Goal: Complete application form

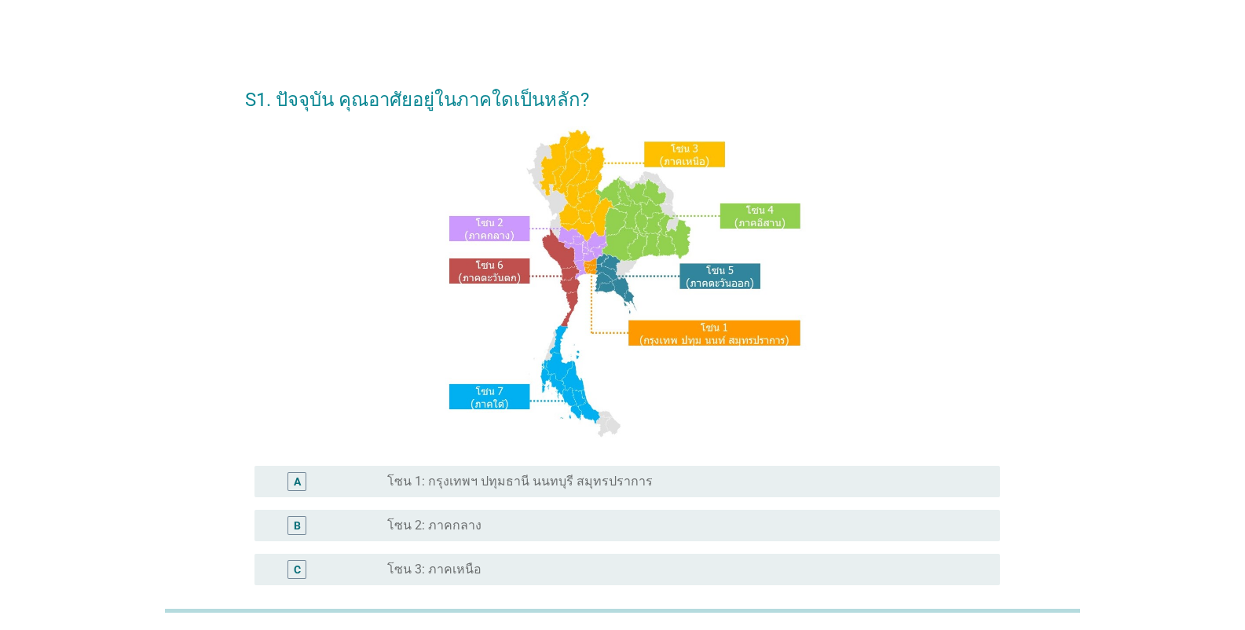
scroll to position [262, 0]
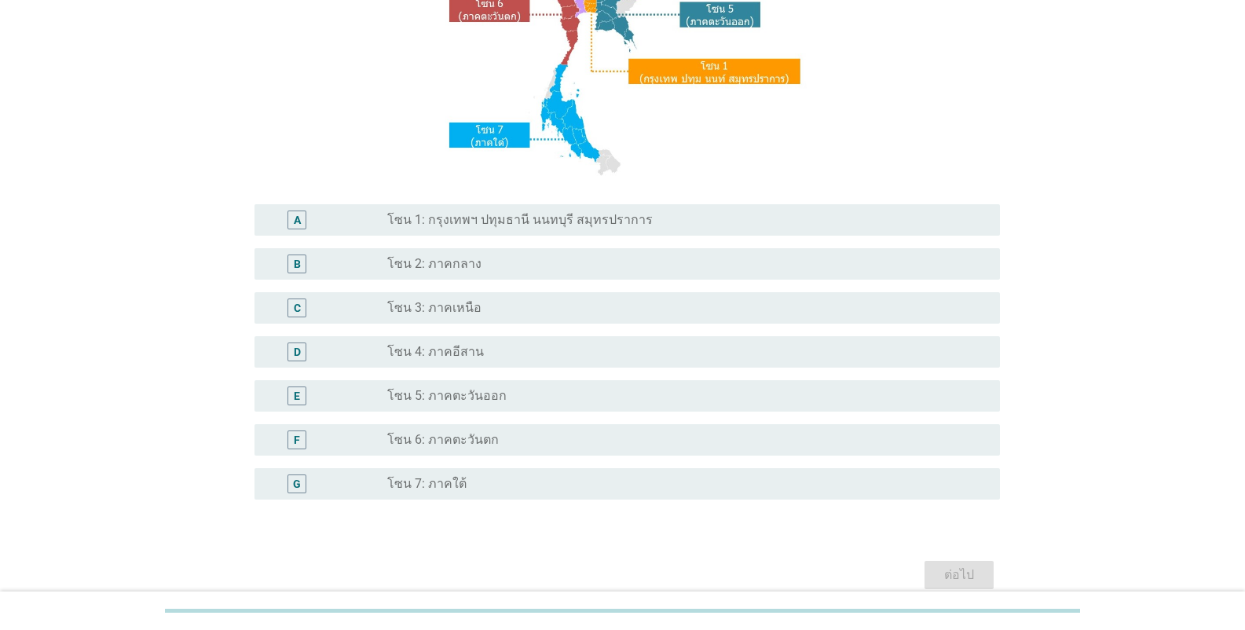
click at [534, 219] on label "โซน 1: กรุงเทพฯ ปทุมธานี นนทบุรี สมุทรปราการ" at bounding box center [520, 220] width 266 height 16
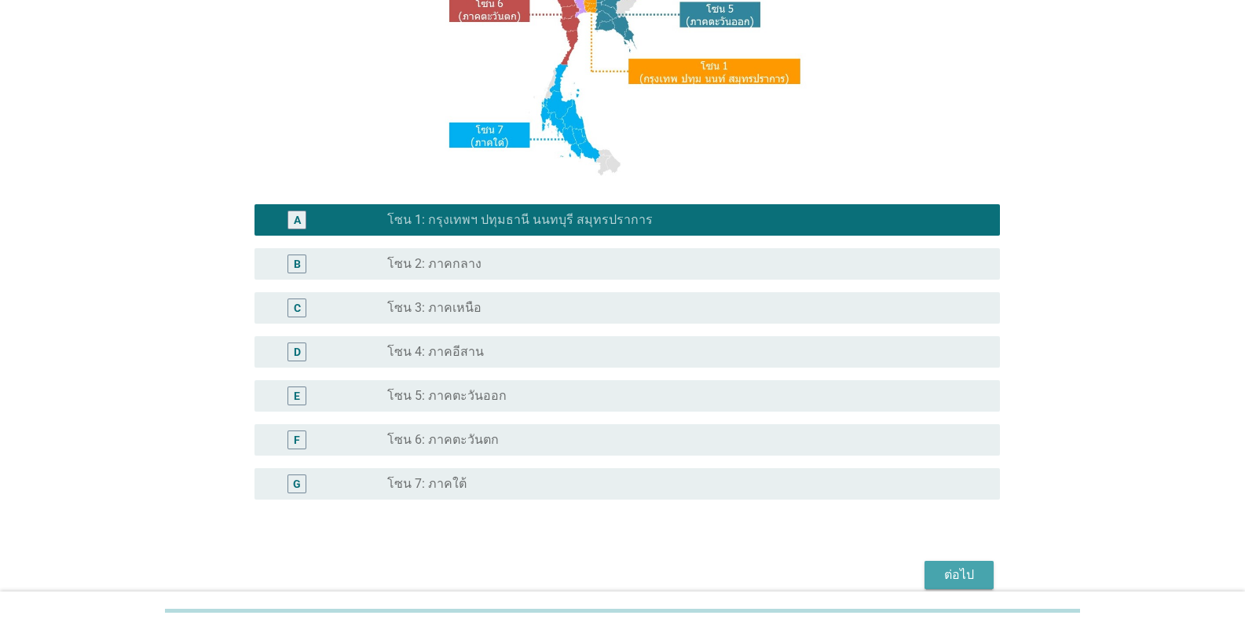
click at [959, 574] on div "ต่อไป" at bounding box center [959, 575] width 44 height 19
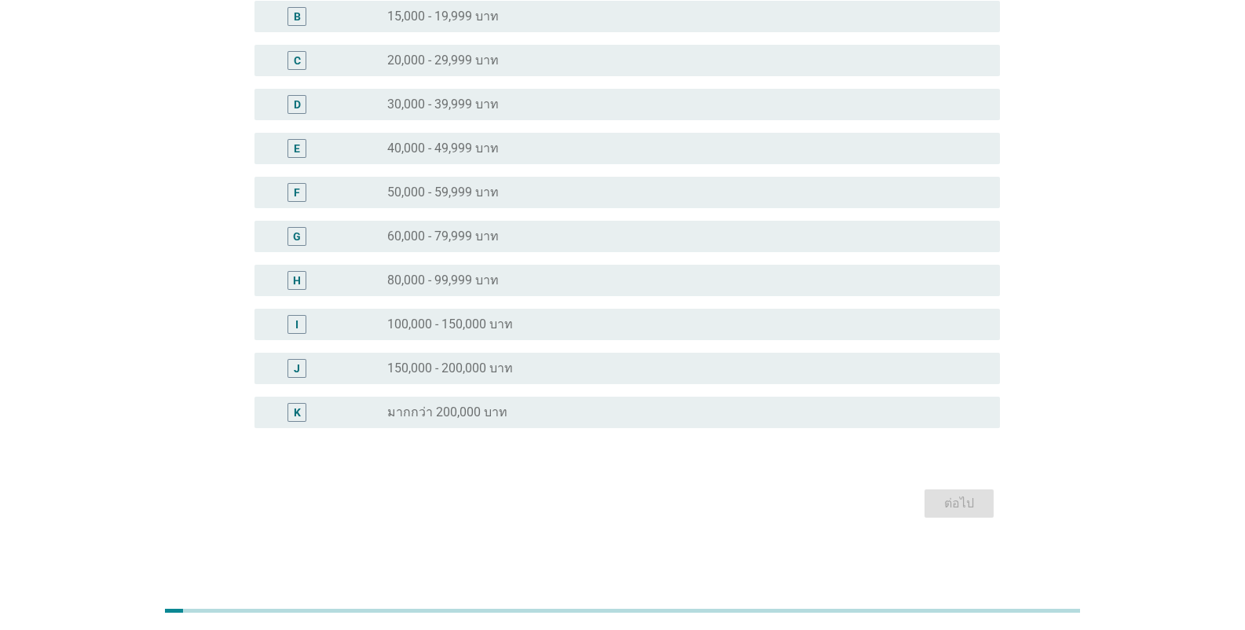
scroll to position [0, 0]
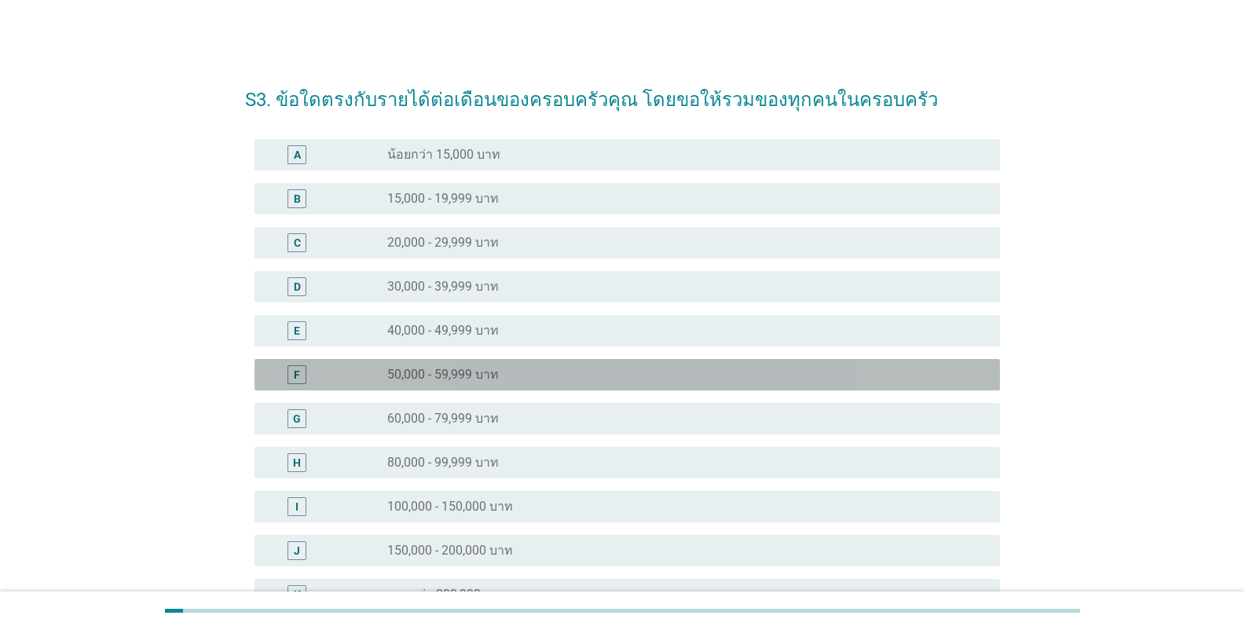
click at [451, 367] on label "50,000 - 59,999 บาท" at bounding box center [443, 375] width 112 height 16
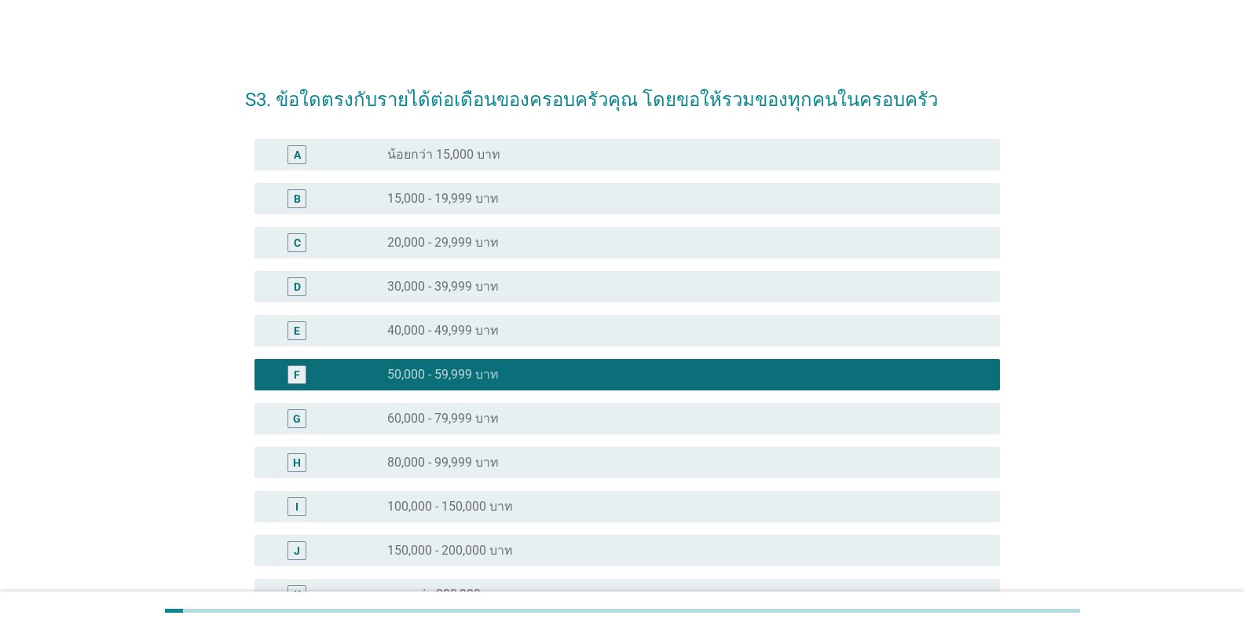
scroll to position [182, 0]
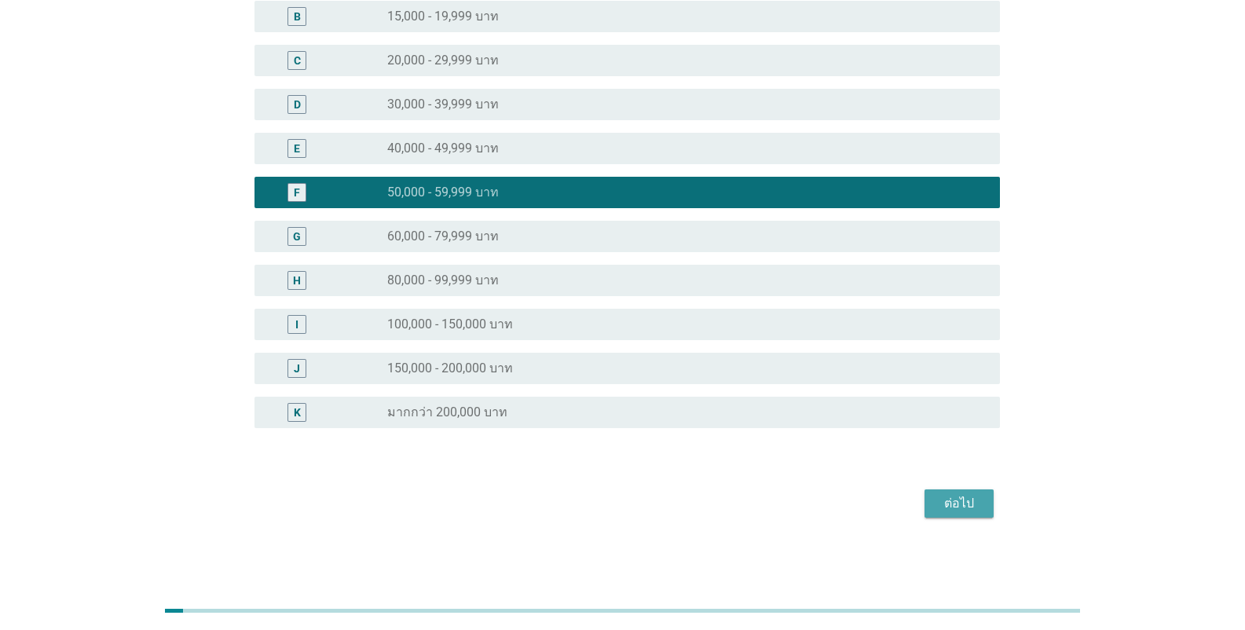
click at [947, 499] on div "ต่อไป" at bounding box center [959, 503] width 44 height 19
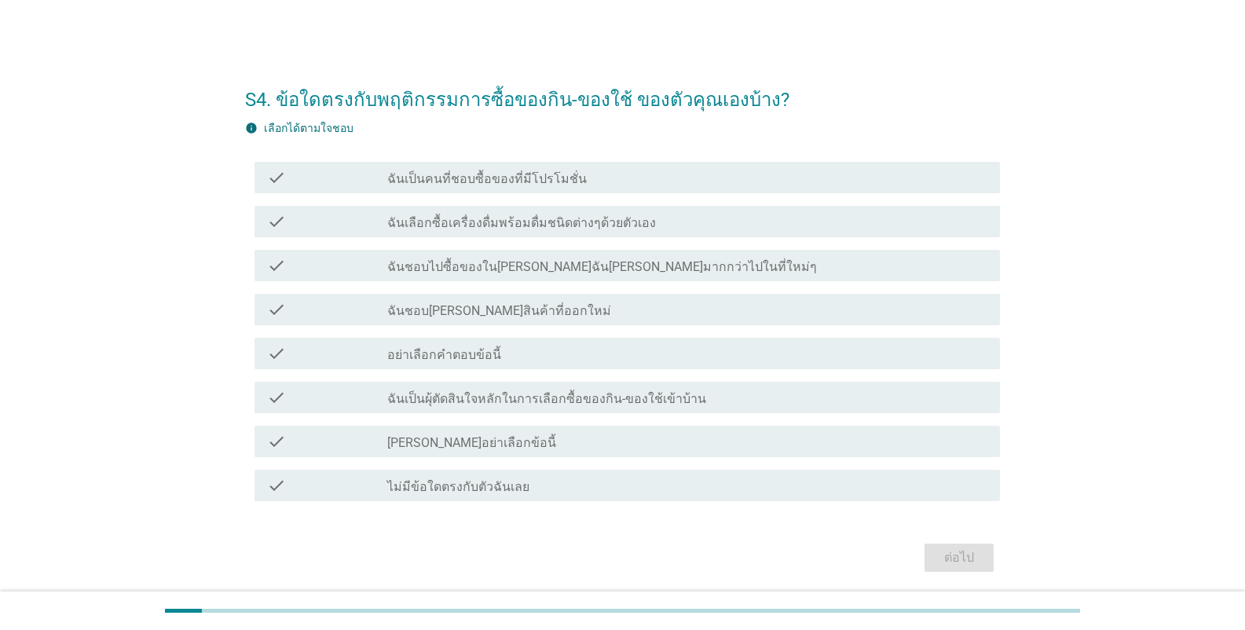
click at [452, 306] on label "ฉันชอบ[PERSON_NAME]สินค้าที่ออกใหม่" at bounding box center [499, 311] width 224 height 16
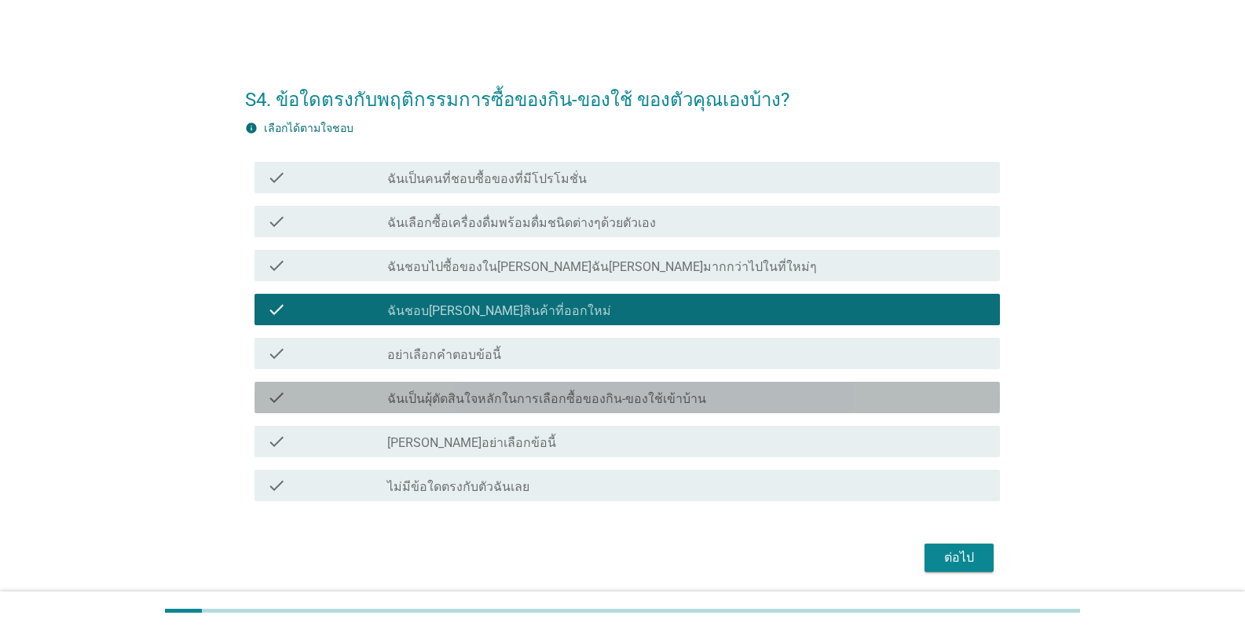
click at [535, 403] on label "ฉันเป็นผุ้ตัดสินใจหลักในการเลือกซื้อของกิน-ของใช้เข้าบ้าน" at bounding box center [546, 399] width 319 height 16
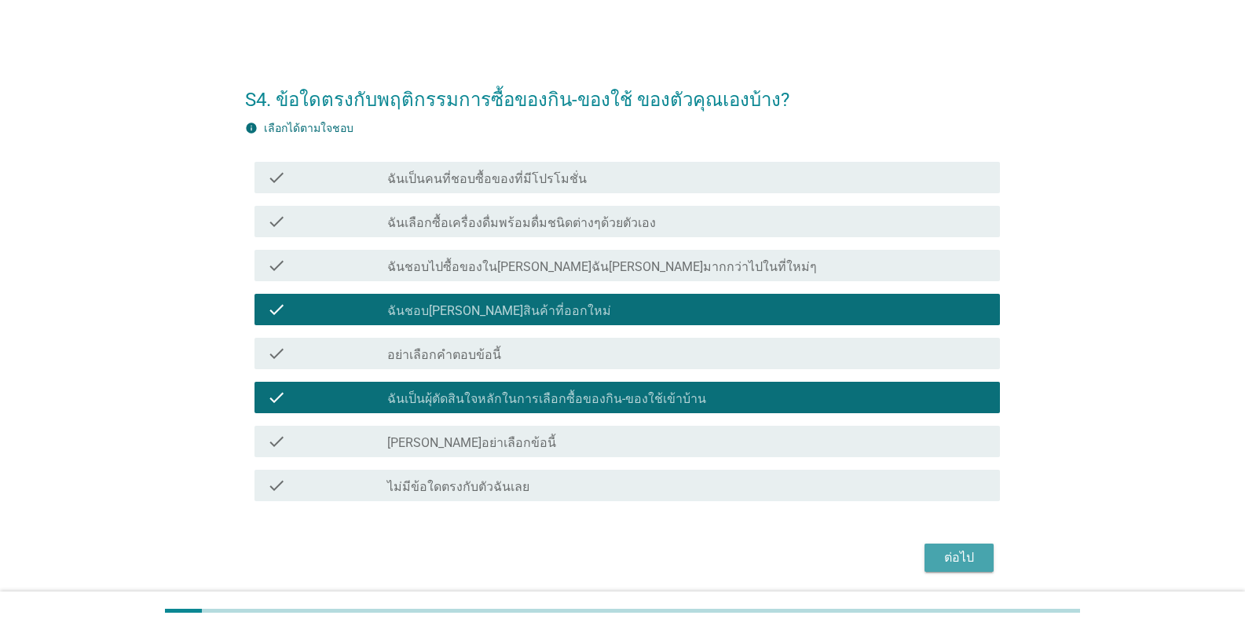
click at [962, 562] on div "ต่อไป" at bounding box center [959, 557] width 44 height 19
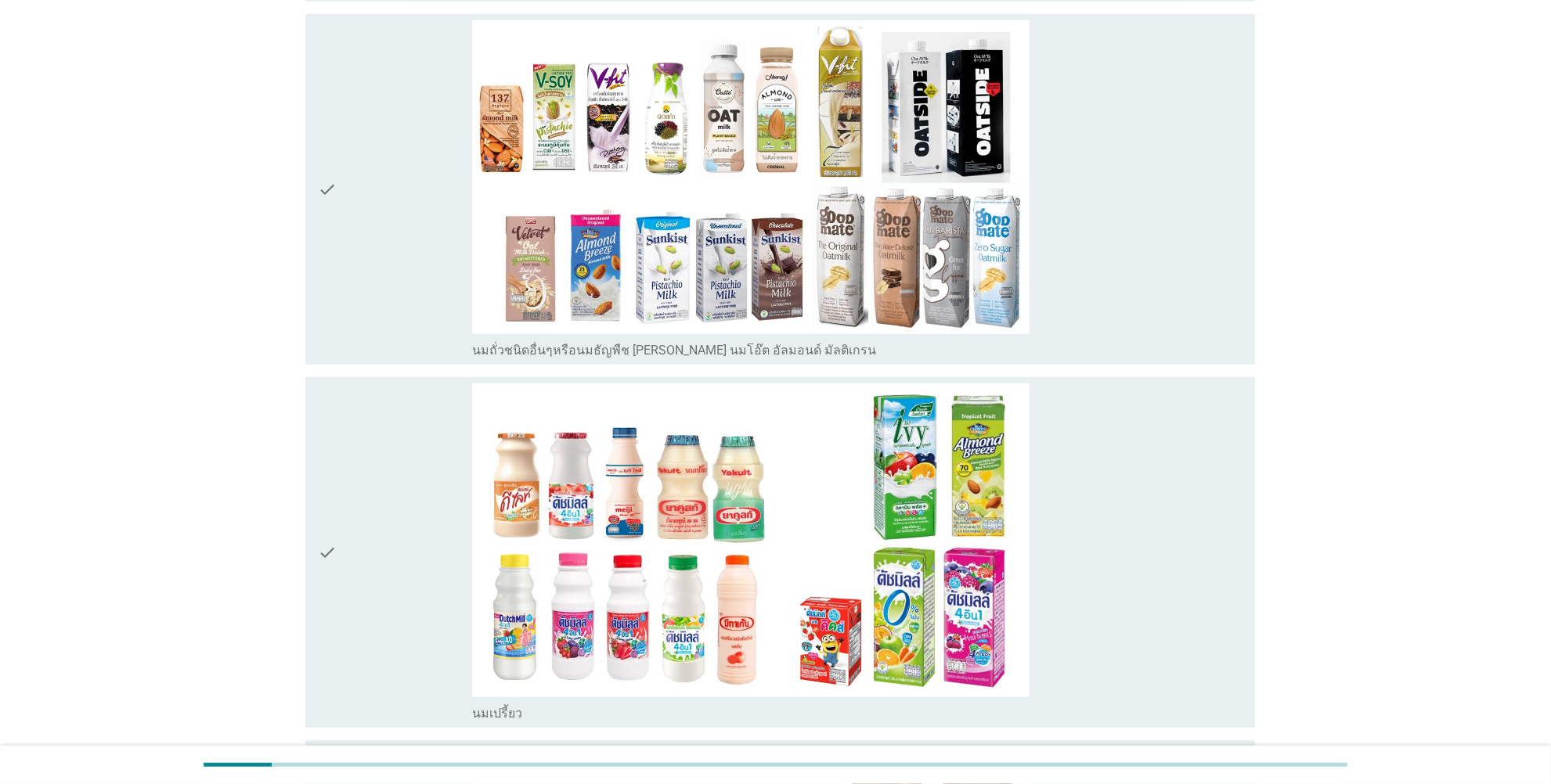
scroll to position [1141, 0]
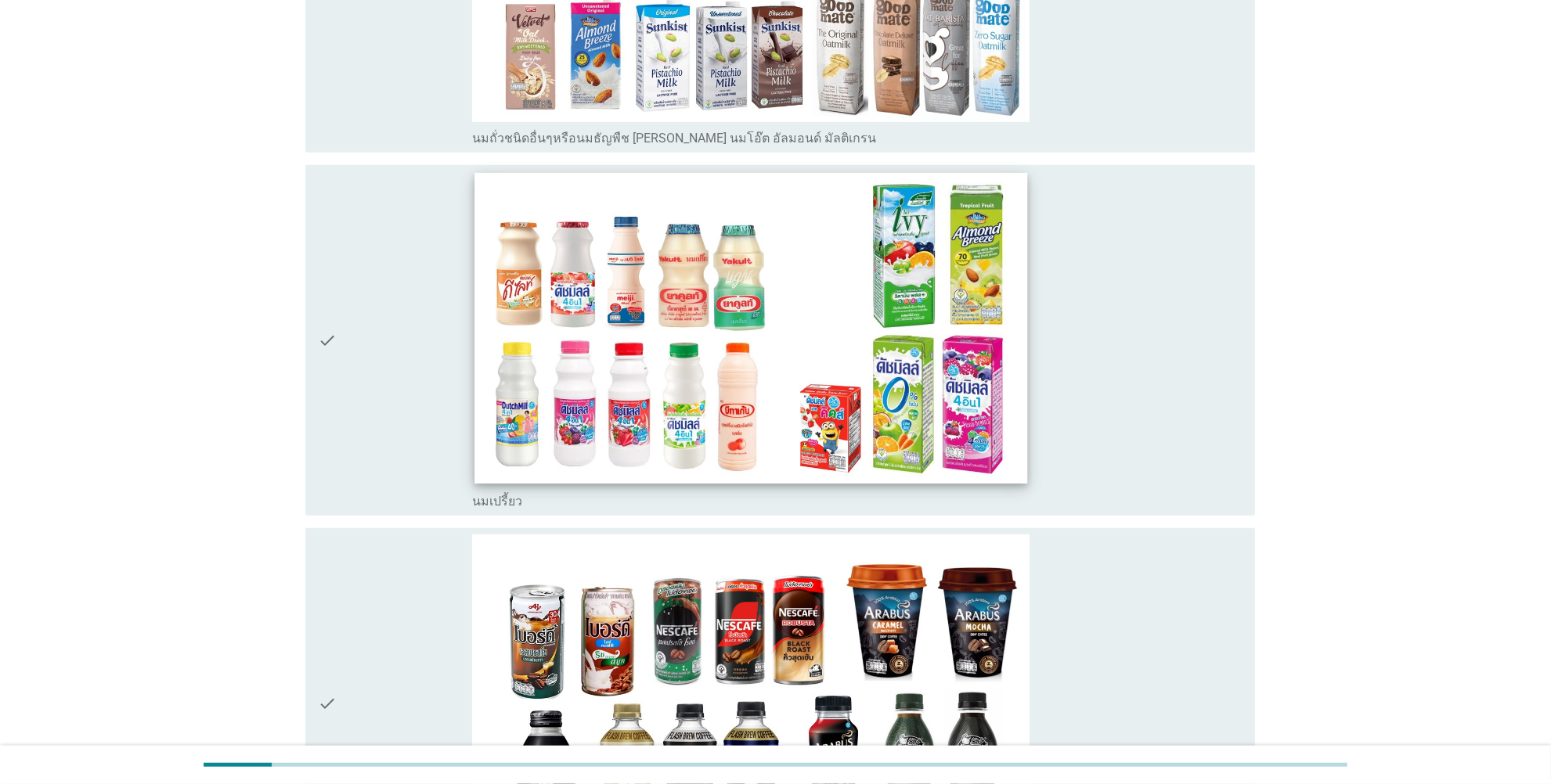
click at [542, 367] on img at bounding box center [752, 329] width 552 height 311
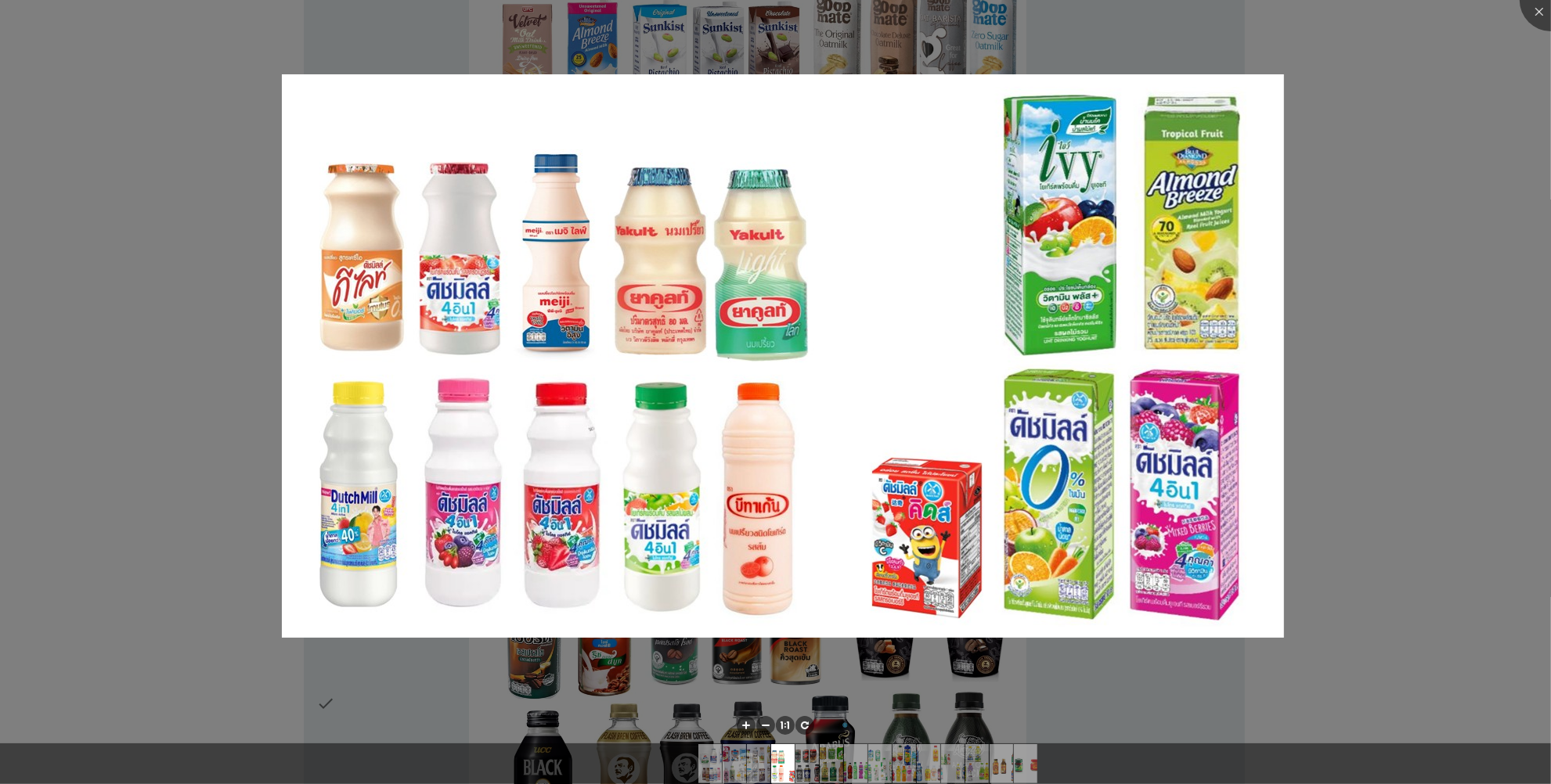
click at [542, 367] on img at bounding box center [783, 357] width 1003 height 564
click at [212, 533] on div at bounding box center [776, 392] width 1551 height 784
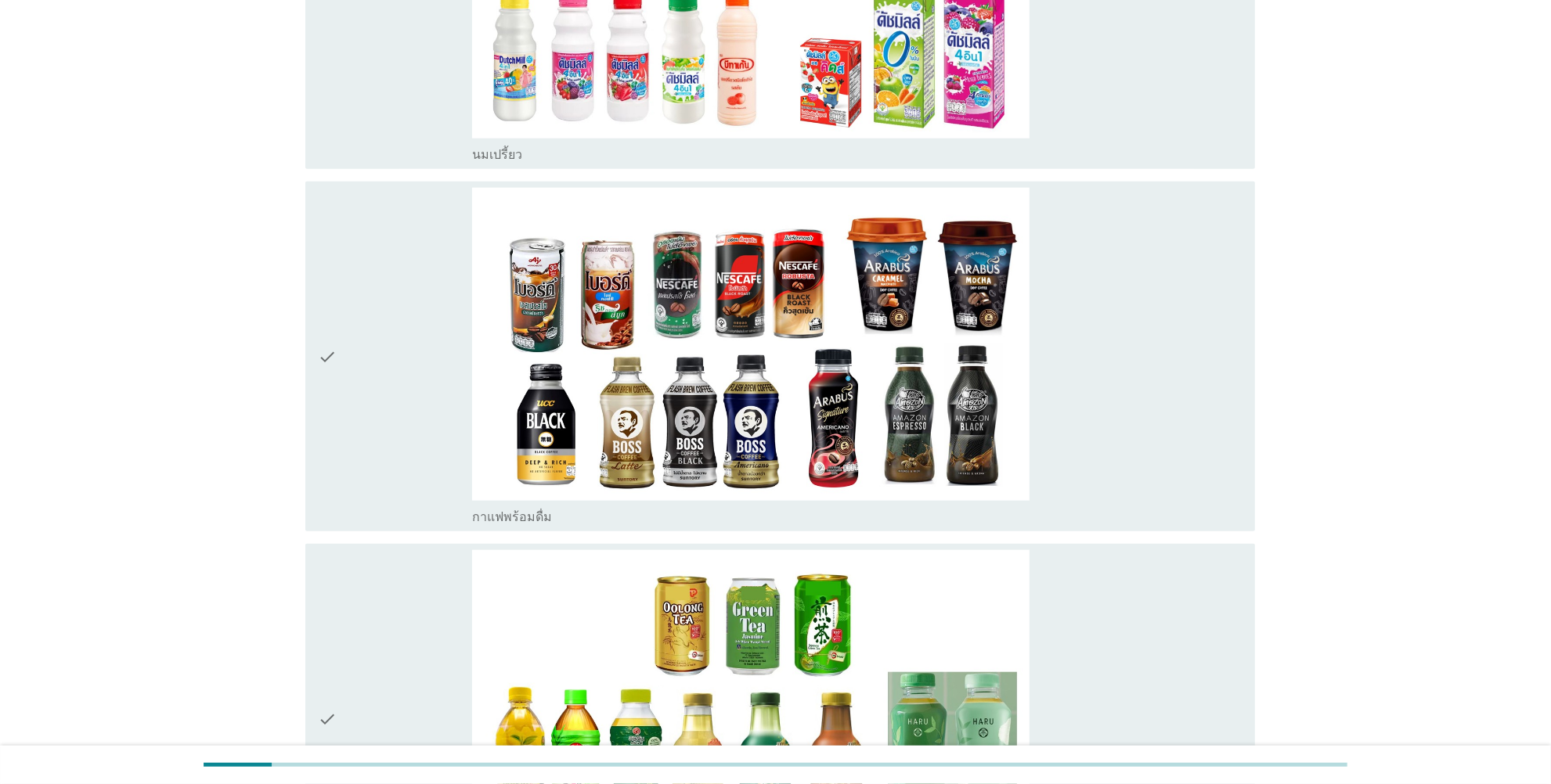
scroll to position [1793, 0]
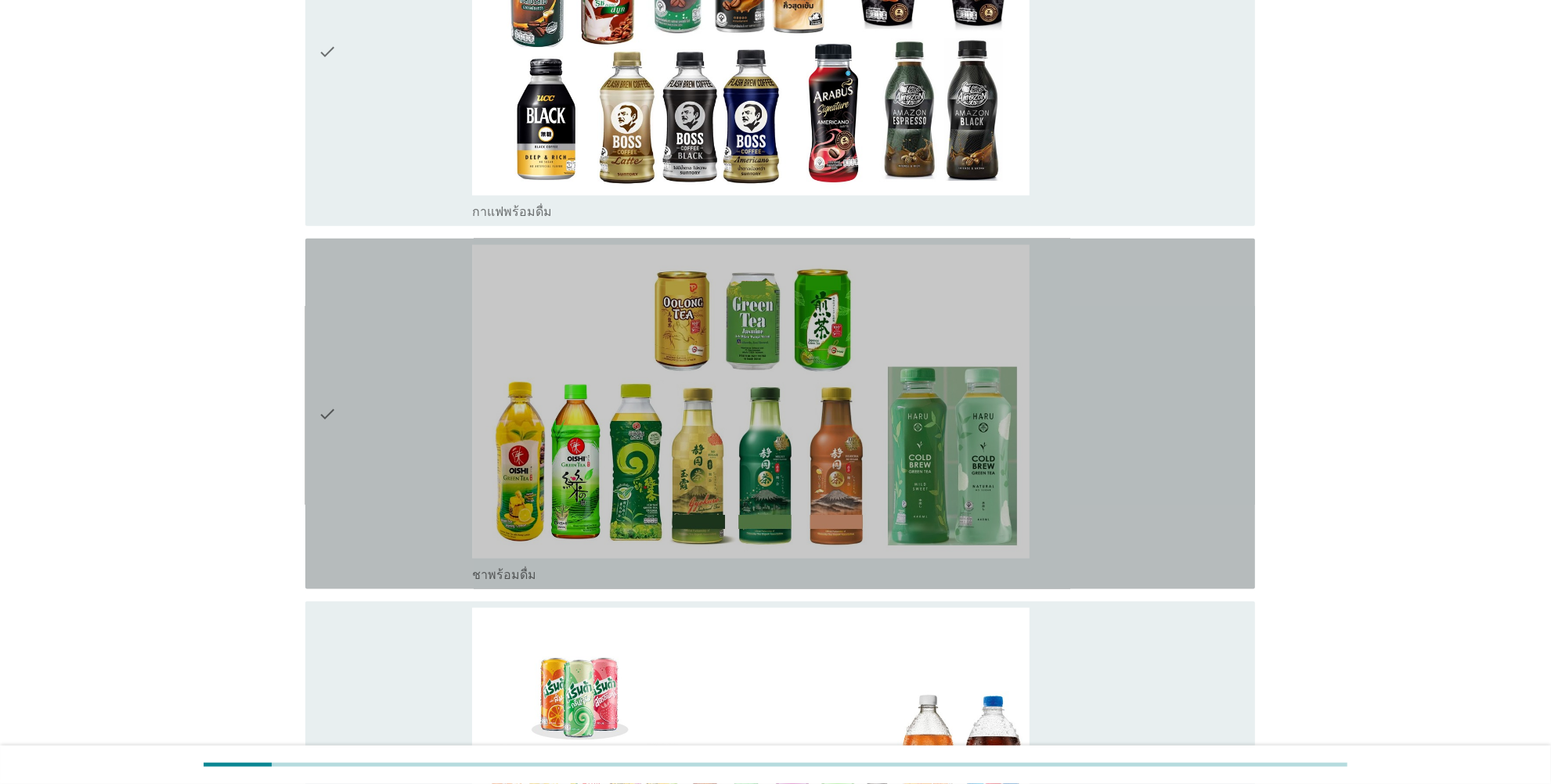
click at [323, 414] on icon "check" at bounding box center [327, 413] width 19 height 338
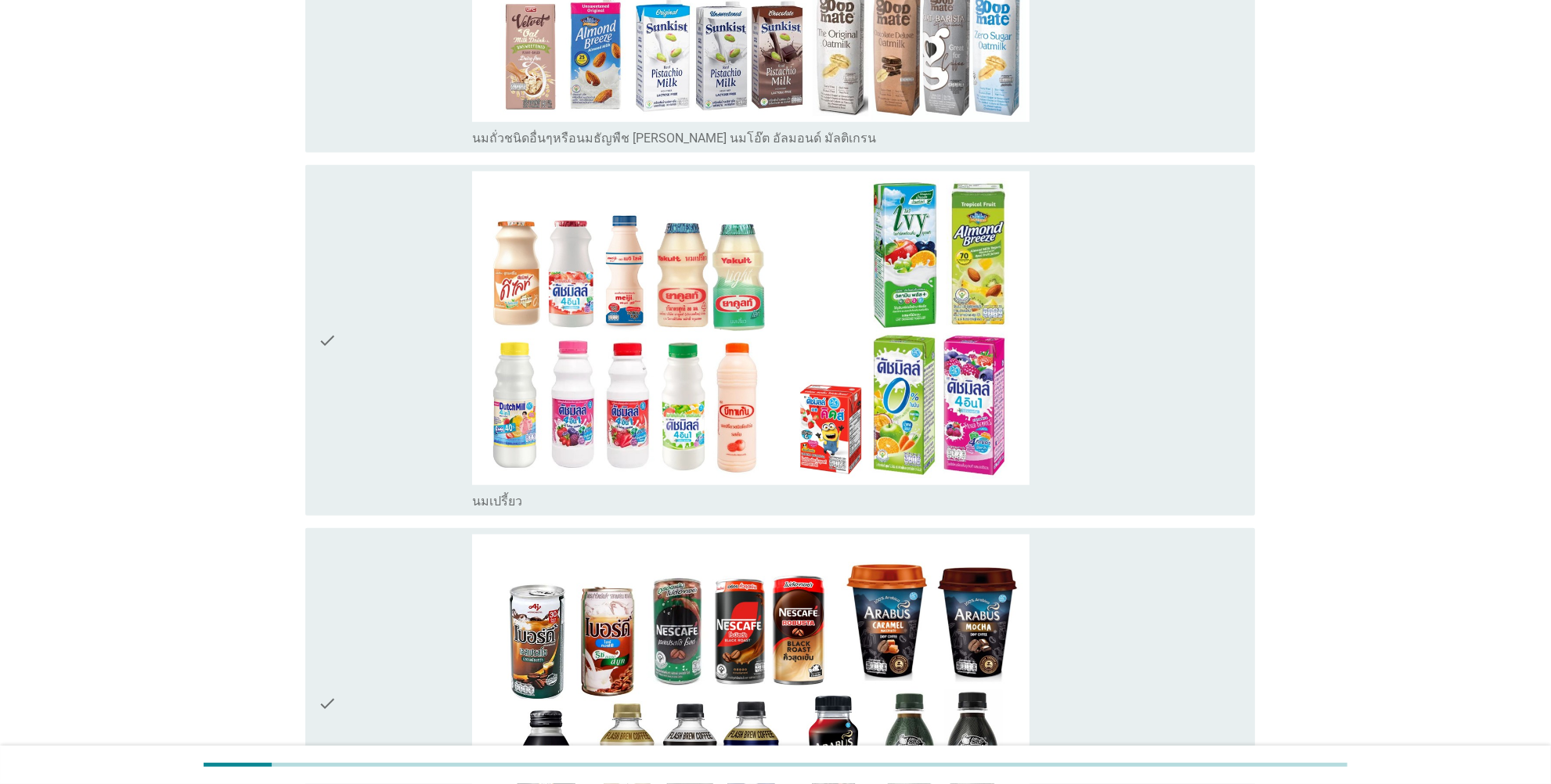
scroll to position [489, 0]
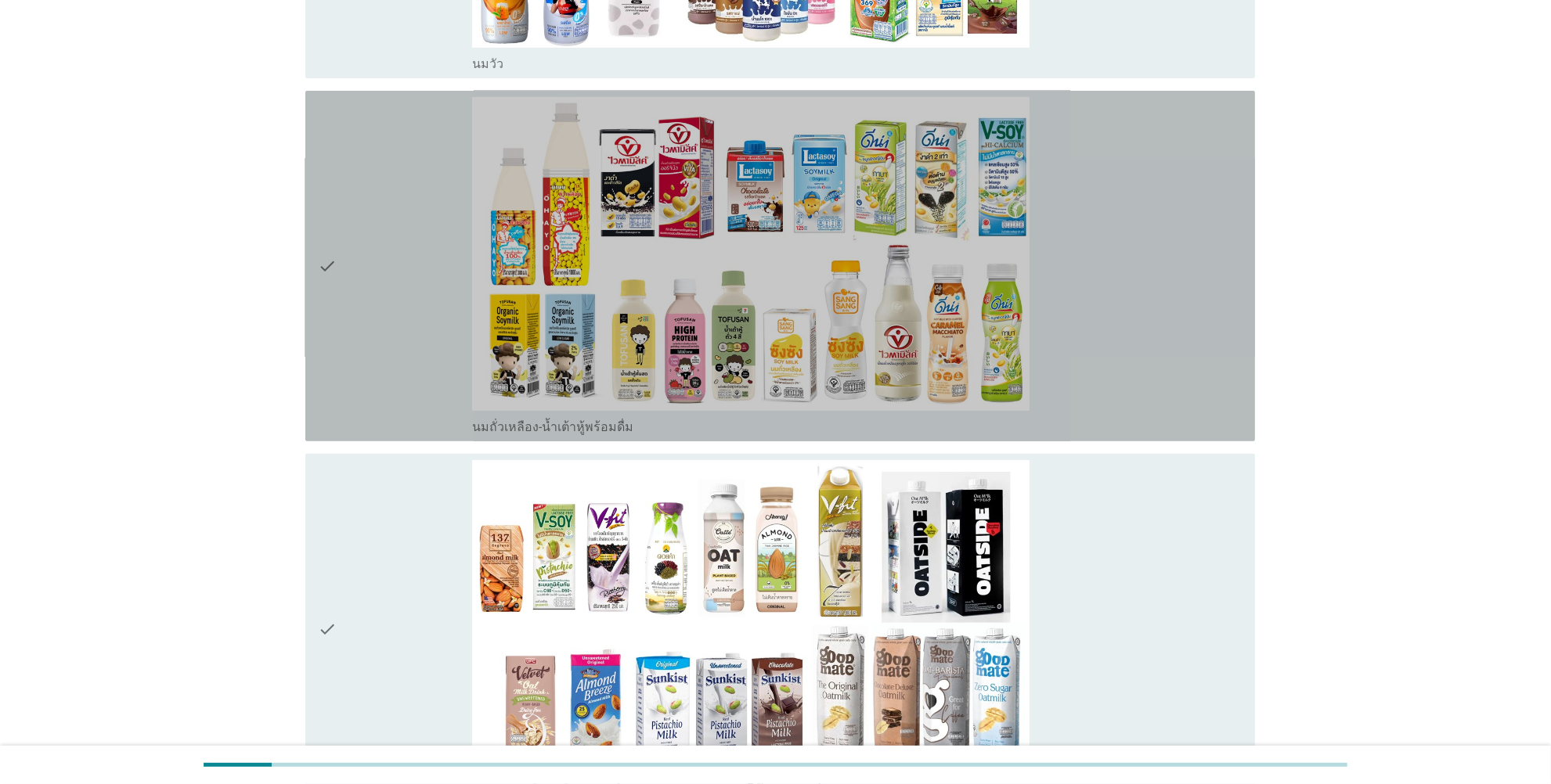
click at [323, 268] on icon "check" at bounding box center [327, 265] width 19 height 338
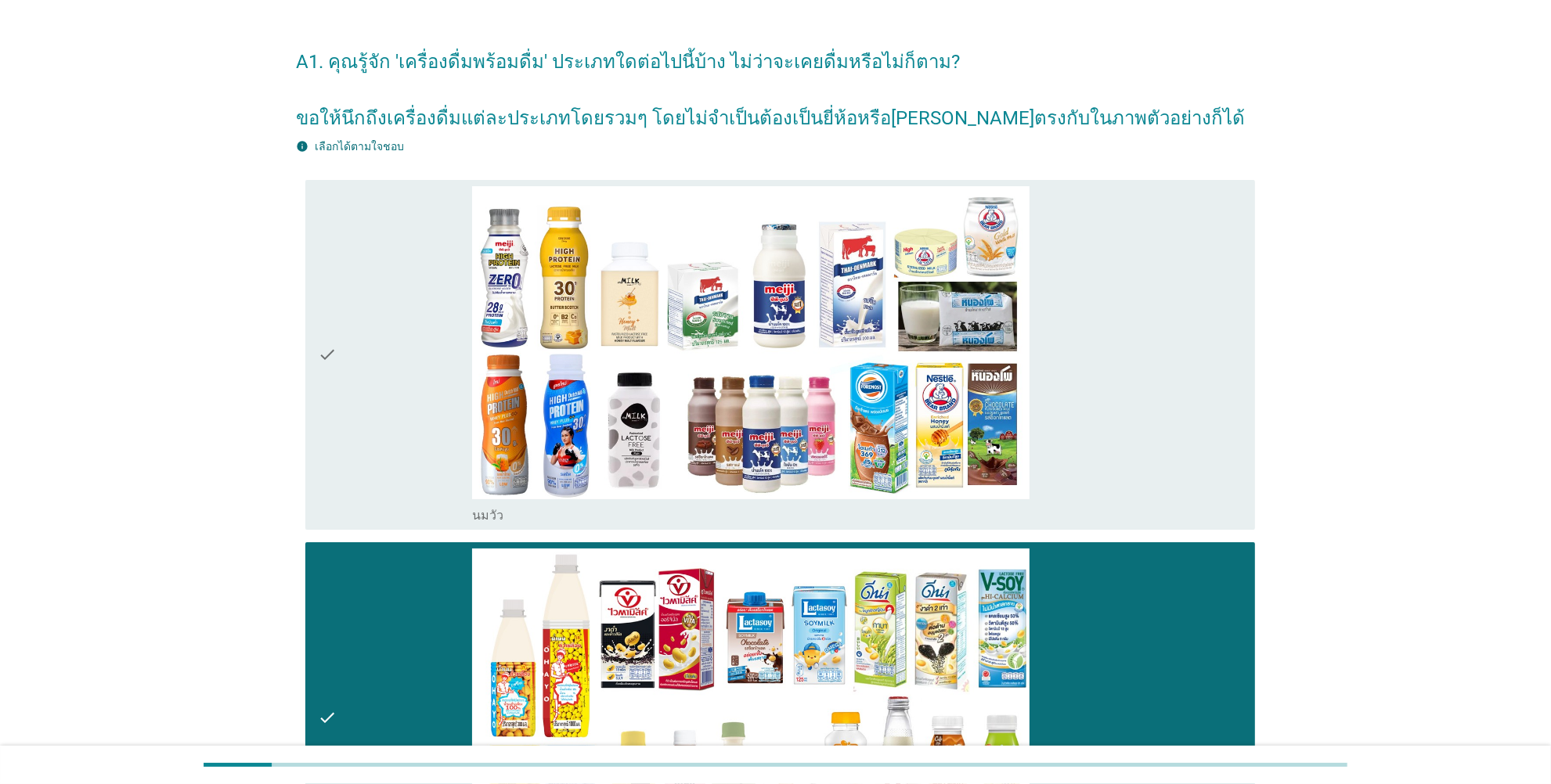
scroll to position [0, 0]
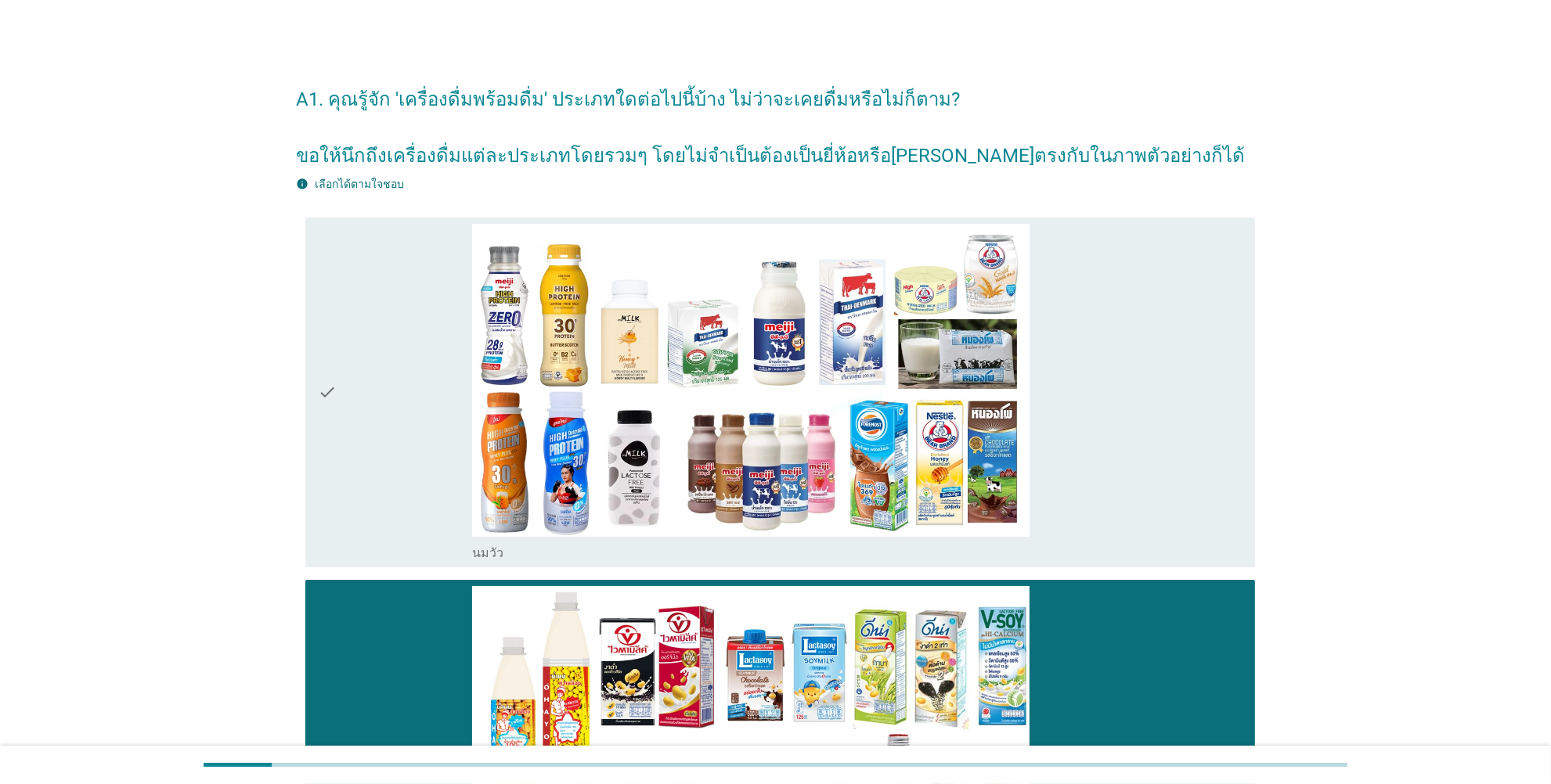
click at [323, 395] on icon "check" at bounding box center [327, 392] width 19 height 338
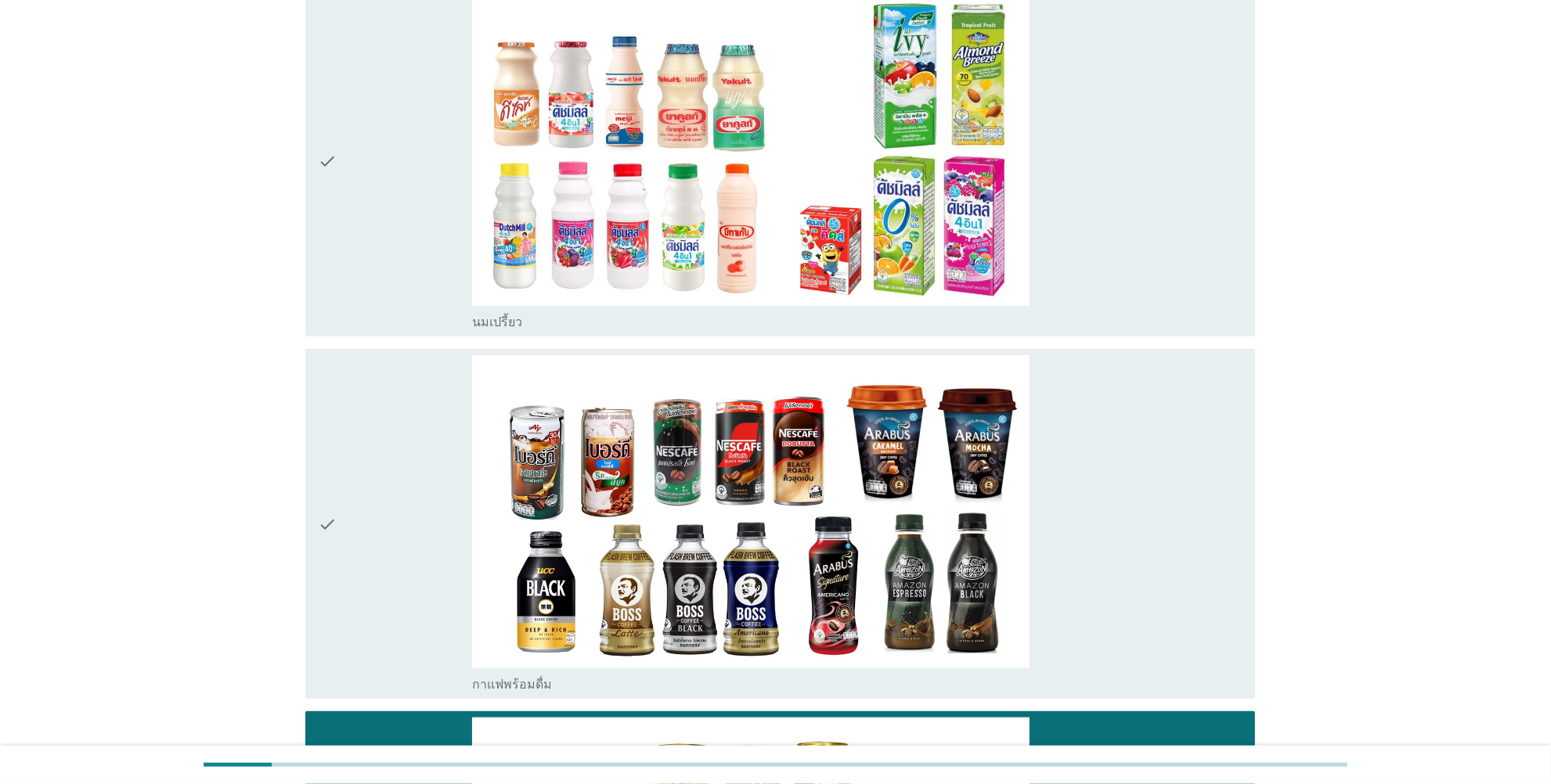
scroll to position [1467, 0]
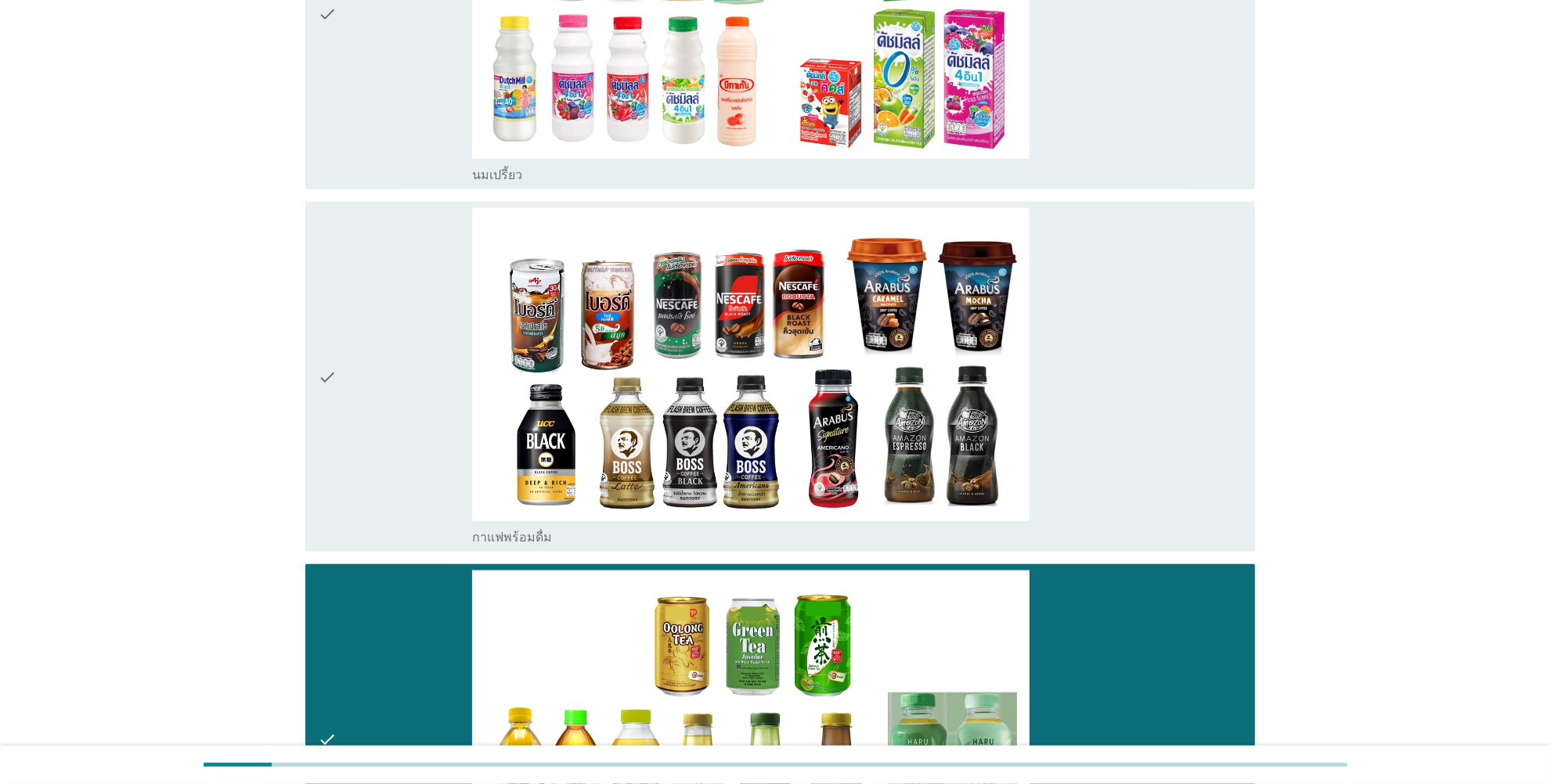
click at [331, 378] on icon "check" at bounding box center [327, 377] width 19 height 338
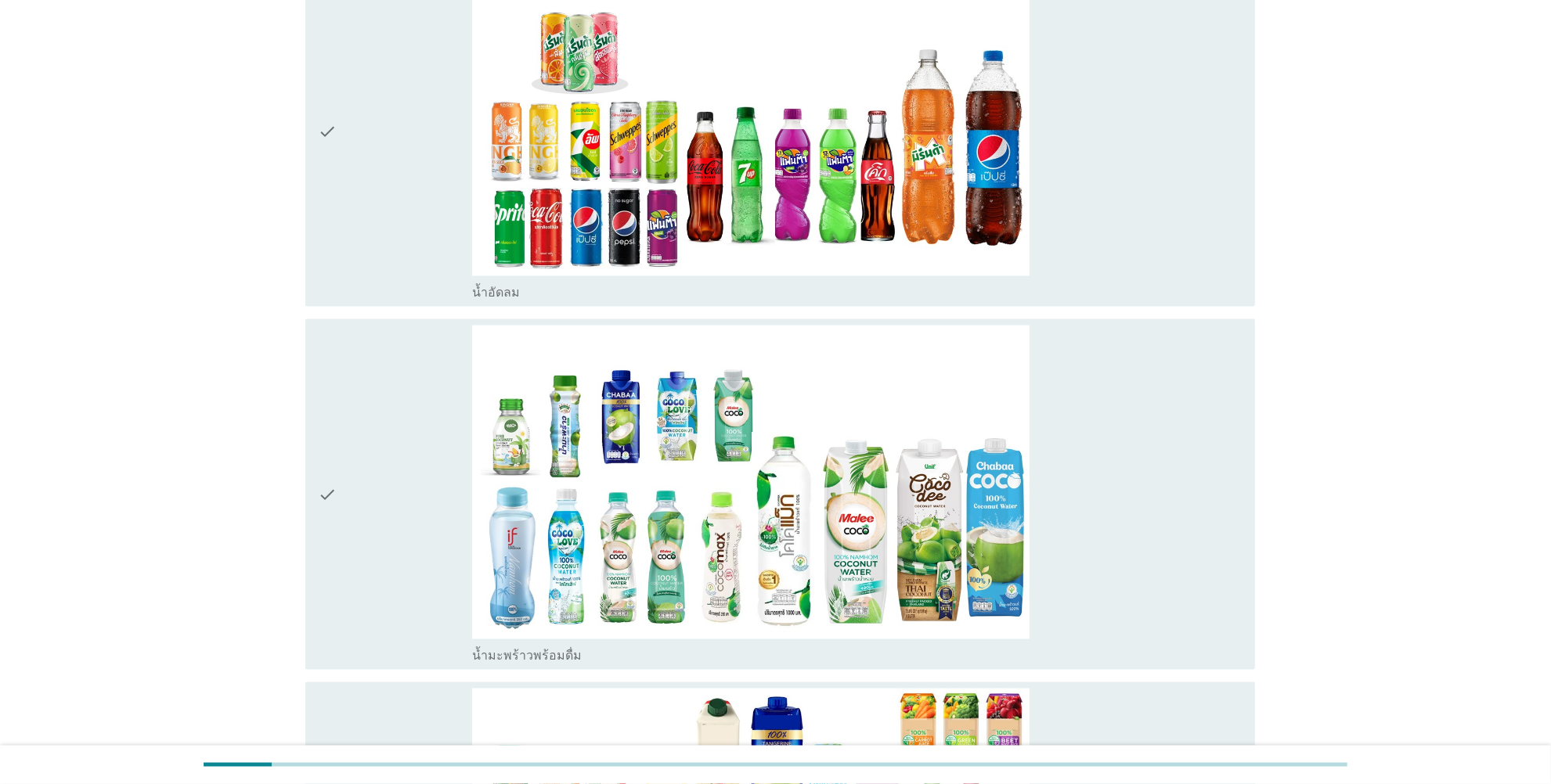
scroll to position [2446, 0]
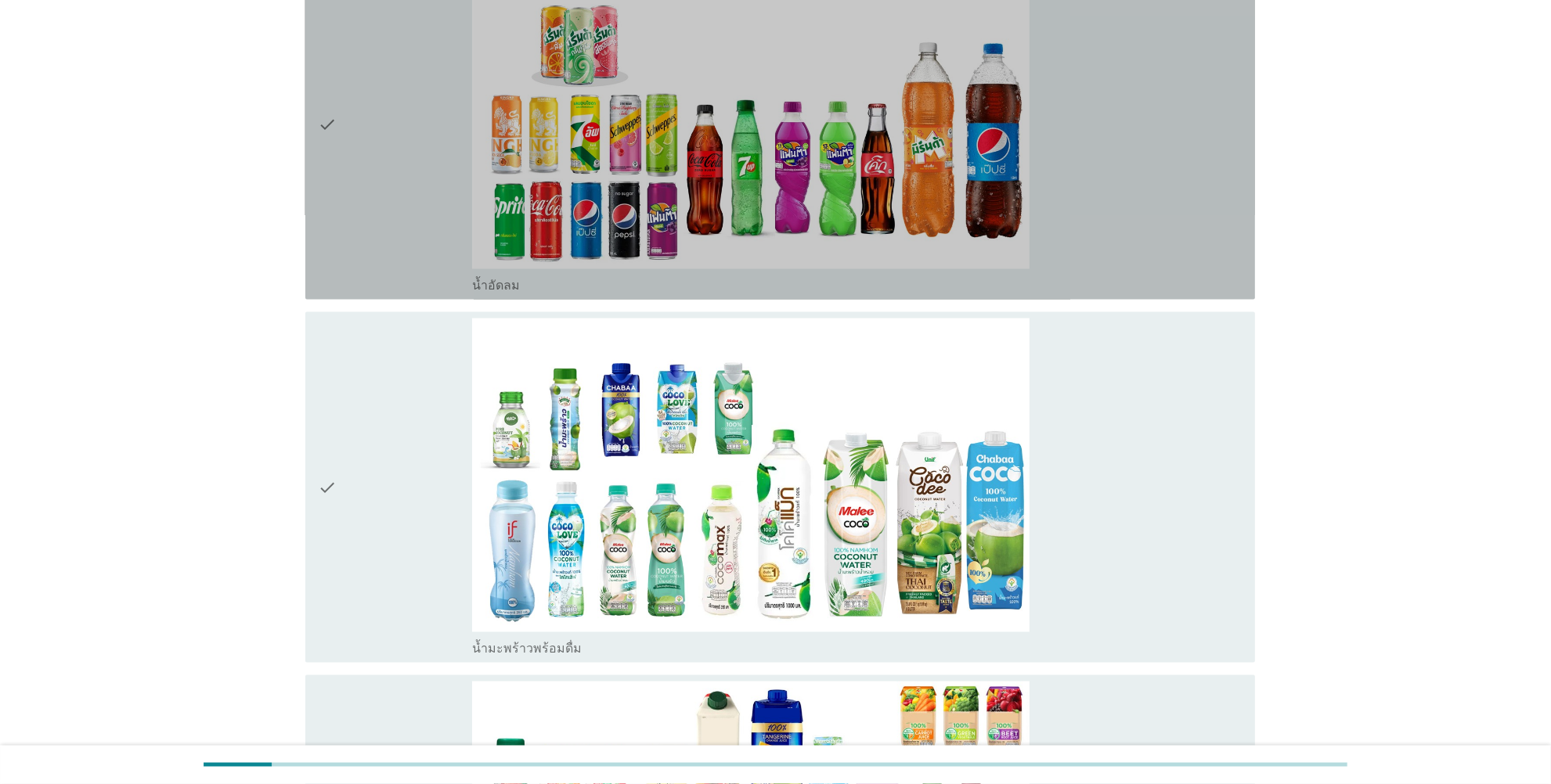
click at [319, 123] on icon "check" at bounding box center [327, 124] width 19 height 338
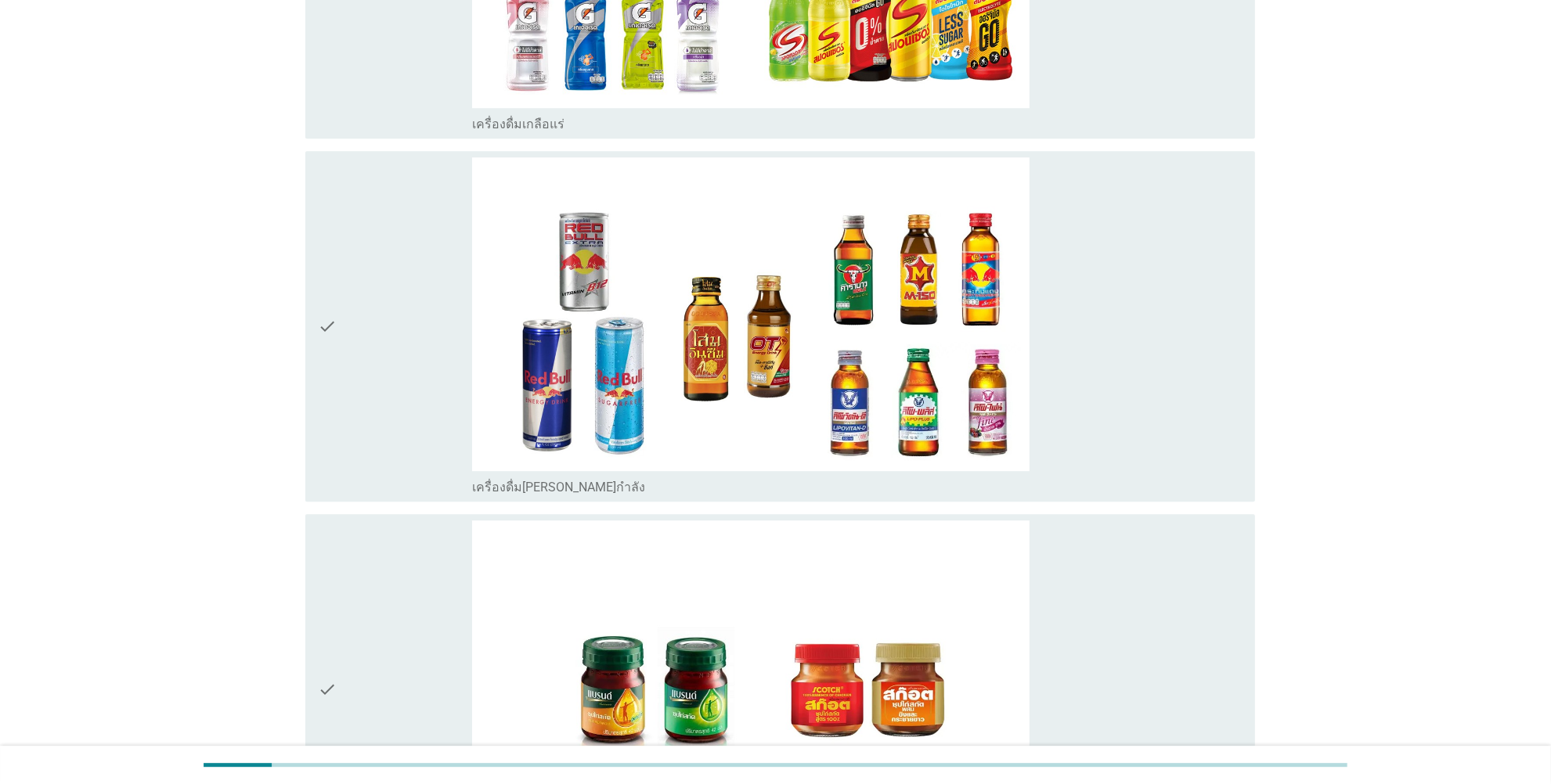
scroll to position [4724, 0]
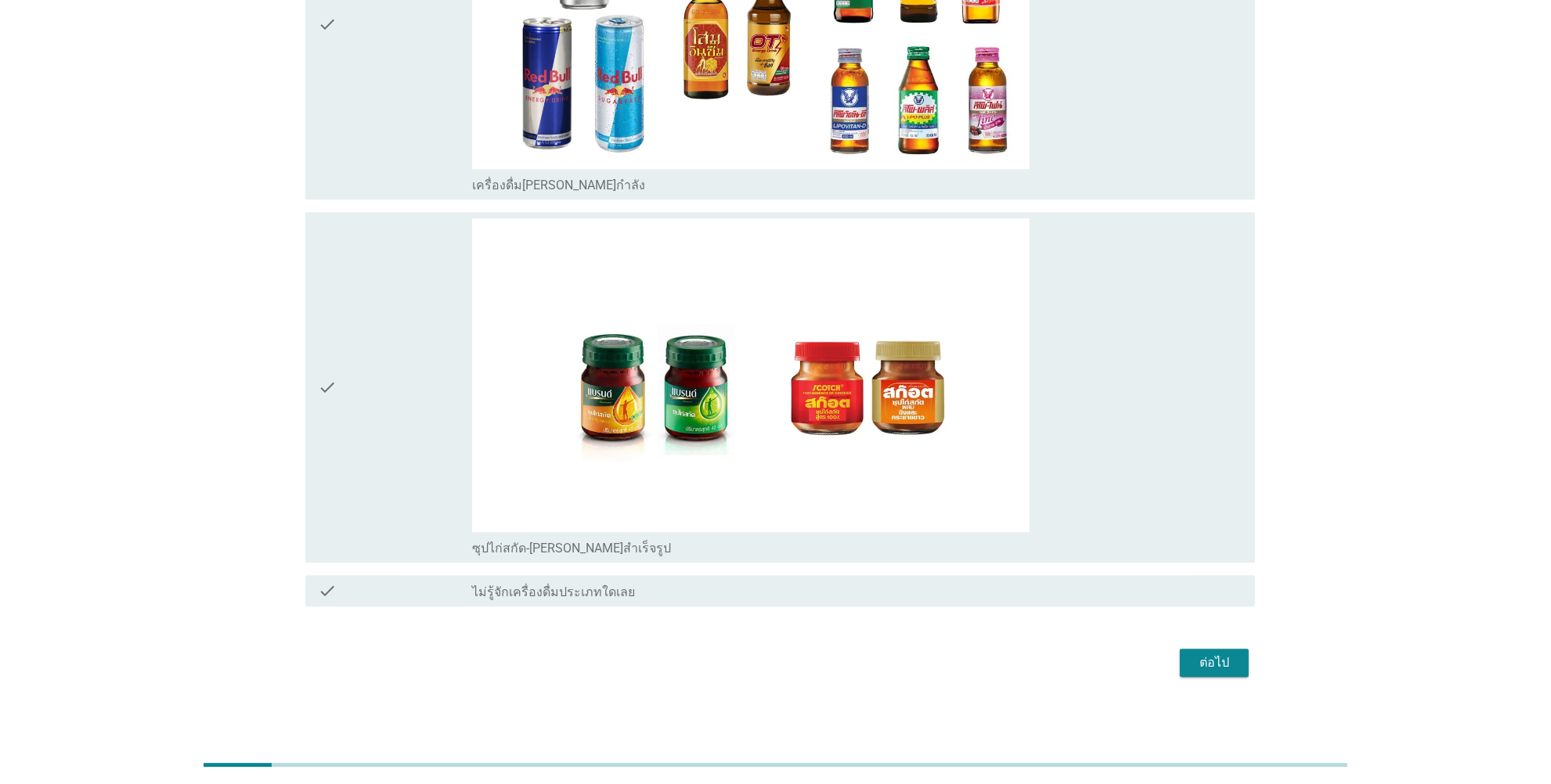
click at [1204, 627] on div "ต่อไป" at bounding box center [1214, 662] width 44 height 19
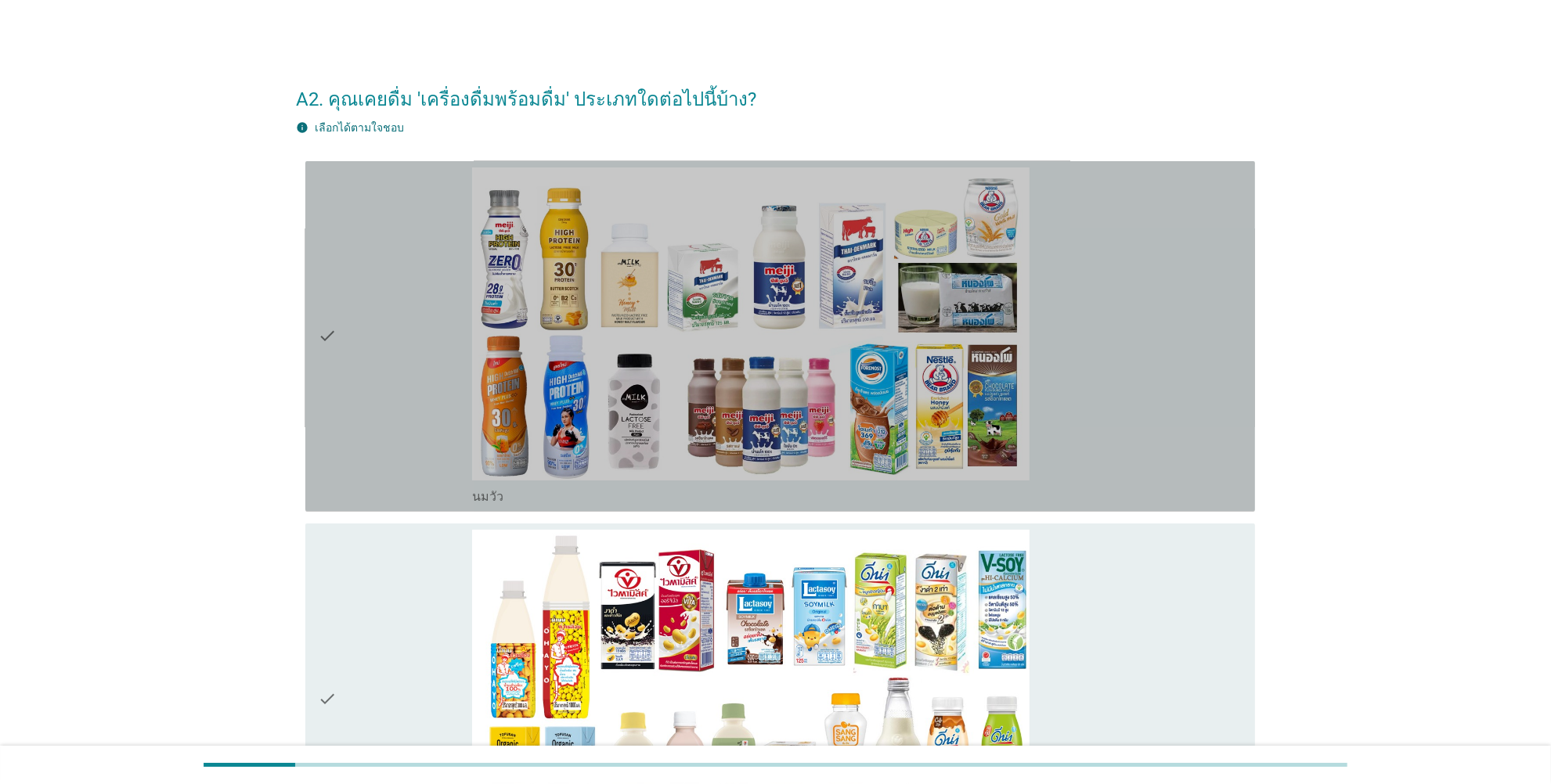
click at [327, 337] on icon "check" at bounding box center [327, 336] width 19 height 338
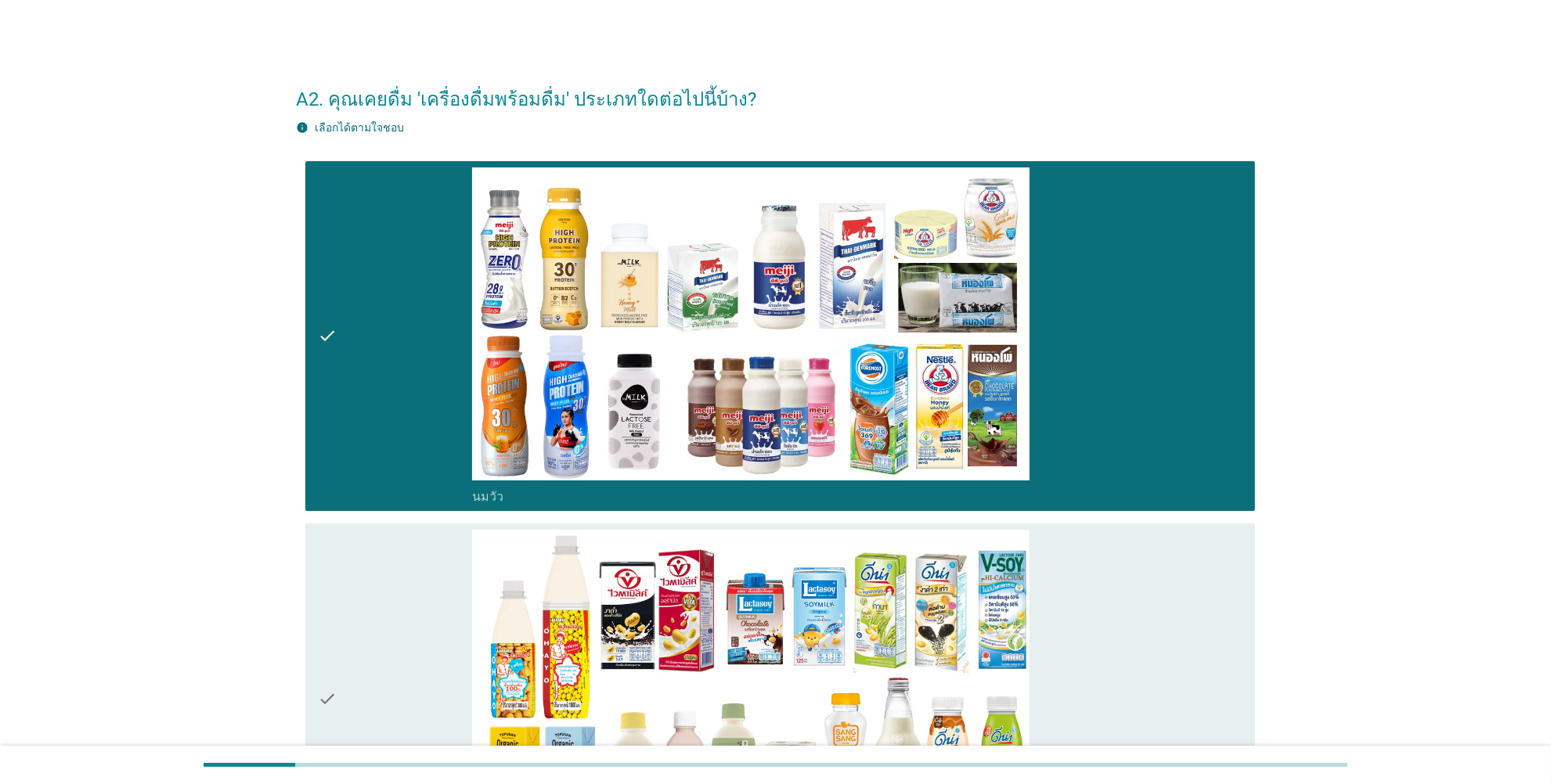
click at [330, 627] on icon "check" at bounding box center [327, 698] width 19 height 338
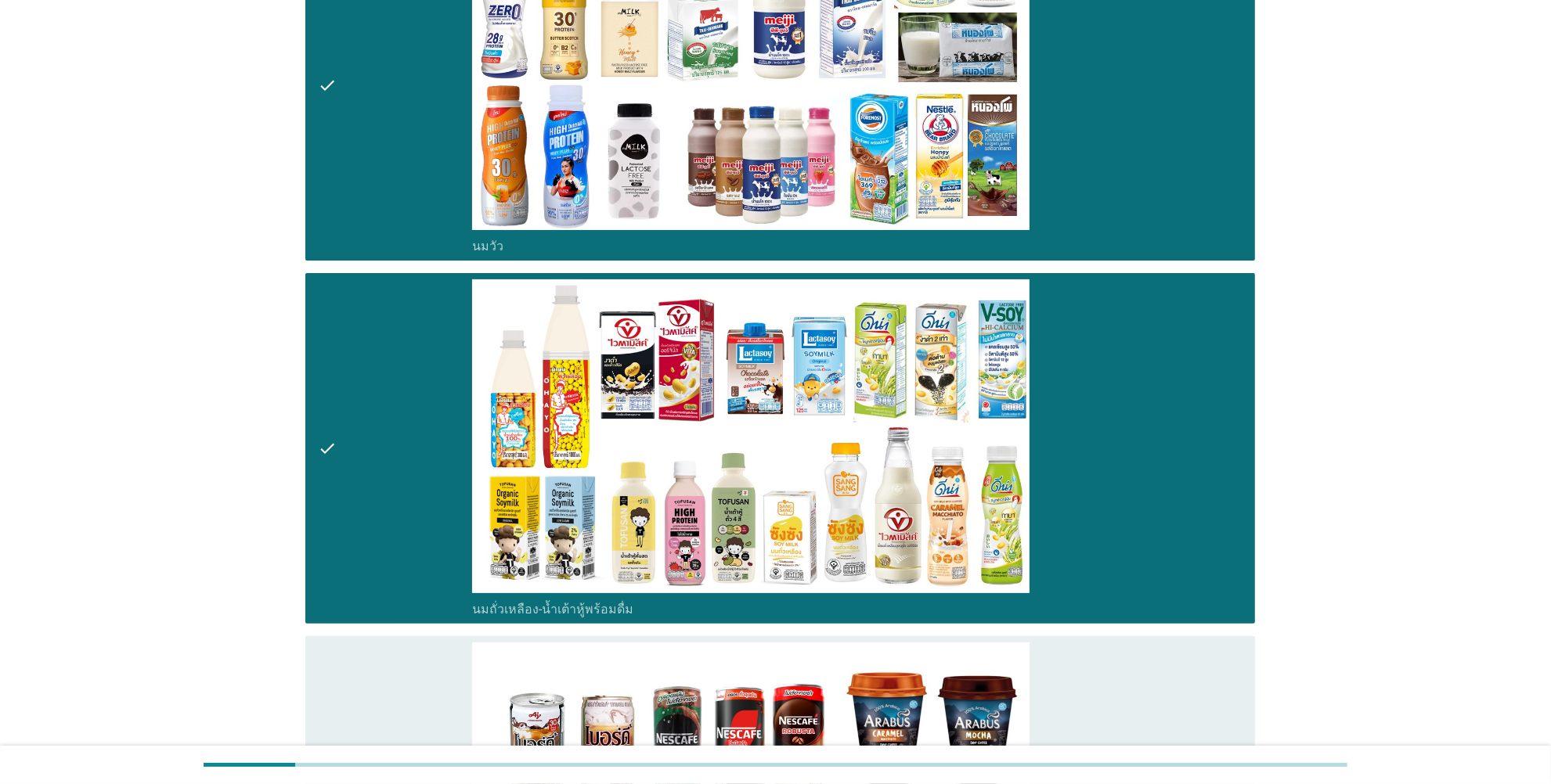
scroll to position [489, 0]
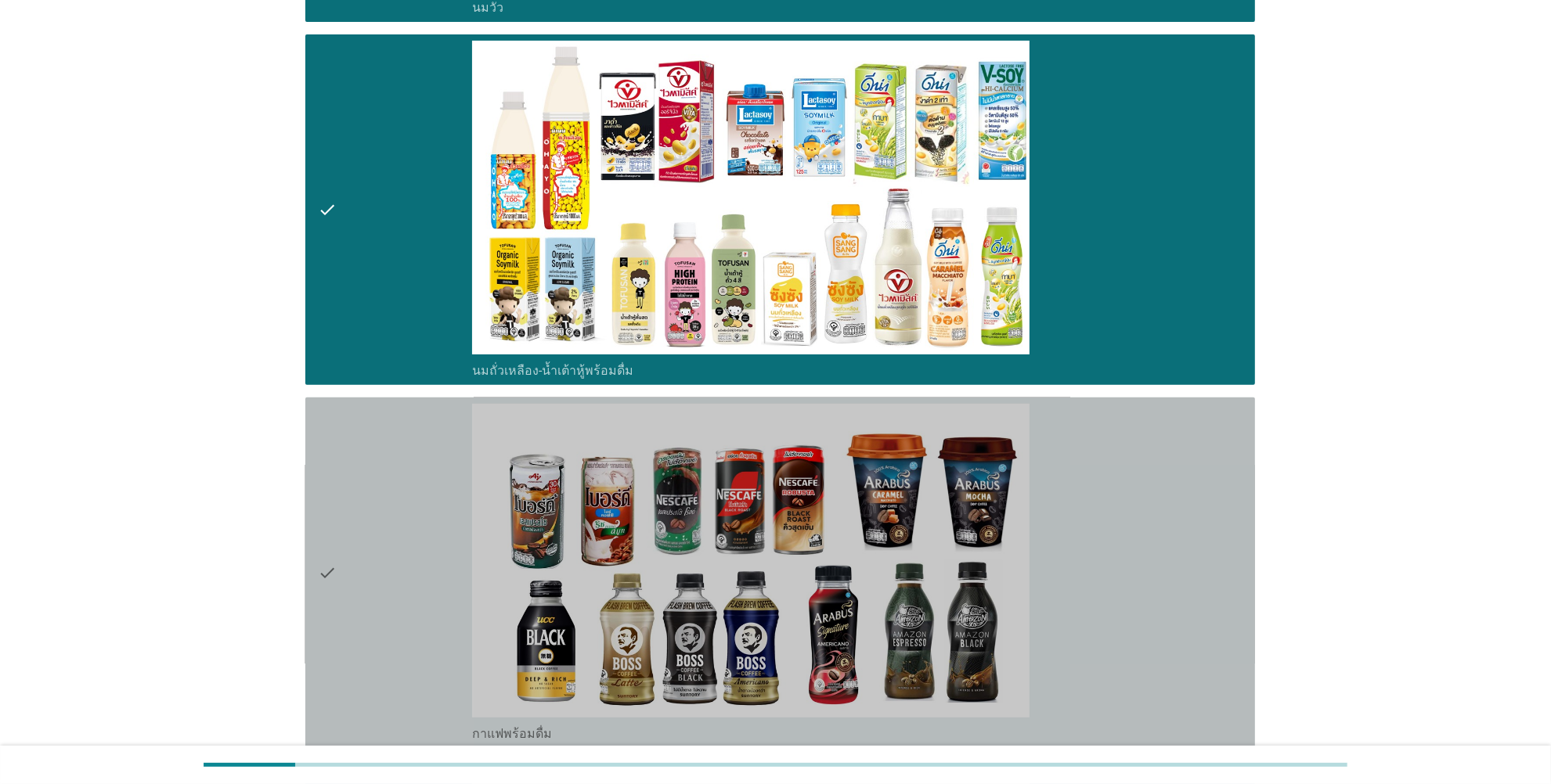
click at [325, 579] on icon "check" at bounding box center [327, 572] width 19 height 338
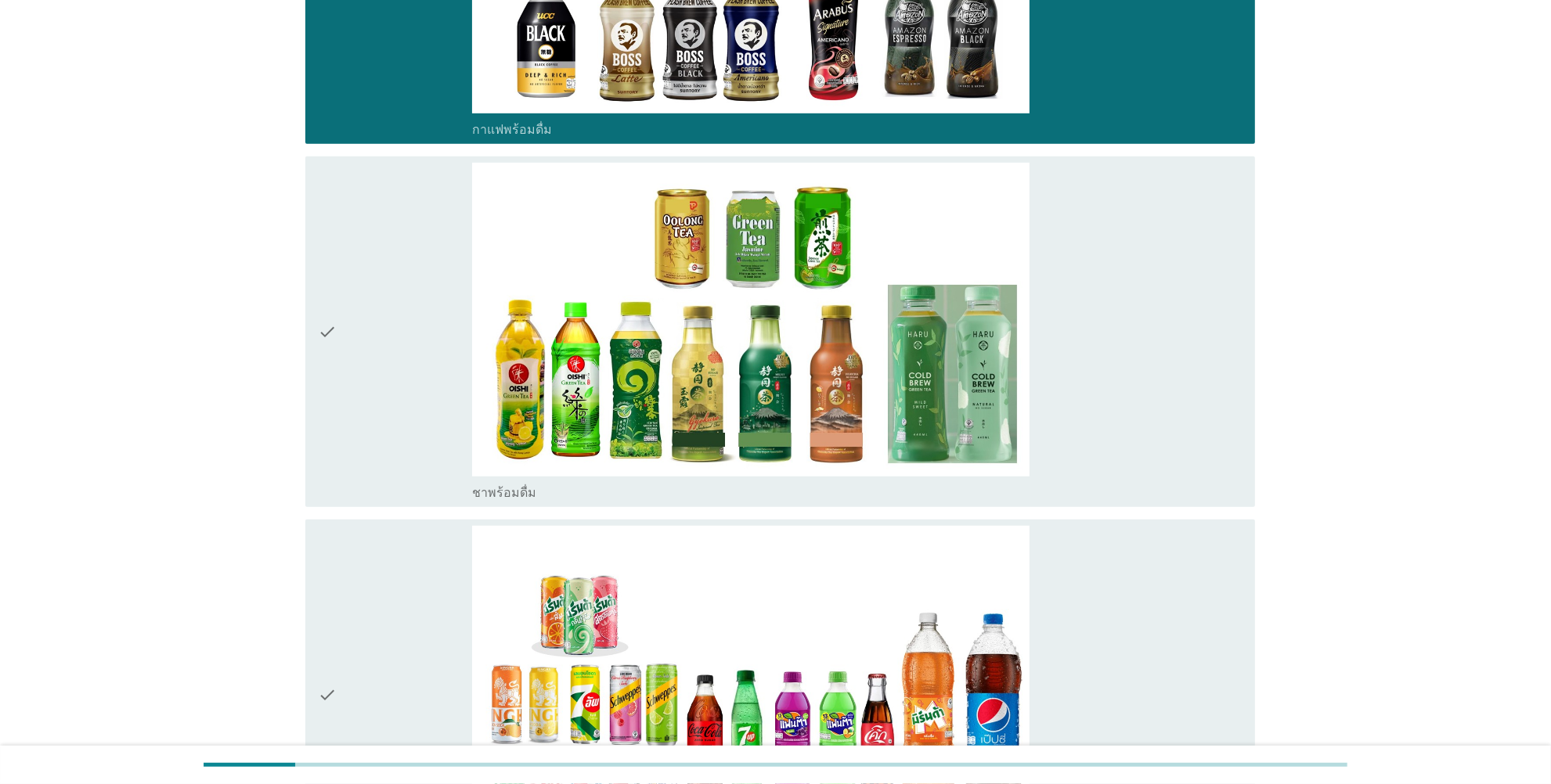
scroll to position [1141, 0]
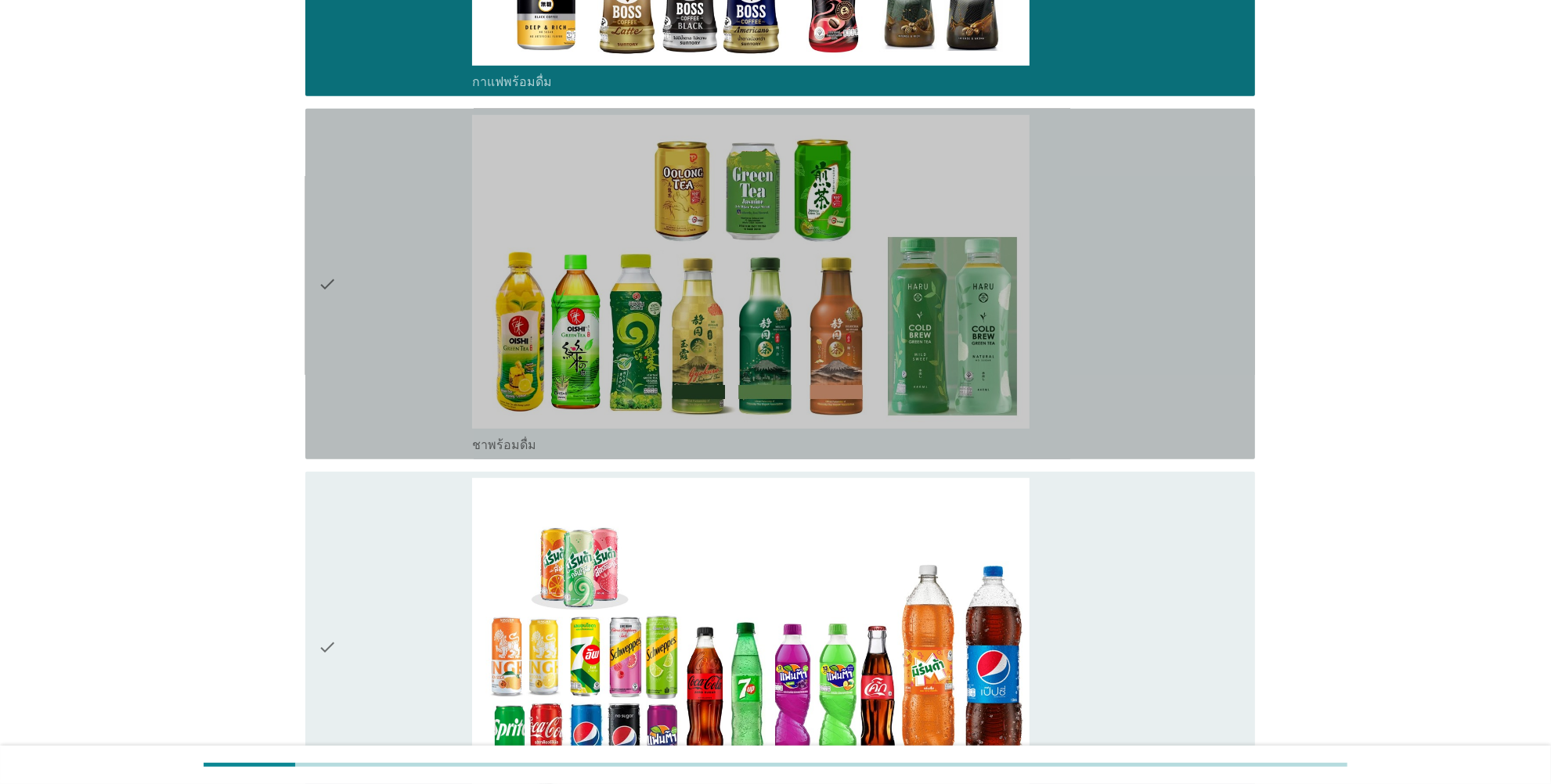
click at [331, 283] on icon "check" at bounding box center [327, 283] width 19 height 338
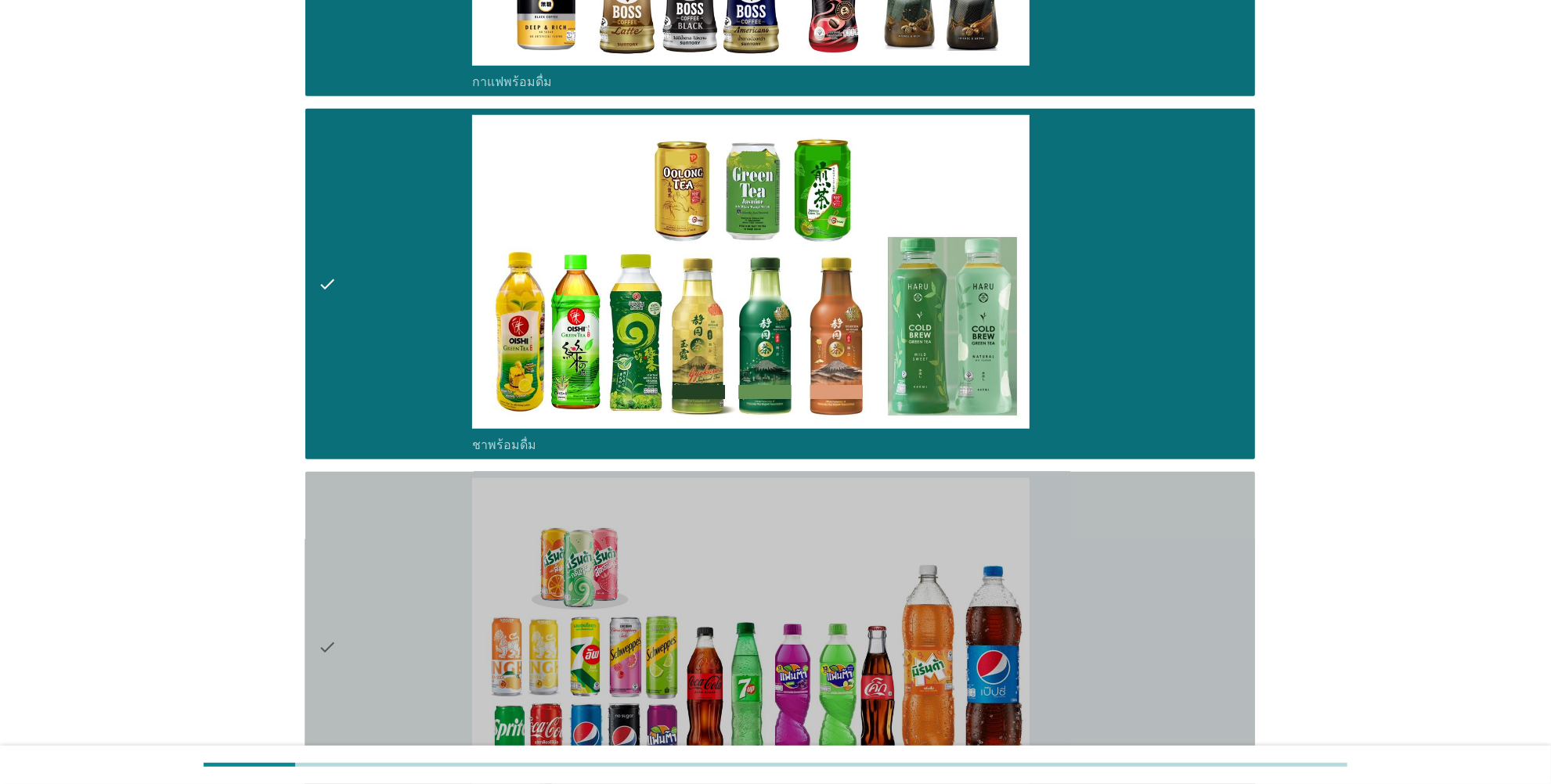
click at [331, 627] on icon "check" at bounding box center [327, 647] width 19 height 338
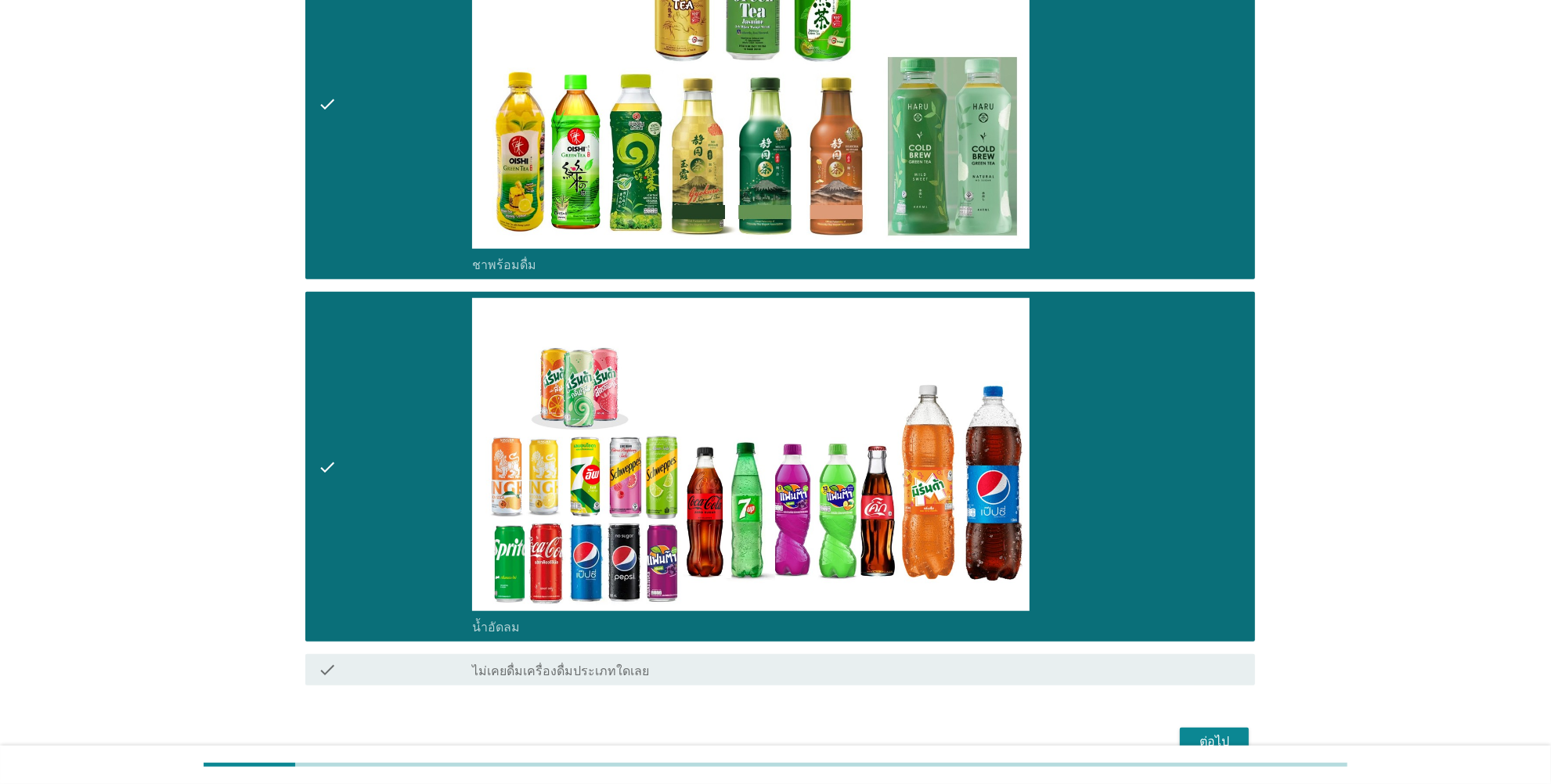
scroll to position [1404, 0]
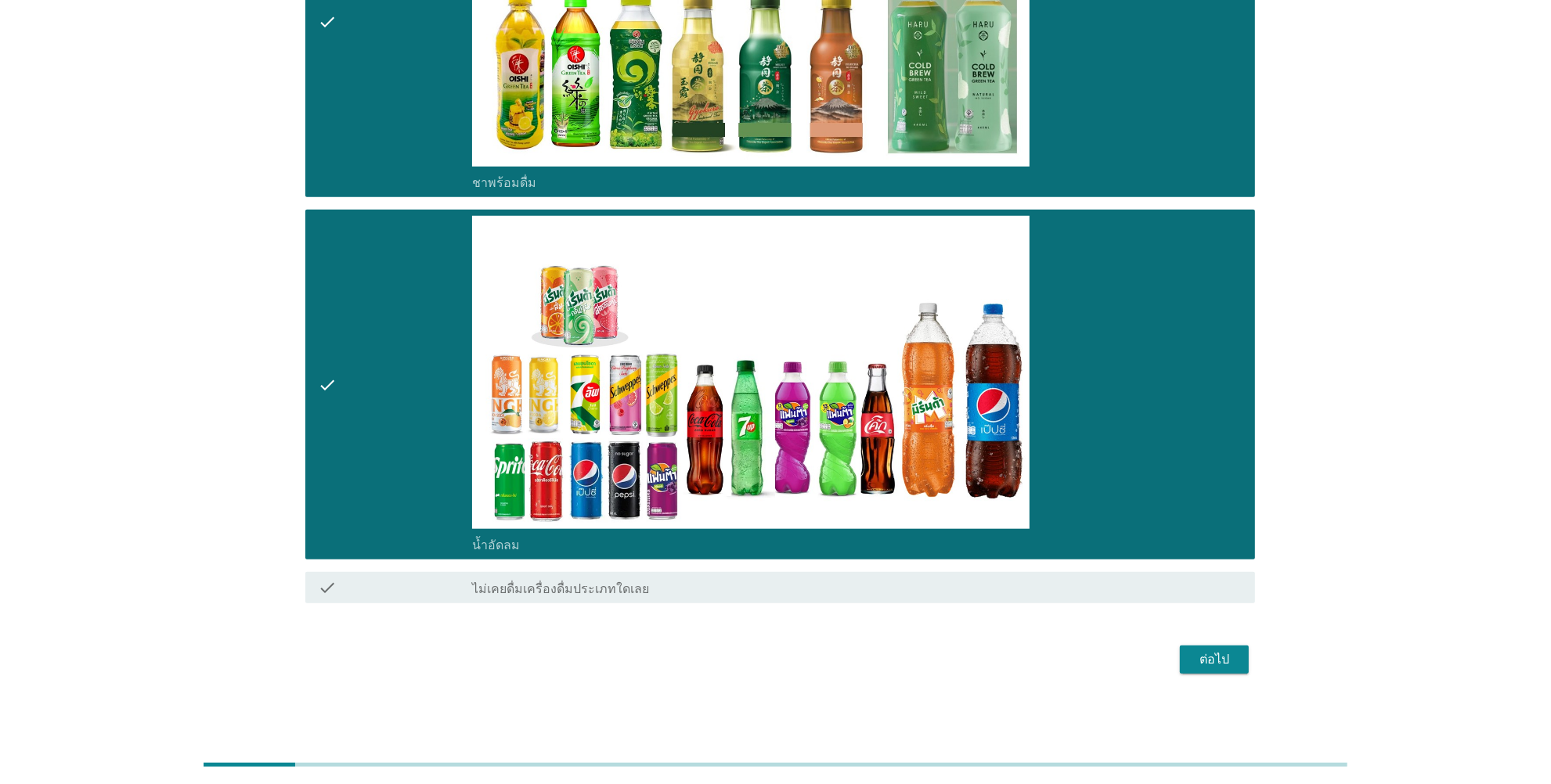
click at [1214, 627] on div "ต่อไป" at bounding box center [1214, 659] width 44 height 19
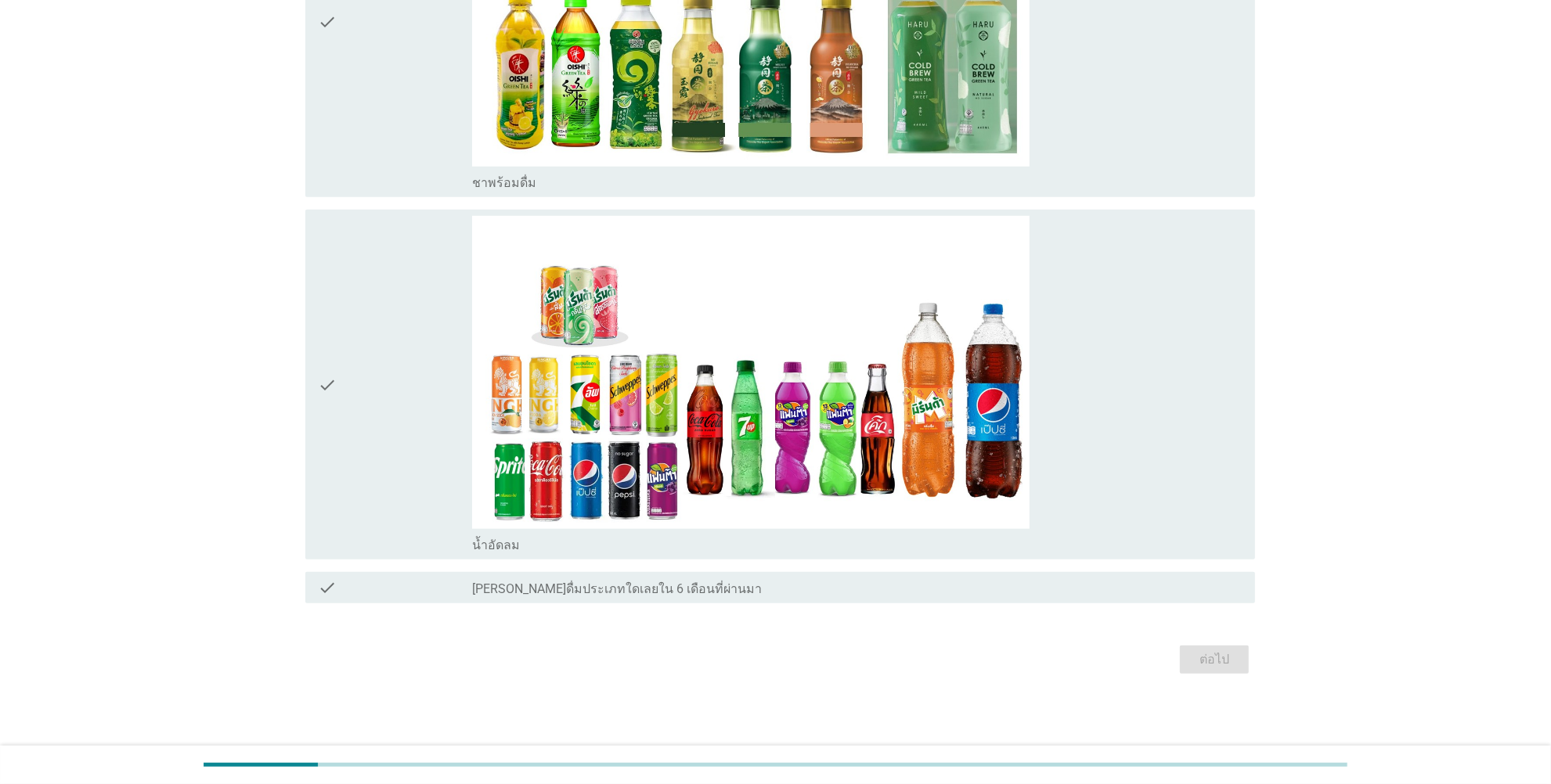
scroll to position [0, 0]
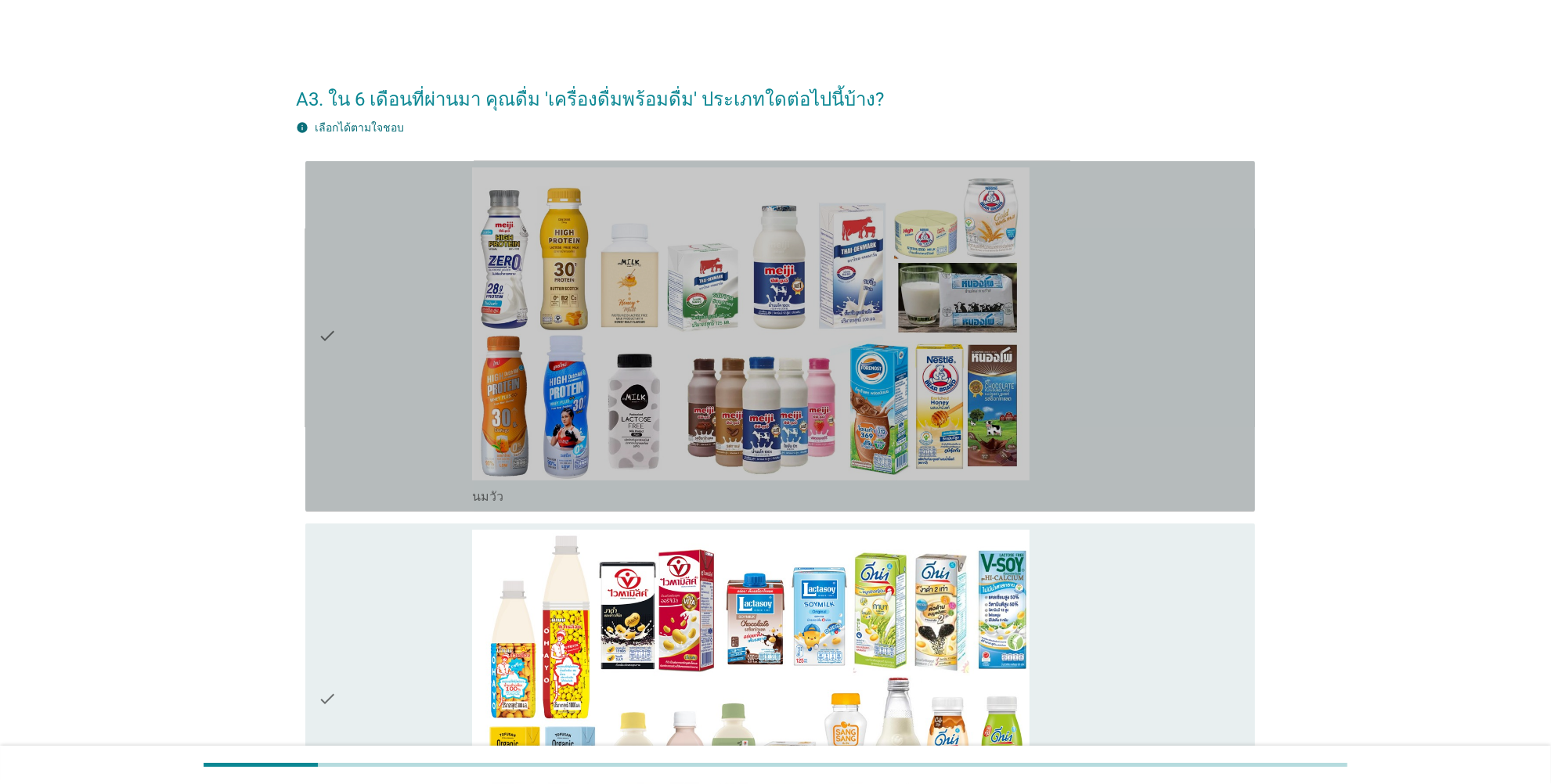
click at [327, 337] on icon "check" at bounding box center [327, 336] width 19 height 338
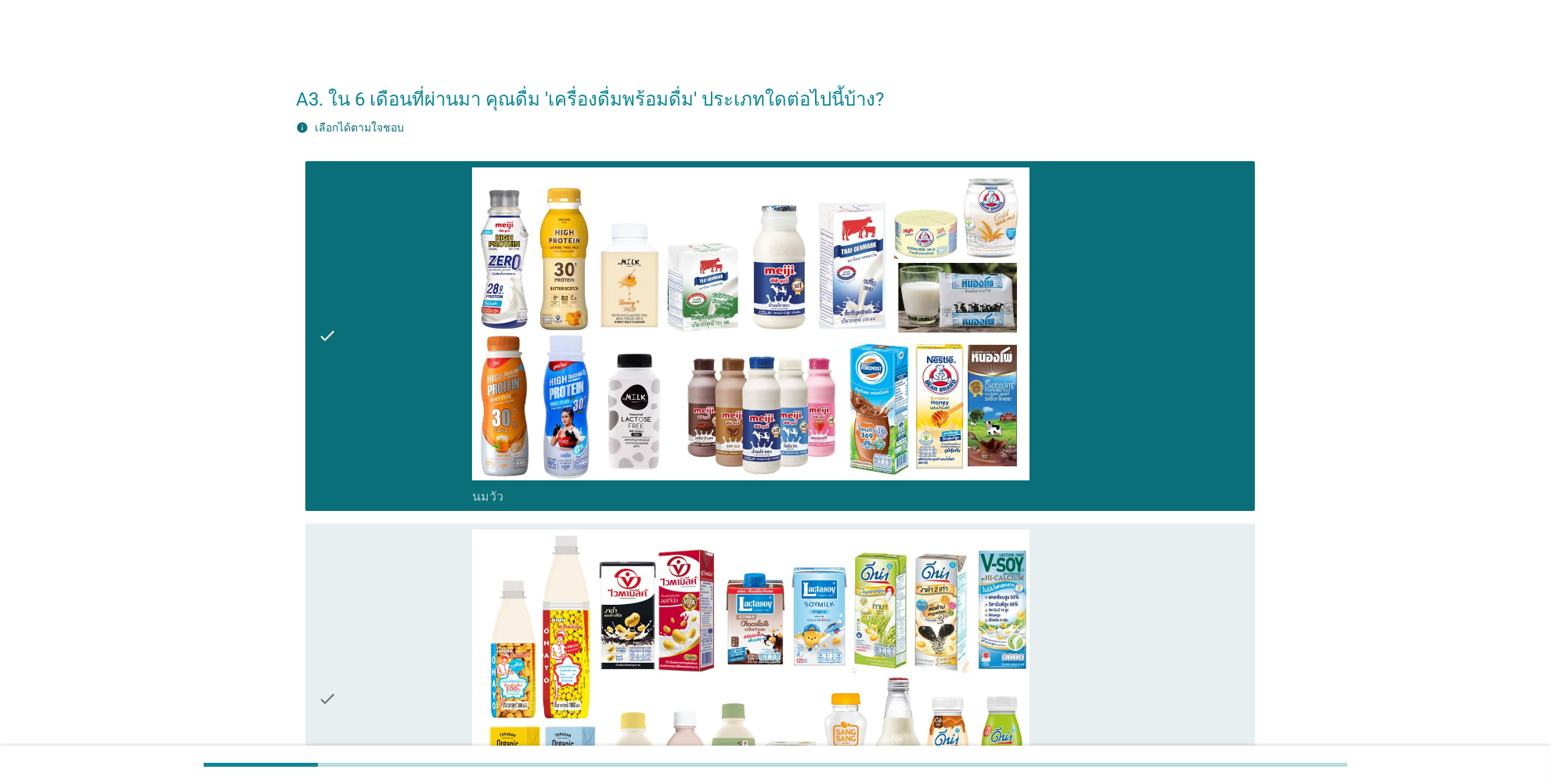
click at [331, 627] on icon "check" at bounding box center [327, 698] width 19 height 338
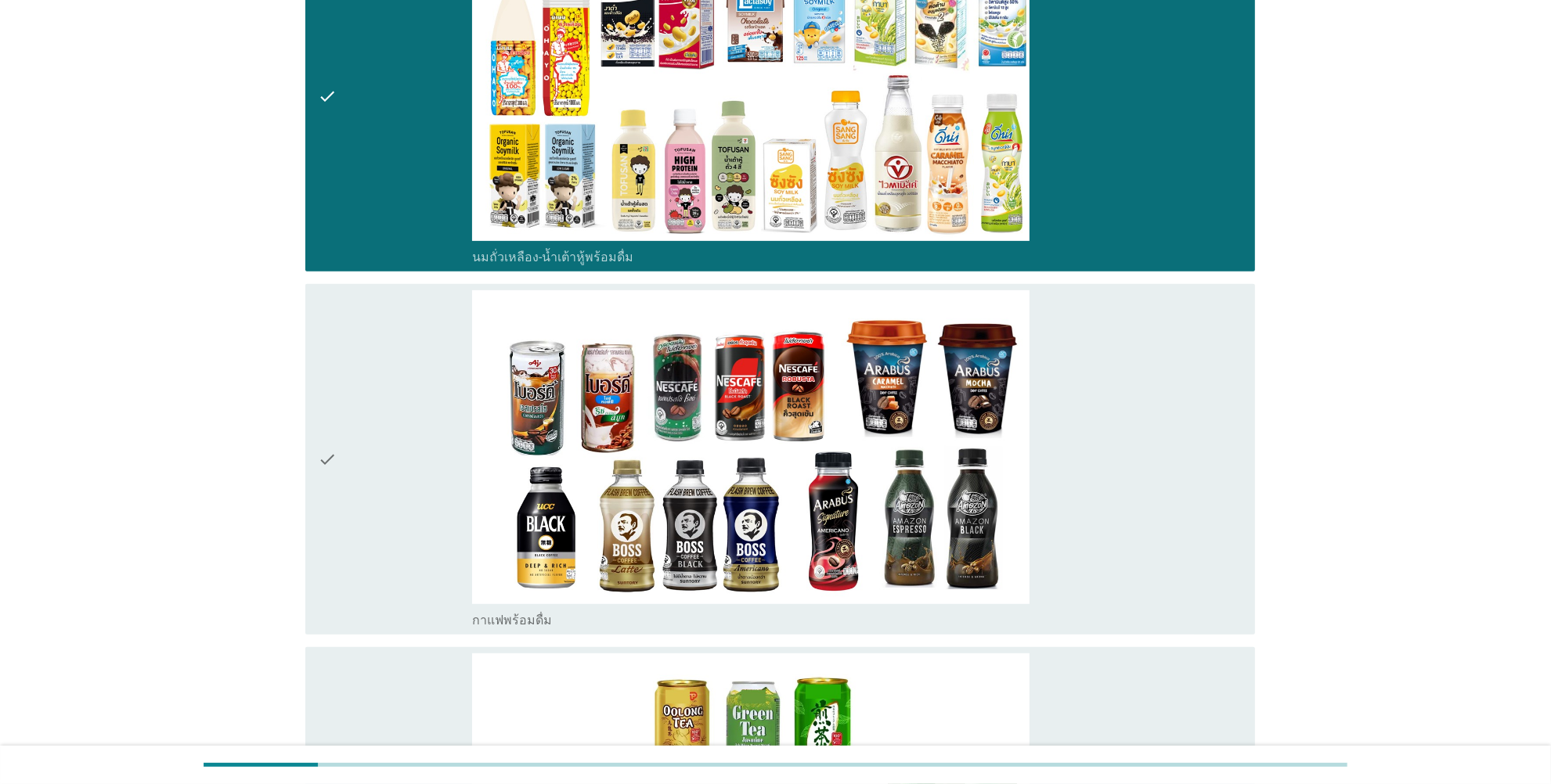
scroll to position [652, 0]
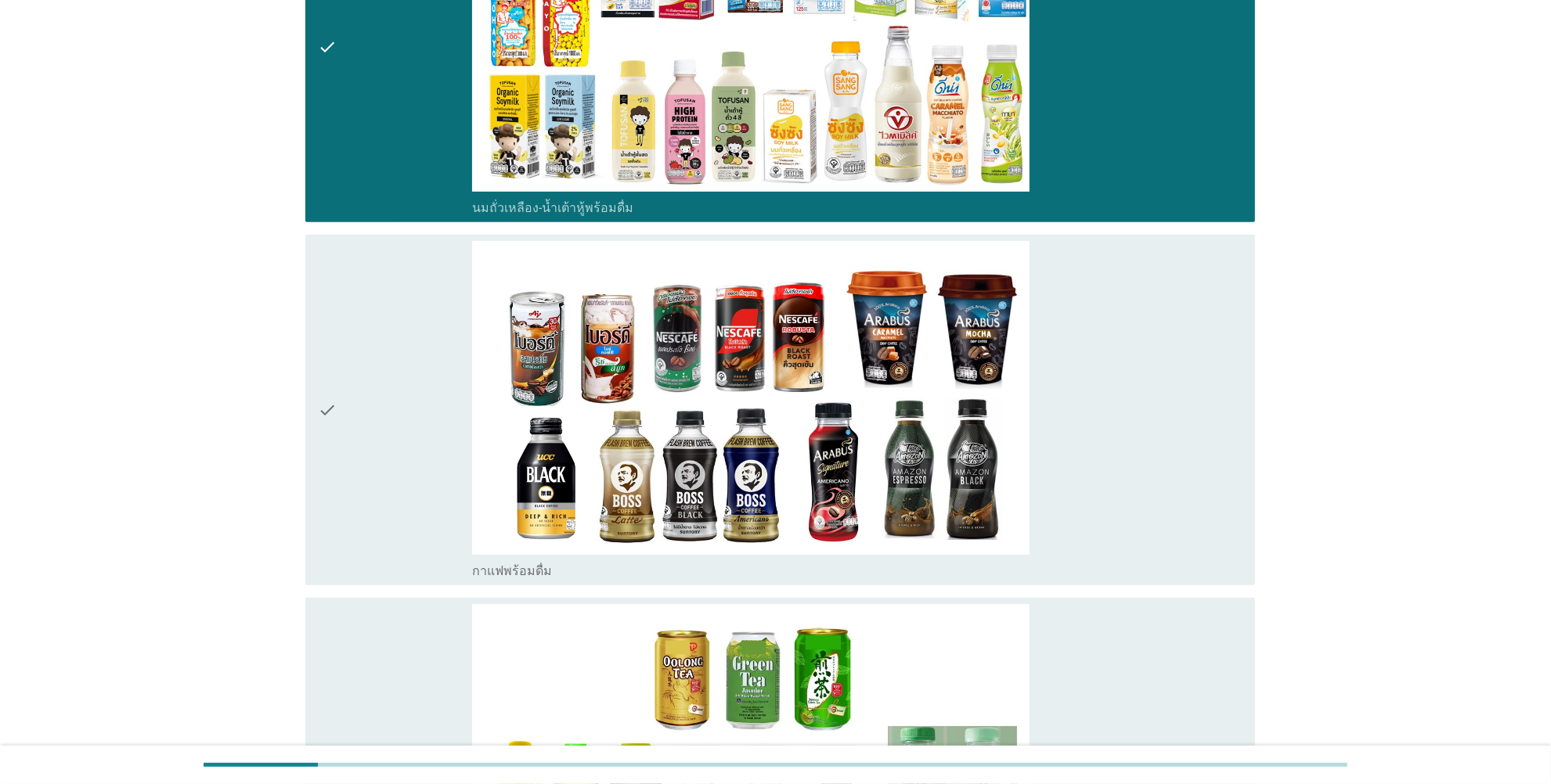
click at [325, 414] on icon "check" at bounding box center [327, 409] width 19 height 338
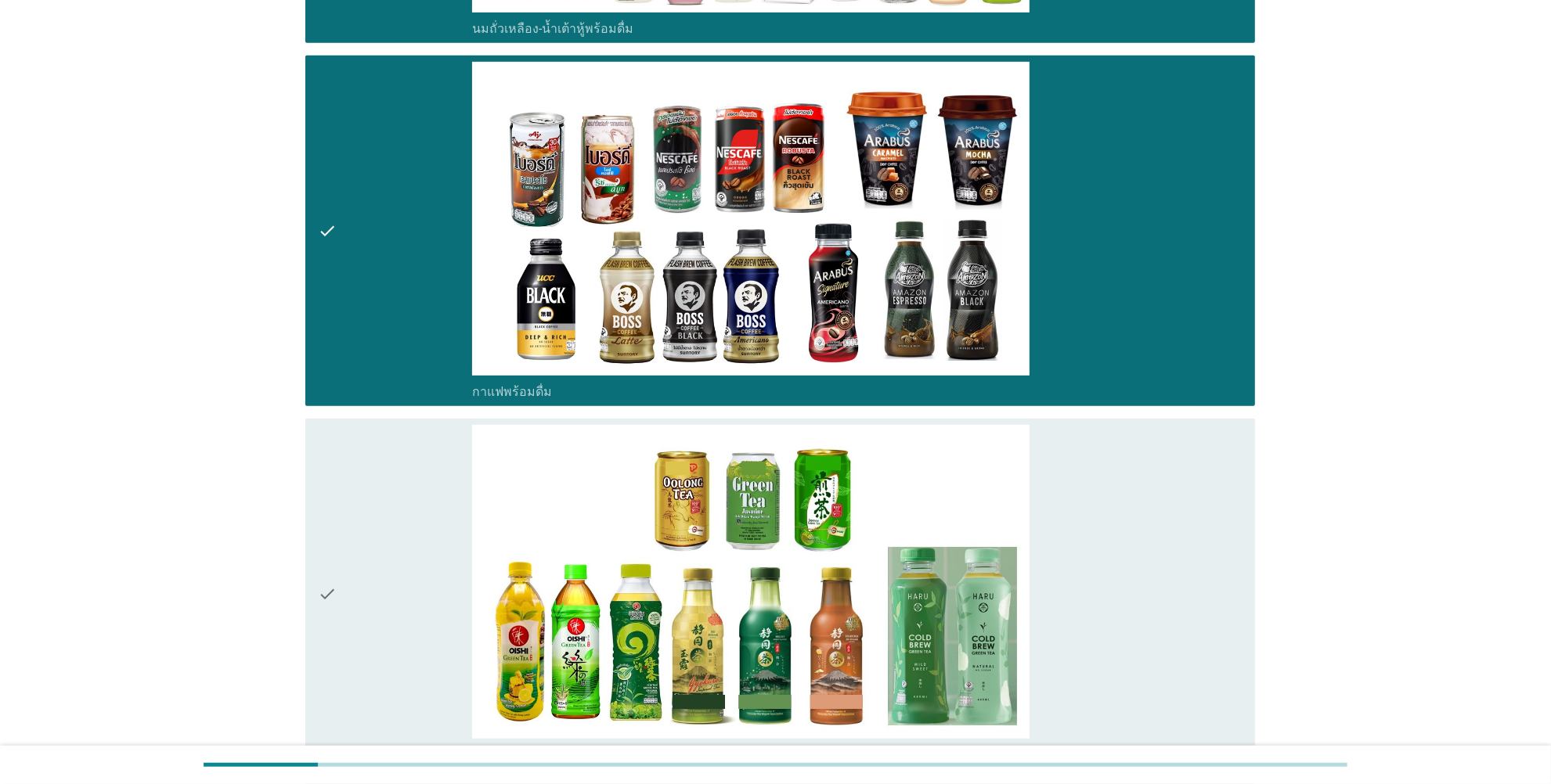
scroll to position [978, 0]
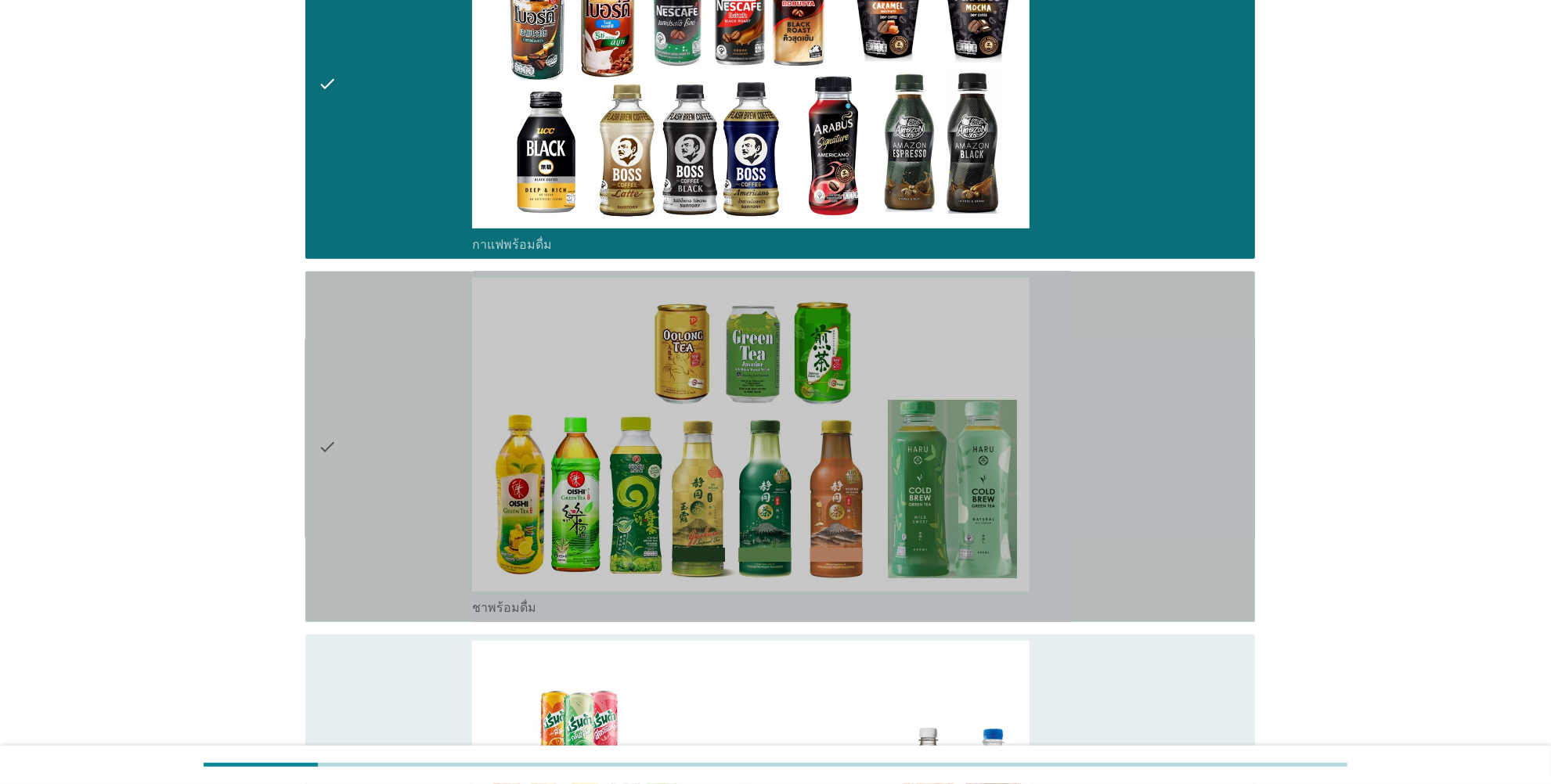
click at [323, 447] on icon "check" at bounding box center [327, 446] width 19 height 338
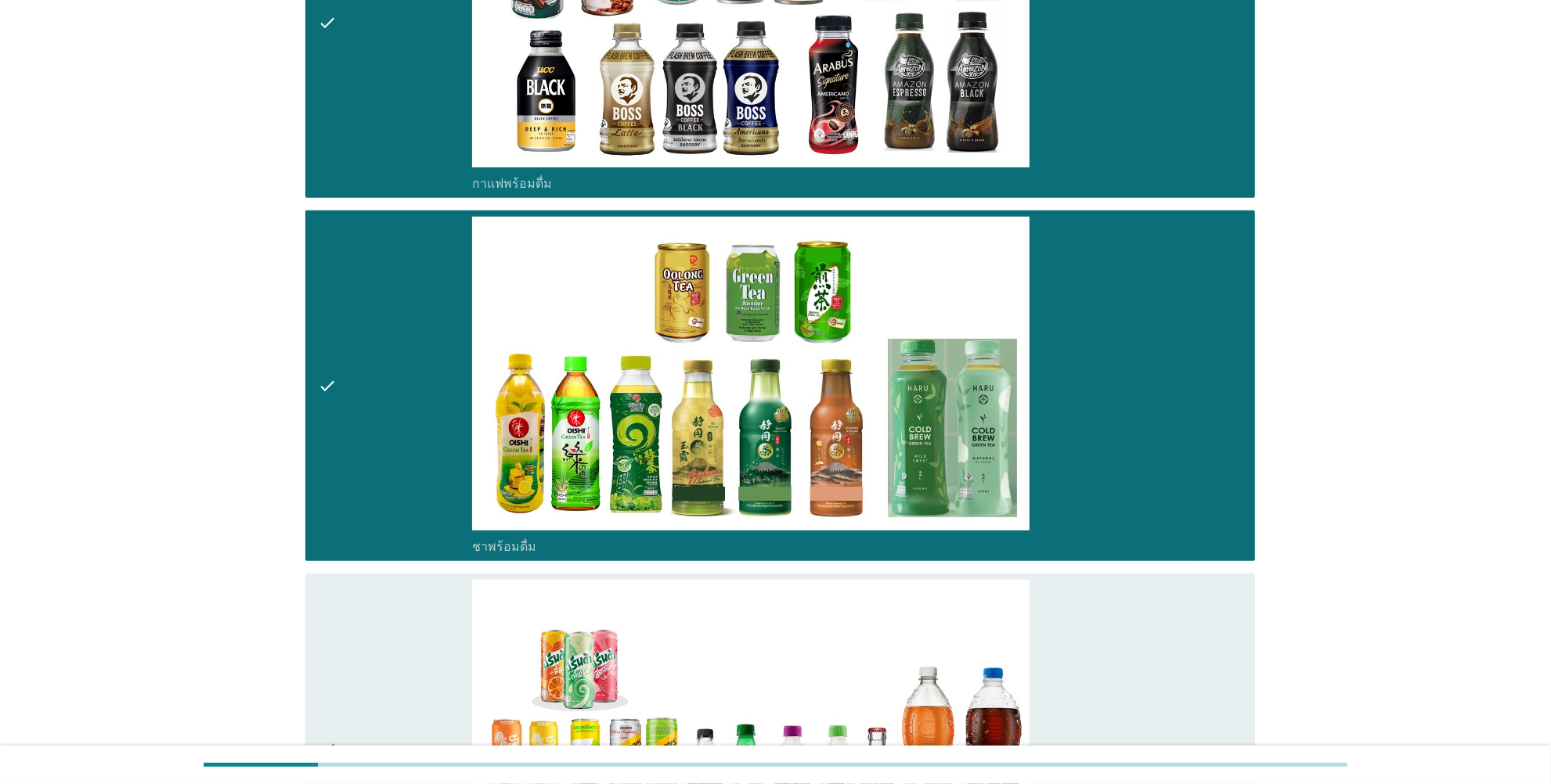
scroll to position [1404, 0]
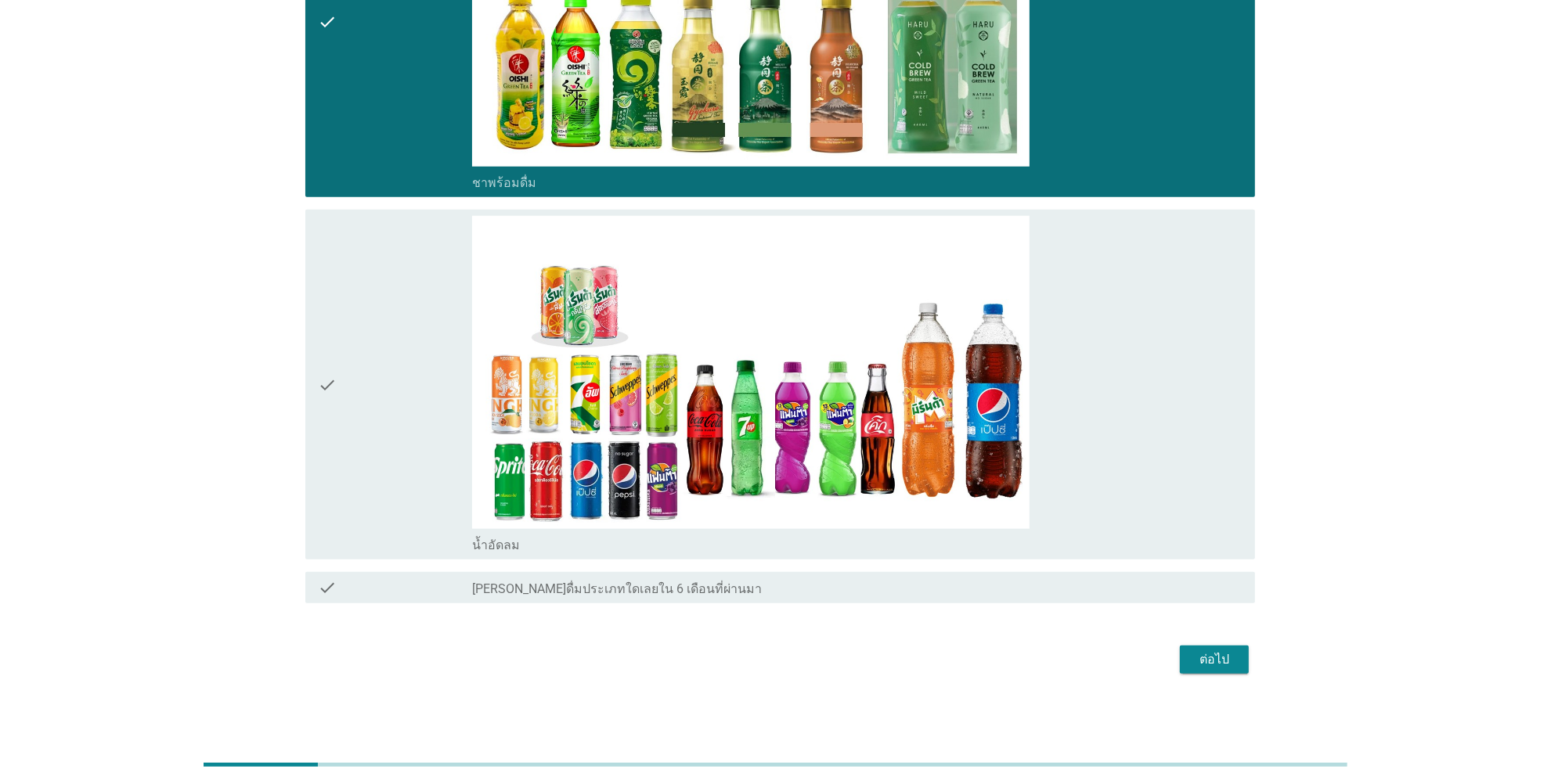
click at [337, 392] on icon "check" at bounding box center [327, 385] width 19 height 338
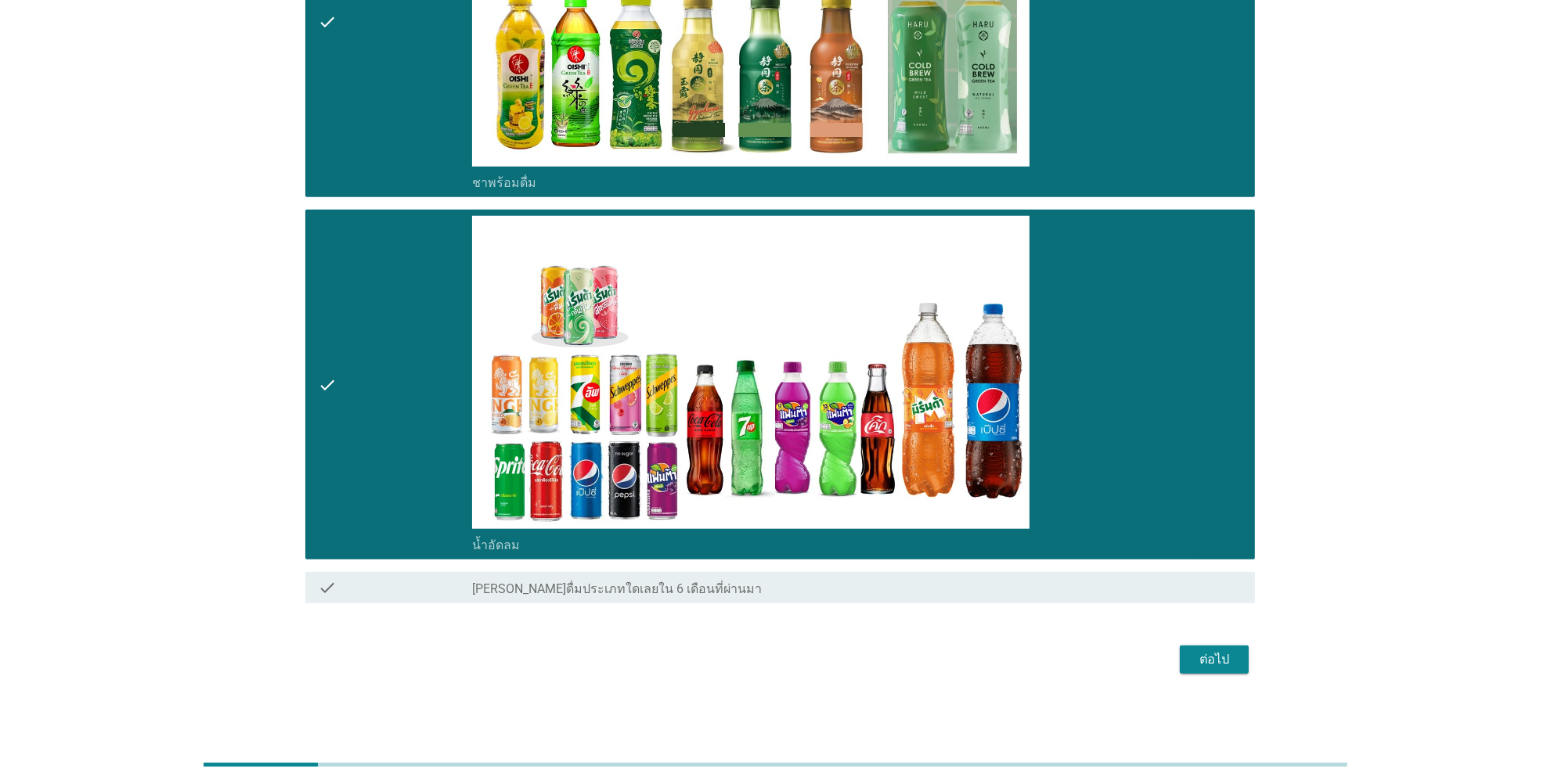
click at [1211, 627] on div "ต่อไป" at bounding box center [1214, 659] width 44 height 19
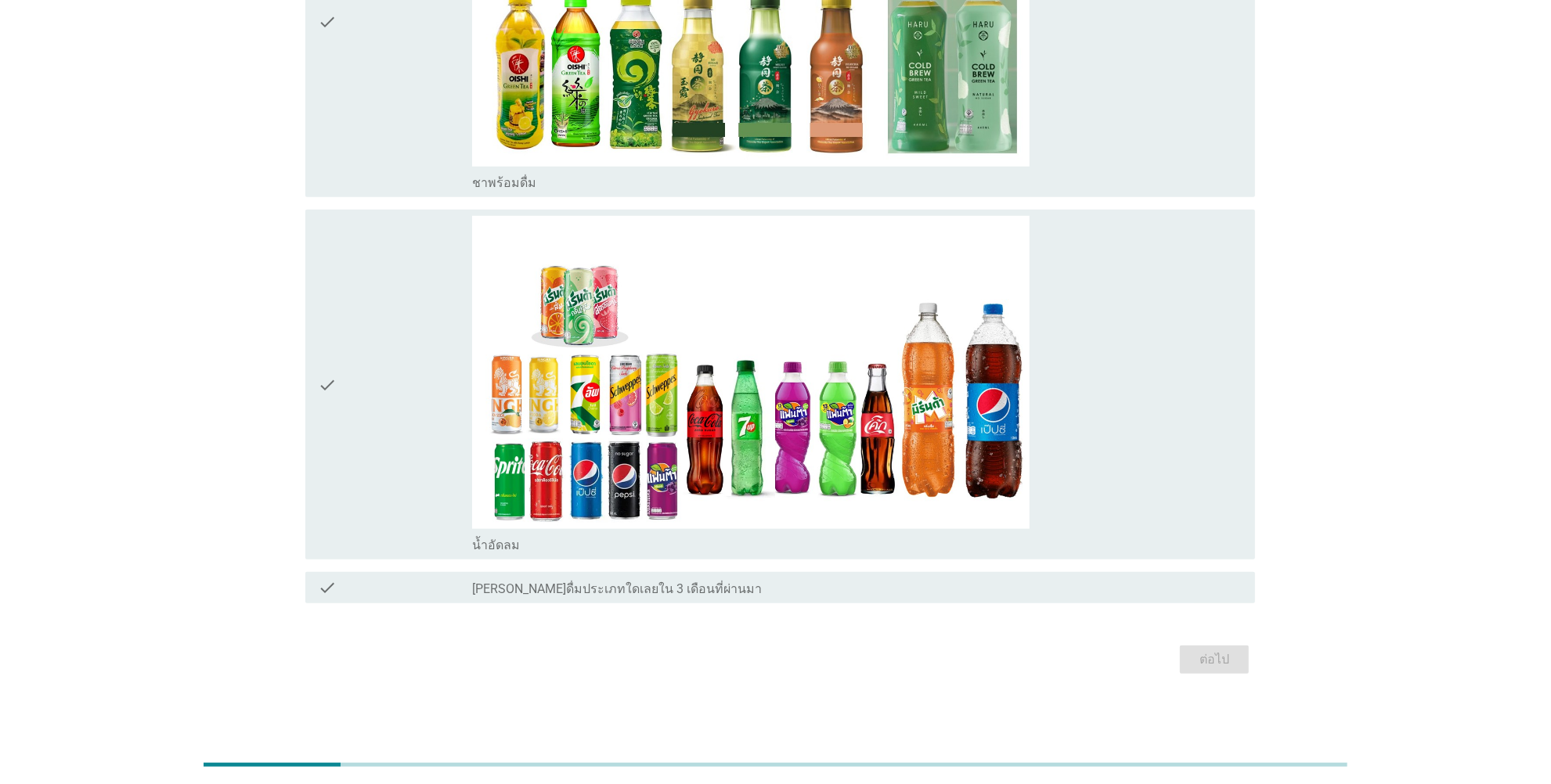
click at [316, 388] on div "check check_box_outline_blank น้ำอัดลม" at bounding box center [779, 386] width 950 height 351
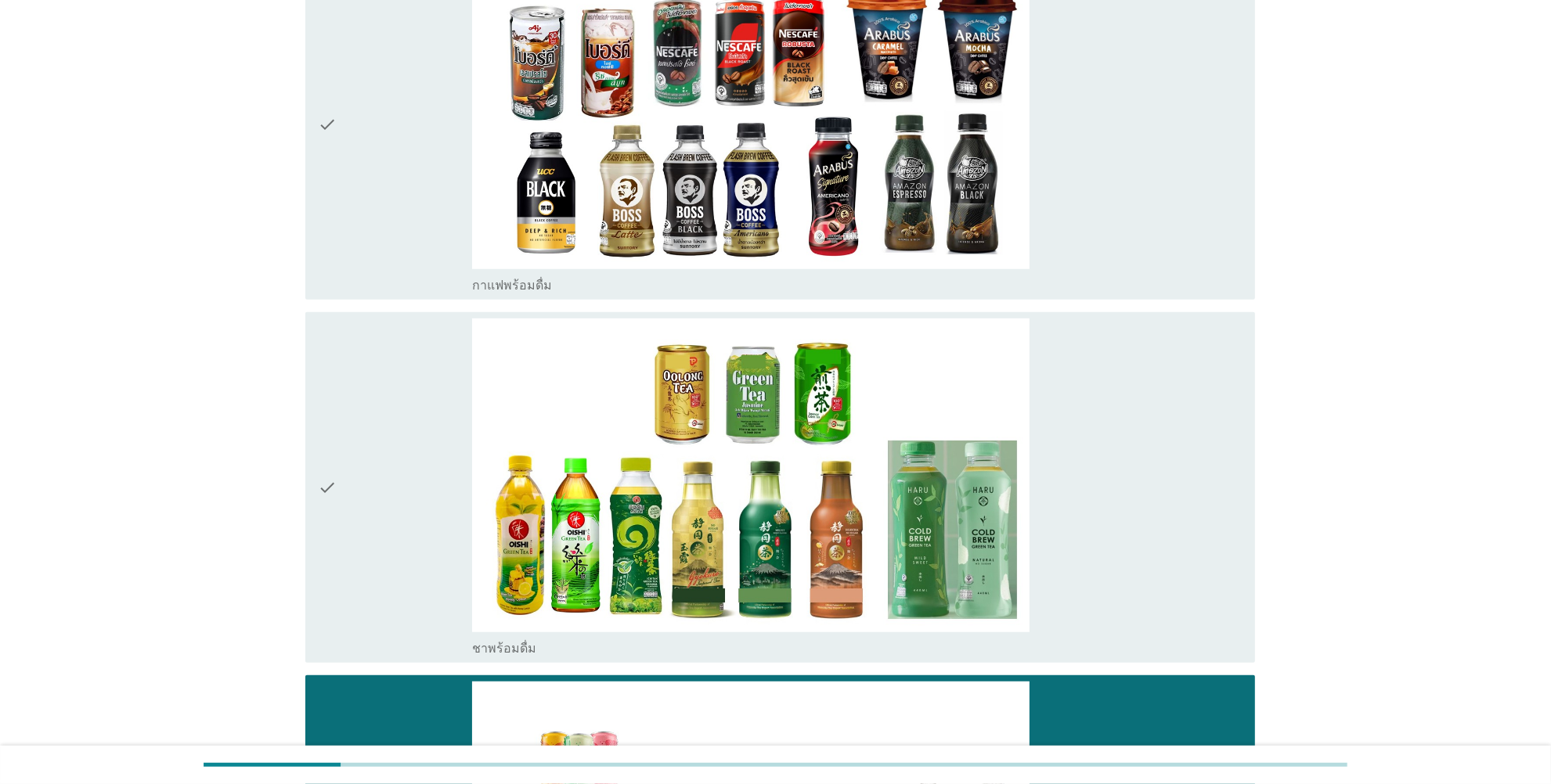
scroll to position [915, 0]
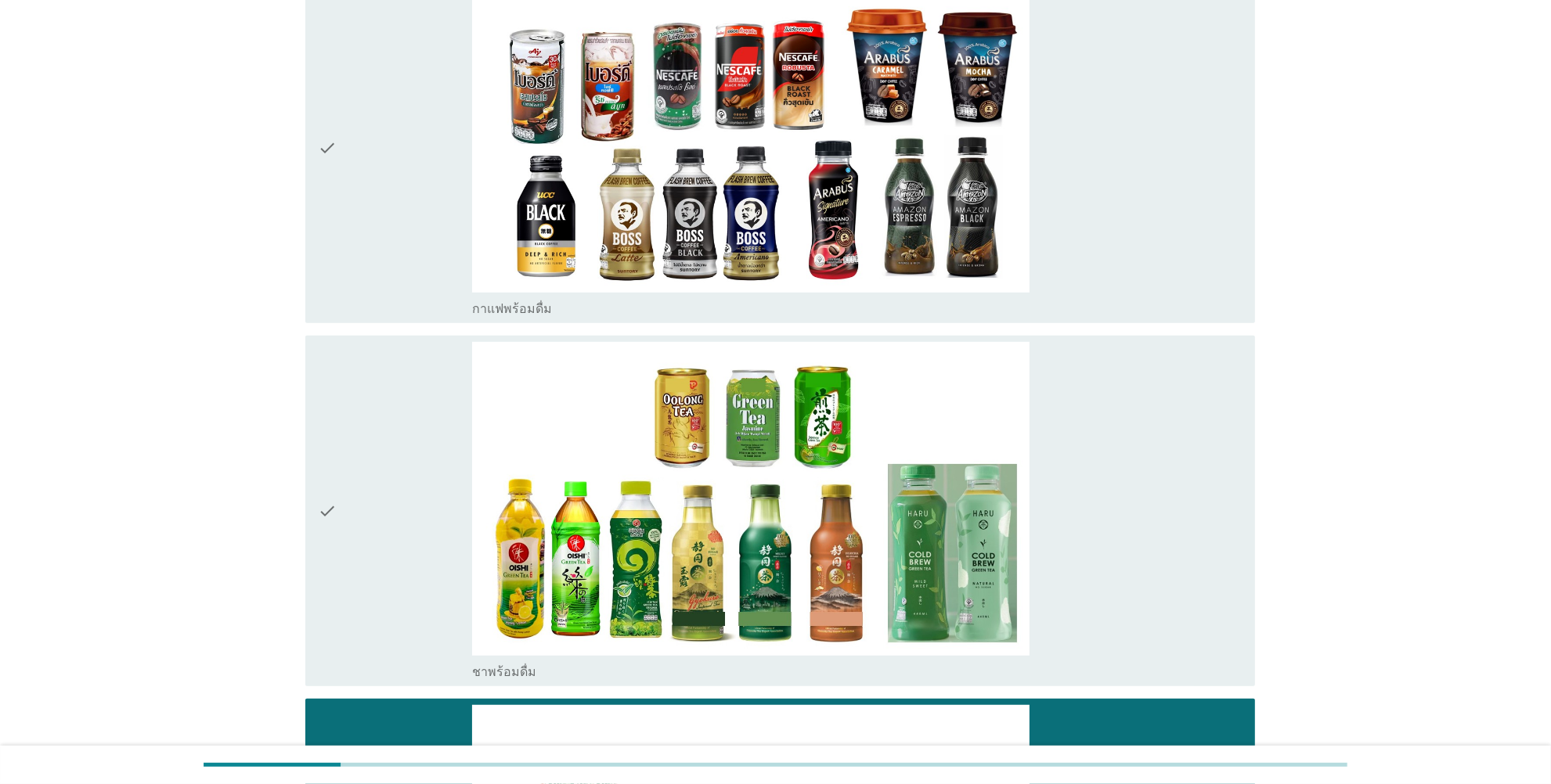
click at [330, 506] on icon "check" at bounding box center [327, 510] width 19 height 338
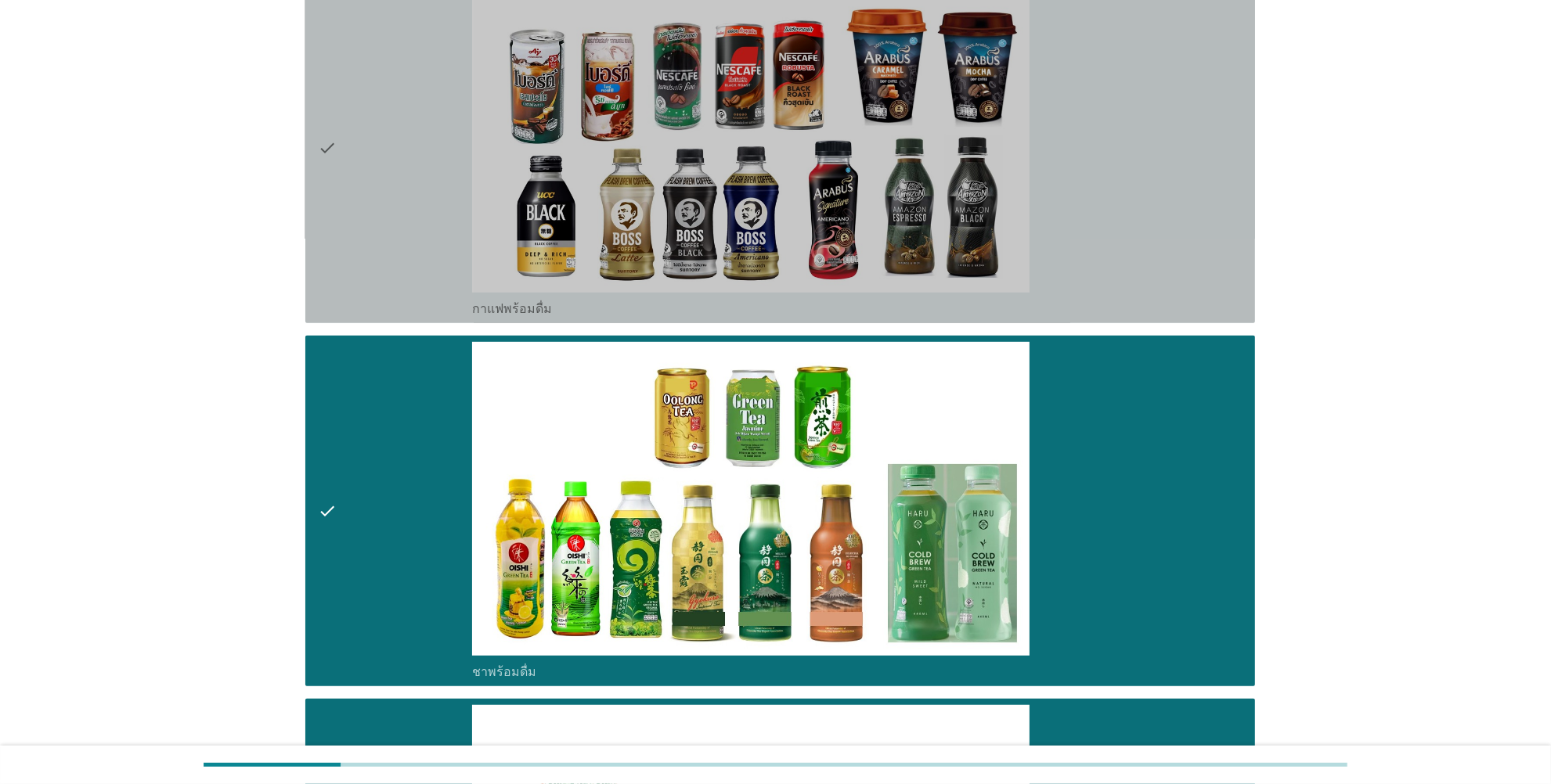
click at [331, 145] on icon "check" at bounding box center [327, 147] width 19 height 338
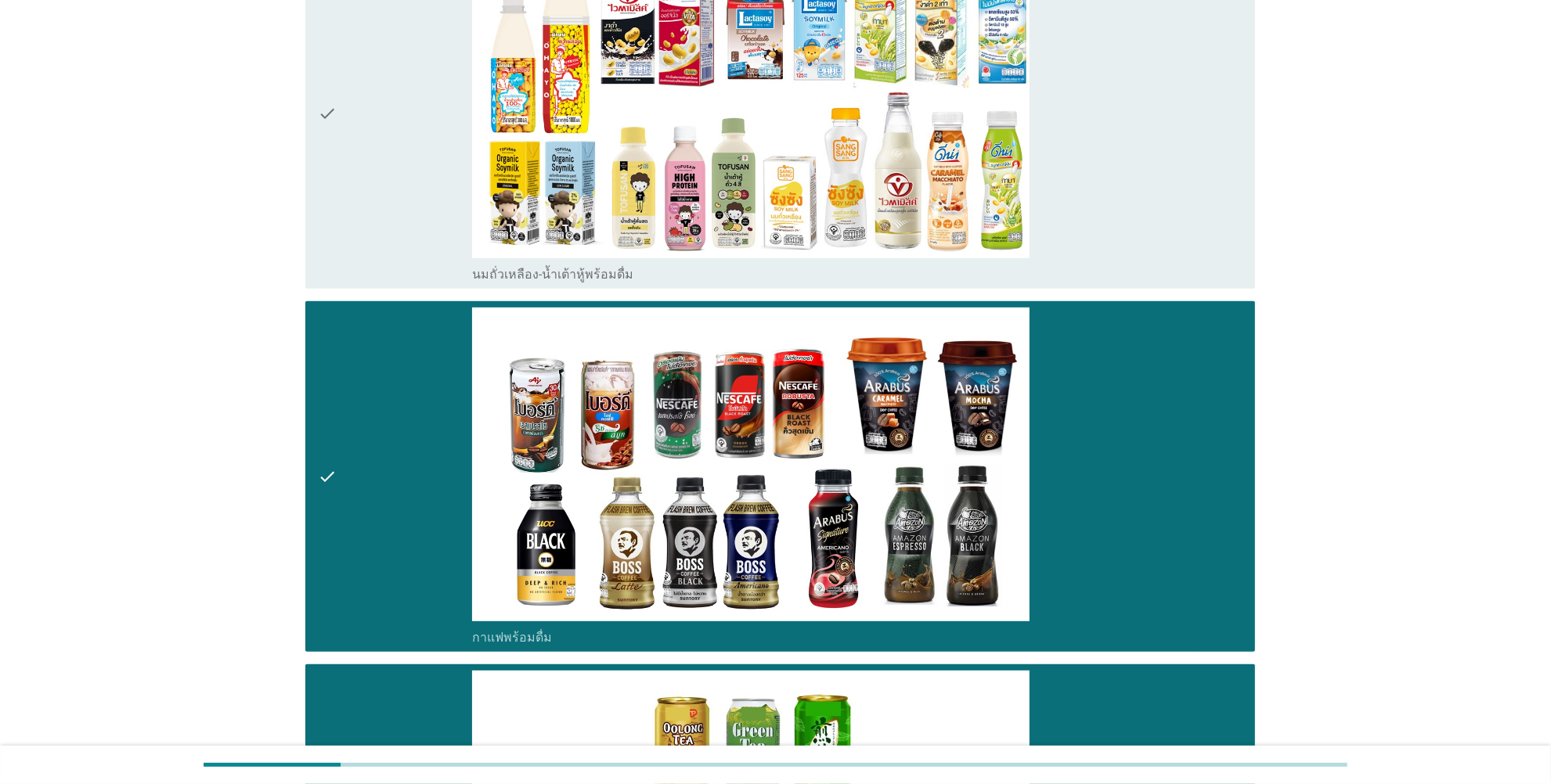
scroll to position [262, 0]
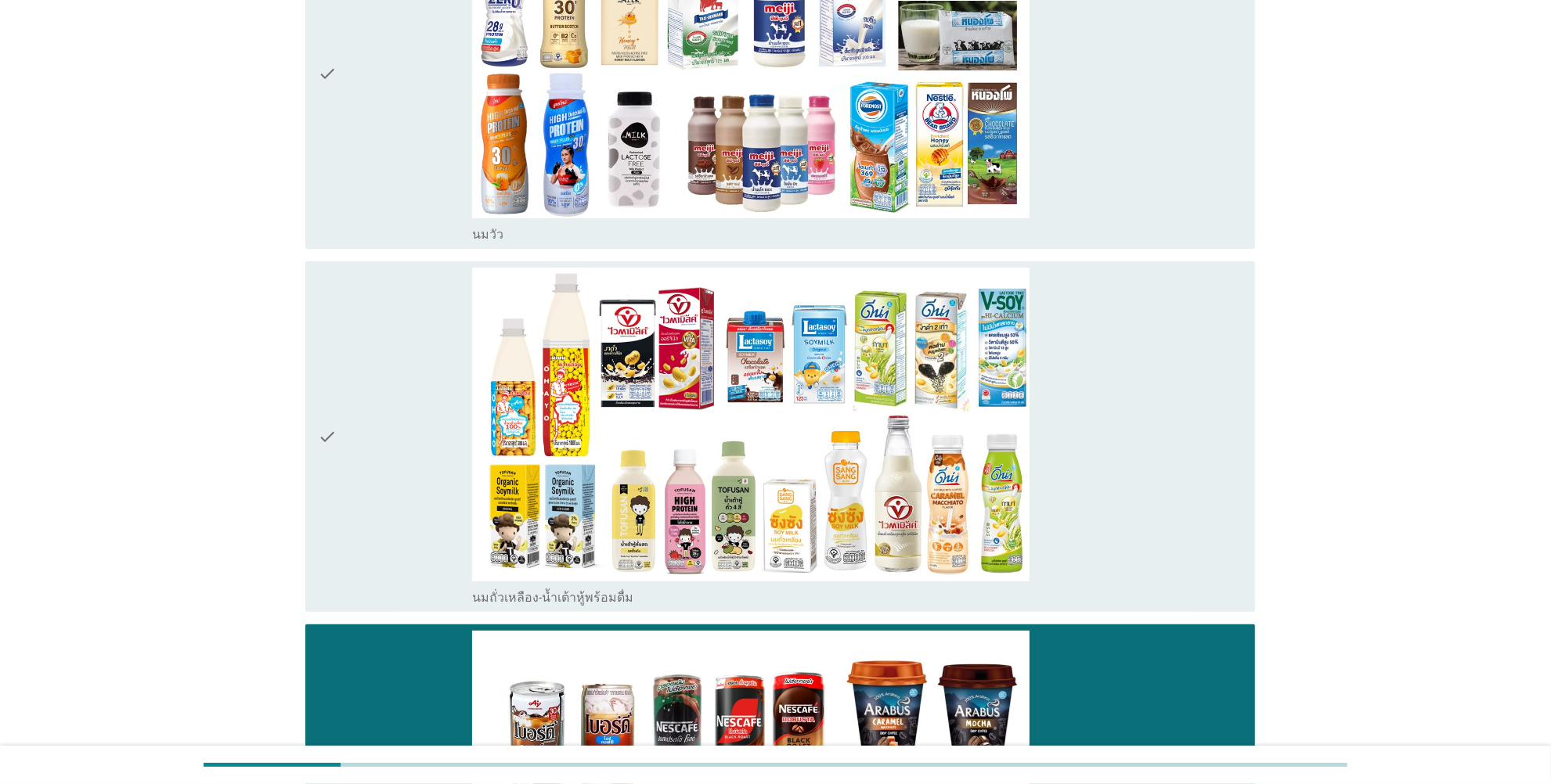
click at [326, 438] on icon "check" at bounding box center [327, 436] width 19 height 338
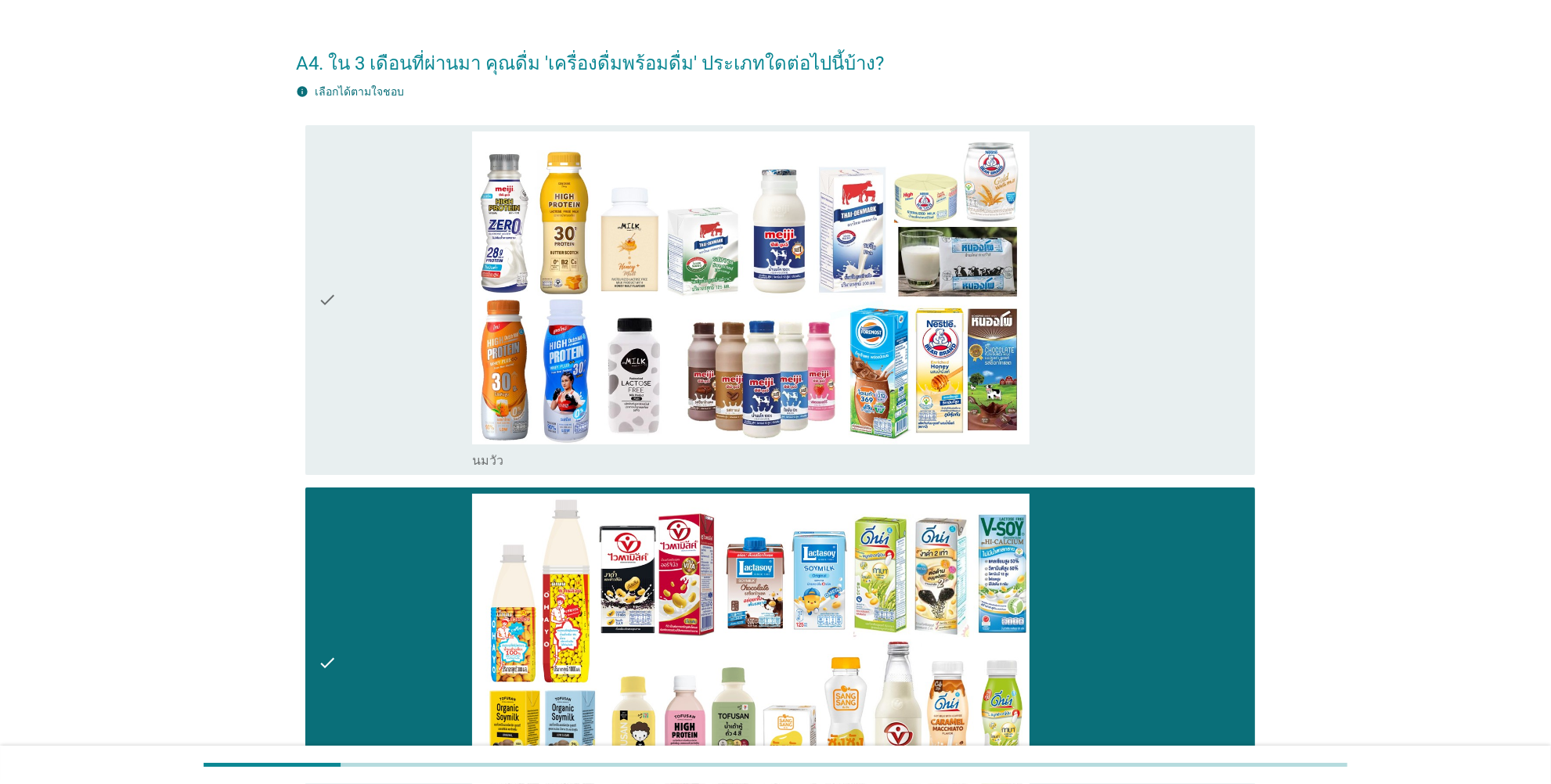
scroll to position [0, 0]
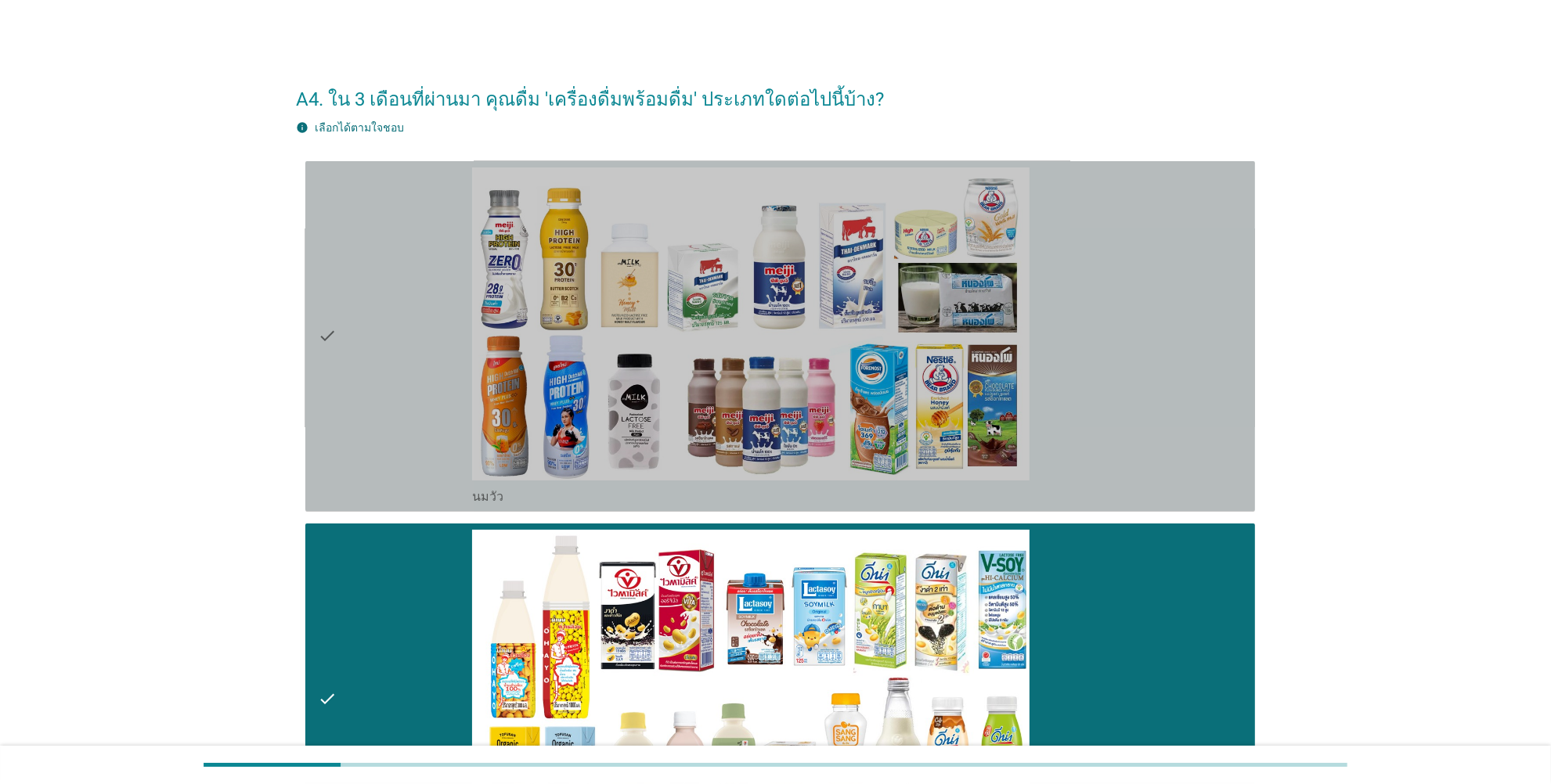
click at [322, 338] on icon "check" at bounding box center [327, 336] width 19 height 338
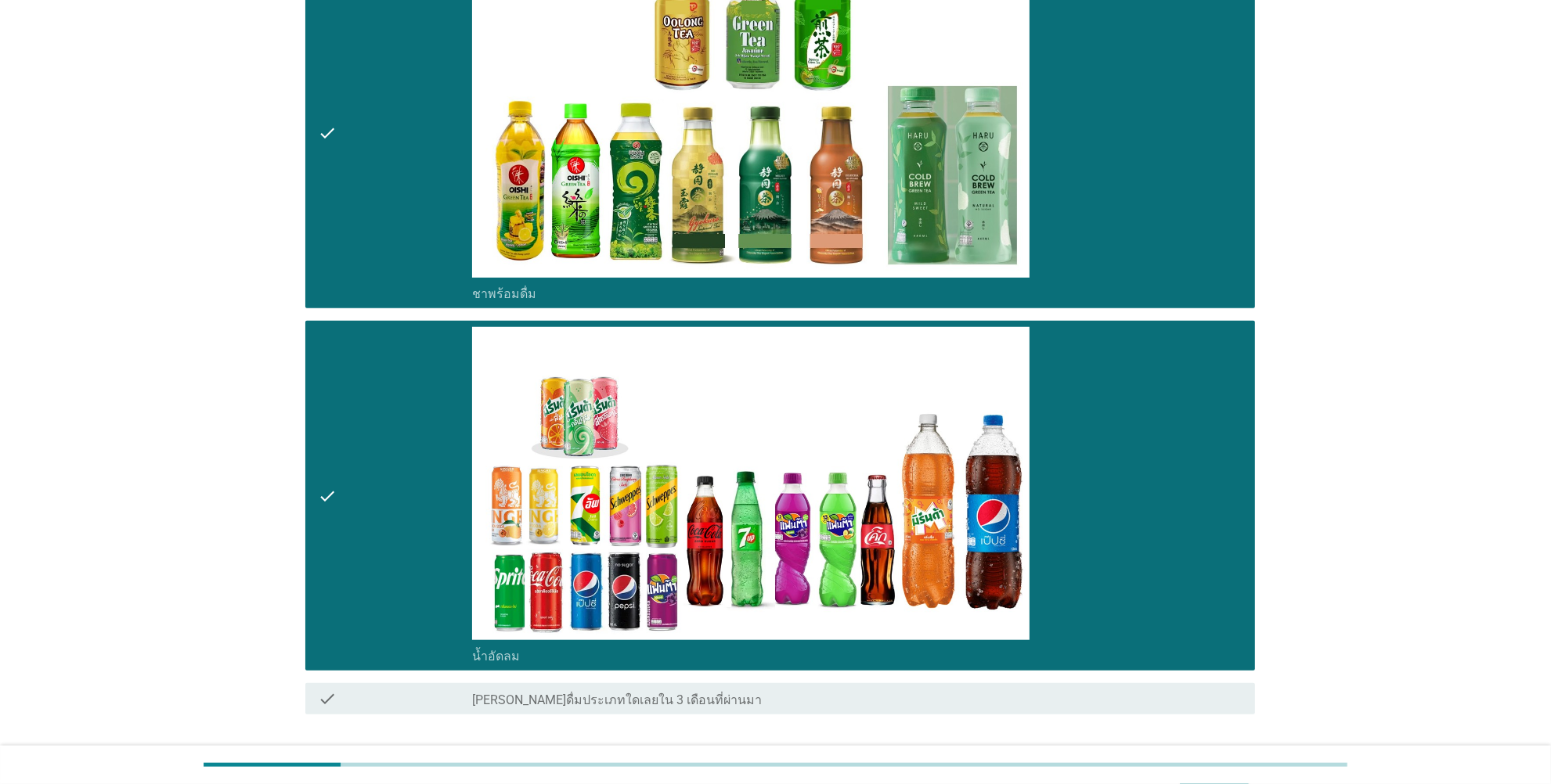
scroll to position [1404, 0]
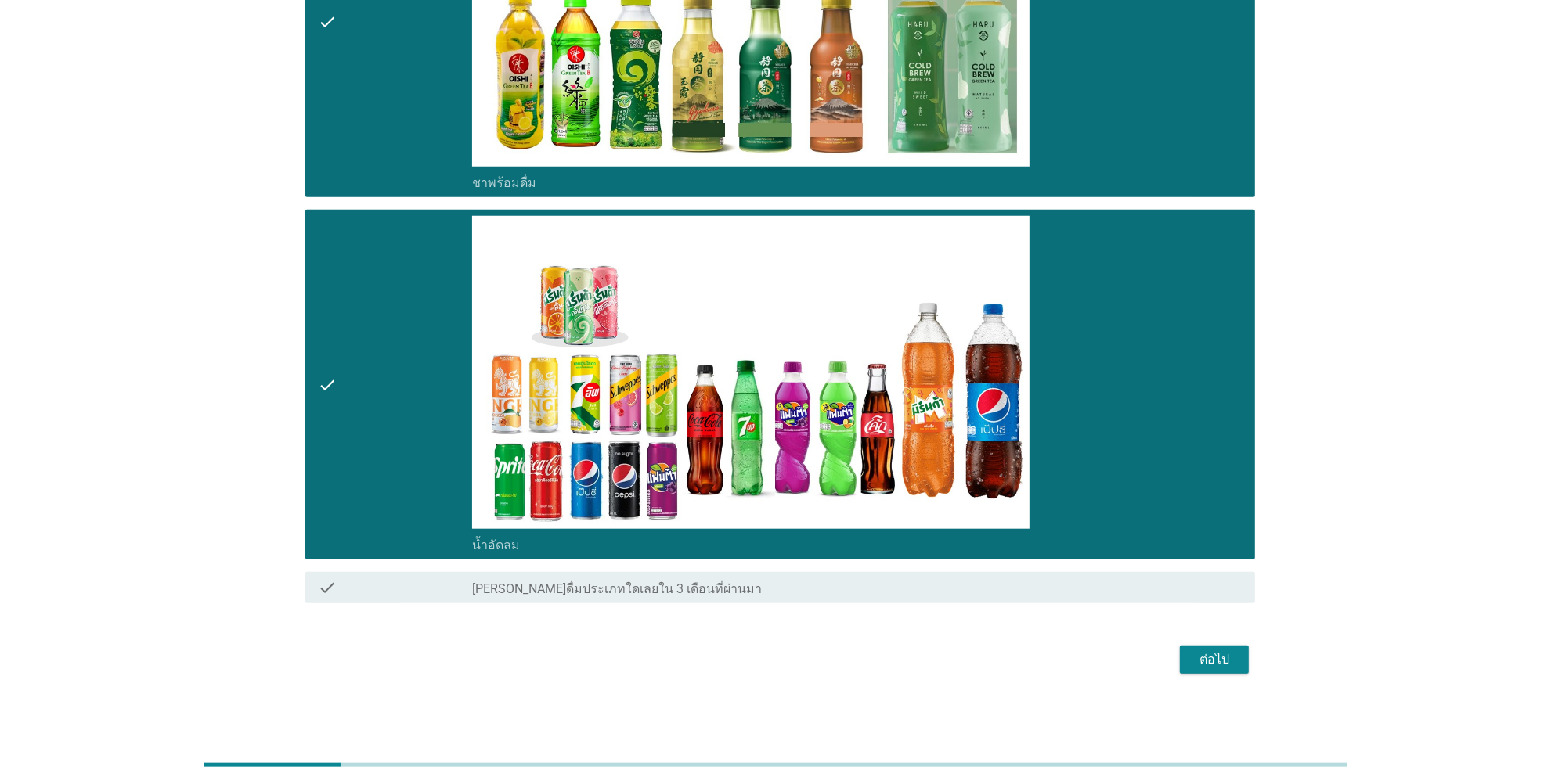
click at [1214, 627] on div "ต่อไป" at bounding box center [1214, 659] width 44 height 19
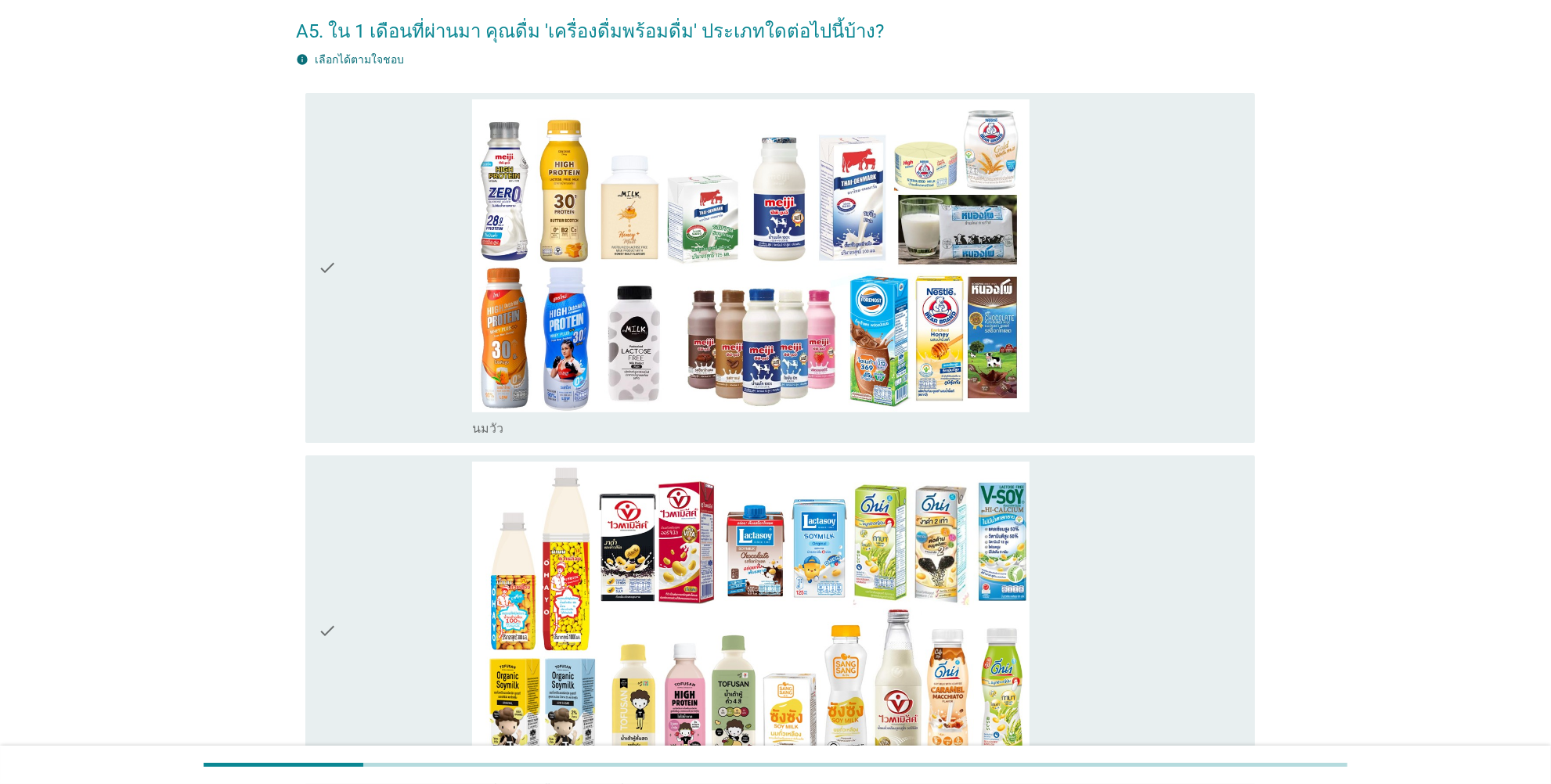
scroll to position [0, 0]
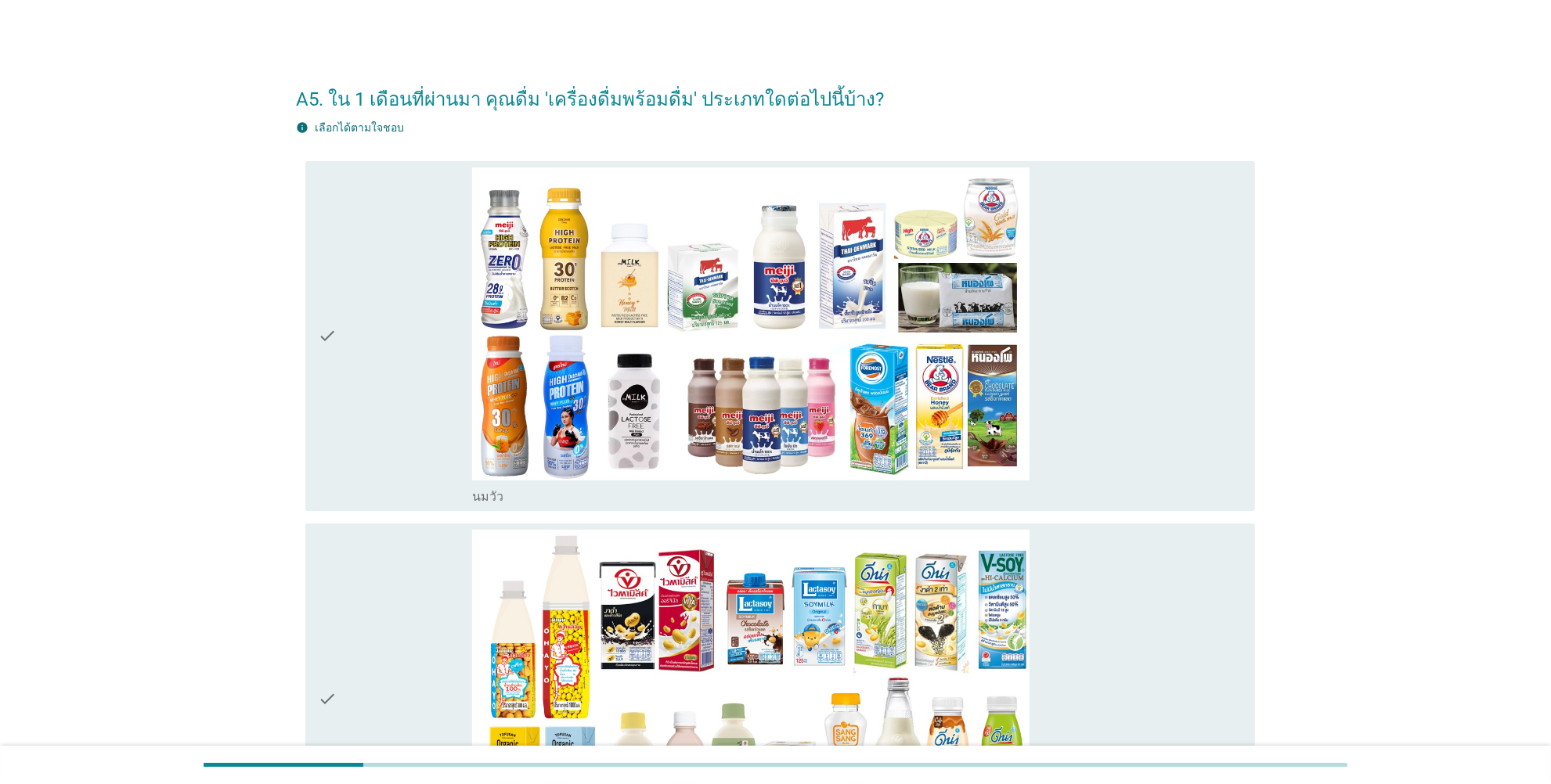
click at [325, 337] on icon "check" at bounding box center [327, 336] width 19 height 338
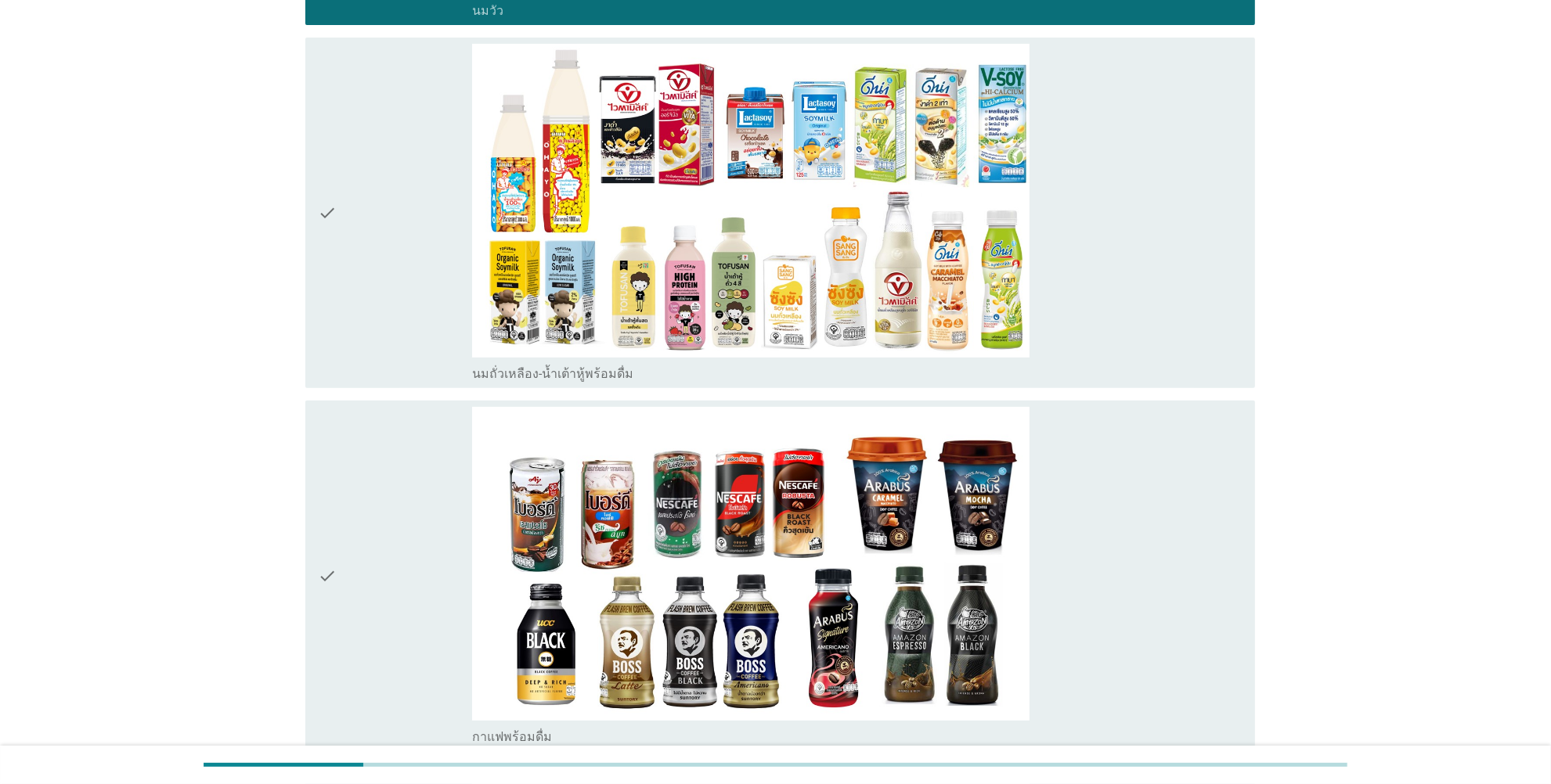
scroll to position [489, 0]
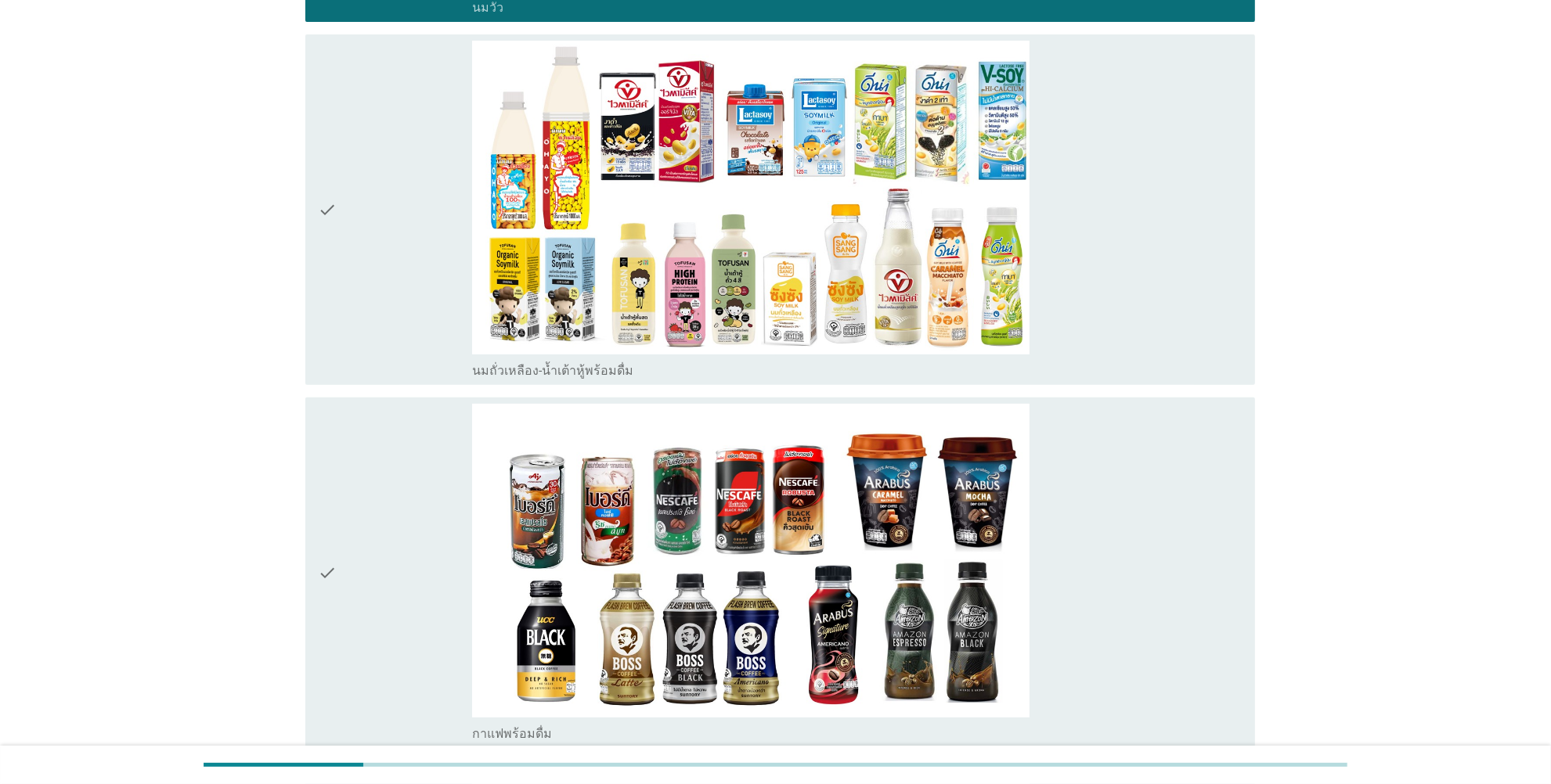
click at [333, 207] on icon "check" at bounding box center [327, 209] width 19 height 338
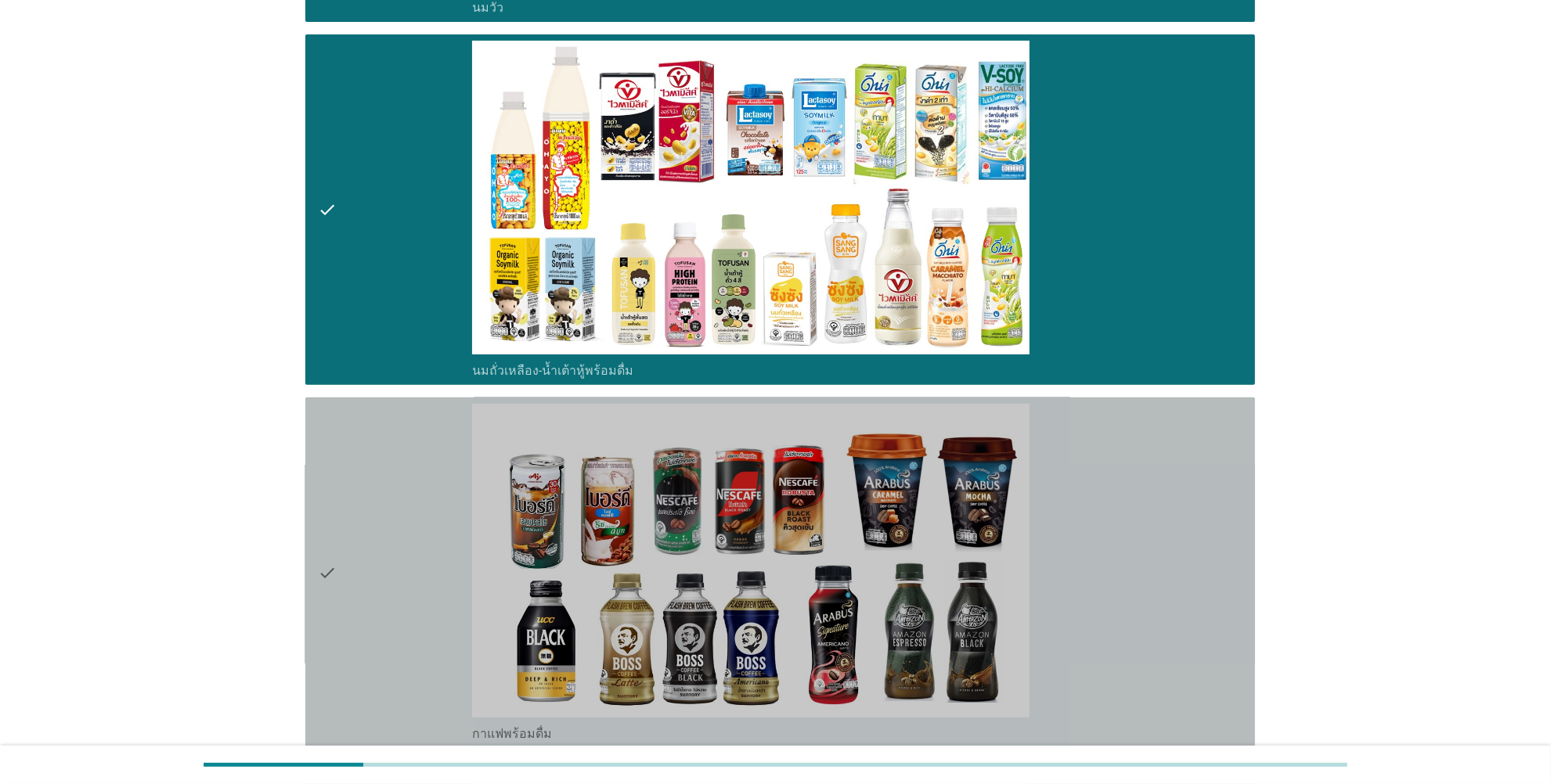
click at [330, 574] on icon "check" at bounding box center [327, 572] width 19 height 338
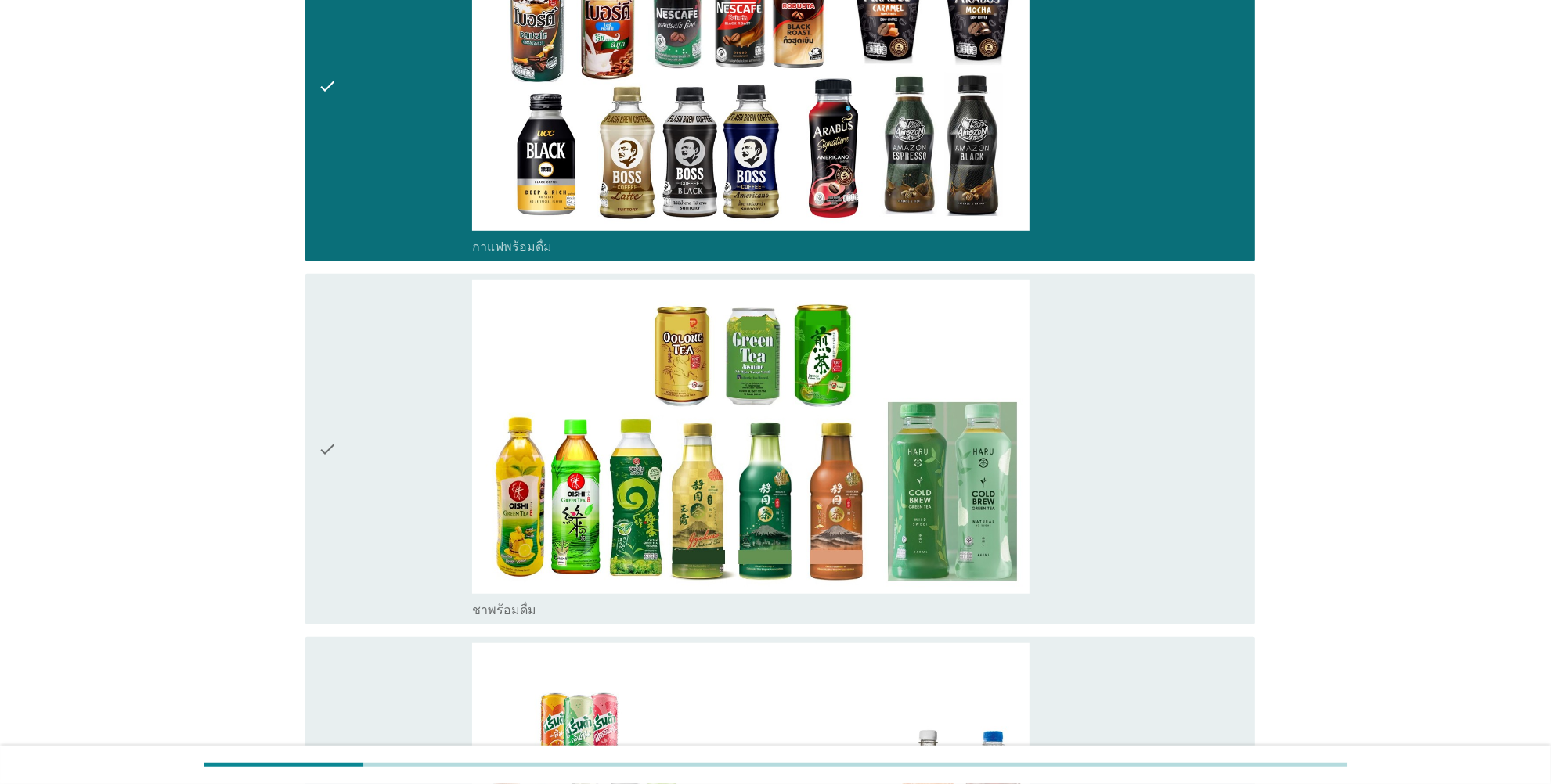
scroll to position [978, 0]
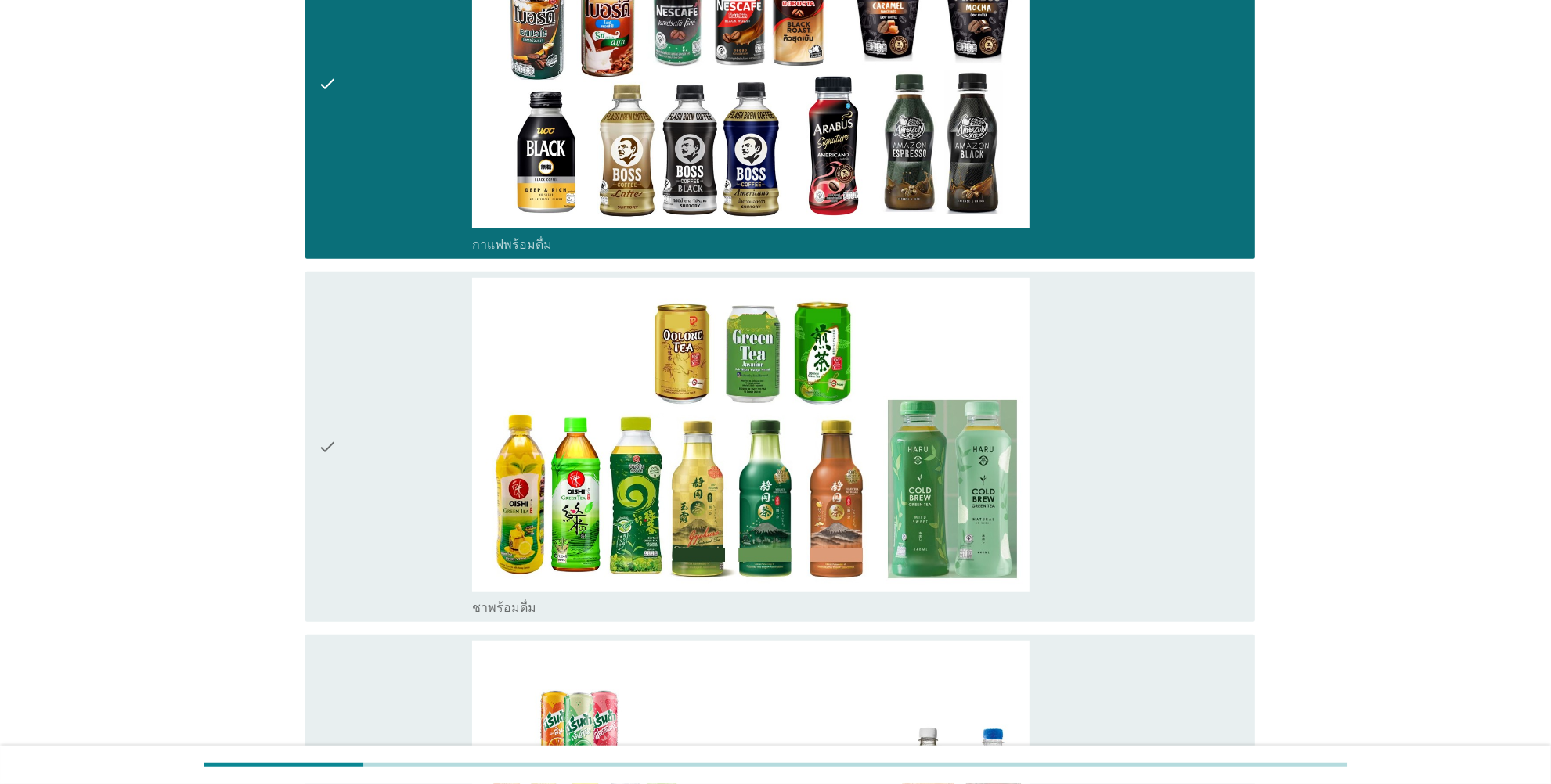
click at [326, 443] on icon "check" at bounding box center [327, 446] width 19 height 338
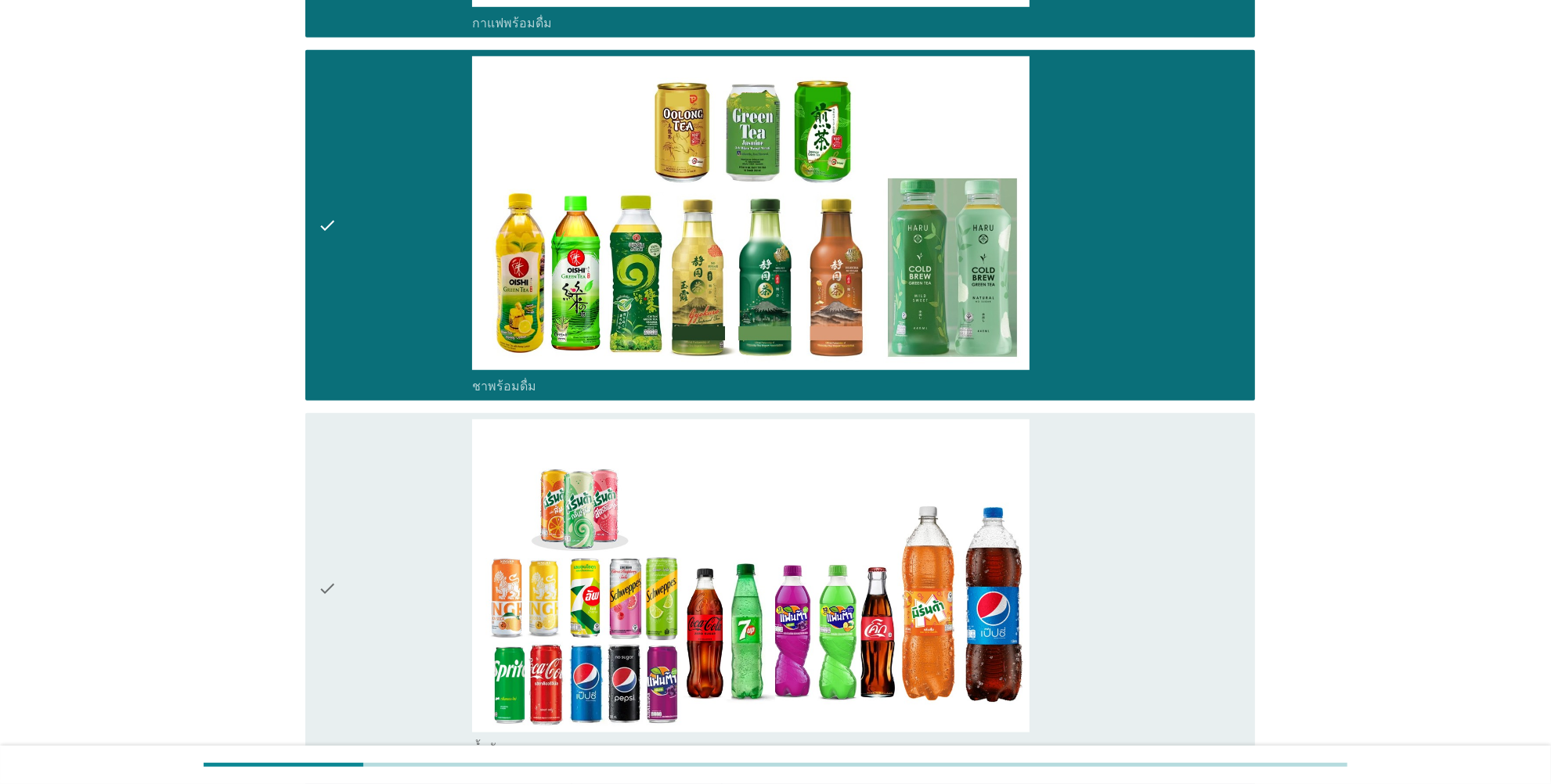
scroll to position [1404, 0]
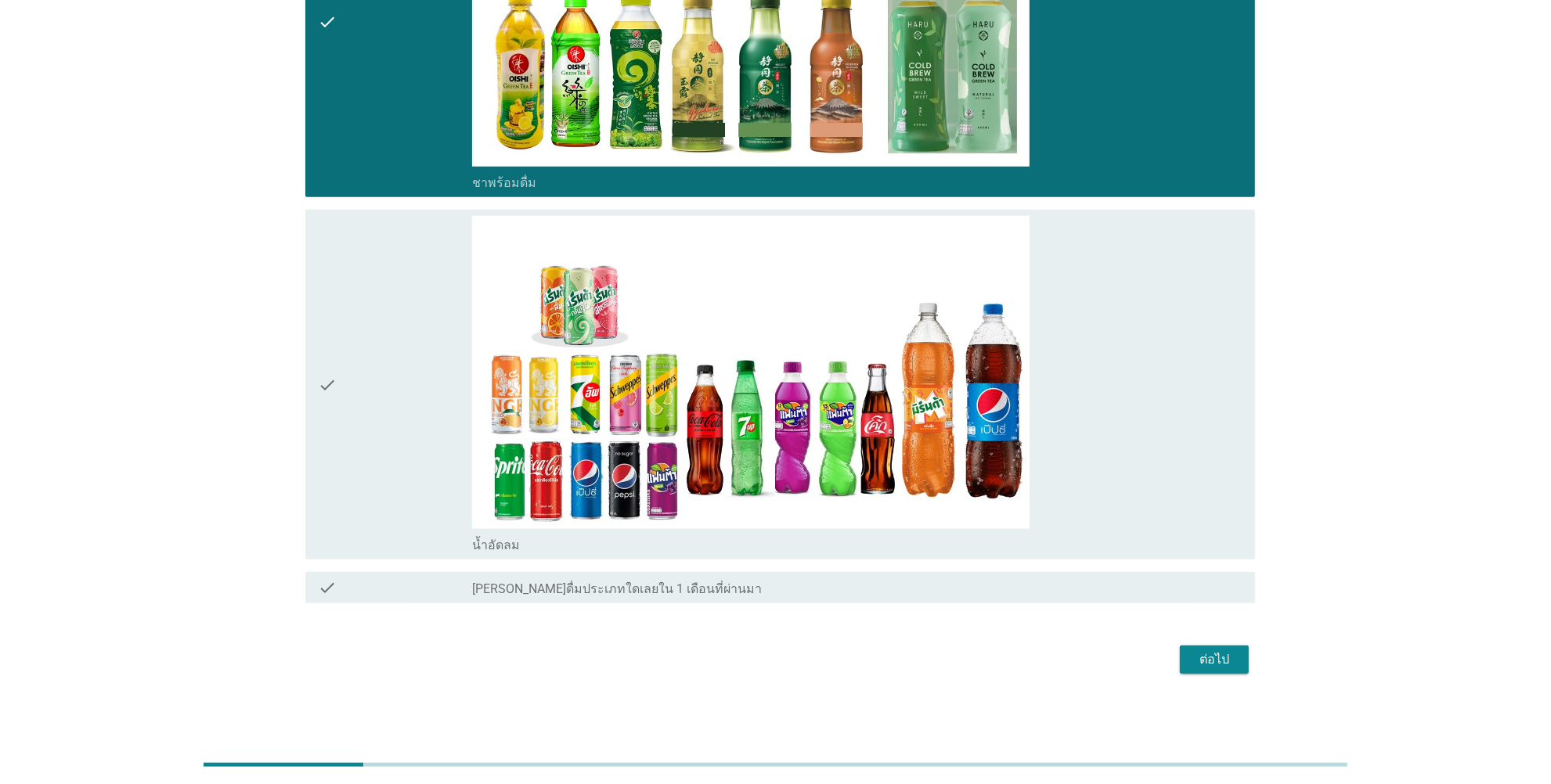
click at [326, 385] on icon "check" at bounding box center [327, 385] width 19 height 338
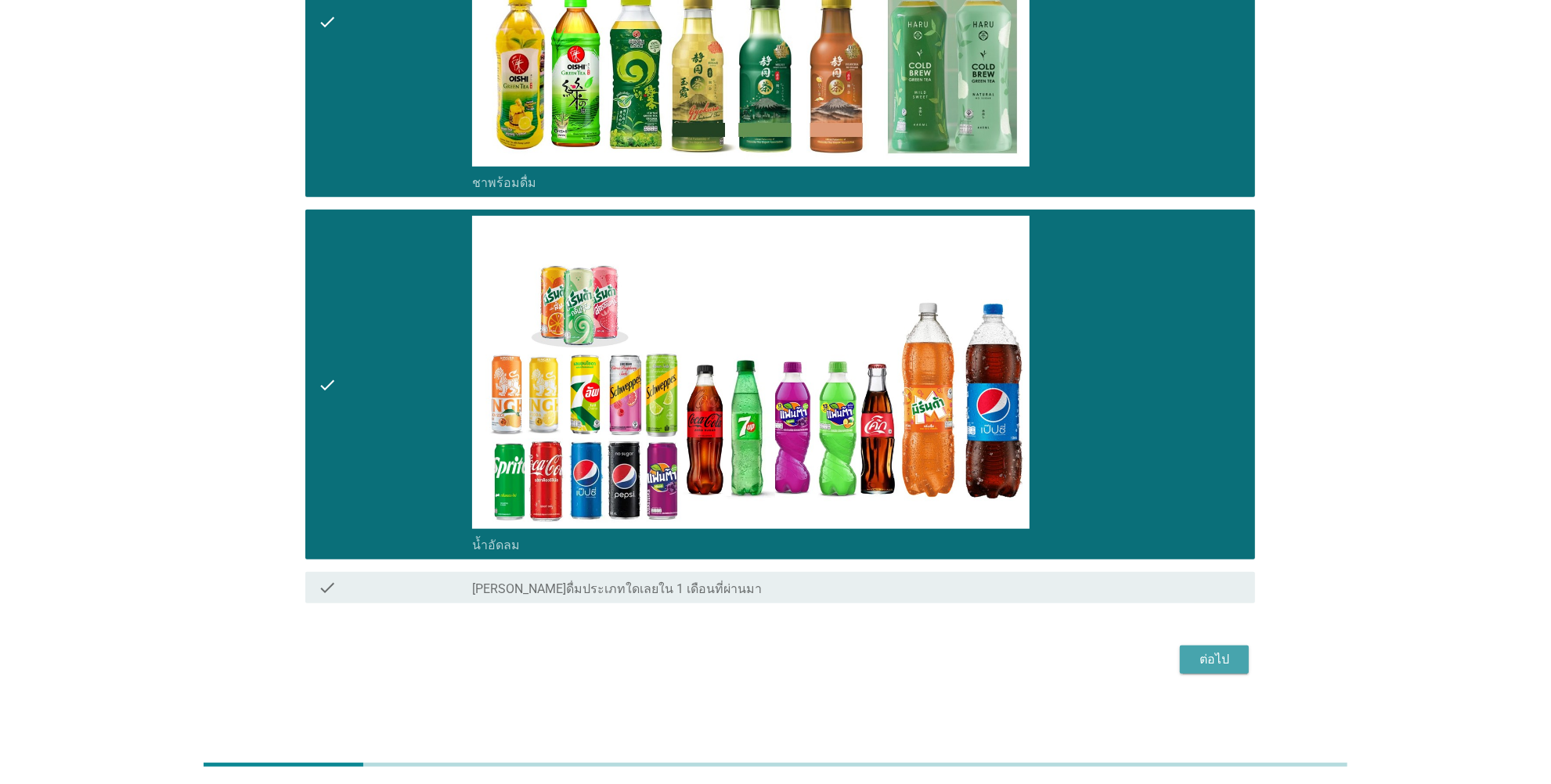
click at [1206, 627] on div "ต่อไป" at bounding box center [1214, 659] width 44 height 19
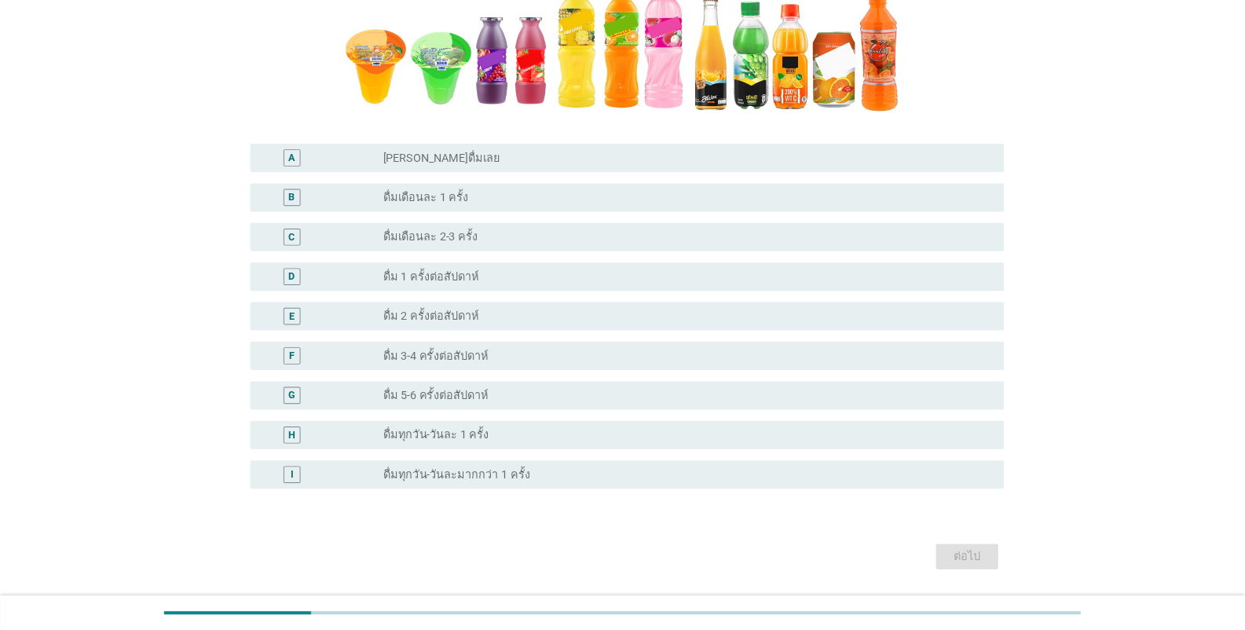
scroll to position [399, 0]
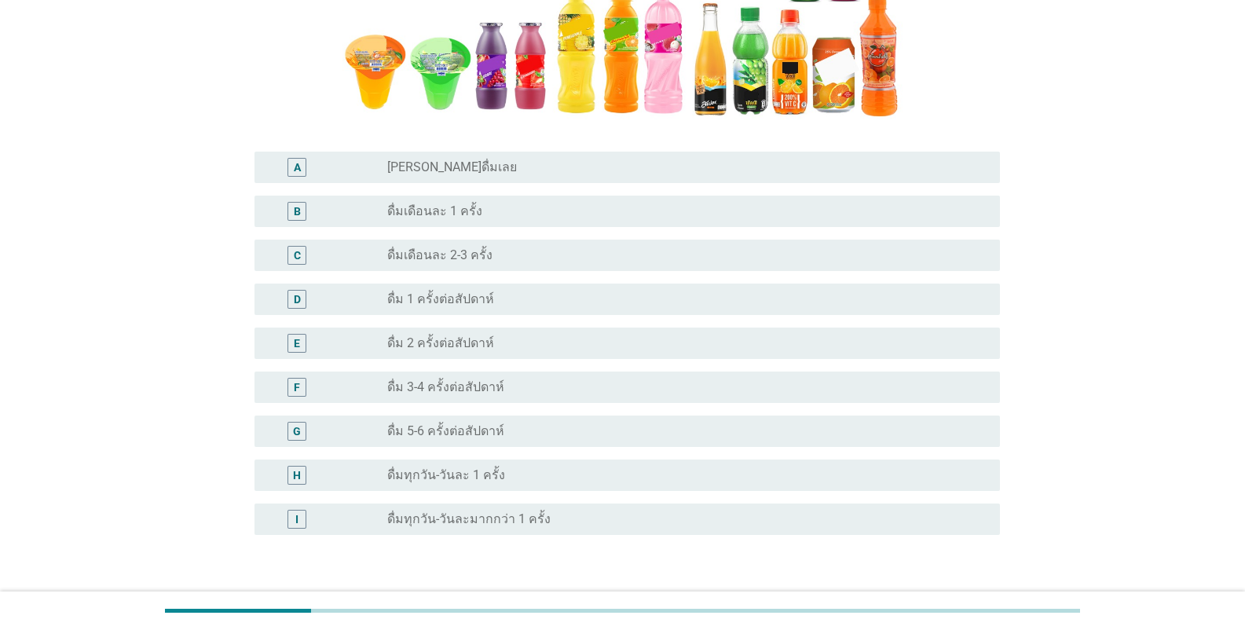
click at [402, 256] on label "ดื่มเดือนละ 2-3 ครั้ง" at bounding box center [439, 255] width 105 height 16
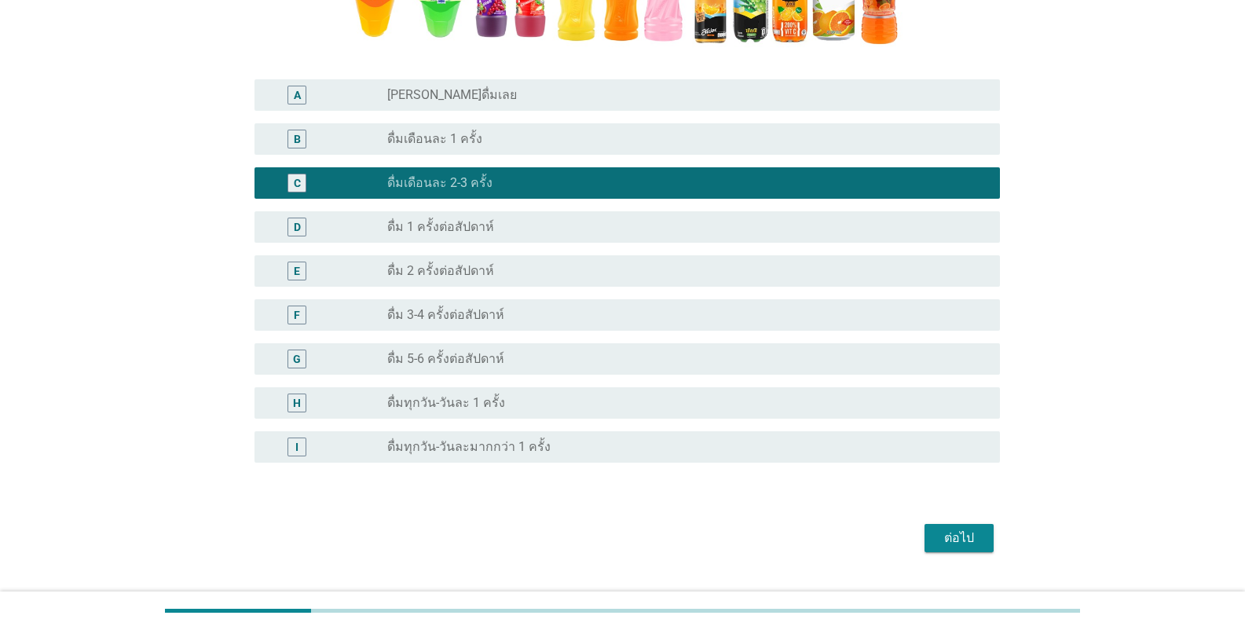
scroll to position [507, 0]
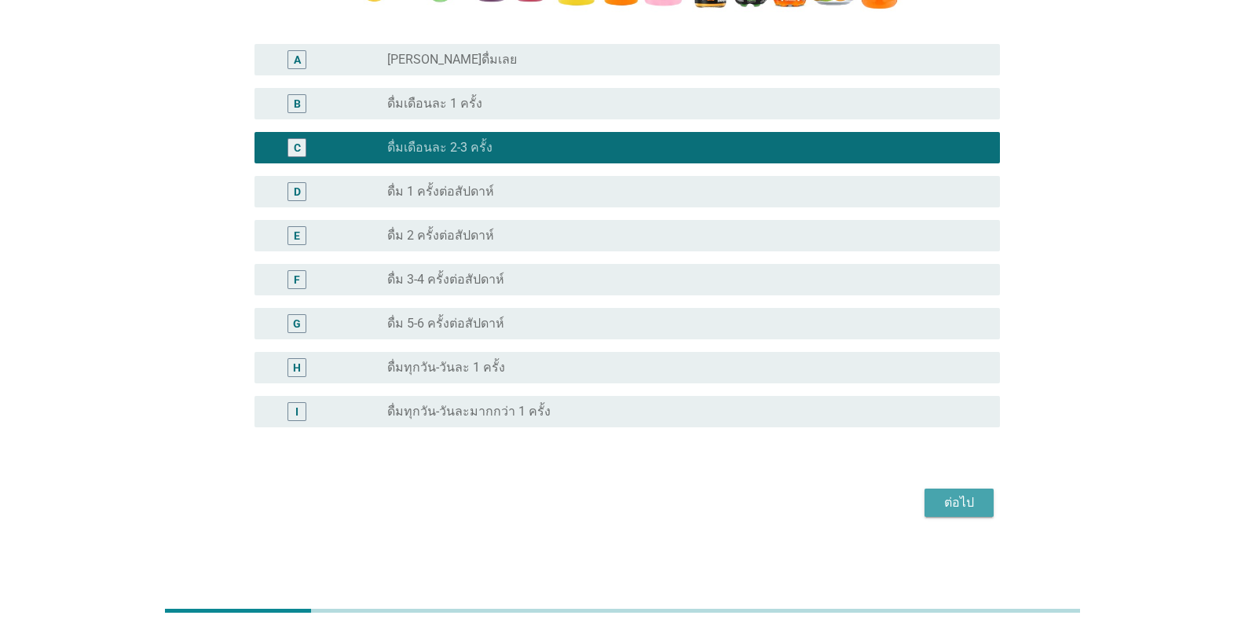
click at [961, 504] on div "ต่อไป" at bounding box center [959, 502] width 44 height 19
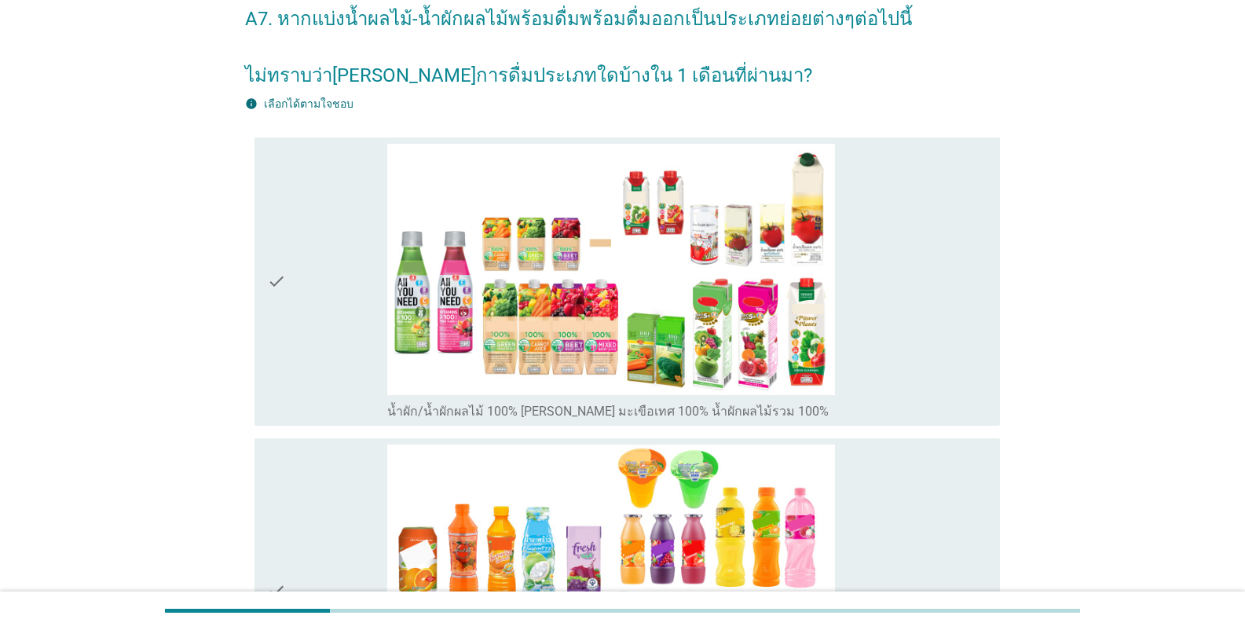
scroll to position [0, 0]
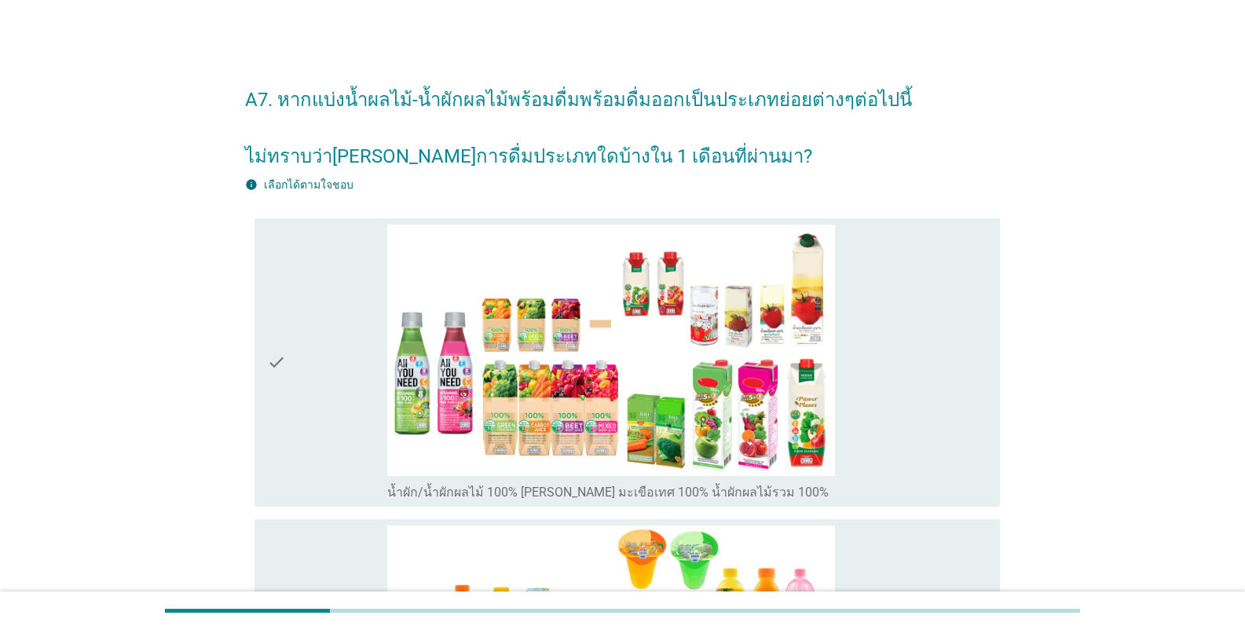
click at [274, 358] on icon "check" at bounding box center [276, 363] width 19 height 277
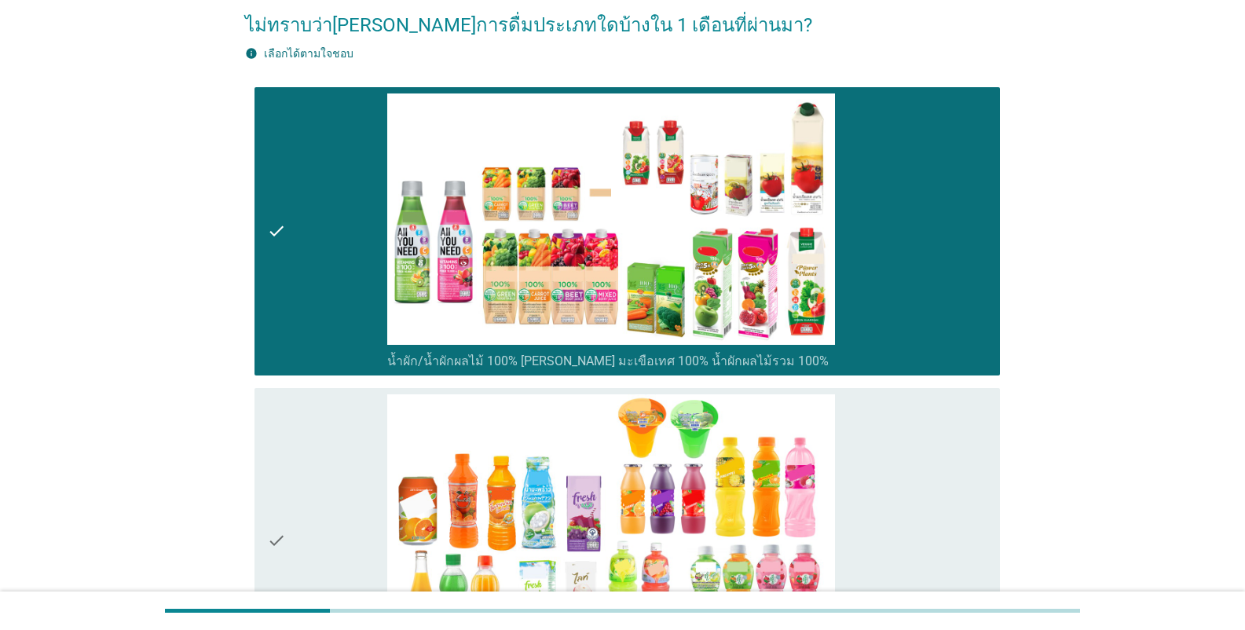
scroll to position [393, 0]
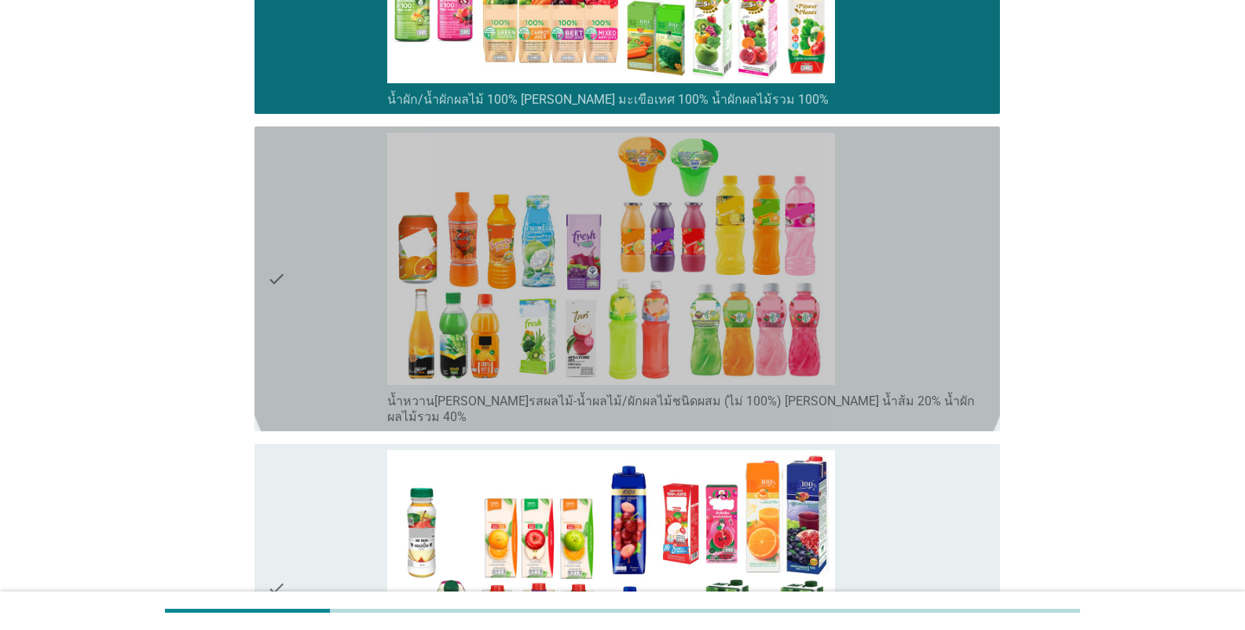
click at [278, 275] on icon "check" at bounding box center [276, 279] width 19 height 292
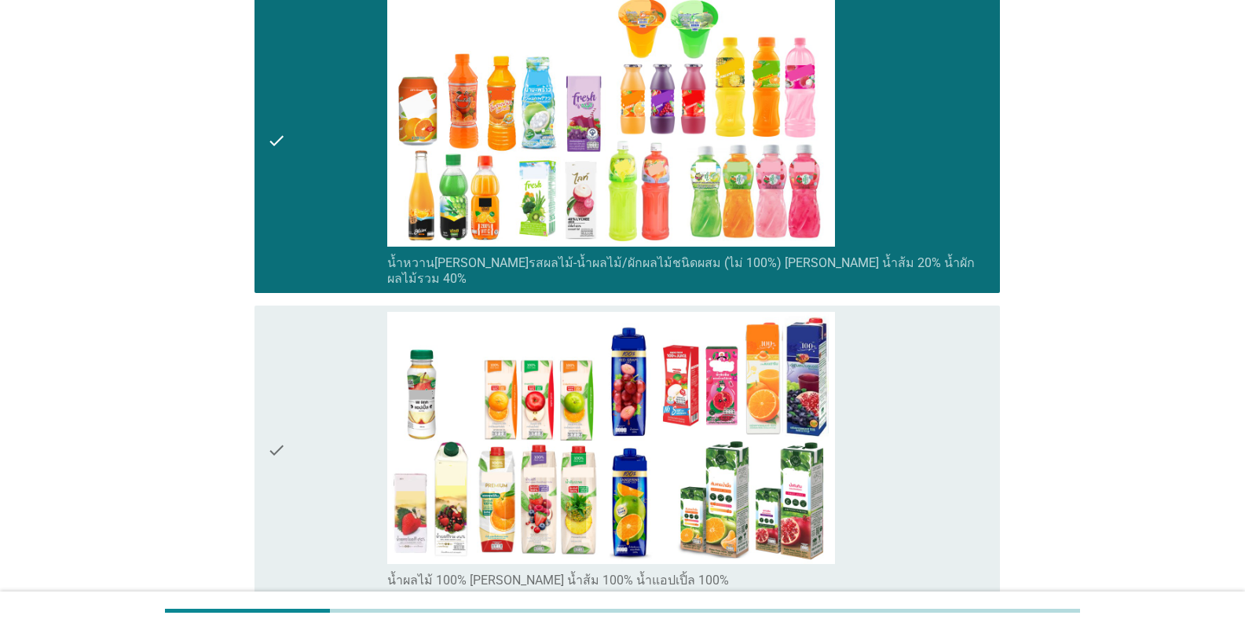
scroll to position [786, 0]
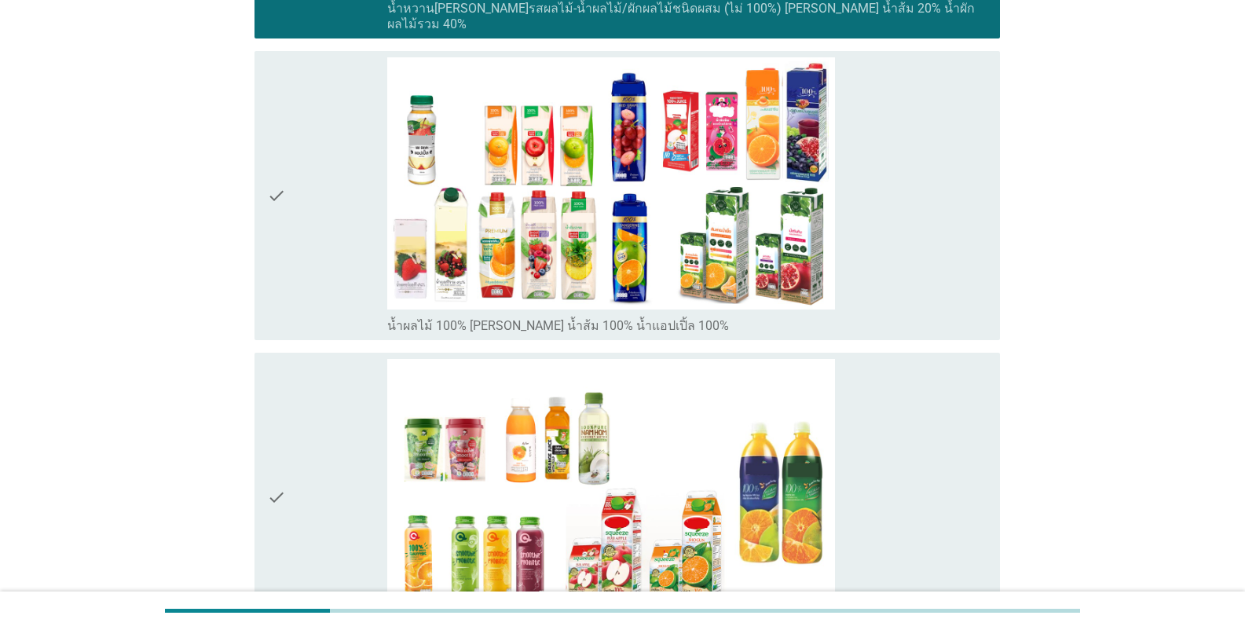
click at [283, 183] on icon "check" at bounding box center [276, 195] width 19 height 277
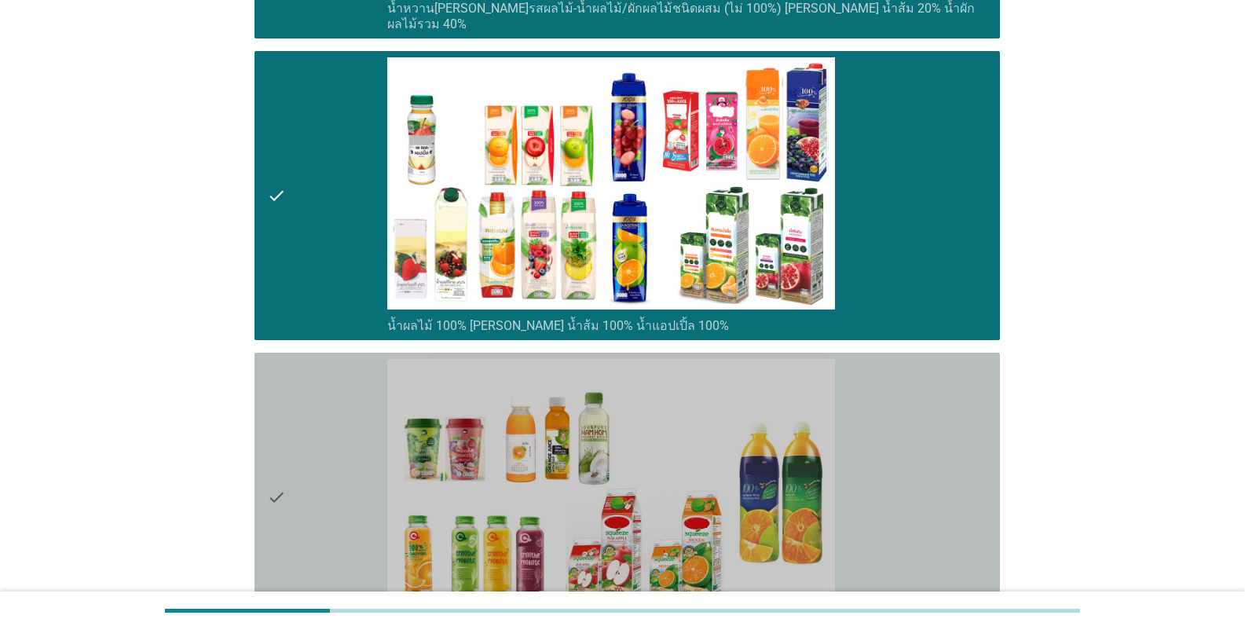
click at [277, 487] on icon "check" at bounding box center [276, 497] width 19 height 277
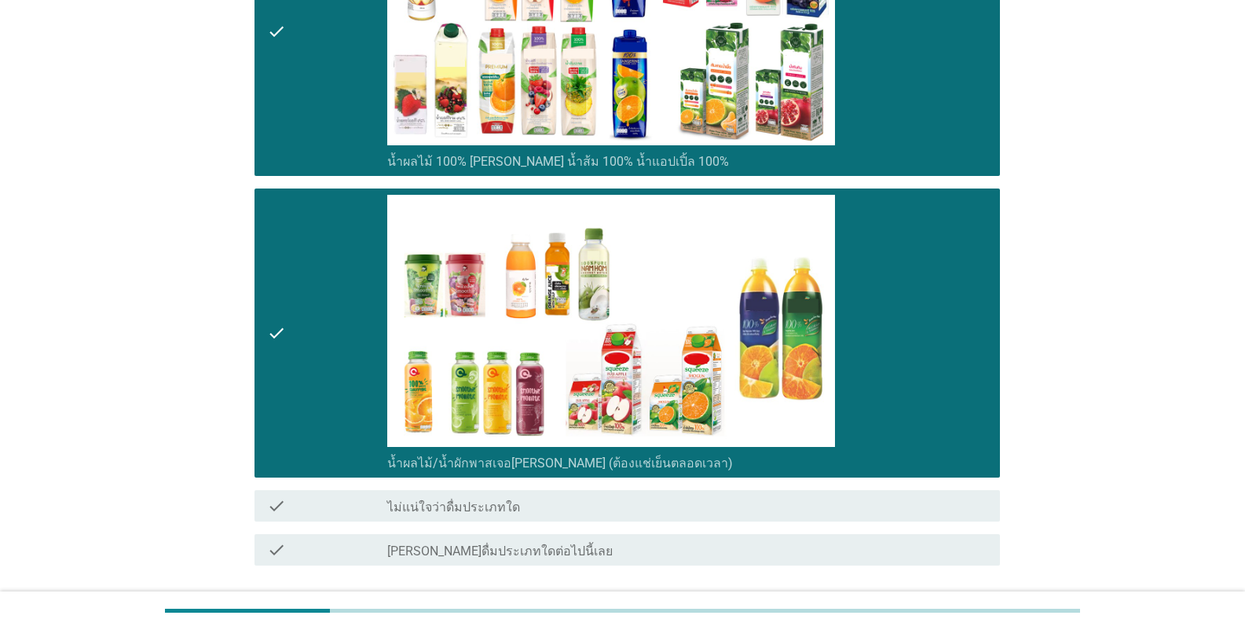
scroll to position [1053, 0]
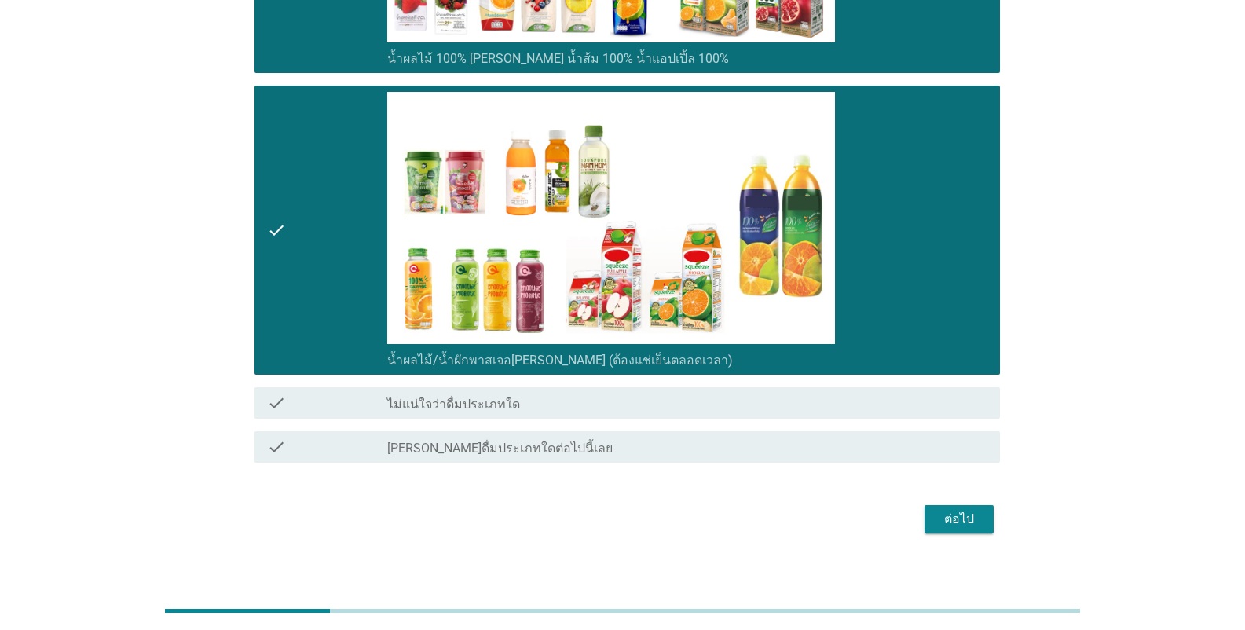
click at [950, 510] on div "ต่อไป" at bounding box center [959, 519] width 44 height 19
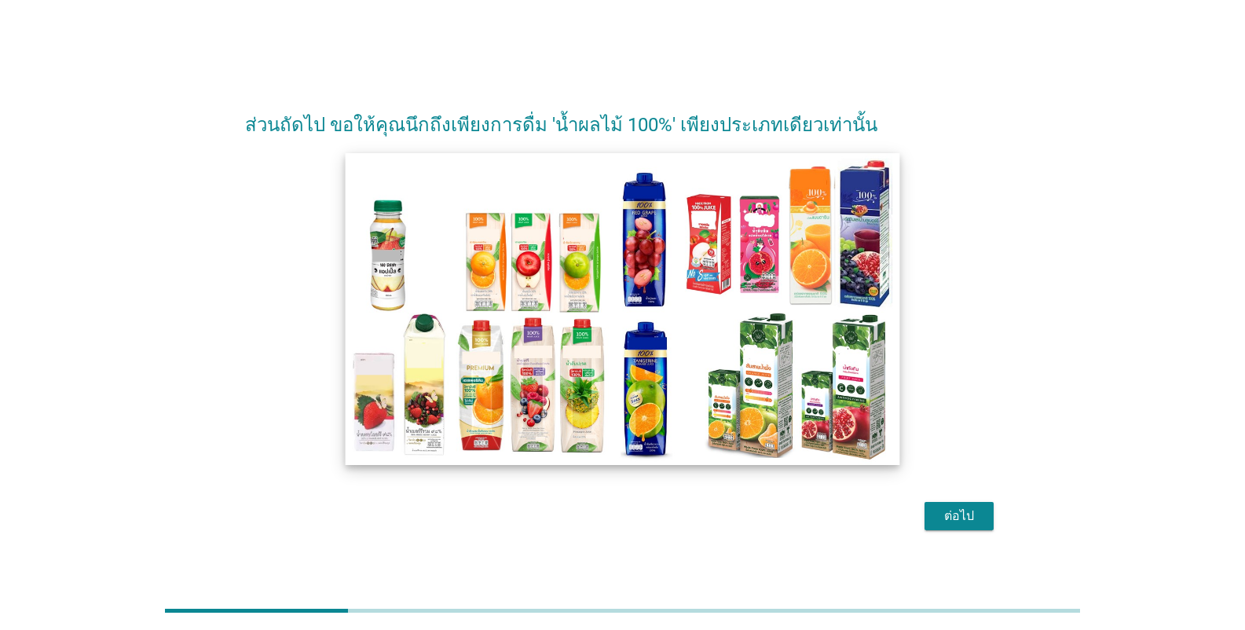
click at [814, 271] on img at bounding box center [623, 309] width 555 height 312
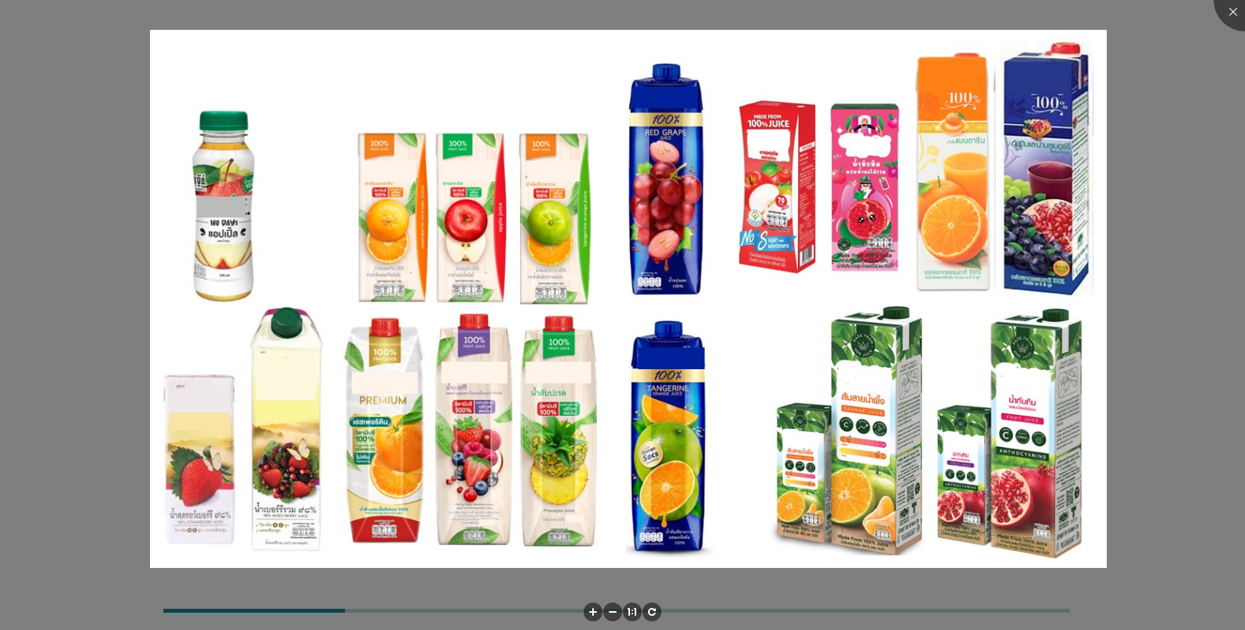
click at [814, 271] on img at bounding box center [628, 299] width 957 height 538
click at [1231, 12] on div at bounding box center [1245, 0] width 63 height 63
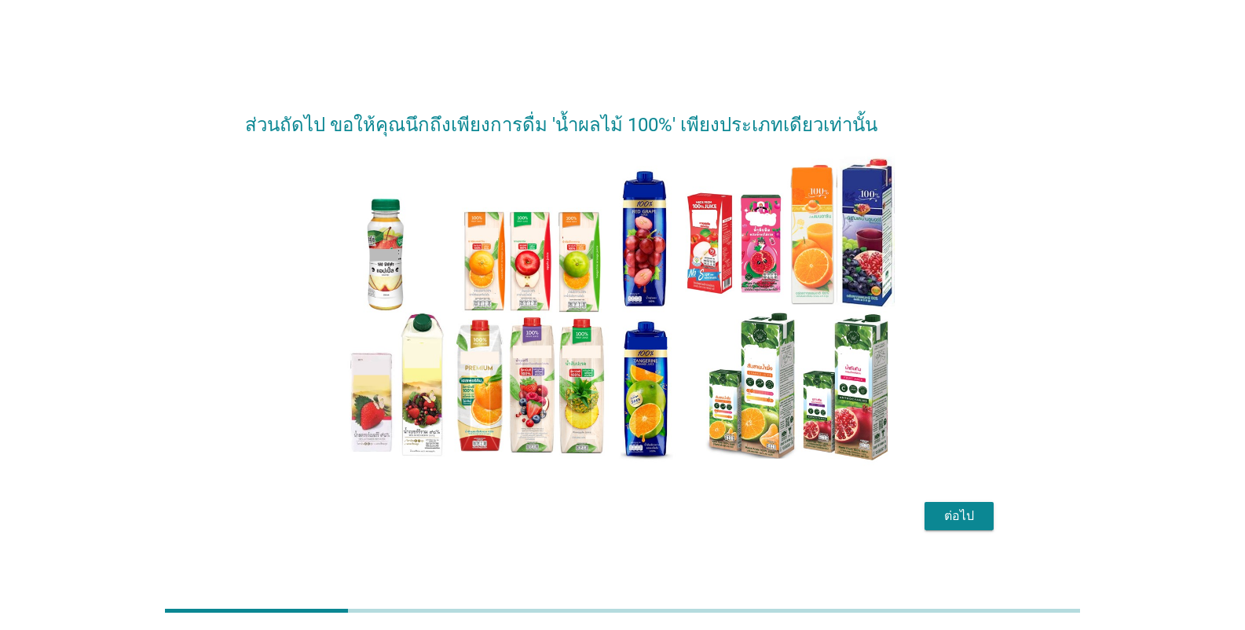
scroll to position [38, 0]
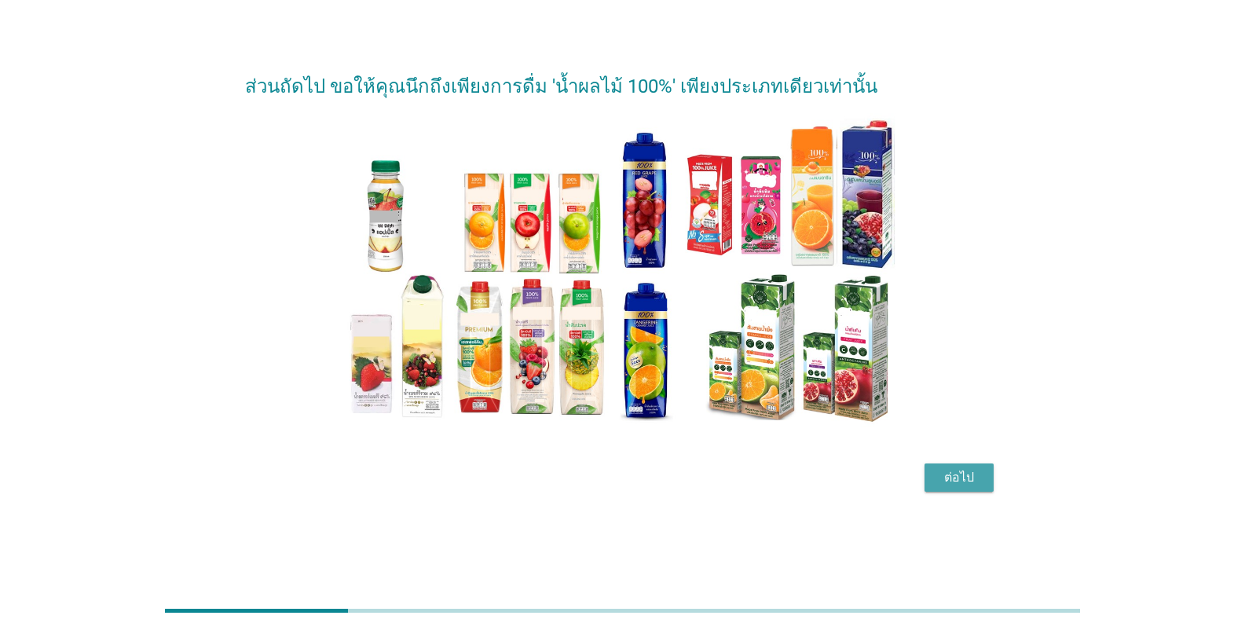
click at [947, 482] on div "ต่อไป" at bounding box center [959, 477] width 44 height 19
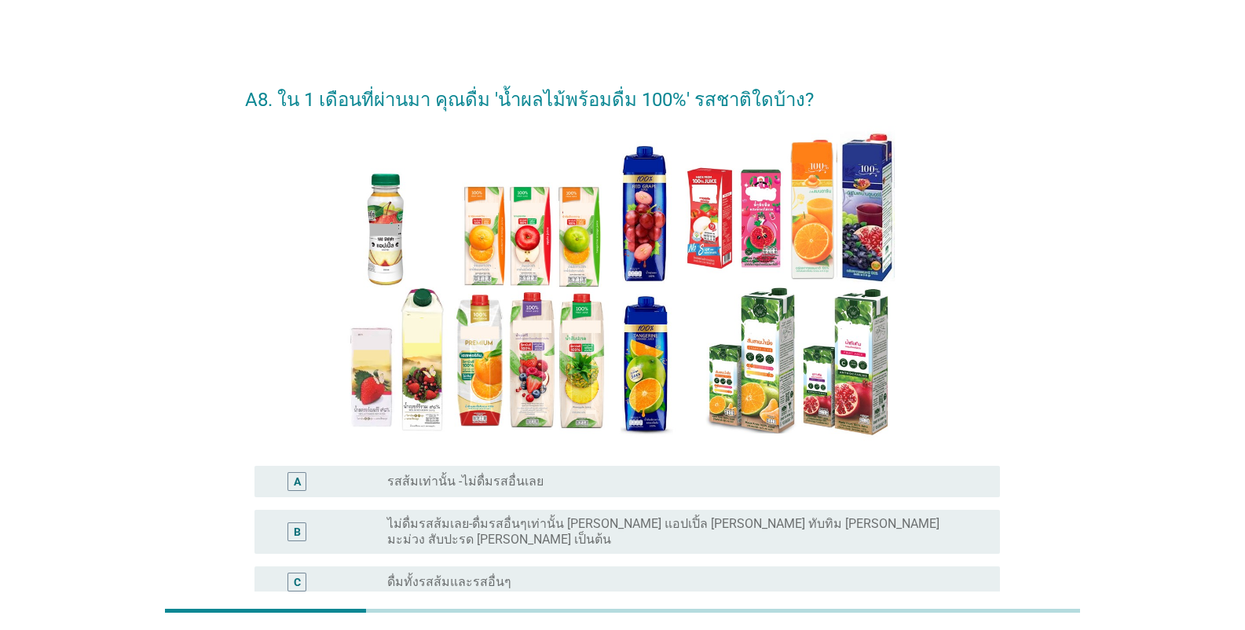
click at [474, 574] on label "ดื่มทั้งรสส้มและรสอื่นๆ" at bounding box center [449, 582] width 124 height 16
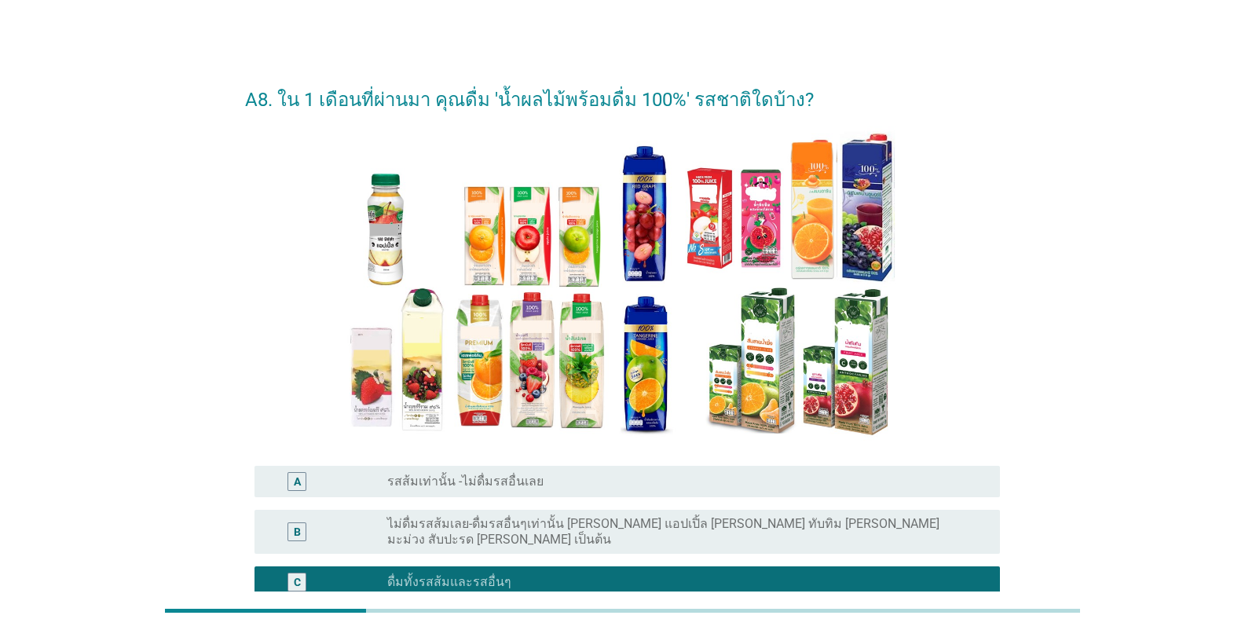
scroll to position [158, 0]
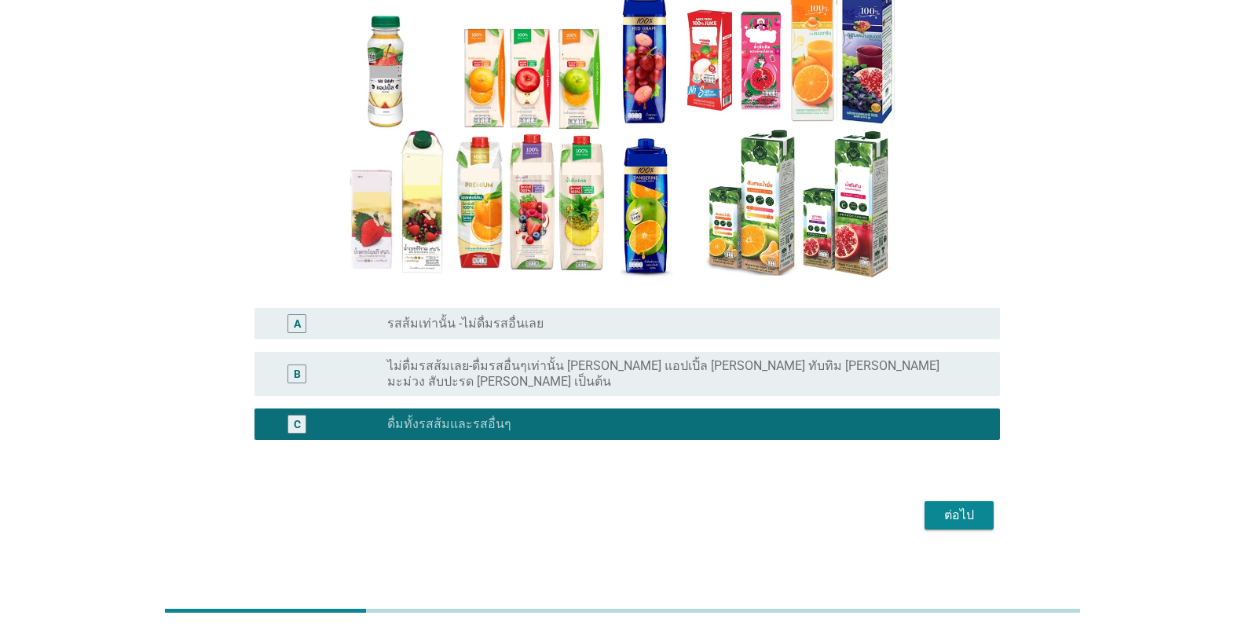
click at [962, 508] on div "ต่อไป" at bounding box center [959, 515] width 44 height 19
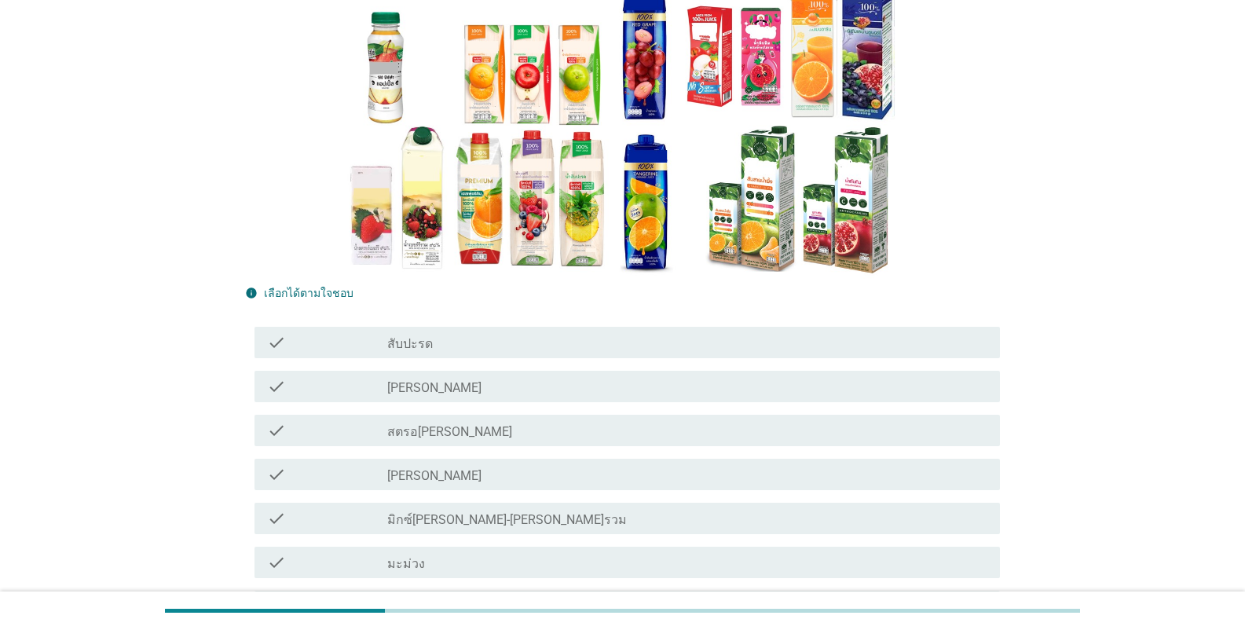
scroll to position [262, 0]
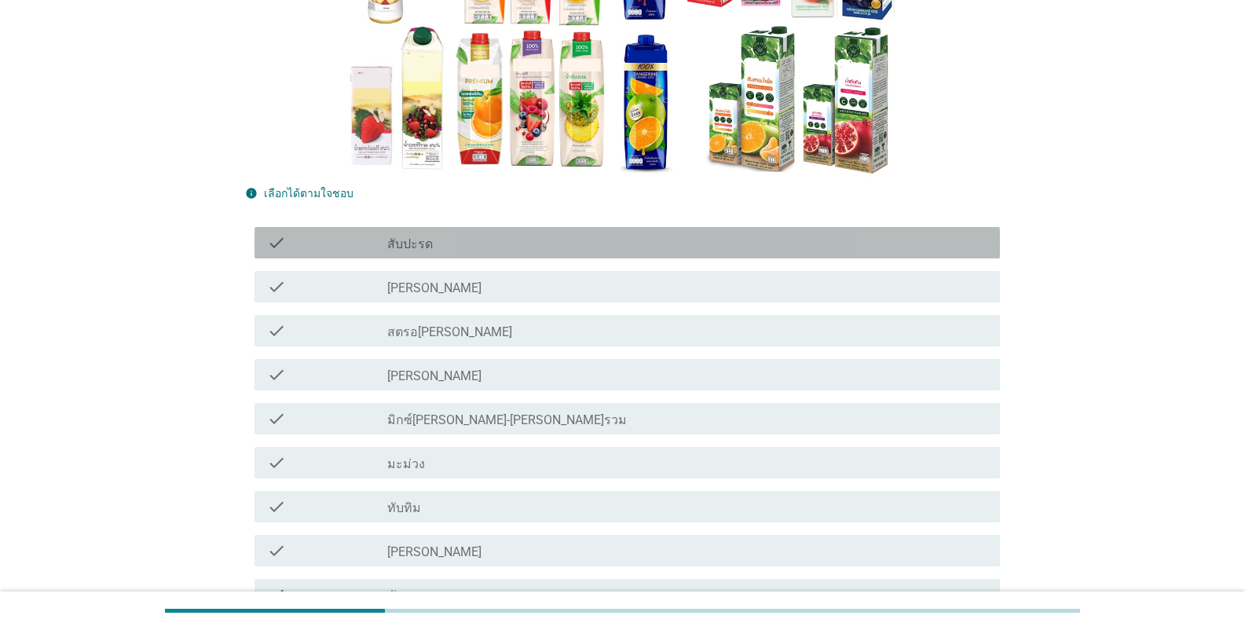
click at [425, 248] on label "สับปะรด" at bounding box center [410, 244] width 46 height 16
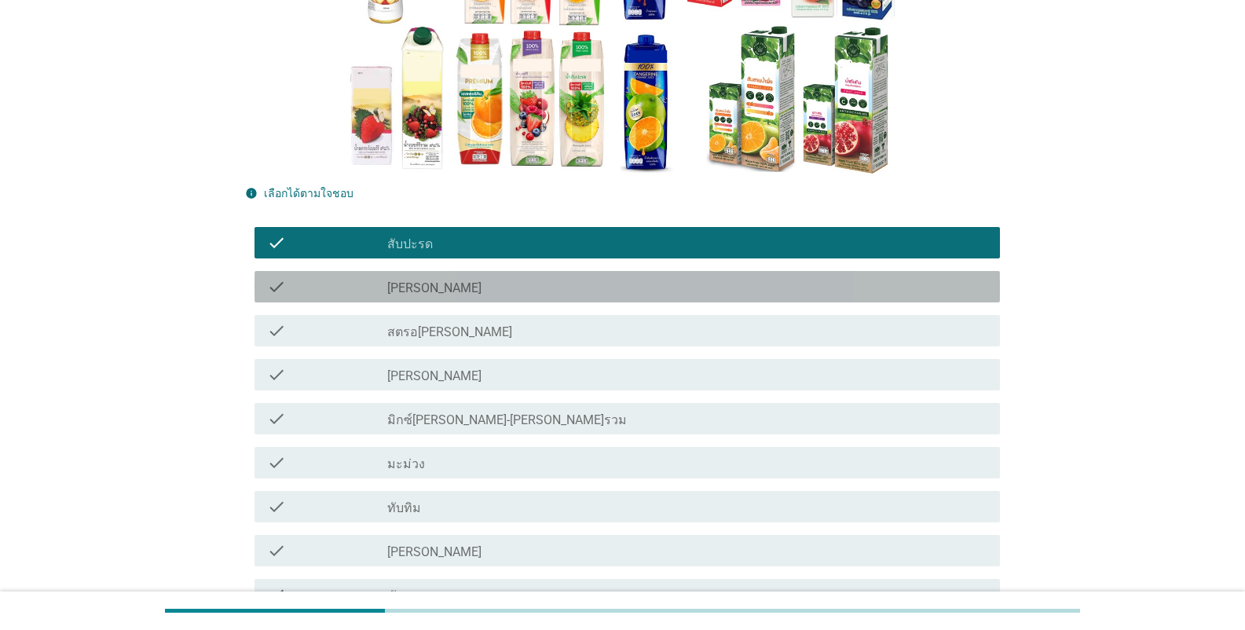
click at [402, 288] on label "[PERSON_NAME]" at bounding box center [434, 288] width 94 height 16
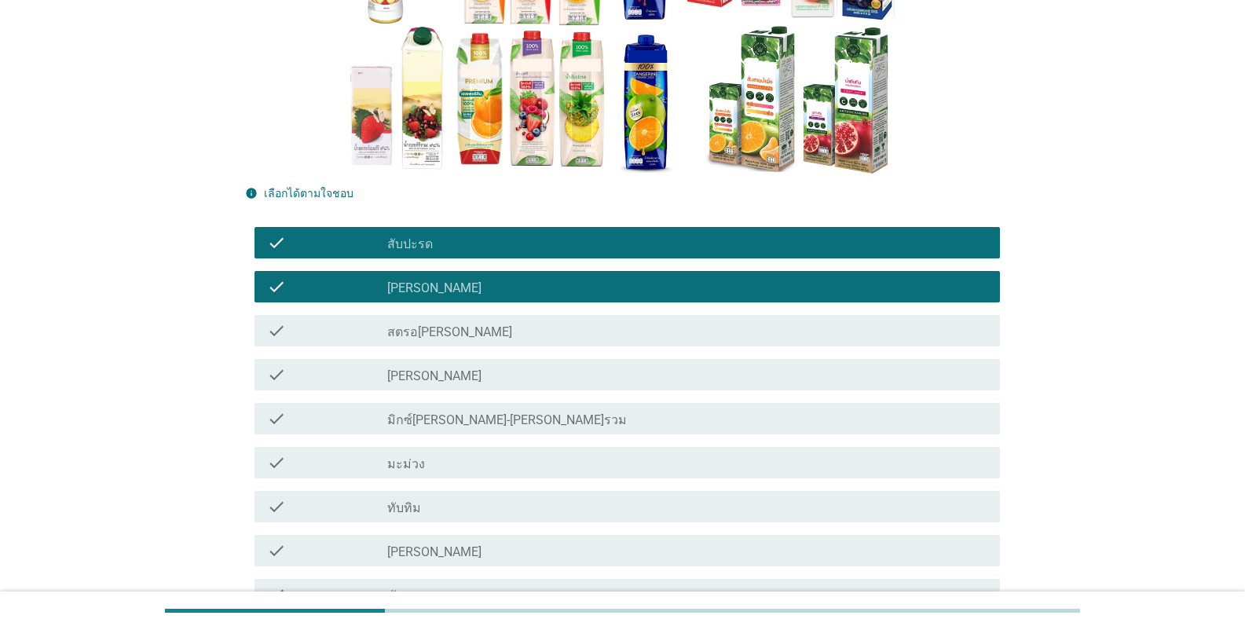
click at [415, 471] on label "มะม่วง" at bounding box center [406, 464] width 38 height 16
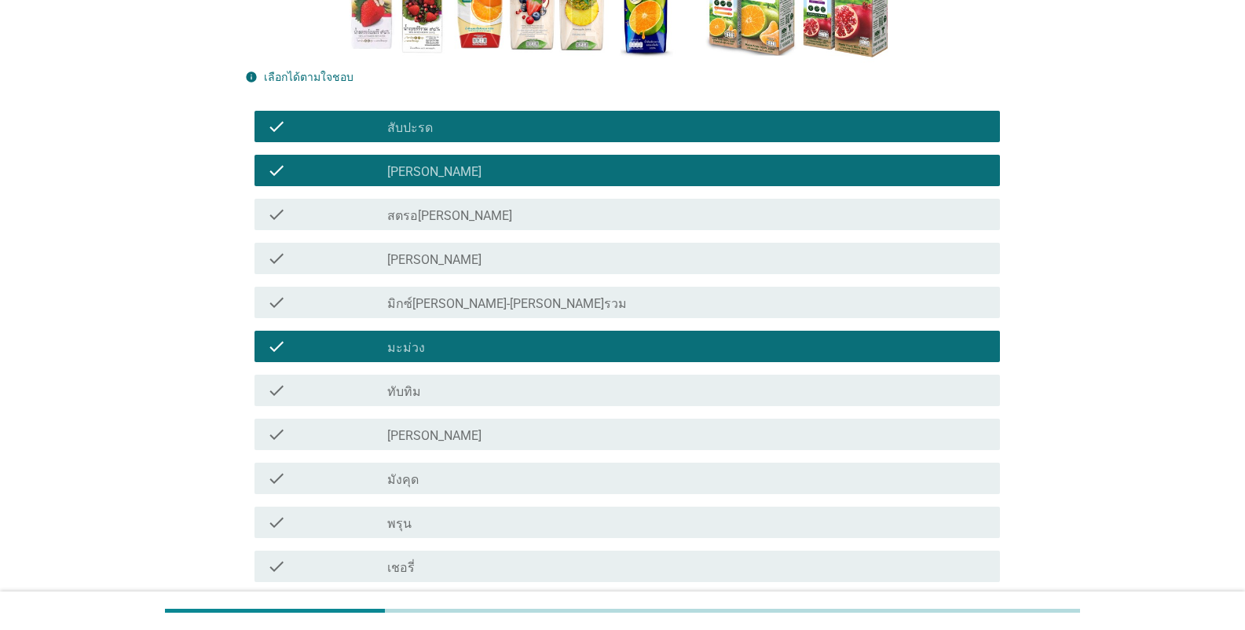
scroll to position [524, 0]
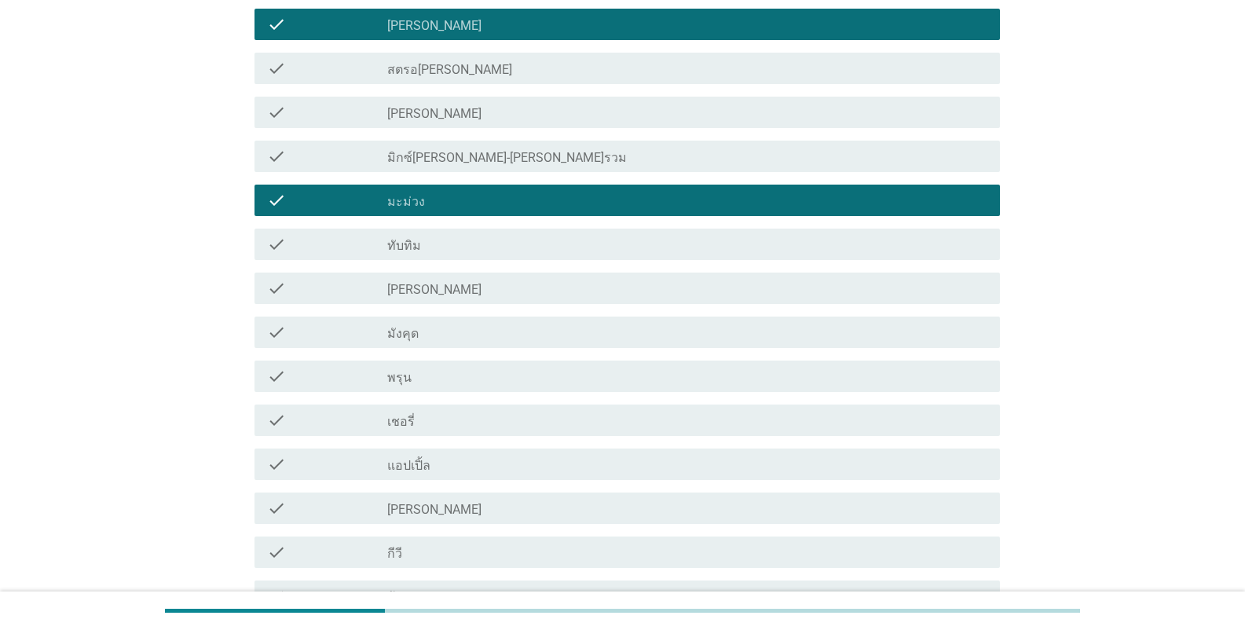
click at [400, 382] on label "พรุน" at bounding box center [399, 378] width 24 height 16
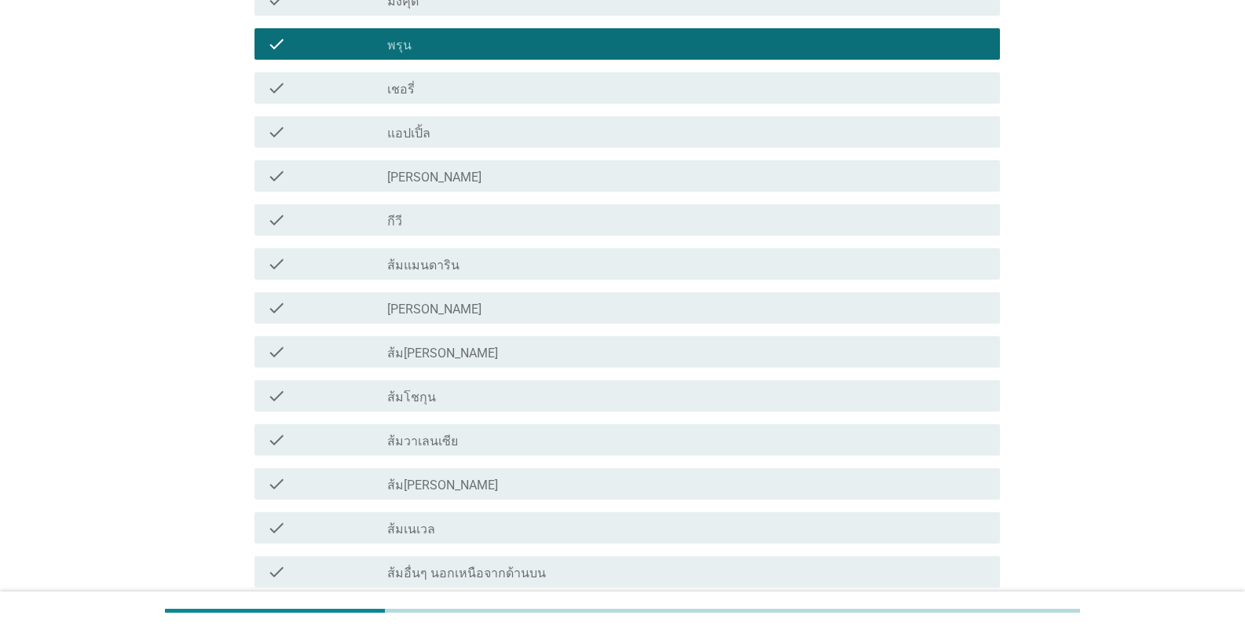
scroll to position [786, 0]
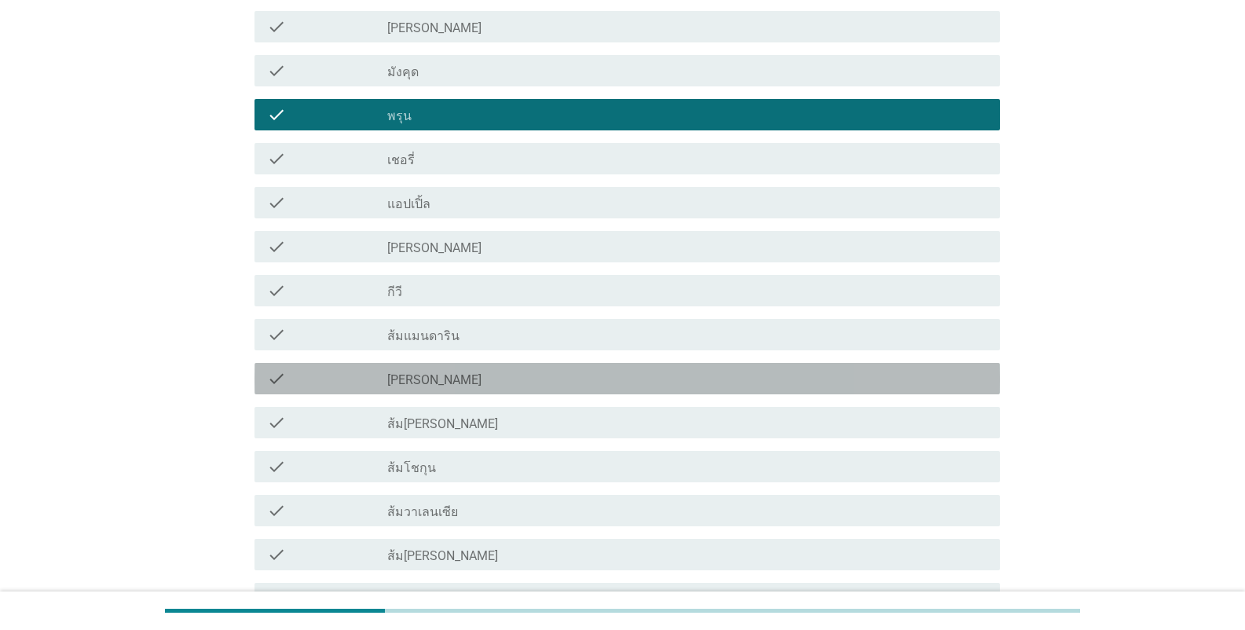
click at [414, 388] on label "[PERSON_NAME]" at bounding box center [434, 380] width 94 height 16
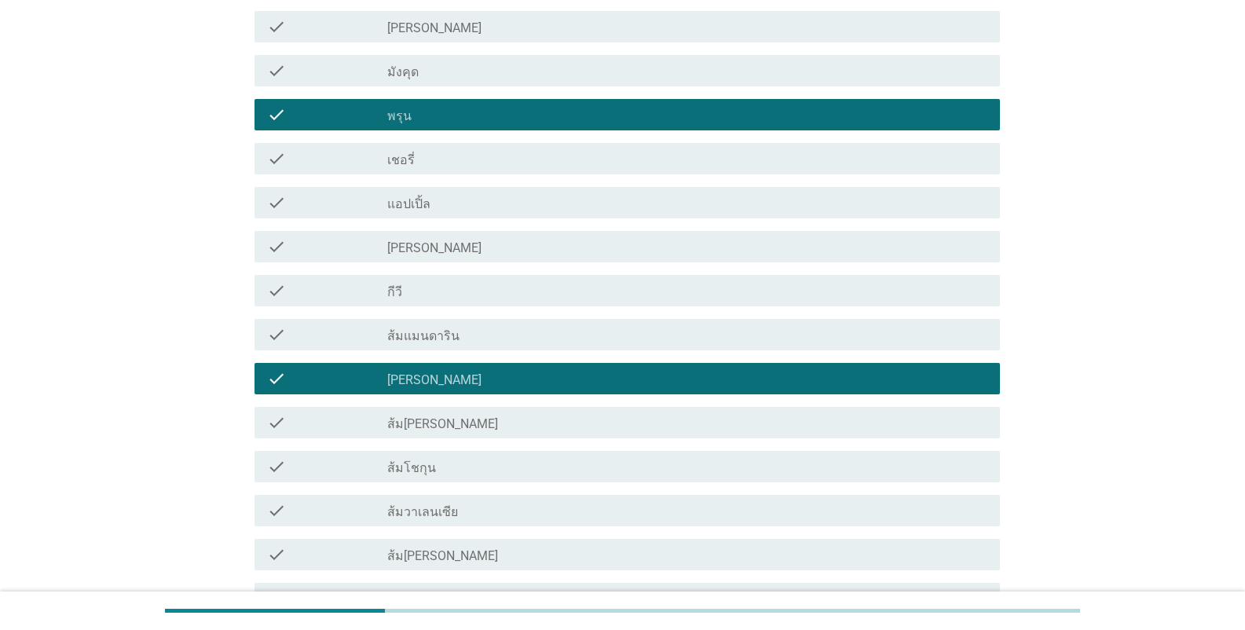
scroll to position [1042, 0]
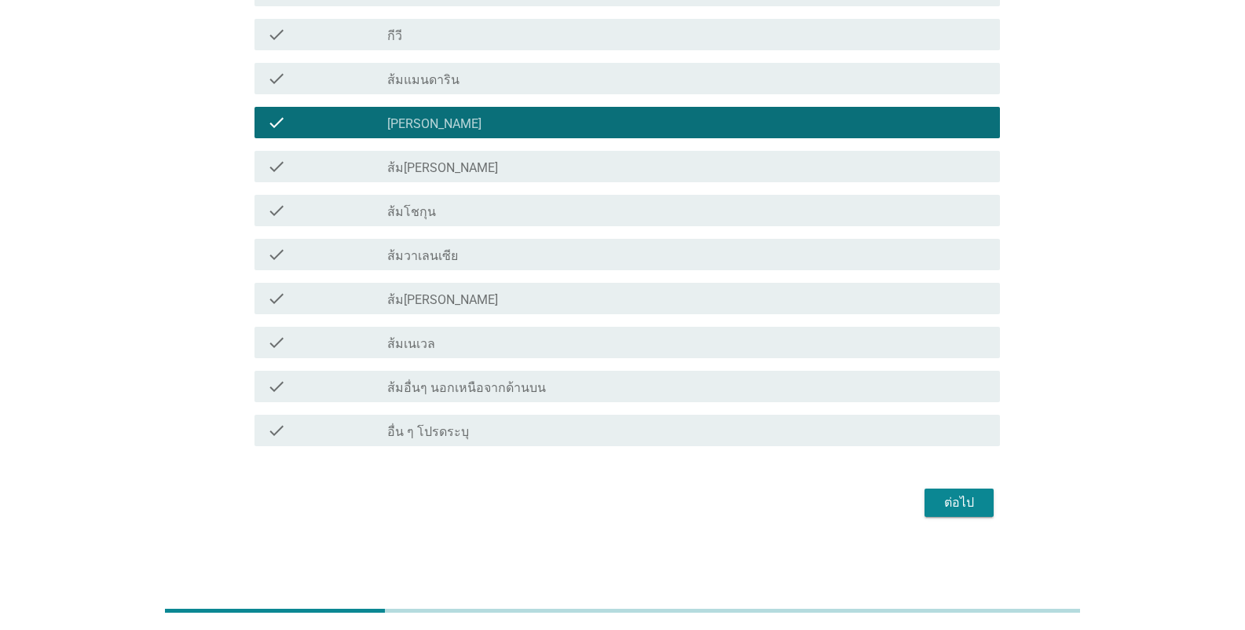
click at [395, 210] on label "ส้มโชกุน" at bounding box center [411, 212] width 49 height 16
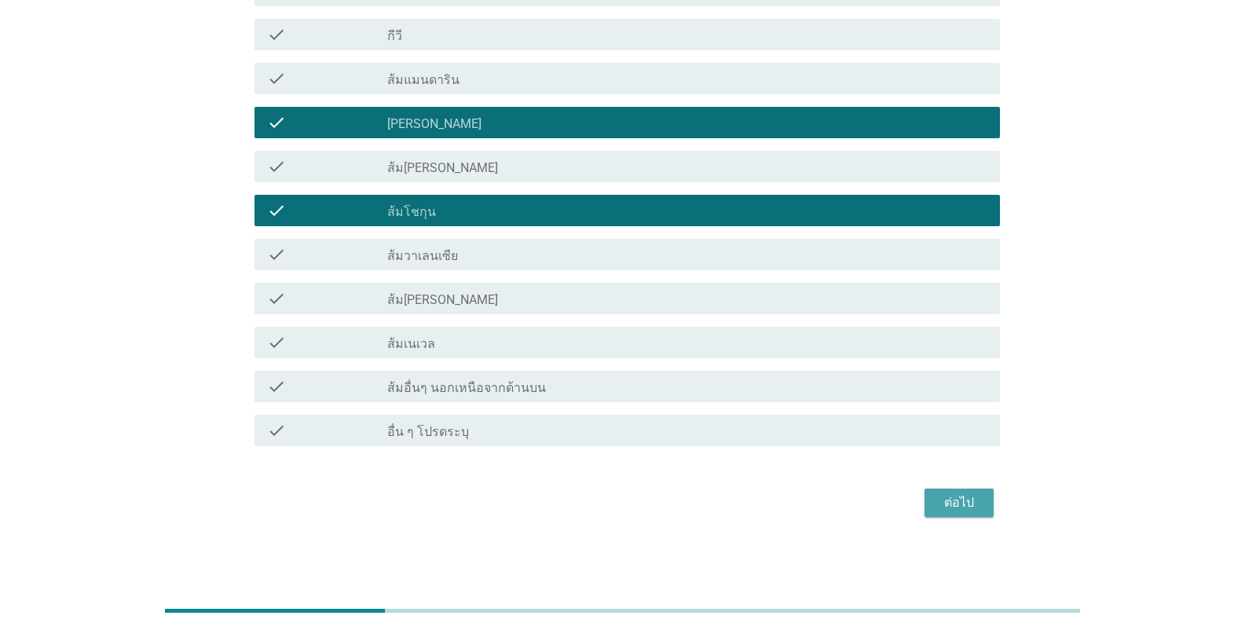
click at [952, 503] on div "ต่อไป" at bounding box center [959, 502] width 44 height 19
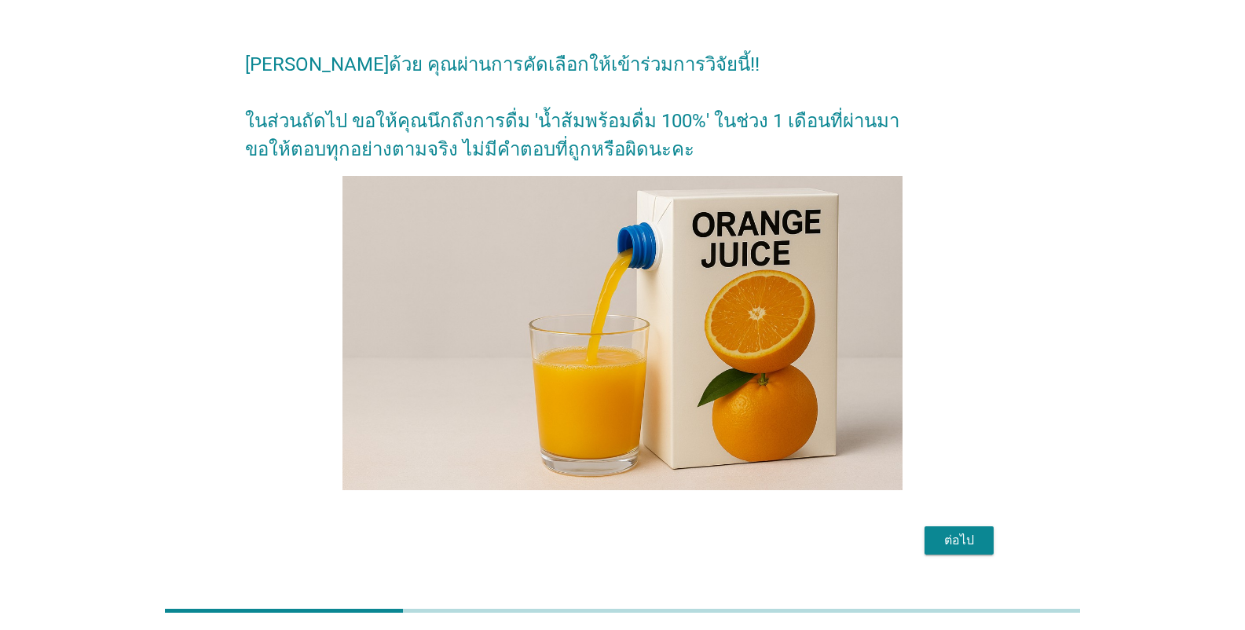
scroll to position [0, 0]
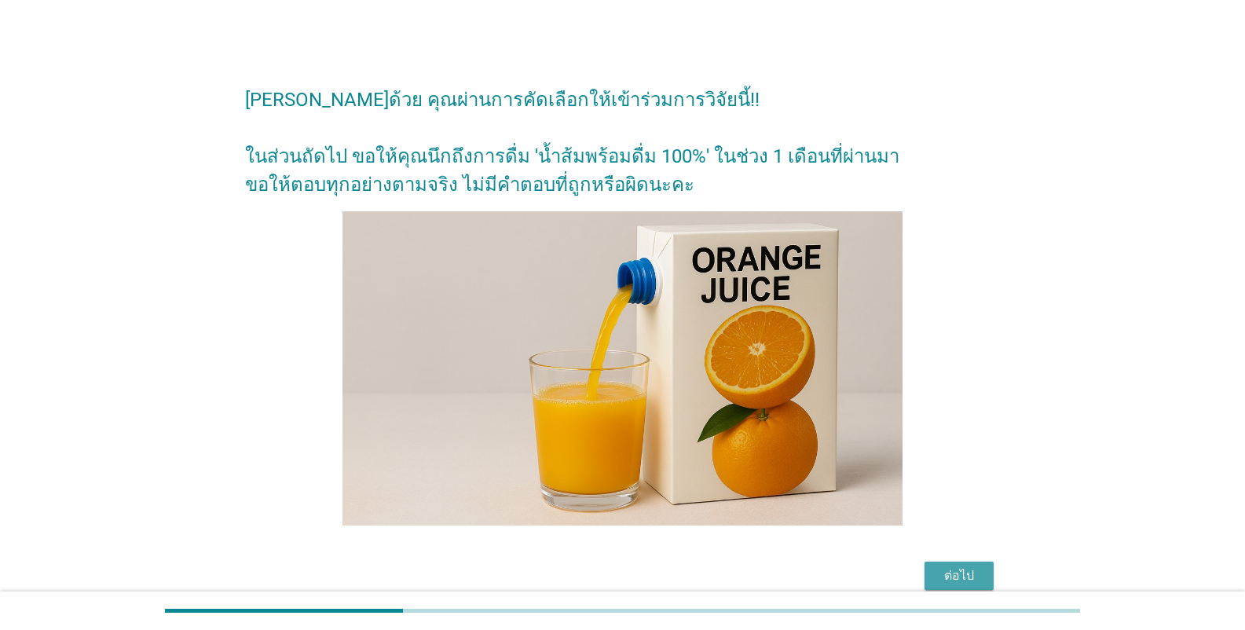
click at [965, 575] on div "ต่อไป" at bounding box center [959, 575] width 44 height 19
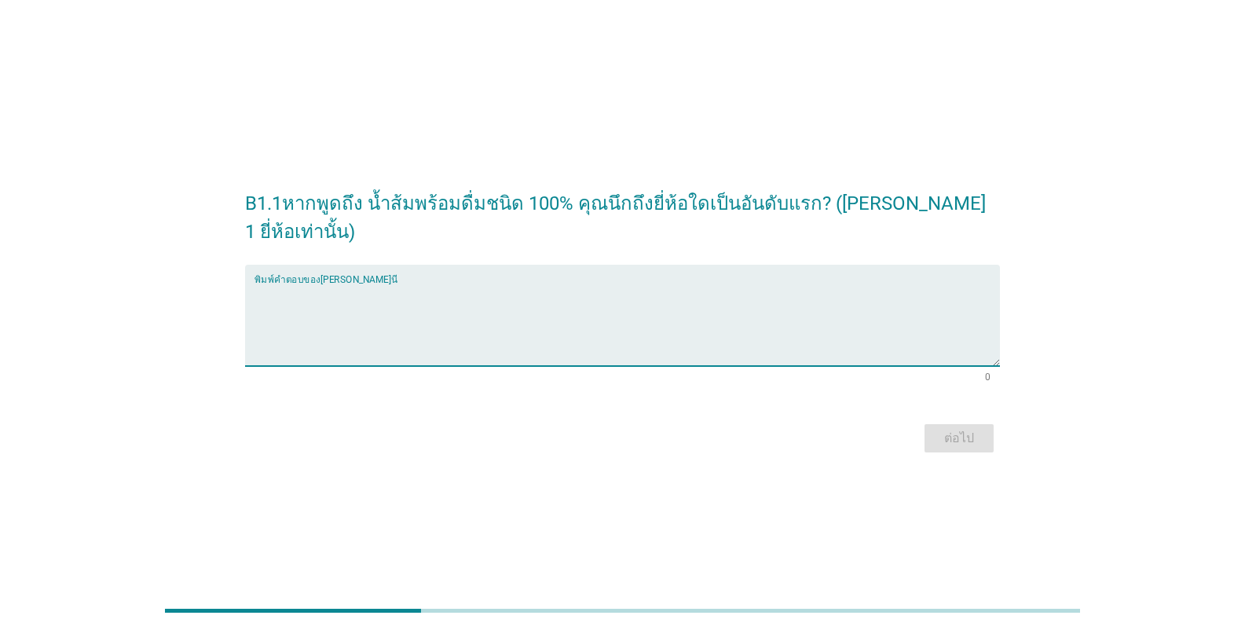
click at [321, 291] on textarea "พิมพ์คำตอบของคุณ ที่นี่" at bounding box center [628, 325] width 746 height 82
type textarea "m"
type textarea "ทิปโก้"
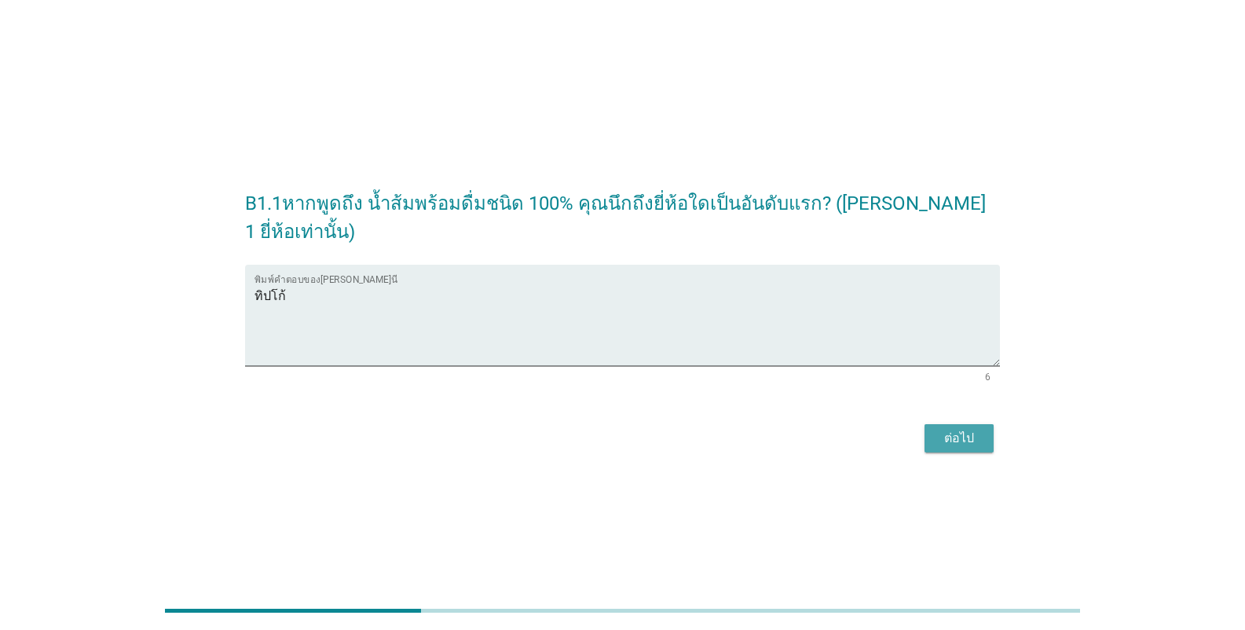
click at [949, 442] on div "ต่อไป" at bounding box center [959, 438] width 44 height 19
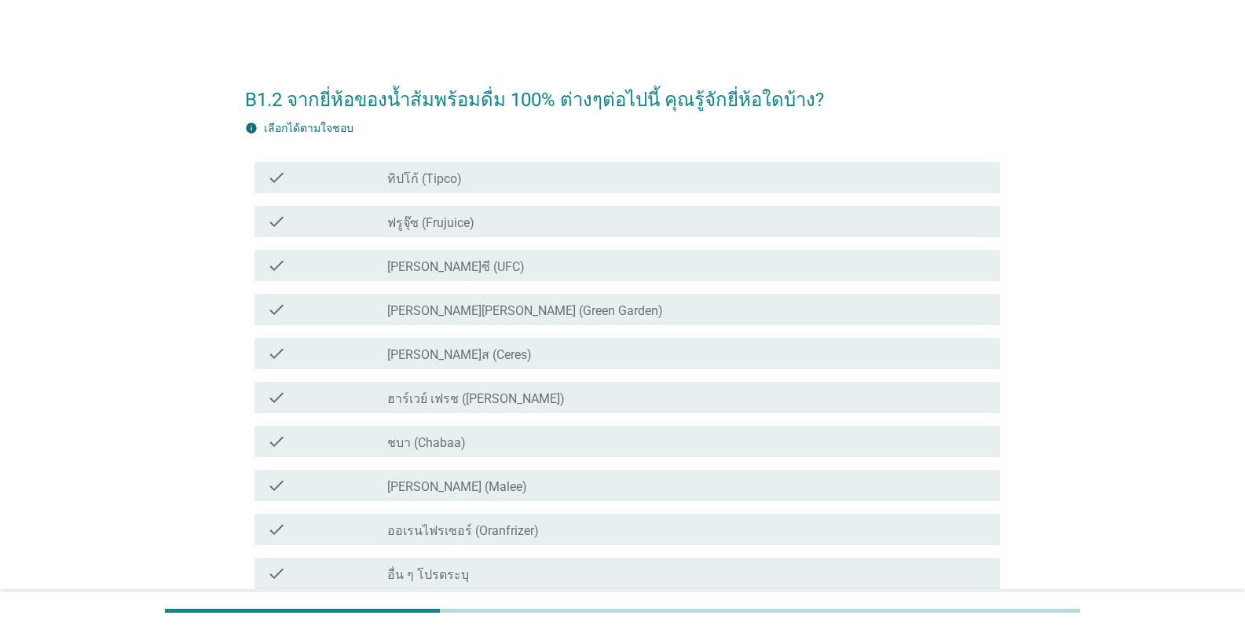
click at [398, 493] on label "[PERSON_NAME] (Malee)" at bounding box center [457, 487] width 140 height 16
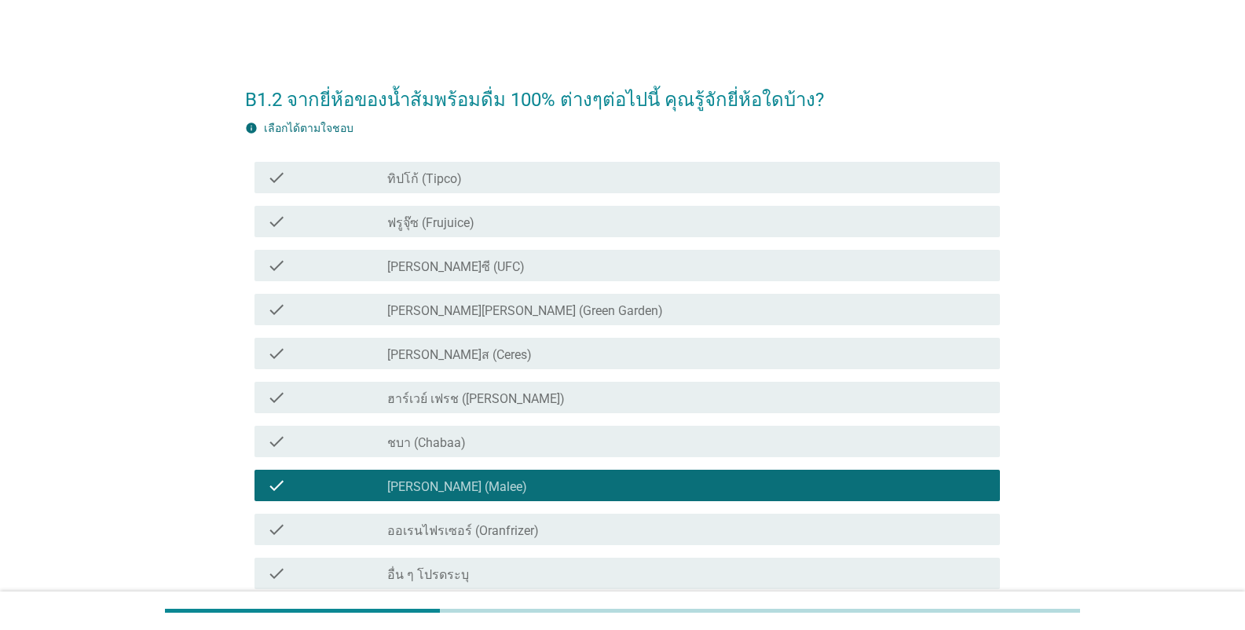
click at [385, 270] on div "check" at bounding box center [327, 265] width 120 height 19
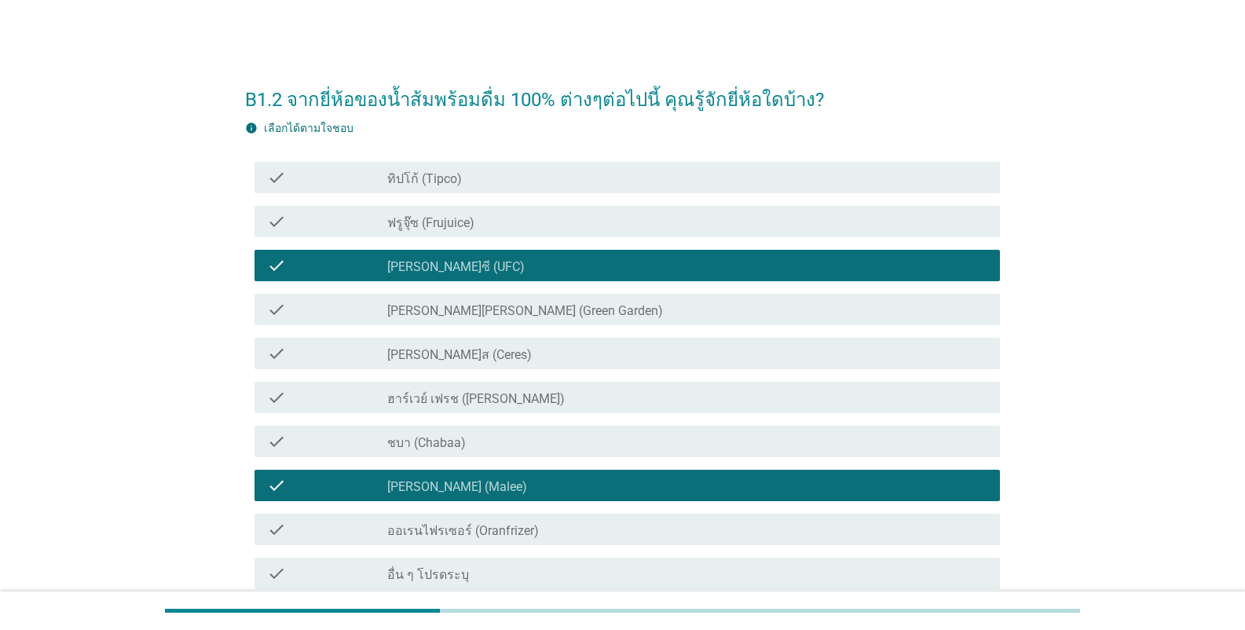
click at [412, 174] on label "ทิปโก้ (Tipco)" at bounding box center [424, 179] width 75 height 16
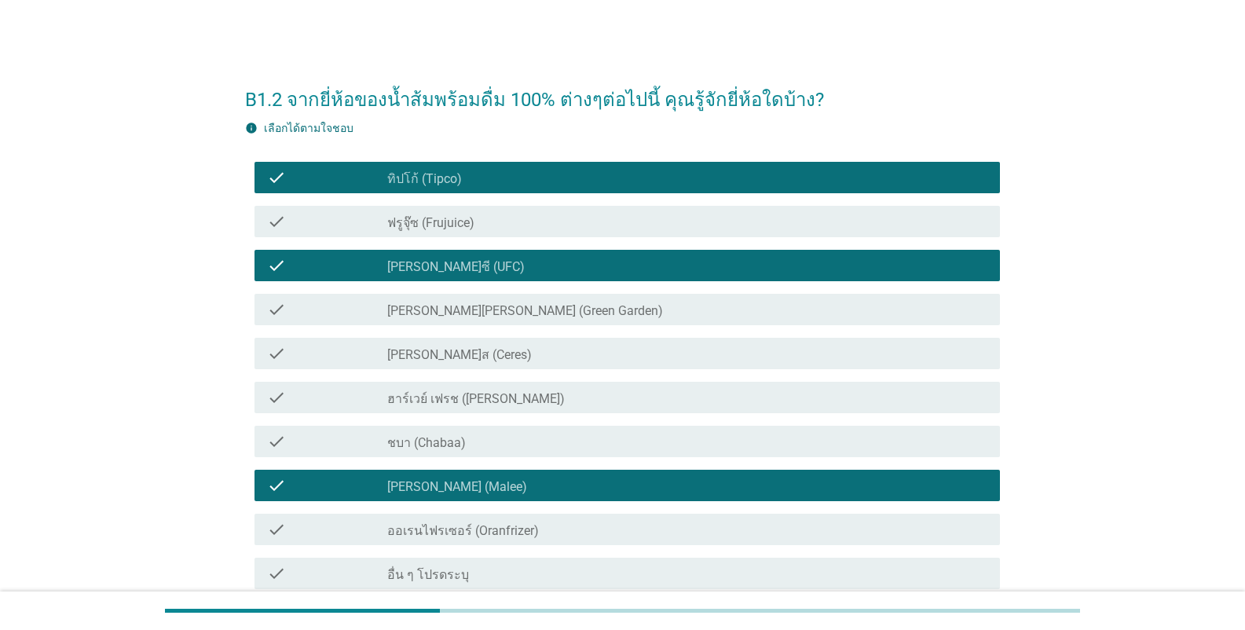
click at [428, 443] on label "ชบา (Chabaa)" at bounding box center [426, 443] width 79 height 16
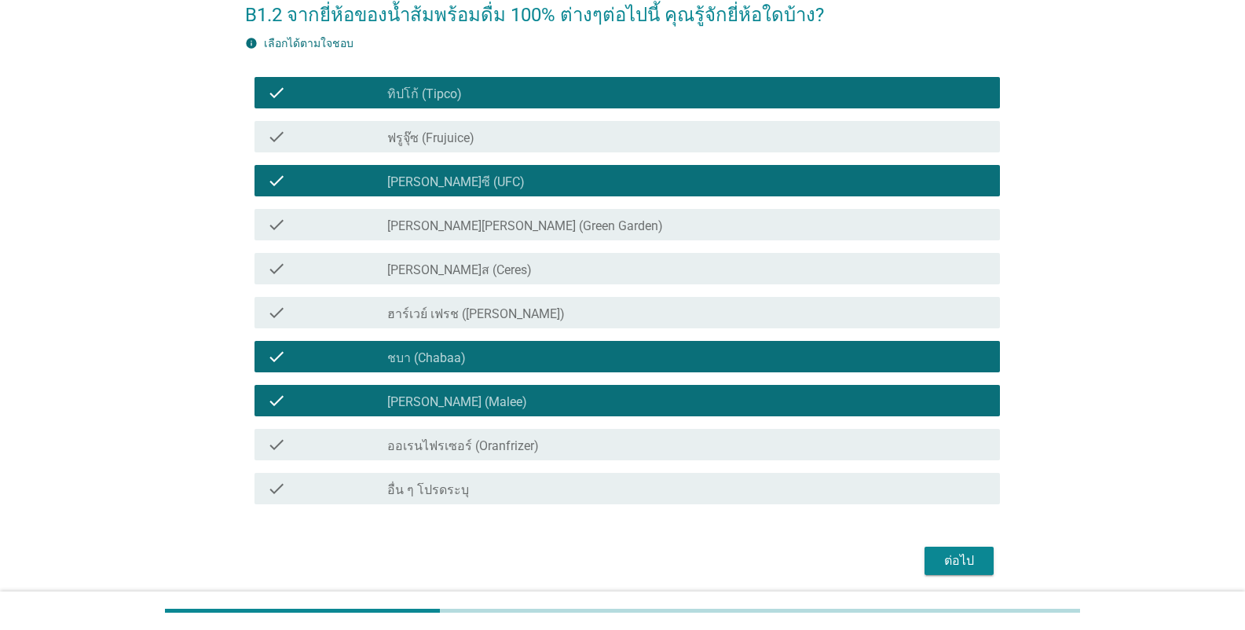
scroll to position [142, 0]
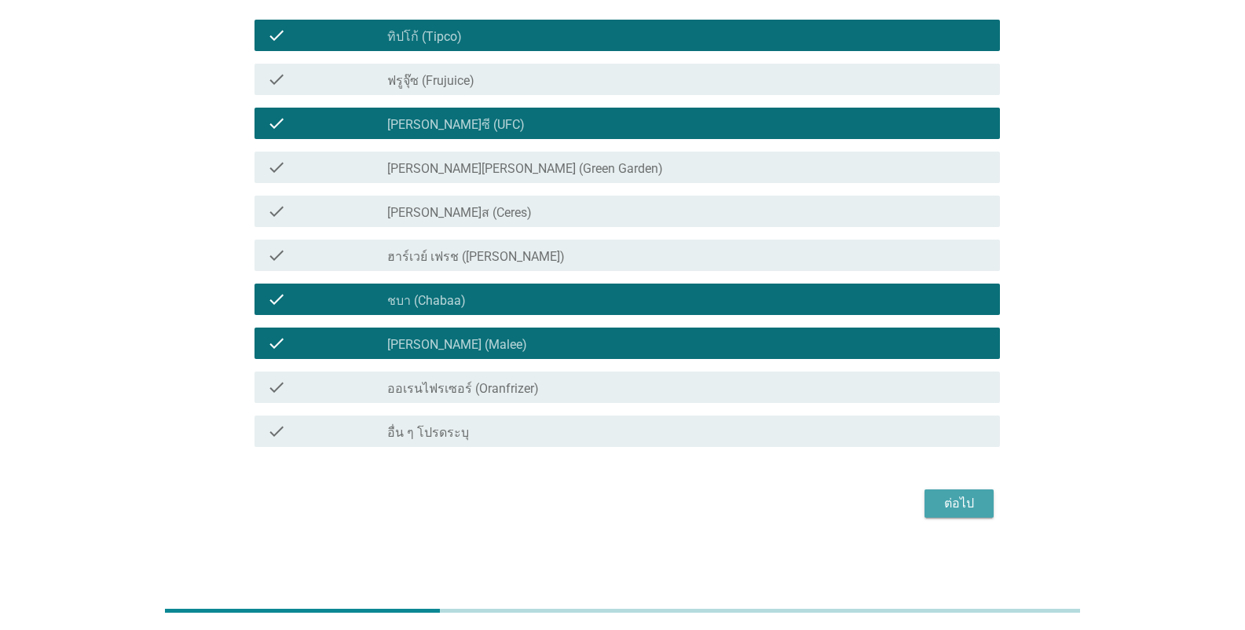
click at [947, 500] on div "ต่อไป" at bounding box center [959, 503] width 44 height 19
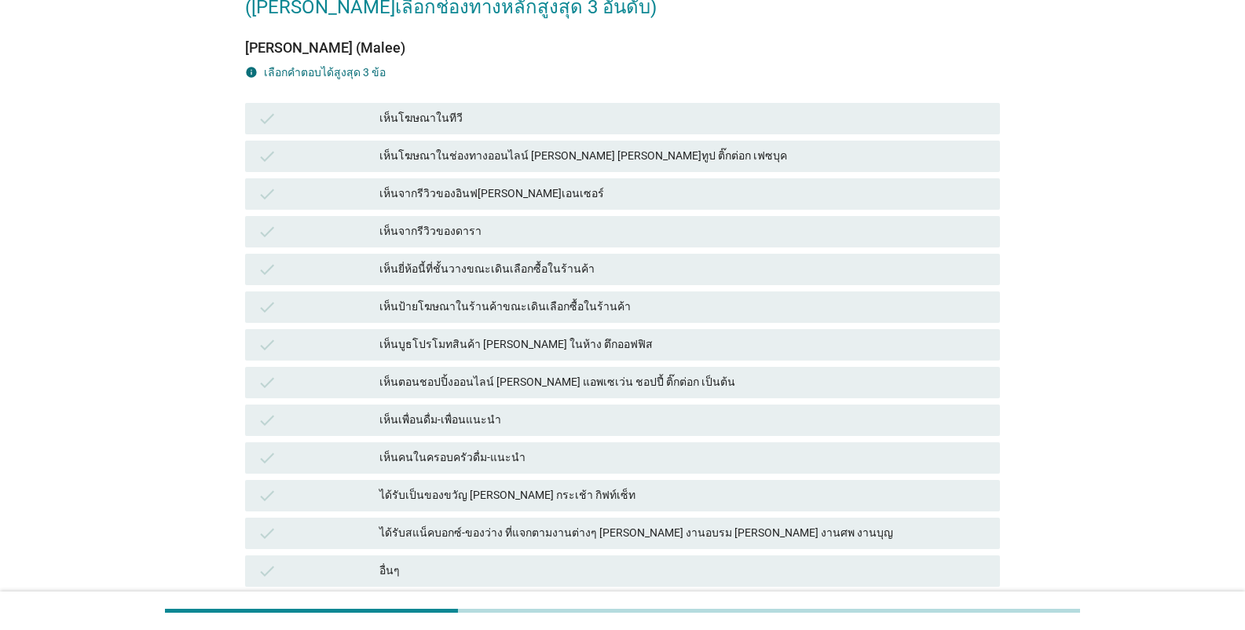
scroll to position [0, 0]
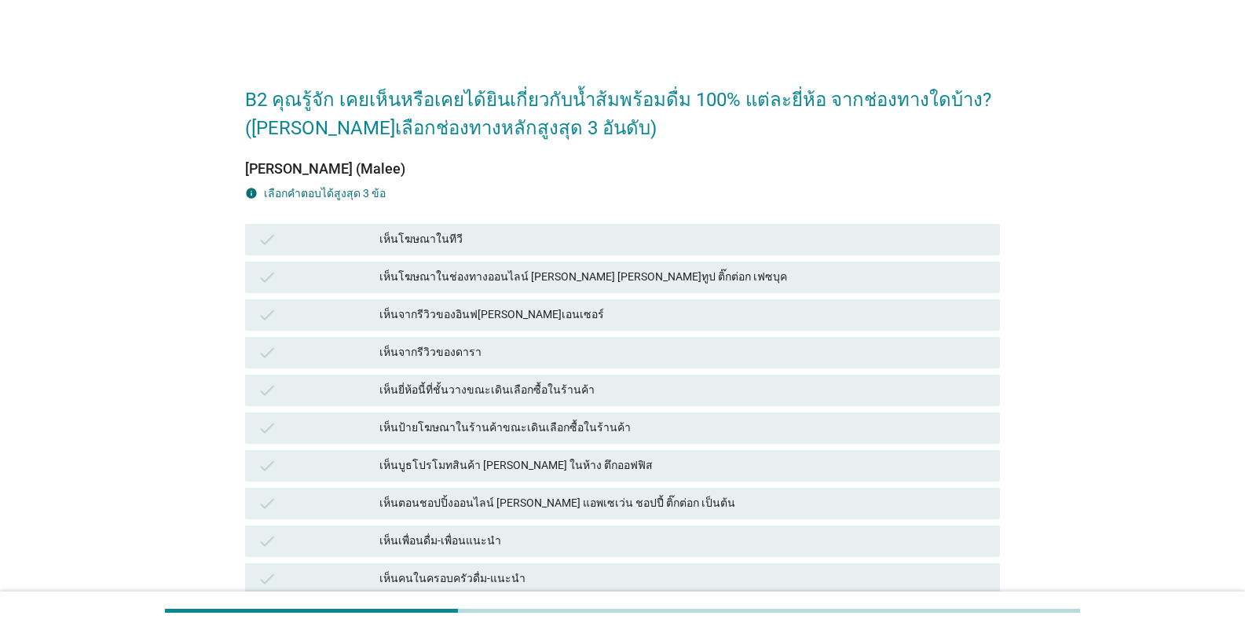
click at [420, 244] on div "เห็นโฆษณาในทีวี" at bounding box center [683, 239] width 608 height 19
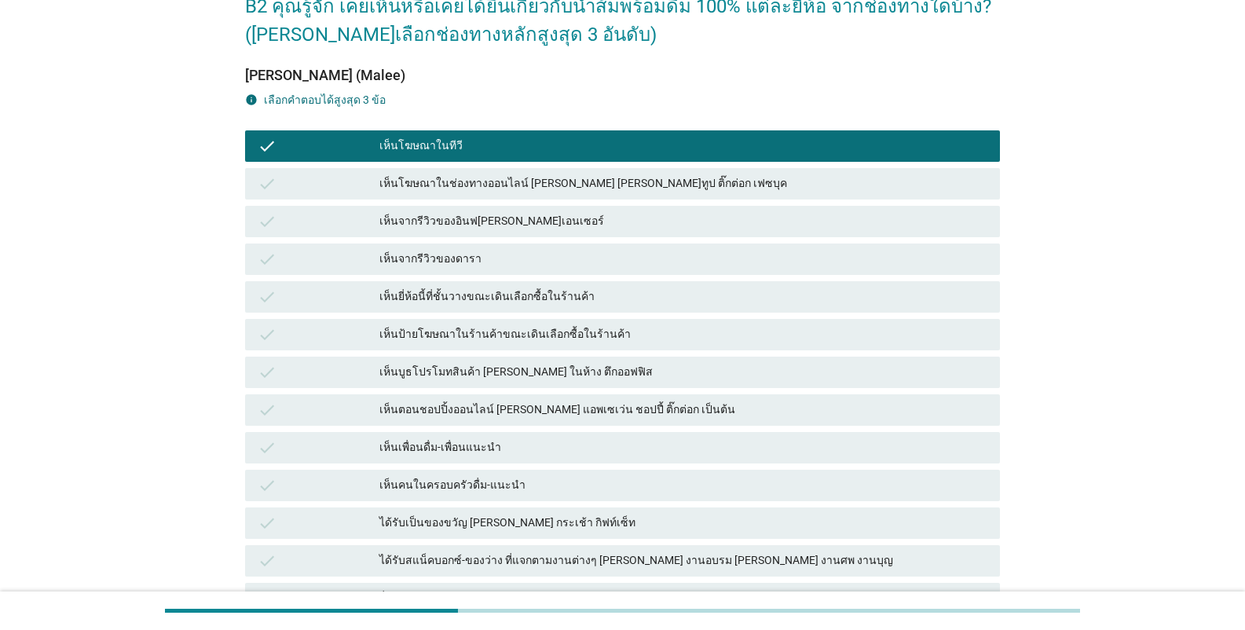
scroll to position [131, 0]
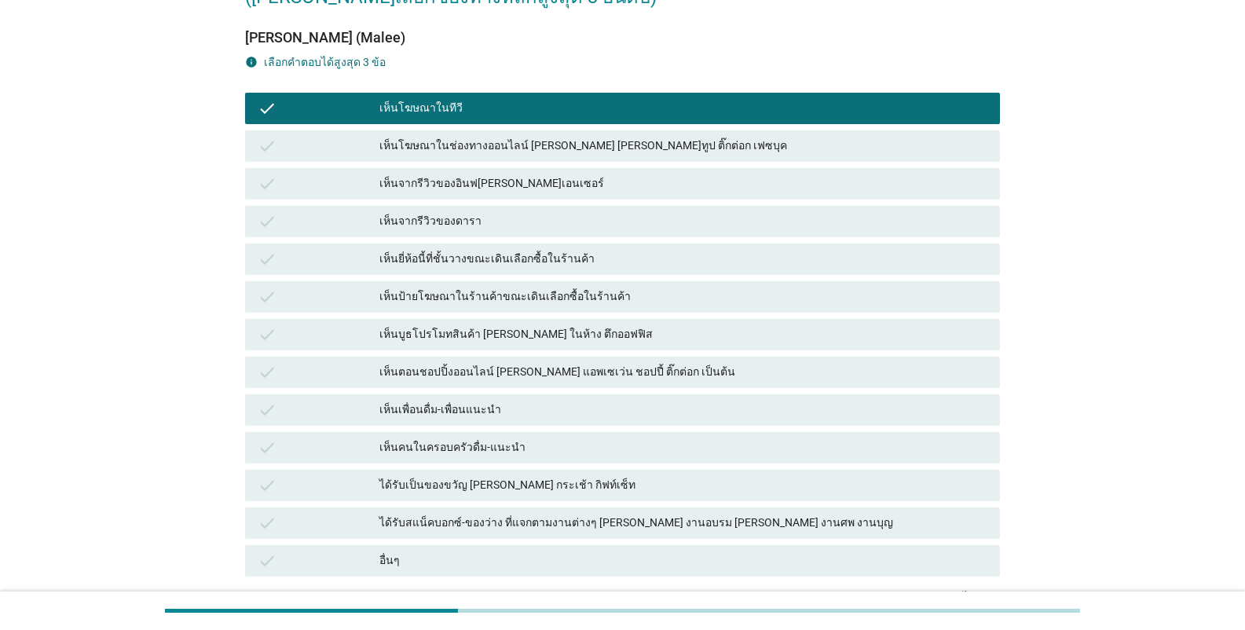
click at [420, 292] on div "เห็นป้ายโฆษณาในร้านค้าขณะเดินเลือกซื้อในร้านค้า" at bounding box center [683, 297] width 608 height 19
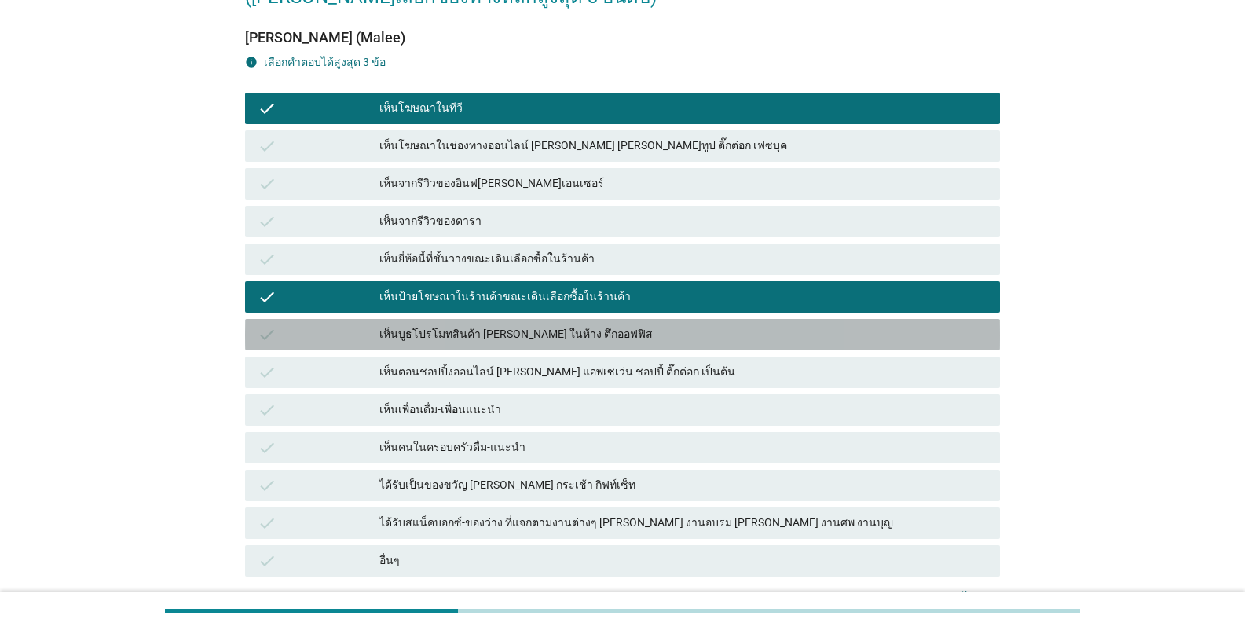
click at [427, 335] on div "เห็นบูธโปรโมทสินค้า [PERSON_NAME] ในห้าง ตึกออฟฟิส" at bounding box center [683, 334] width 608 height 19
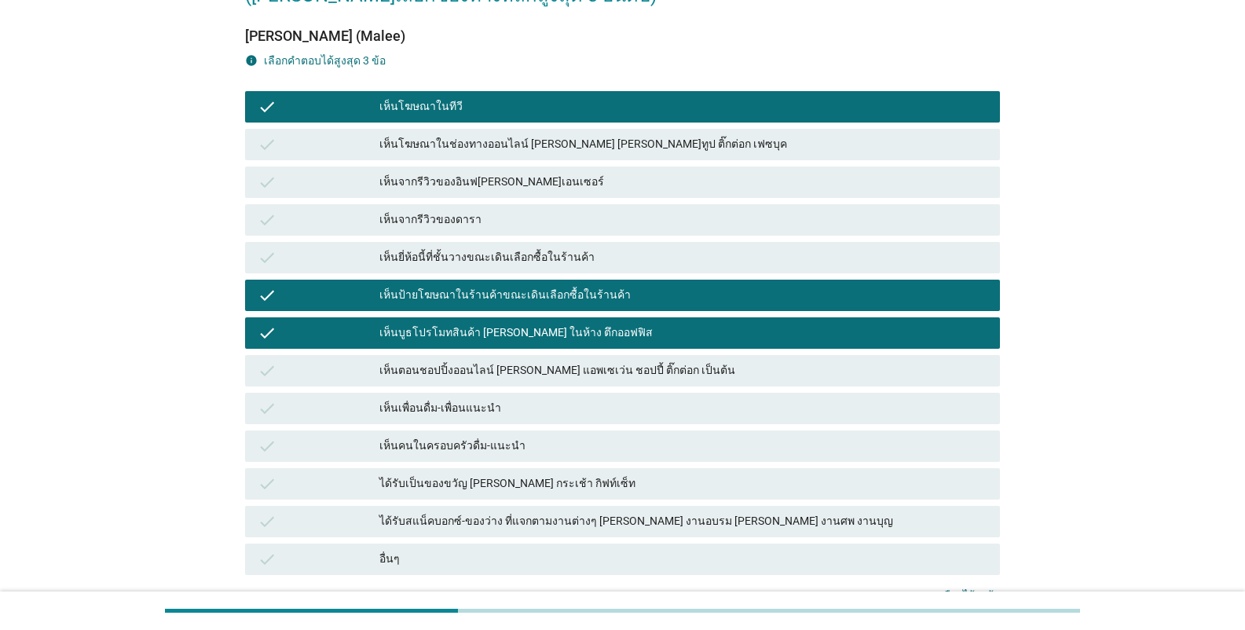
scroll to position [271, 0]
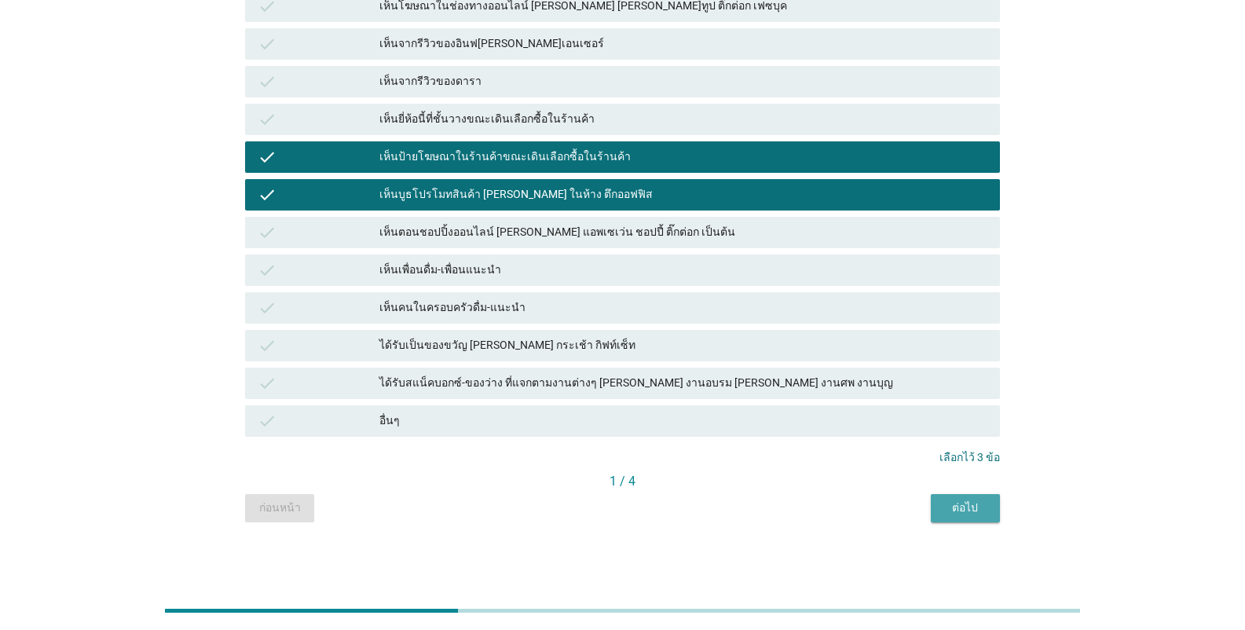
click at [962, 507] on div "ต่อไป" at bounding box center [965, 508] width 44 height 16
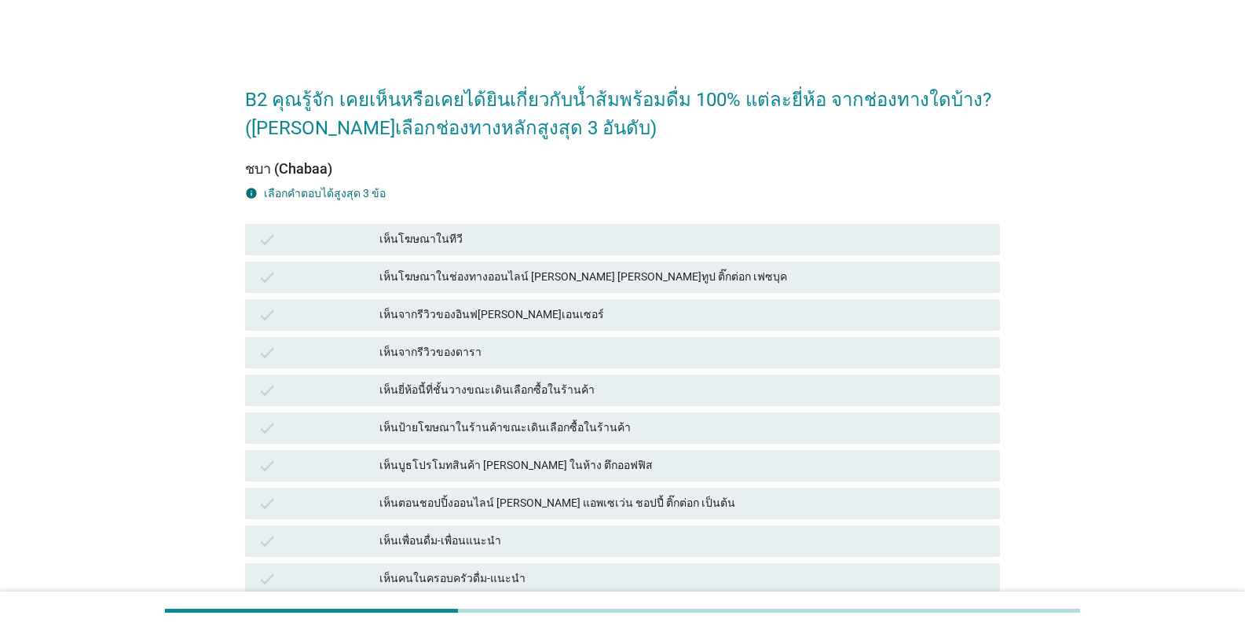
click at [445, 277] on div "เห็นโฆษณาในช่องทางออนไลน์ [PERSON_NAME] [PERSON_NAME]ทูป ติ๊กต่อก เฟซบุค" at bounding box center [683, 277] width 608 height 19
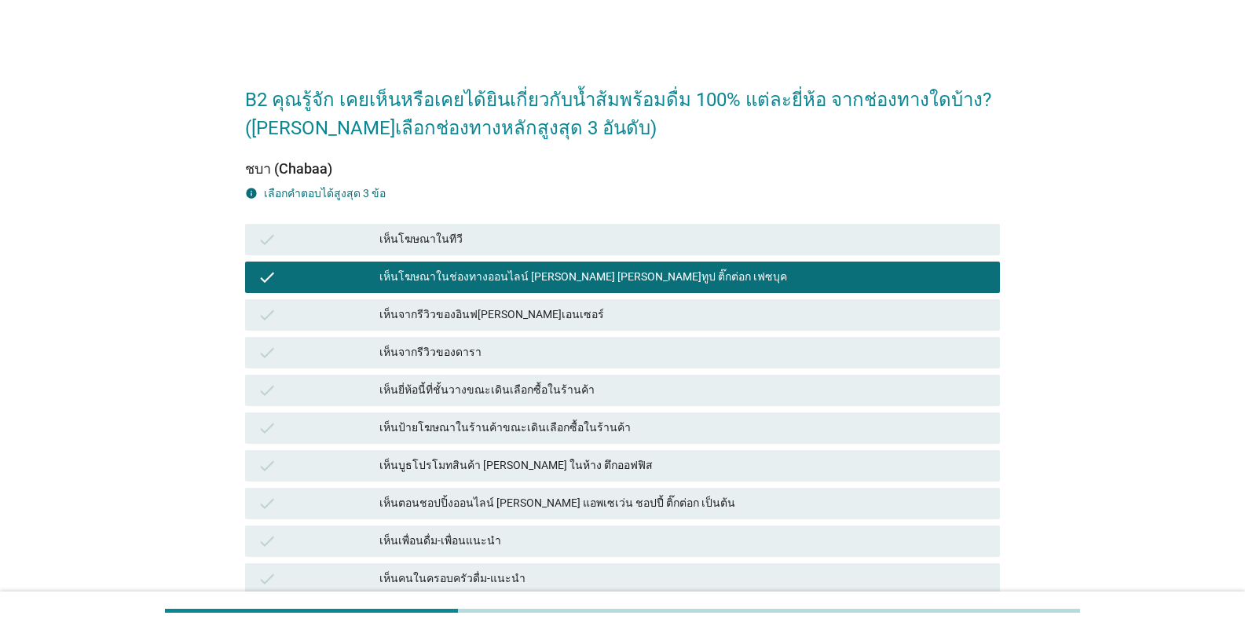
click at [437, 346] on div "เห็นจากรีวิวของดารา" at bounding box center [683, 352] width 608 height 19
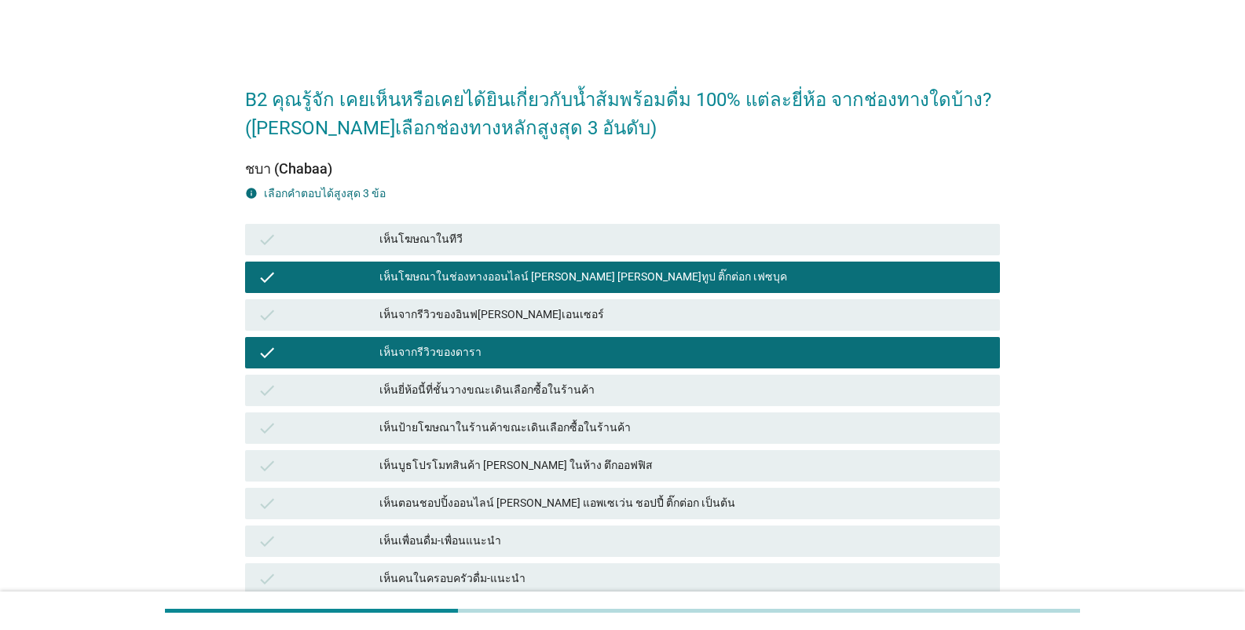
click at [401, 462] on div "เห็นบูธโปรโมทสินค้า [PERSON_NAME] ในห้าง ตึกออฟฟิส" at bounding box center [683, 465] width 608 height 19
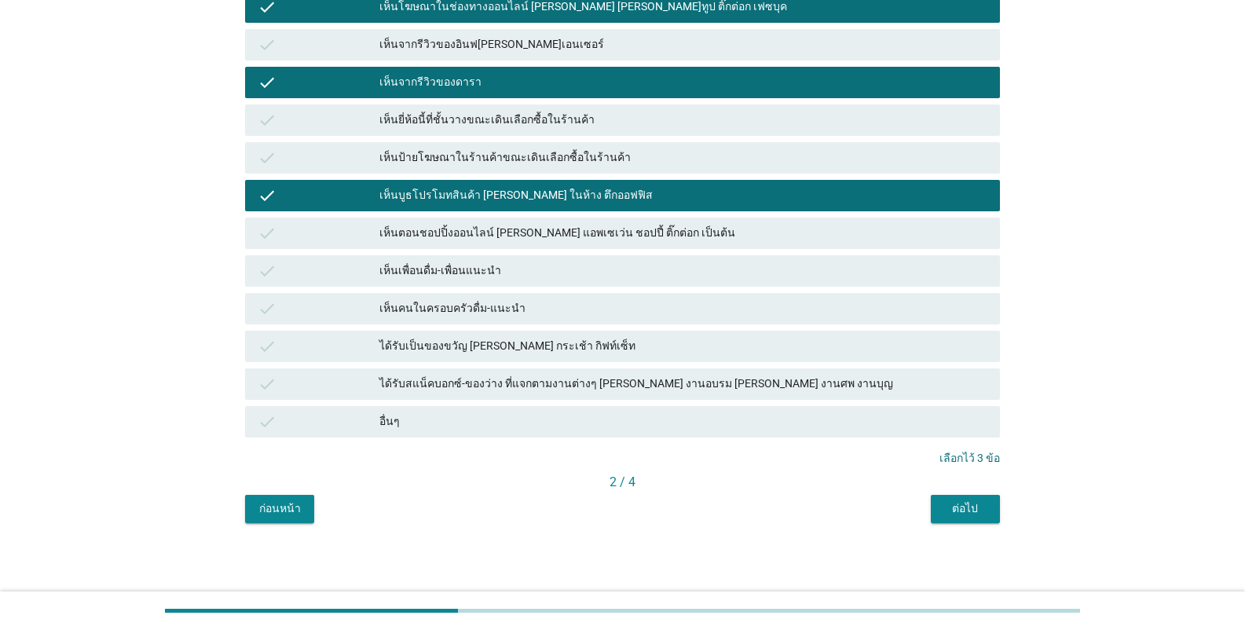
scroll to position [271, 0]
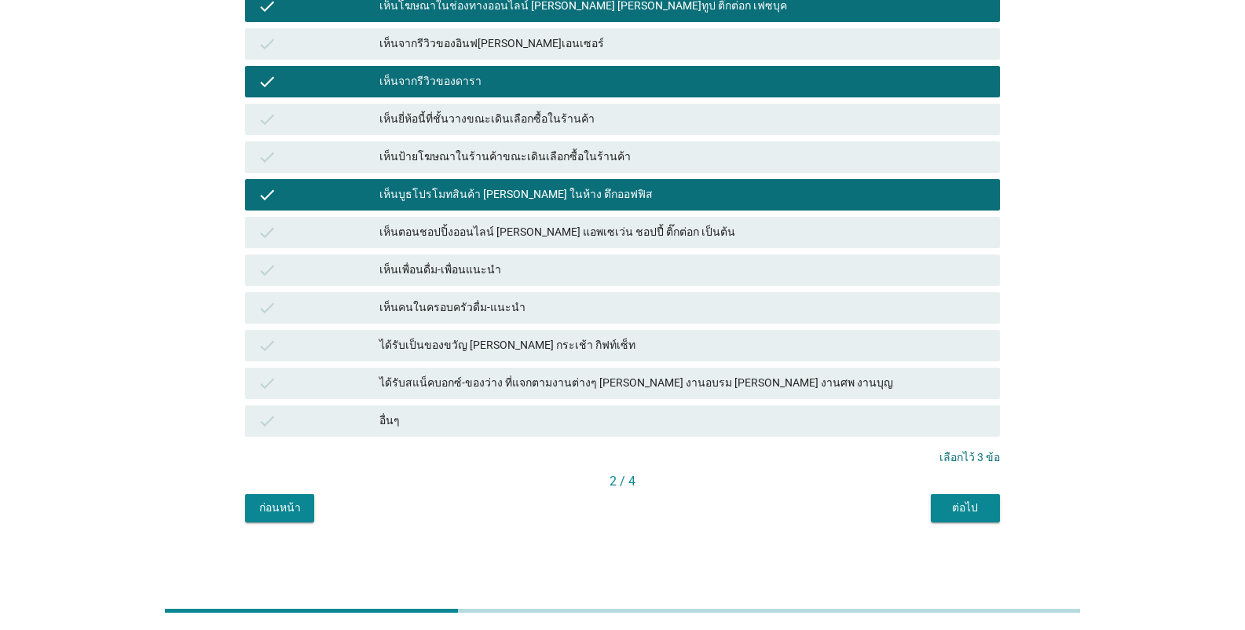
click at [957, 509] on div "ต่อไป" at bounding box center [965, 508] width 44 height 16
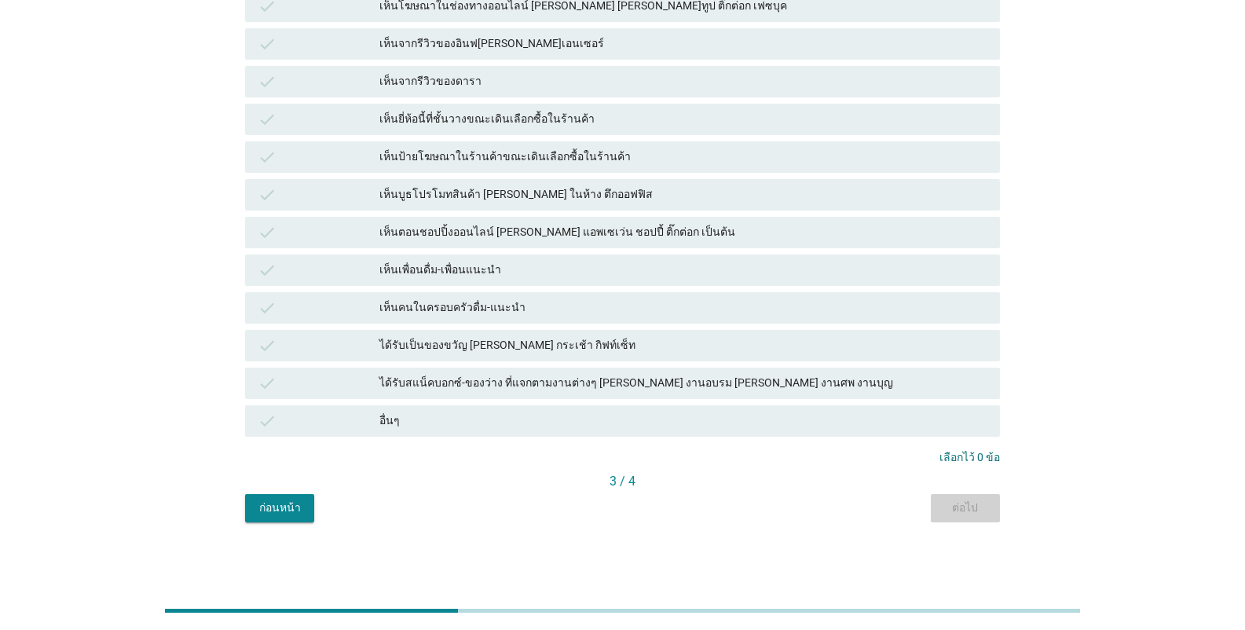
scroll to position [0, 0]
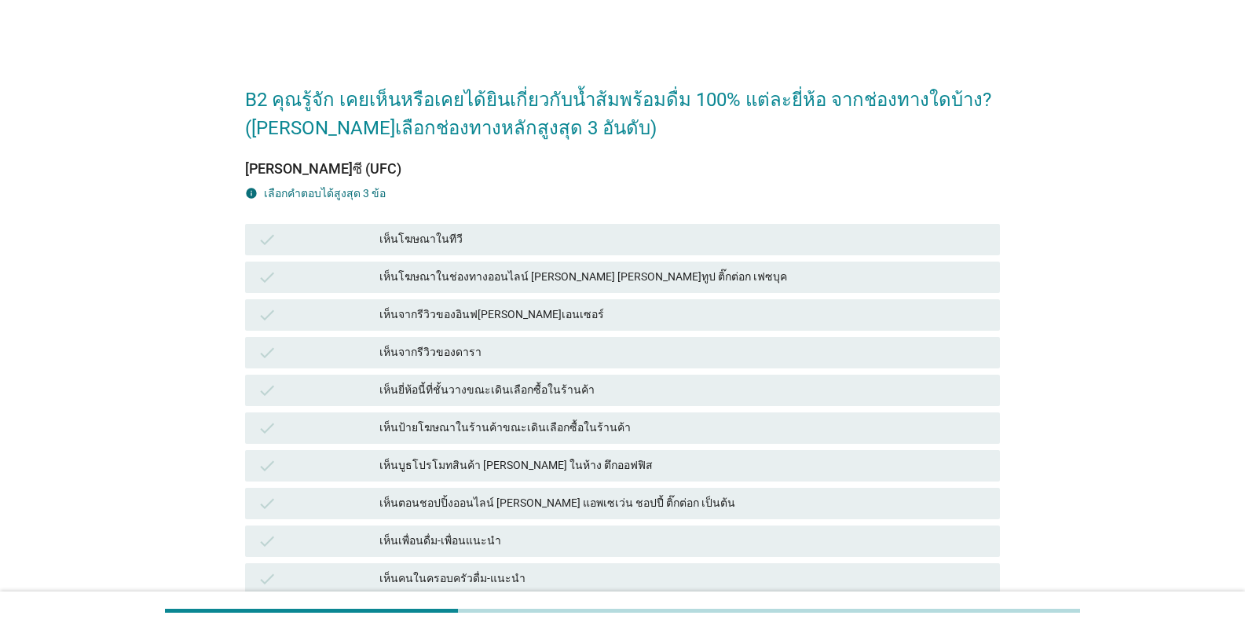
click at [474, 322] on div "เห็นจากรีวิวของอินฟ[PERSON_NAME]เอนเซอร์" at bounding box center [683, 315] width 608 height 19
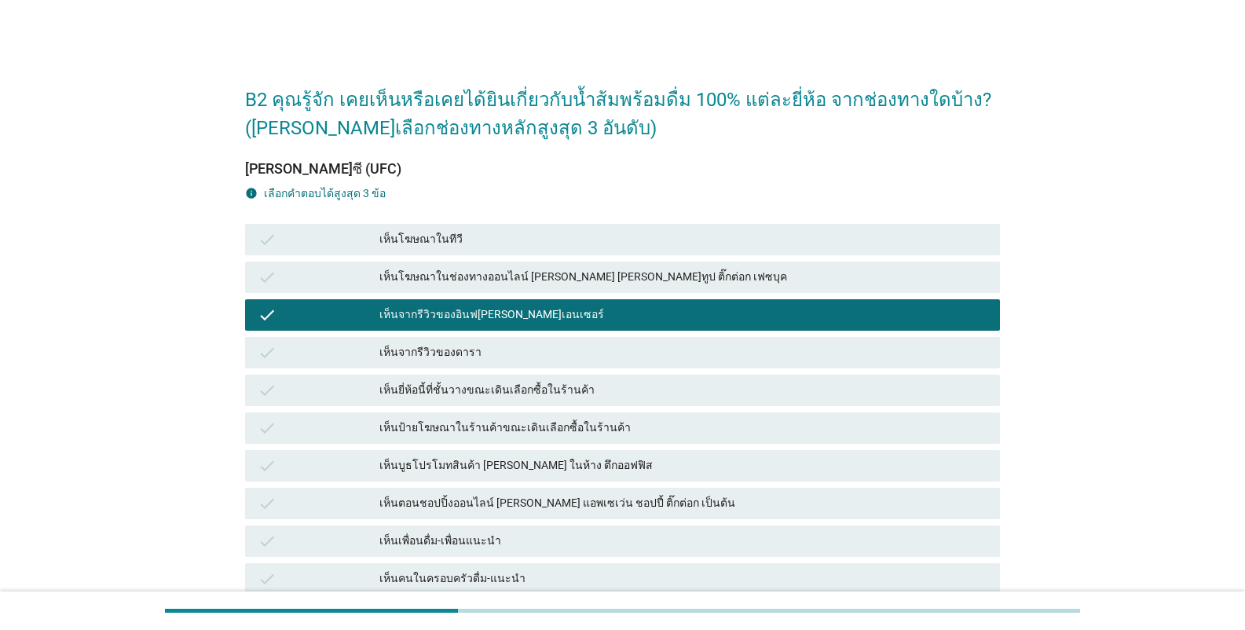
click at [434, 403] on div "check เห็นยี่ห้อนี้ที่ชั้นวางขณะเดินเลือกซื้อในร้านค้า" at bounding box center [622, 390] width 755 height 31
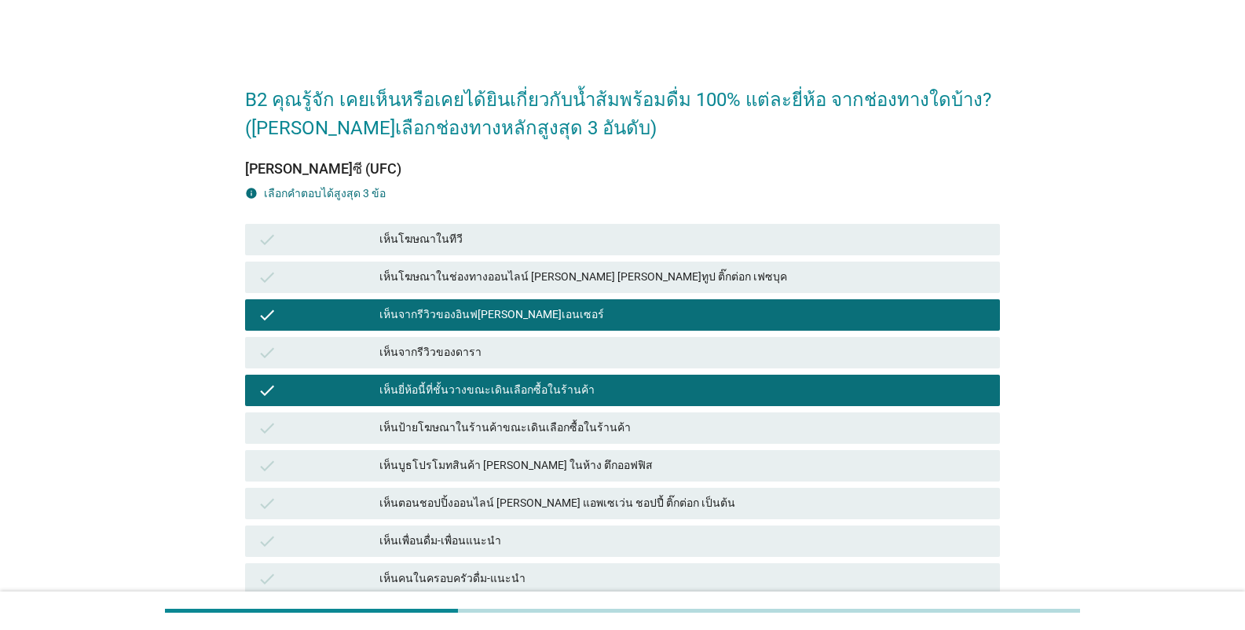
click at [448, 506] on div "เห็นตอนชอปปิ้งออนไลน์ [PERSON_NAME] แอพเซเว่น ชอปปี้ ติ๊กต่อก เป็นต้น" at bounding box center [683, 503] width 608 height 19
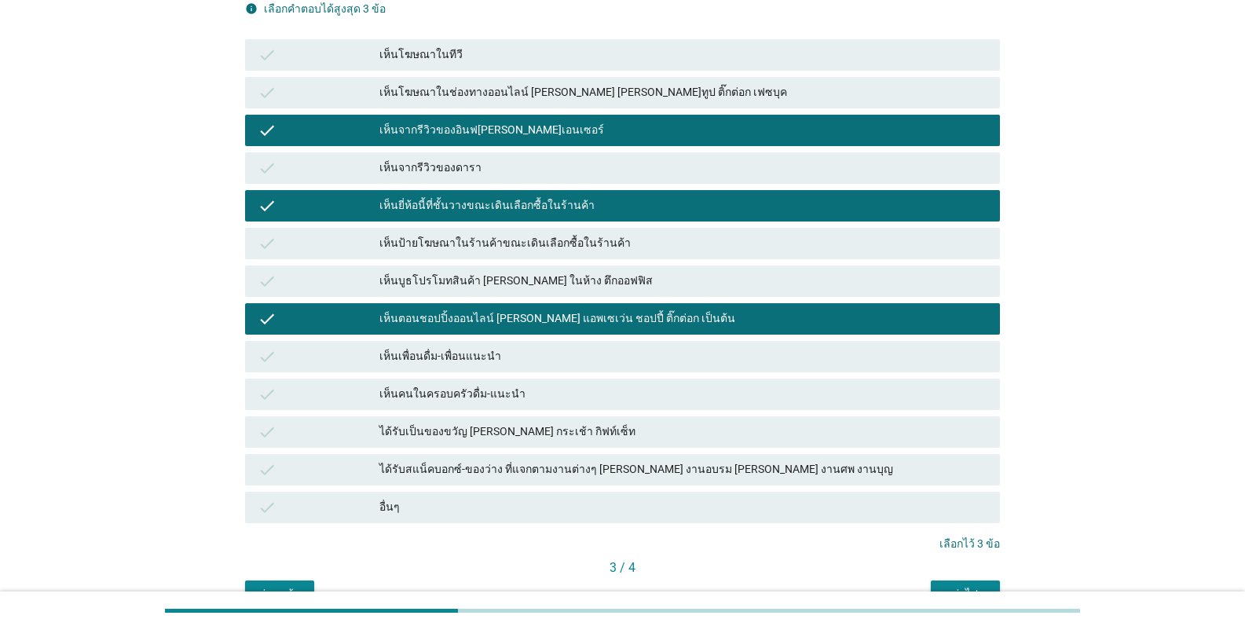
scroll to position [271, 0]
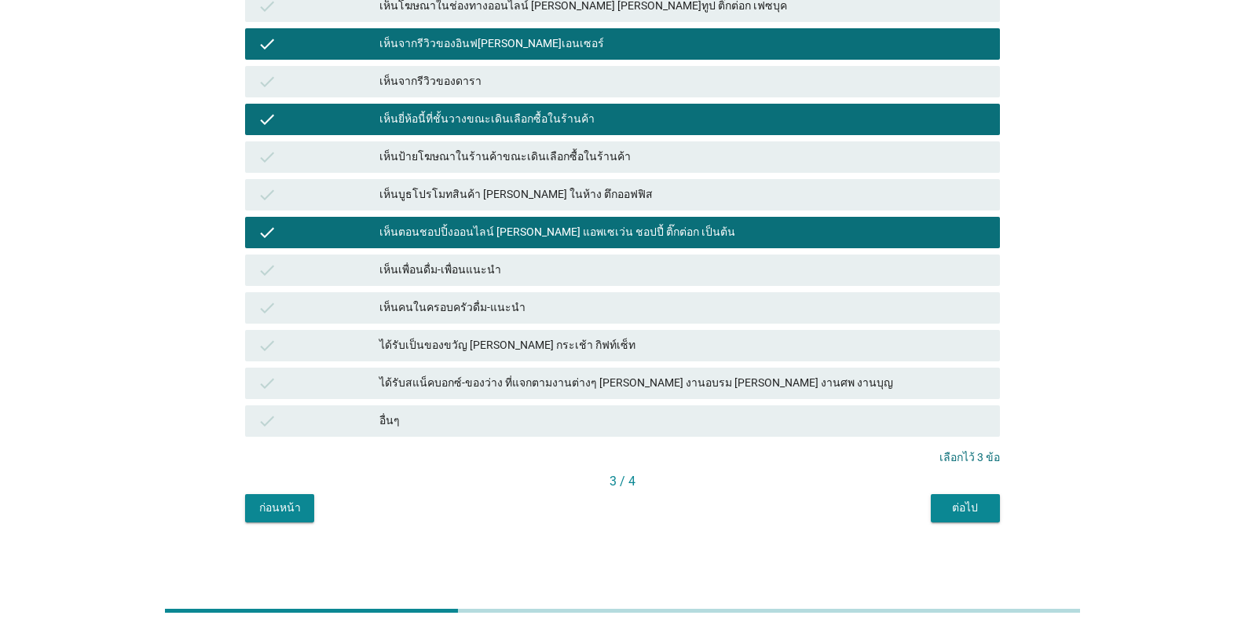
click at [961, 510] on div "ต่อไป" at bounding box center [965, 508] width 44 height 16
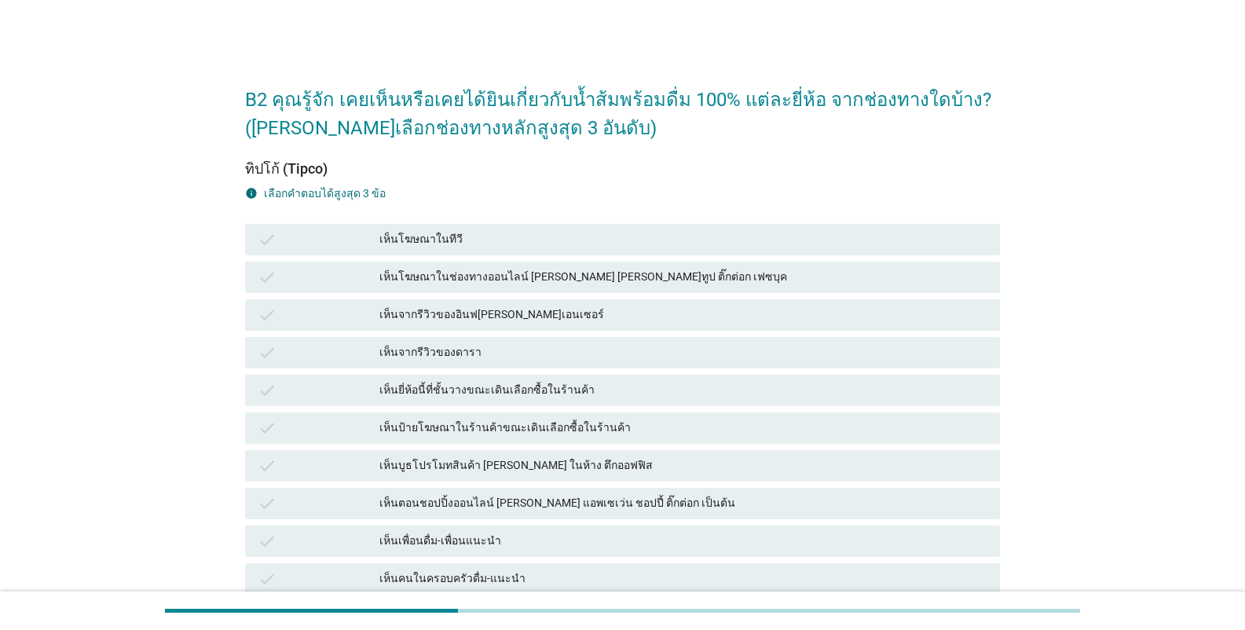
click at [461, 317] on div "เห็นจากรีวิวของอินฟ[PERSON_NAME]เอนเซอร์" at bounding box center [683, 315] width 608 height 19
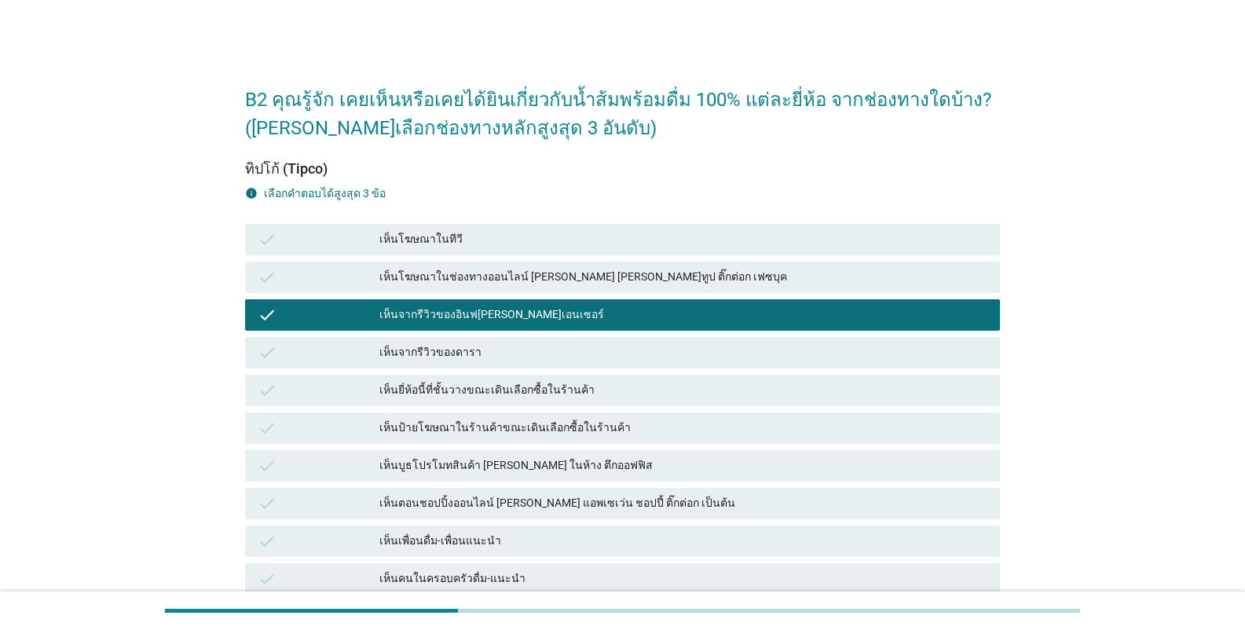
click at [450, 383] on div "เห็นยี่ห้อนี้ที่ชั้นวางขณะเดินเลือกซื้อในร้านค้า" at bounding box center [683, 390] width 608 height 19
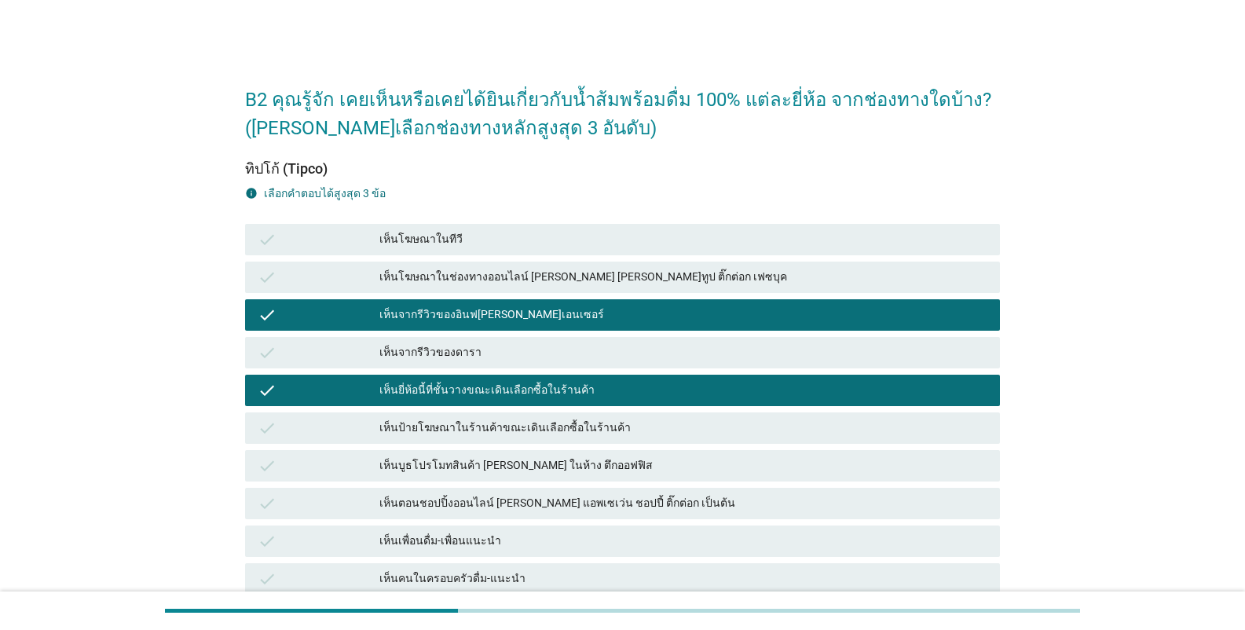
click at [431, 486] on div "check เห็นตอนชอปปิ้งออนไลน์ [PERSON_NAME] แอพเซเว่น ชอปปี้ ติ๊กต่อก เป็นต้น" at bounding box center [622, 504] width 761 height 38
click at [542, 505] on div "เห็นตอนชอปปิ้งออนไลน์ [PERSON_NAME] แอพเซเว่น ชอปปี้ ติ๊กต่อก เป็นต้น" at bounding box center [683, 503] width 608 height 19
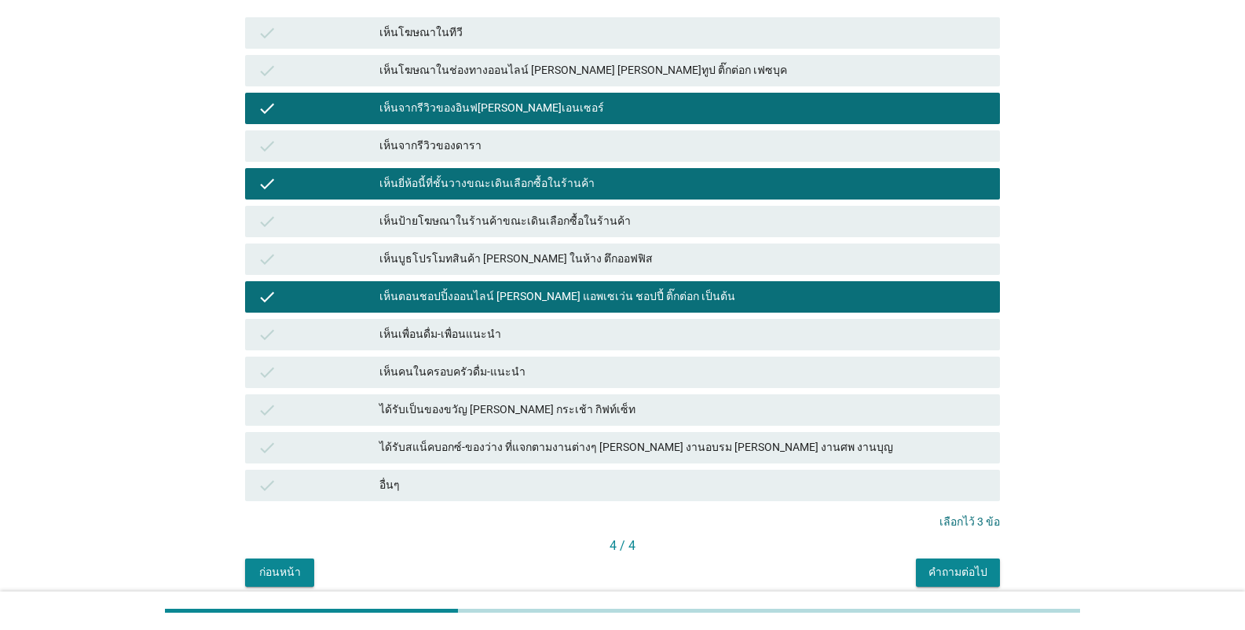
scroll to position [271, 0]
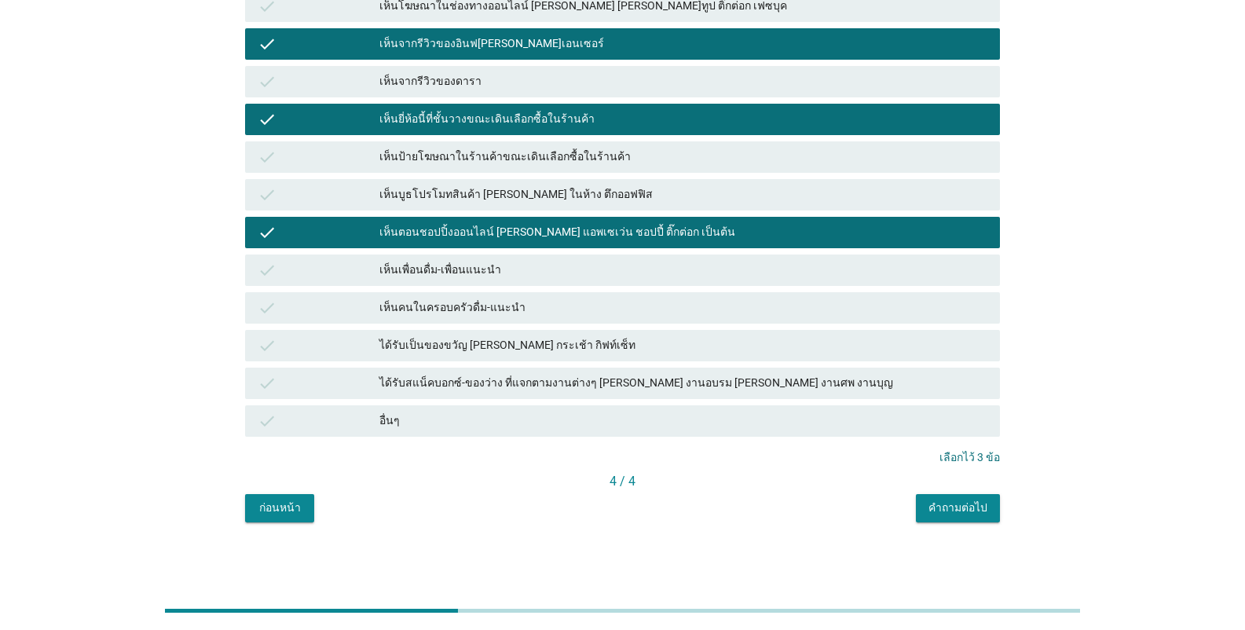
click at [944, 510] on div "คำถามต่อไป" at bounding box center [958, 508] width 59 height 16
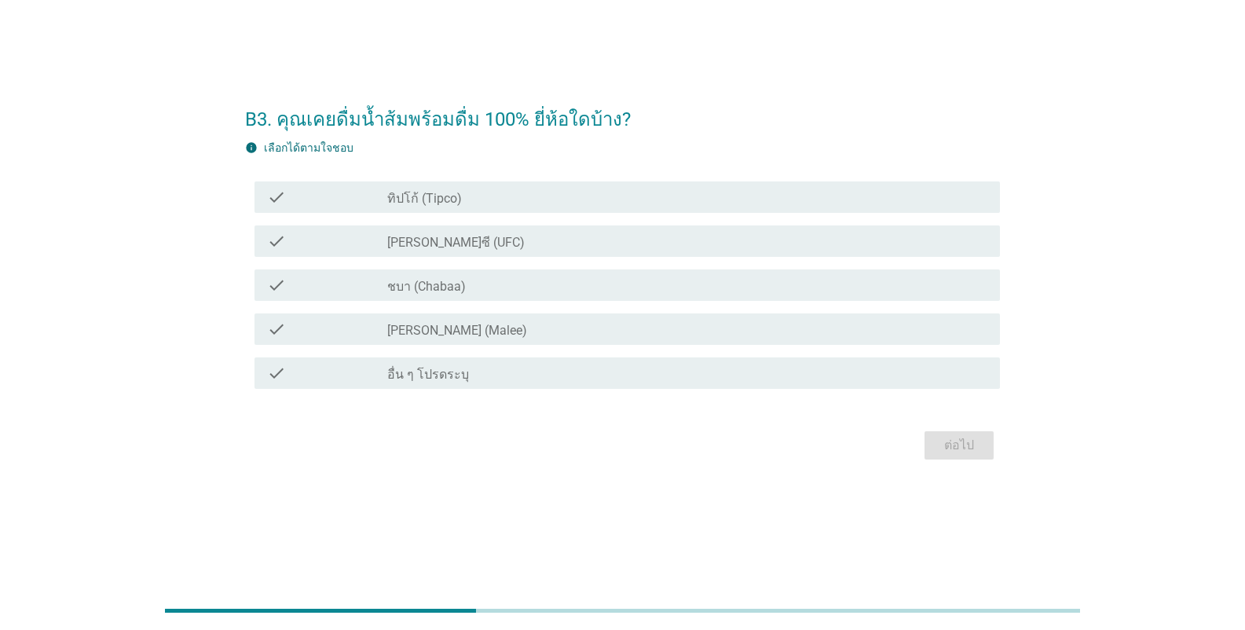
scroll to position [0, 0]
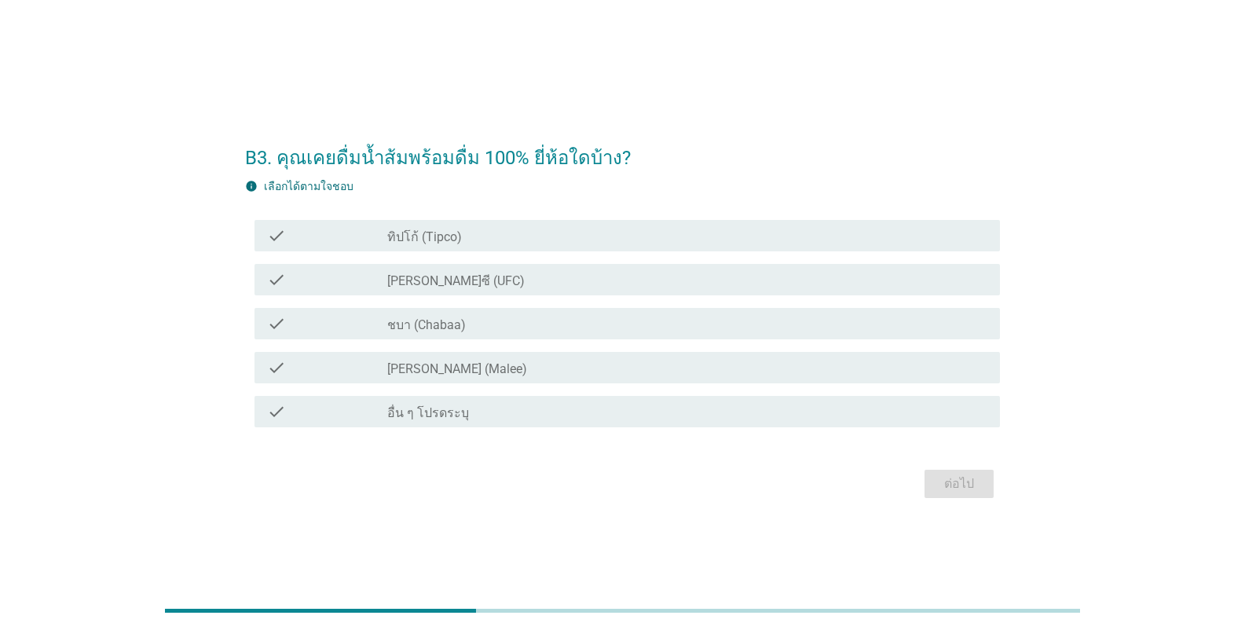
click at [409, 233] on label "ทิปโก้ (Tipco)" at bounding box center [424, 237] width 75 height 16
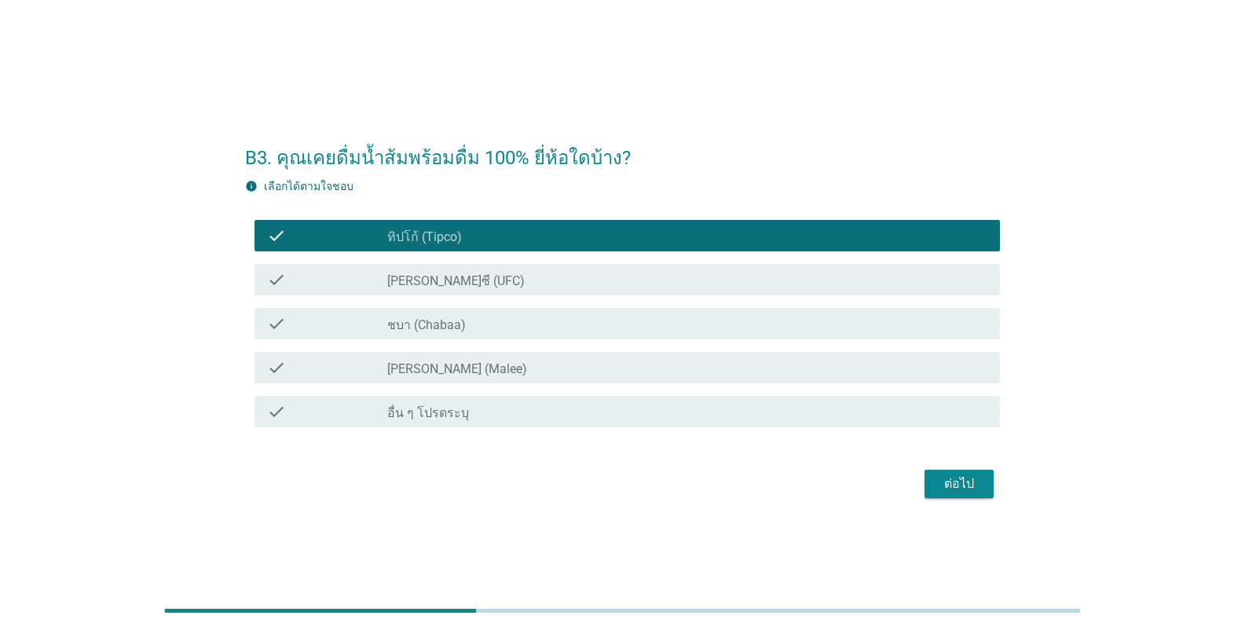
click at [397, 279] on label "[PERSON_NAME]ซี (UFC)" at bounding box center [455, 281] width 137 height 16
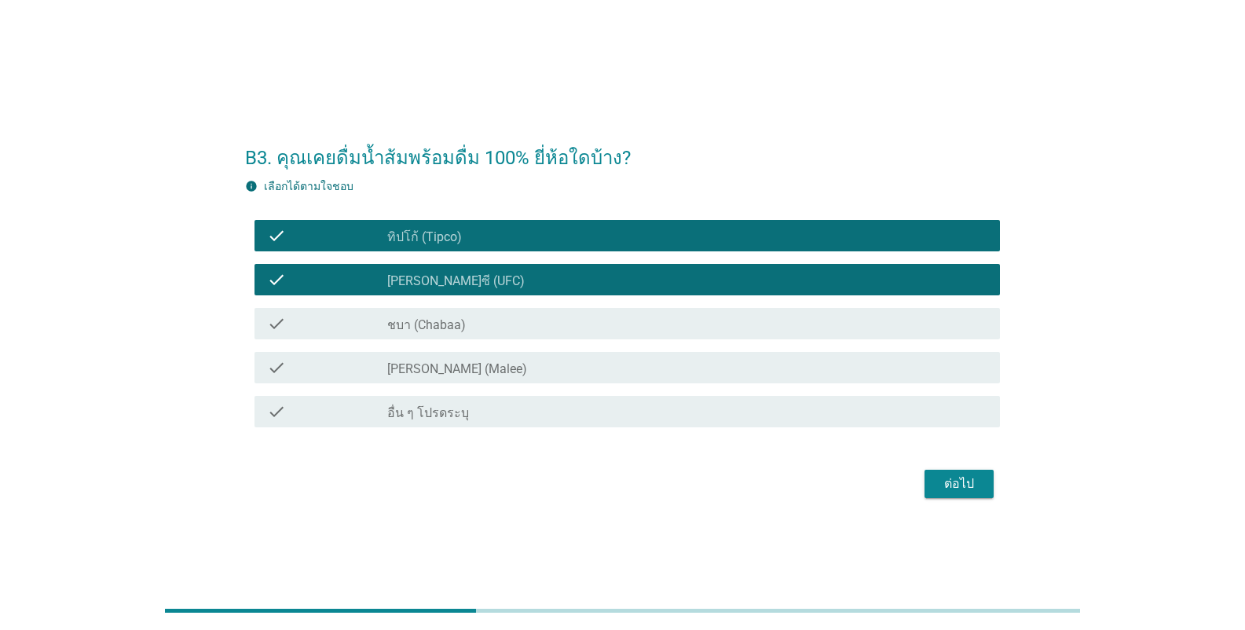
click at [395, 373] on label "[PERSON_NAME] (Malee)" at bounding box center [457, 369] width 140 height 16
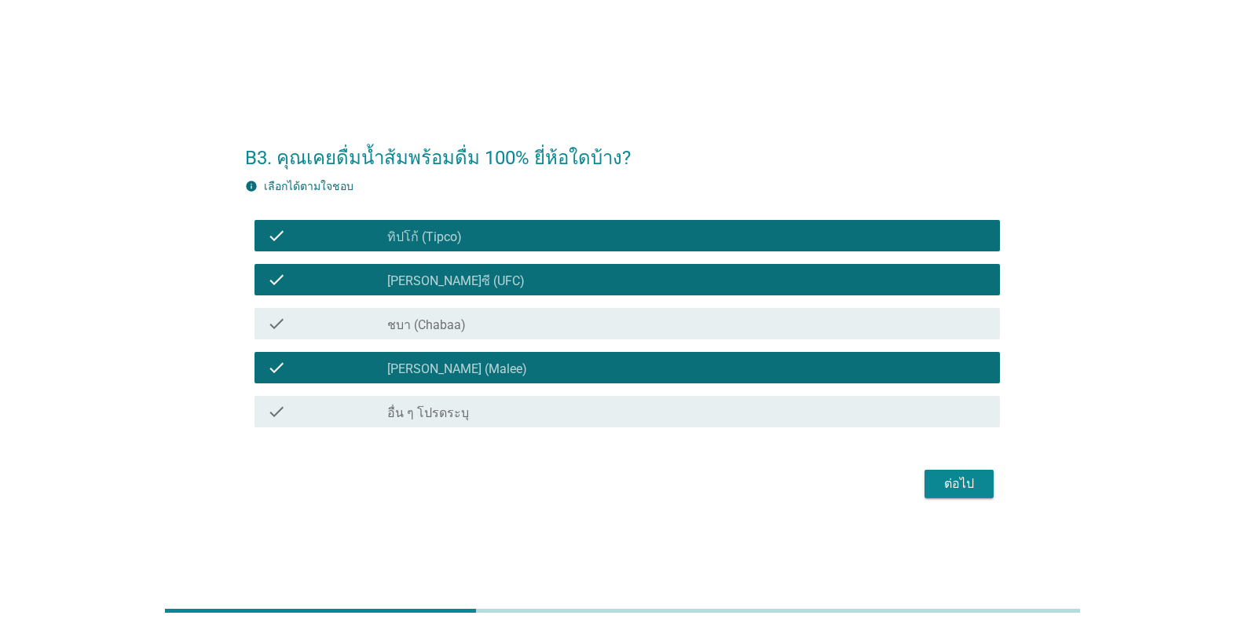
click at [396, 331] on label "ชบา (Chabaa)" at bounding box center [426, 325] width 79 height 16
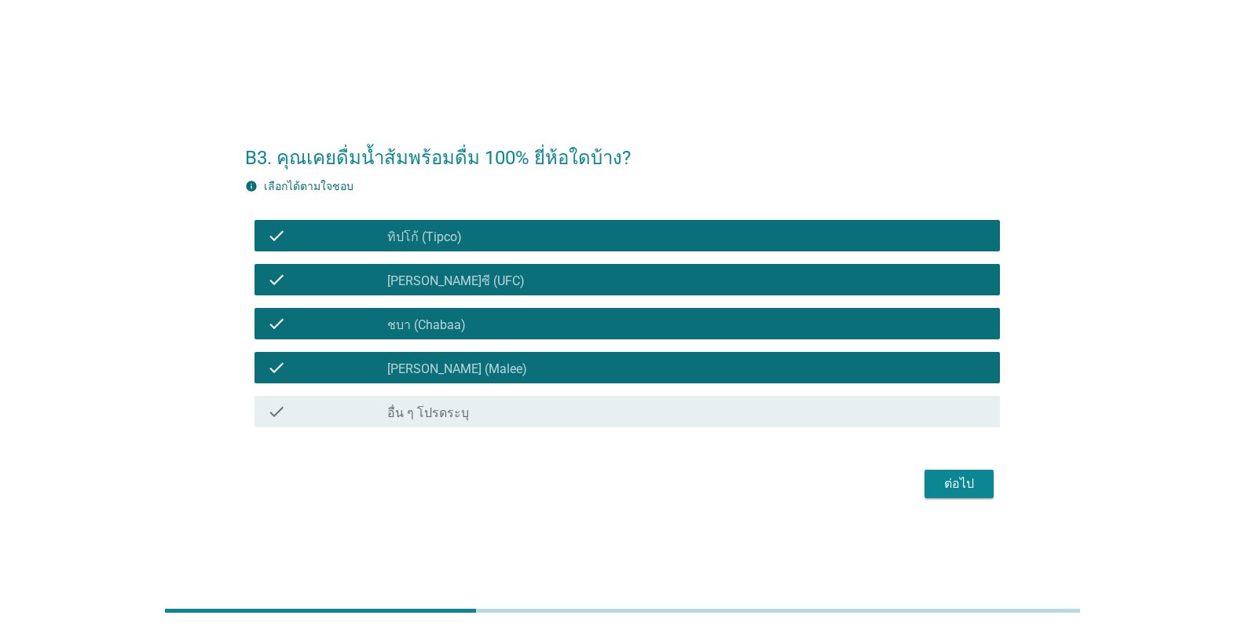
click at [949, 482] on div "ต่อไป" at bounding box center [959, 483] width 44 height 19
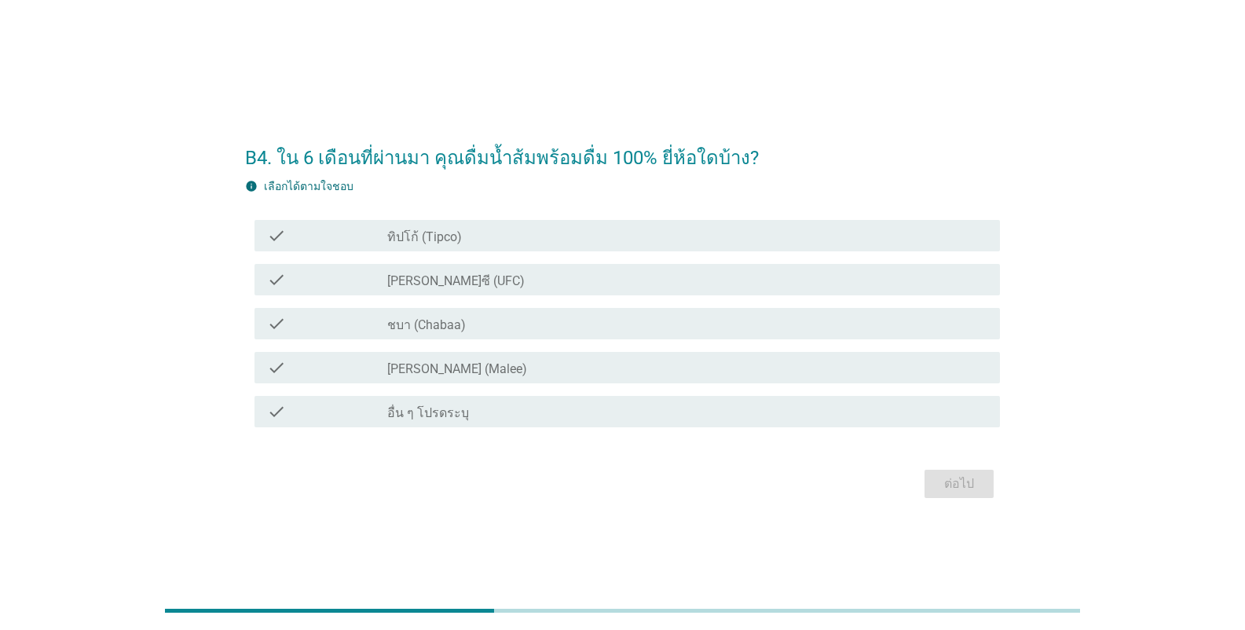
click at [460, 240] on label "ทิปโก้ (Tipco)" at bounding box center [424, 237] width 75 height 16
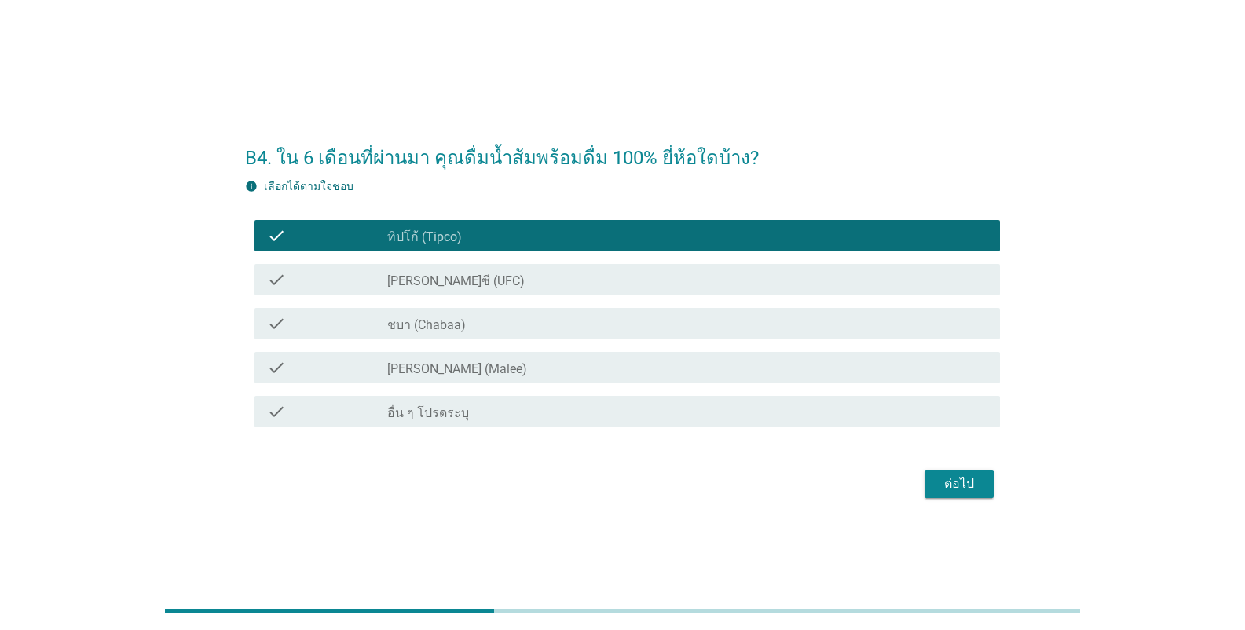
click at [455, 275] on label "[PERSON_NAME]ซี (UFC)" at bounding box center [455, 281] width 137 height 16
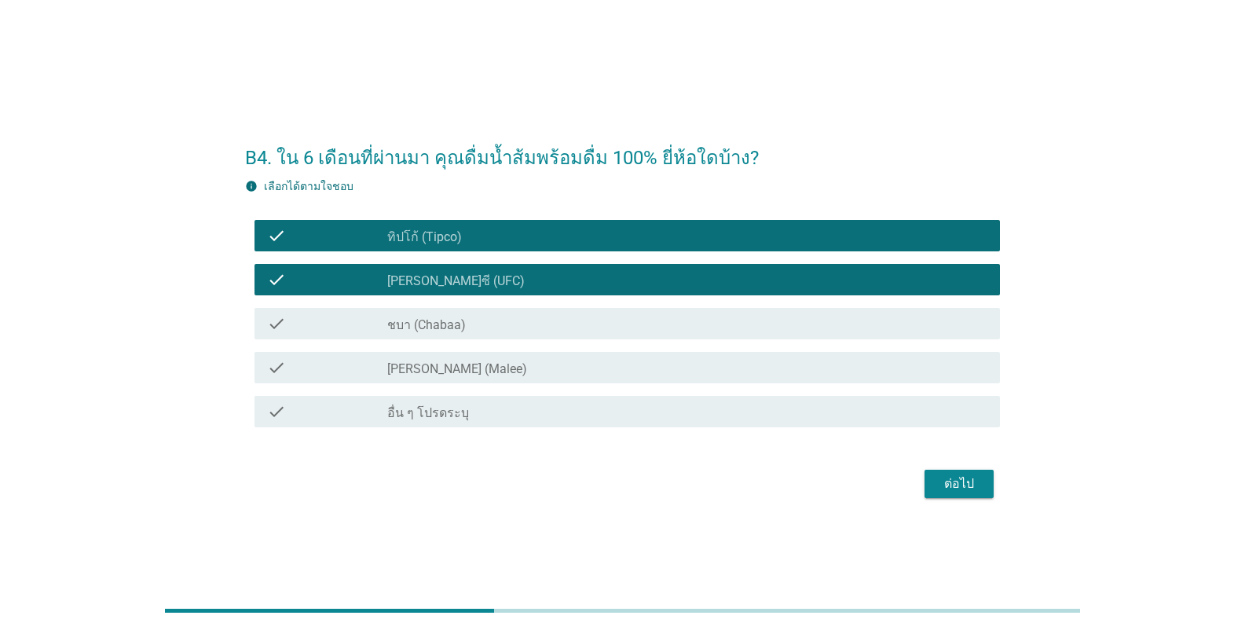
click at [464, 382] on div "check check_box [PERSON_NAME] (Malee)" at bounding box center [628, 367] width 746 height 31
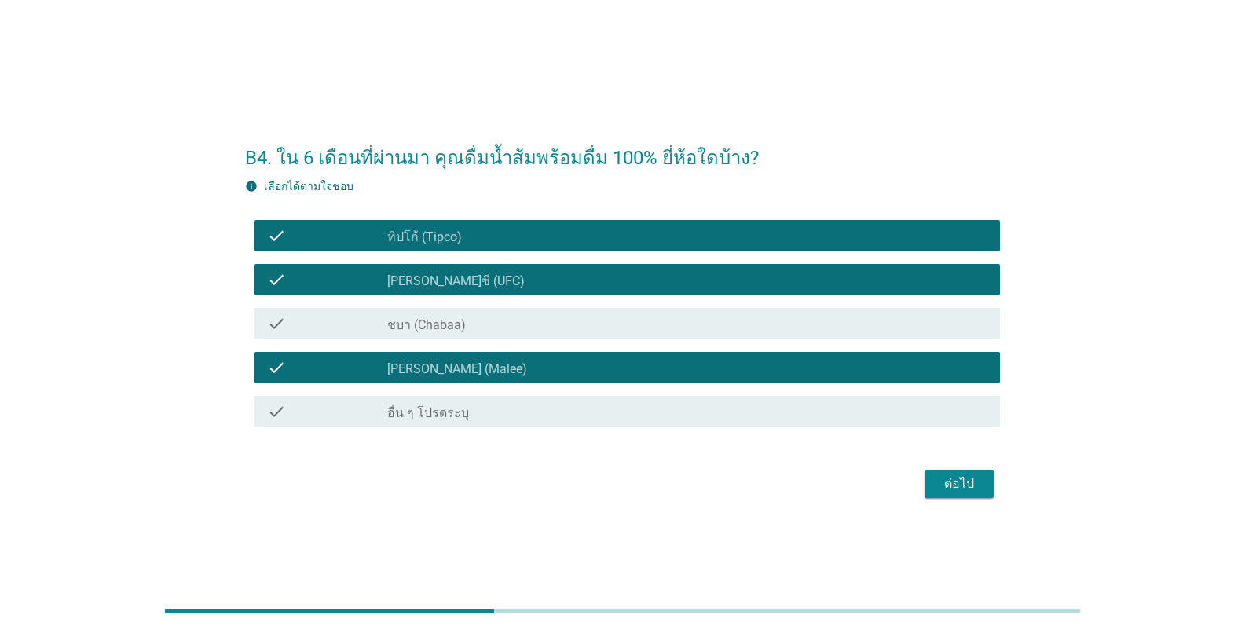
click at [965, 484] on div "ต่อไป" at bounding box center [959, 483] width 44 height 19
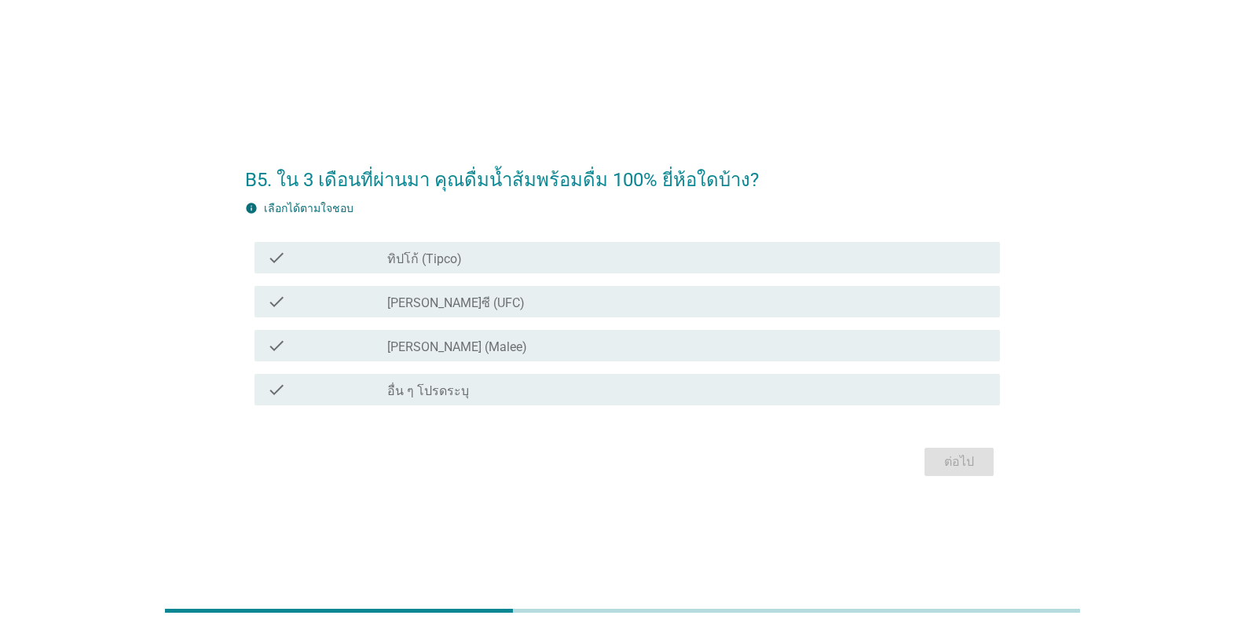
click at [421, 253] on label "ทิปโก้ (Tipco)" at bounding box center [424, 259] width 75 height 16
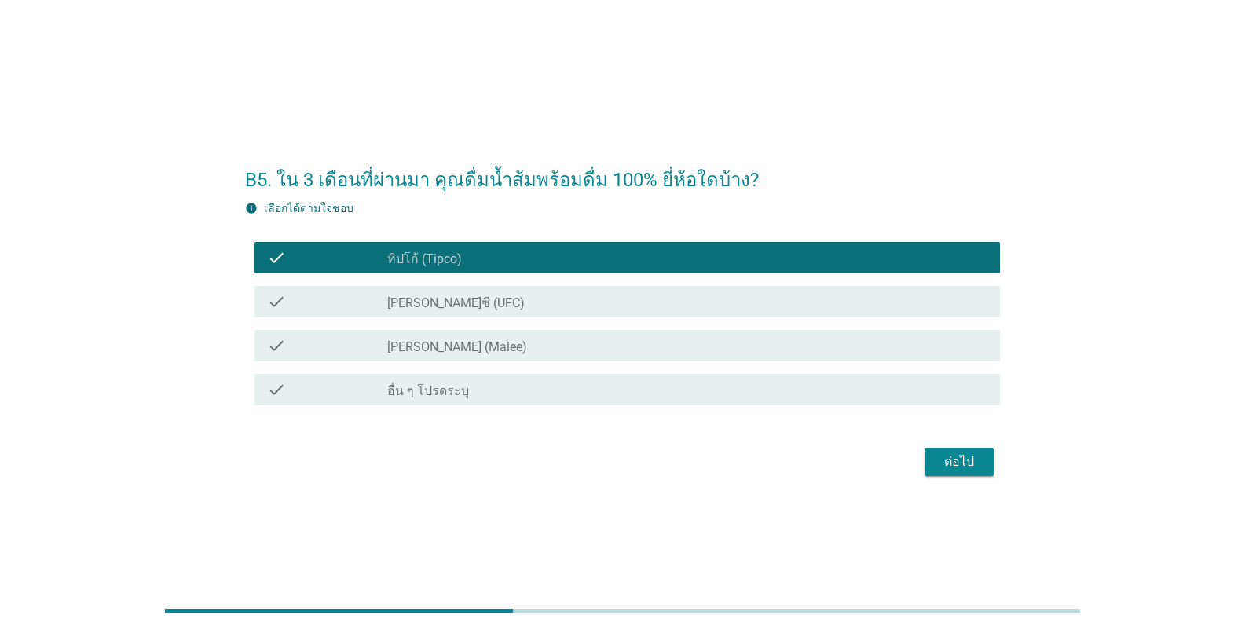
click at [427, 306] on label "[PERSON_NAME]ซี (UFC)" at bounding box center [455, 303] width 137 height 16
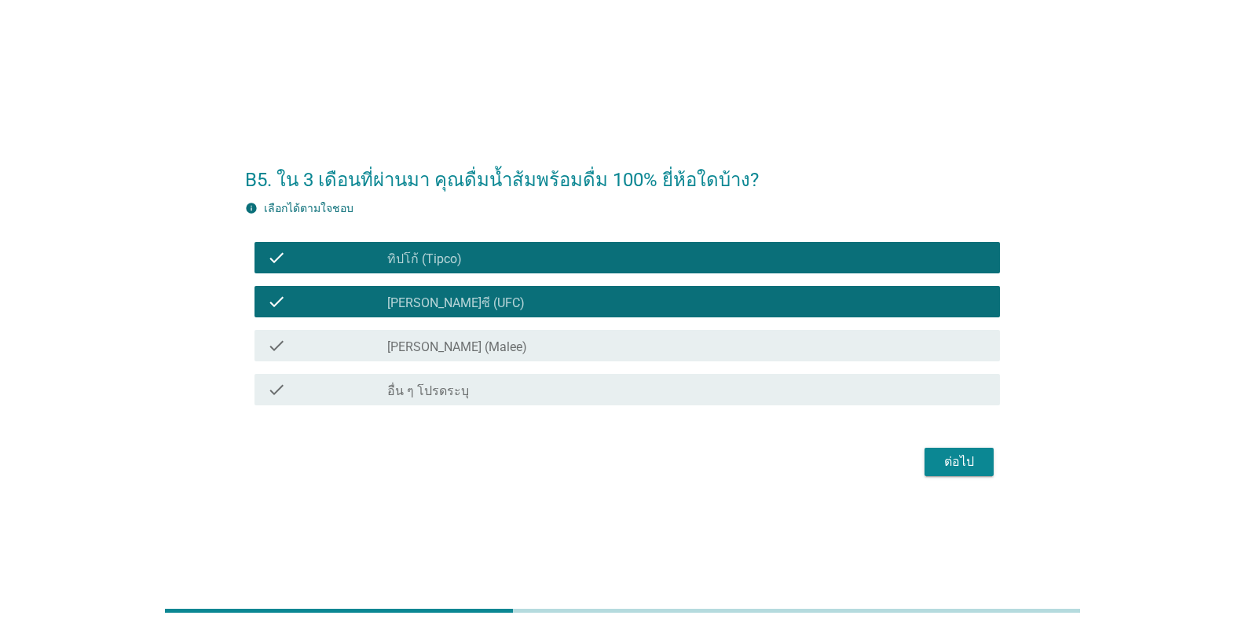
click at [398, 344] on label "[PERSON_NAME] (Malee)" at bounding box center [457, 347] width 140 height 16
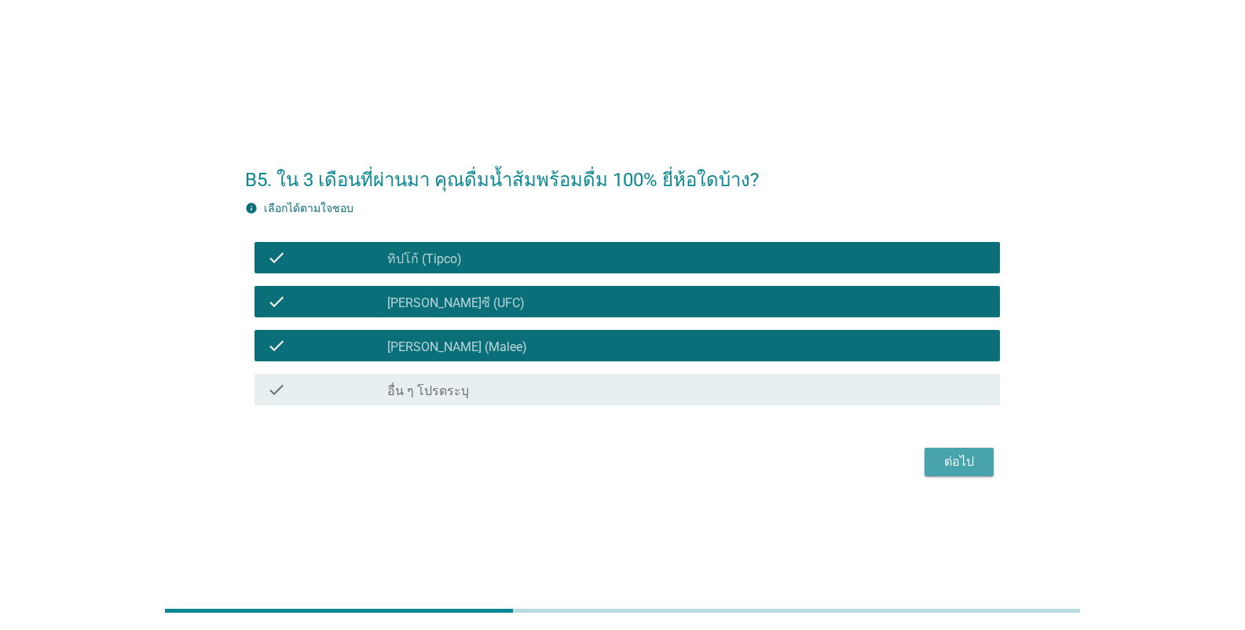
click at [954, 464] on div "ต่อไป" at bounding box center [959, 462] width 44 height 19
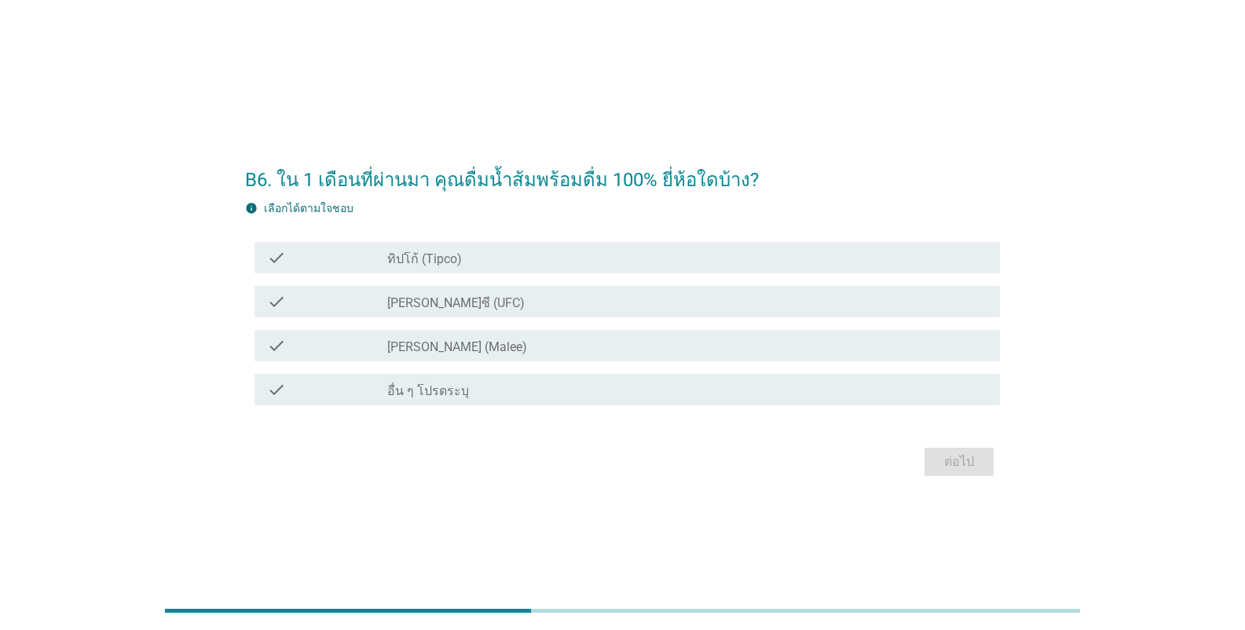
click at [425, 257] on label "ทิปโก้ (Tipco)" at bounding box center [424, 259] width 75 height 16
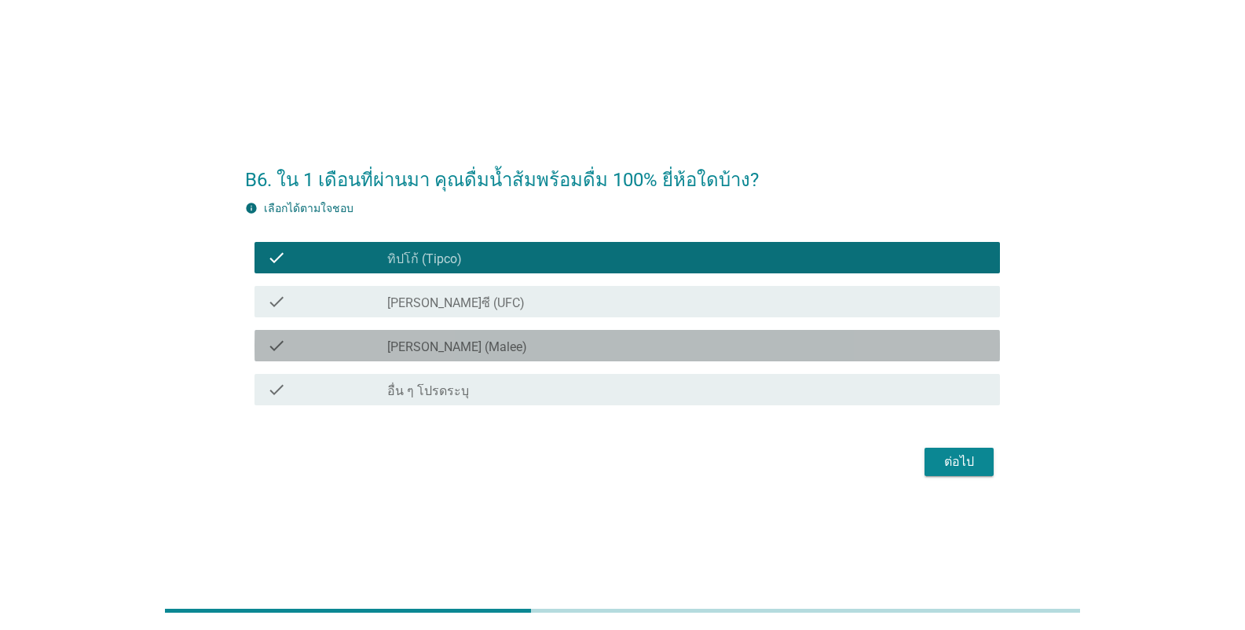
click at [425, 337] on div "check_box_outline_blank [PERSON_NAME] (Malee)" at bounding box center [687, 345] width 600 height 19
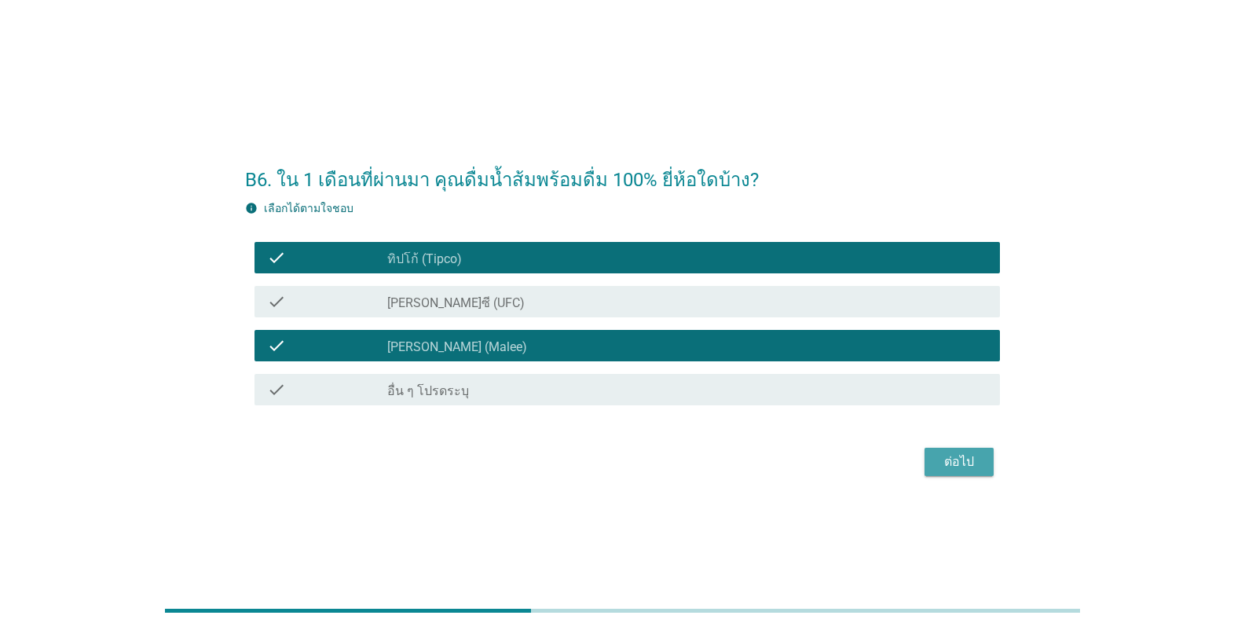
click at [965, 460] on div "ต่อไป" at bounding box center [959, 462] width 44 height 19
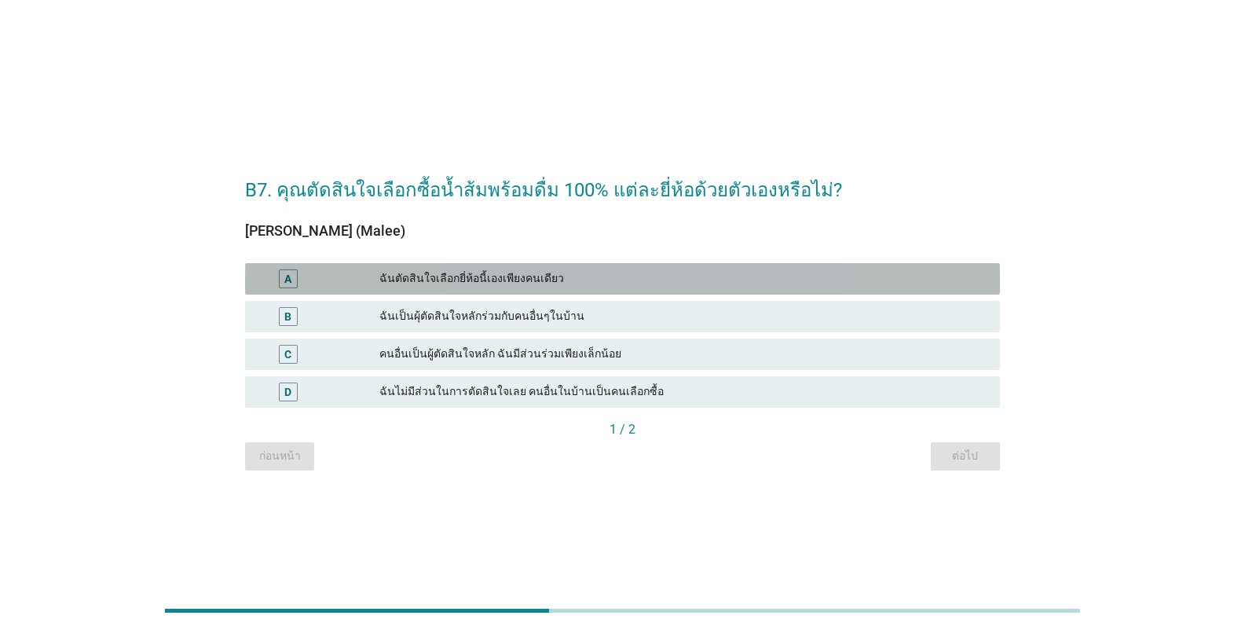
click at [542, 284] on div "ฉันตัดสินใจเลือกยี่ห้อนี้เองเพียงคนเดียว" at bounding box center [683, 278] width 608 height 19
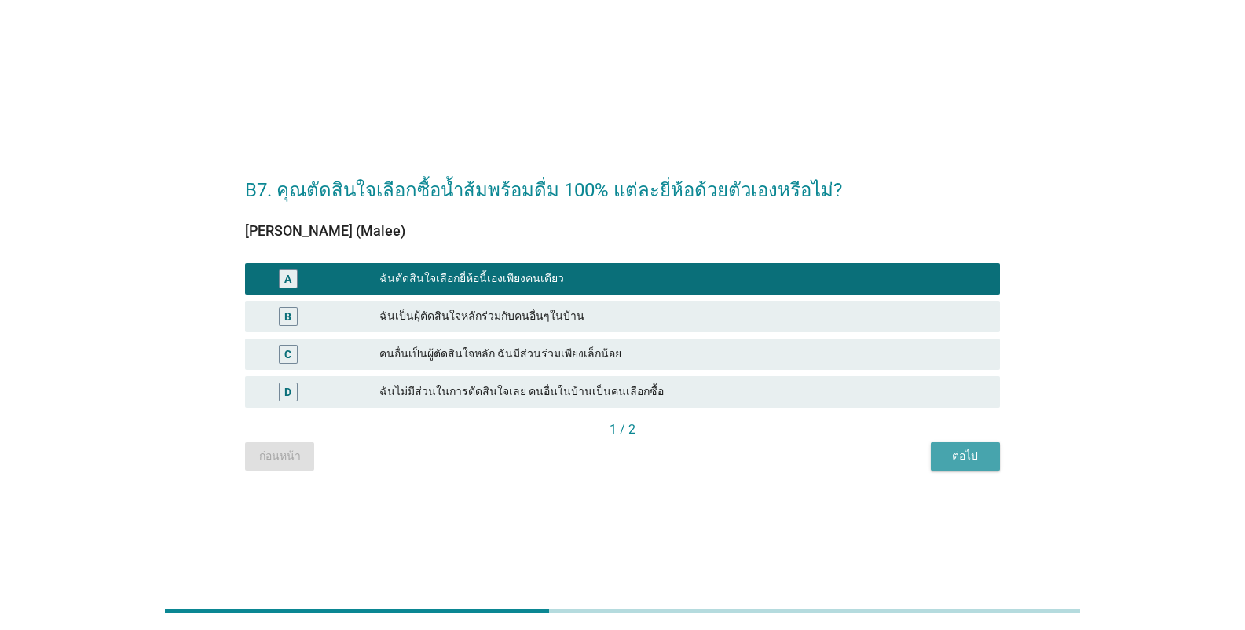
click at [963, 454] on div "ต่อไป" at bounding box center [965, 456] width 44 height 16
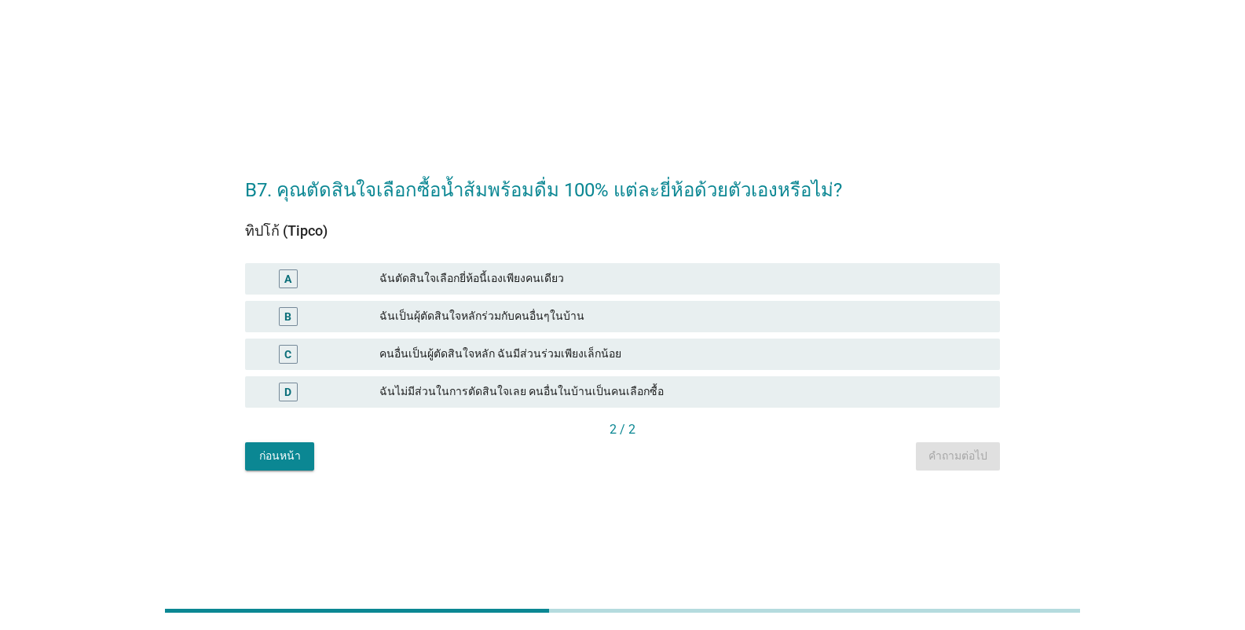
click at [511, 284] on div "ฉันตัดสินใจเลือกยี่ห้อนี้เองเพียงคนเดียว" at bounding box center [683, 278] width 608 height 19
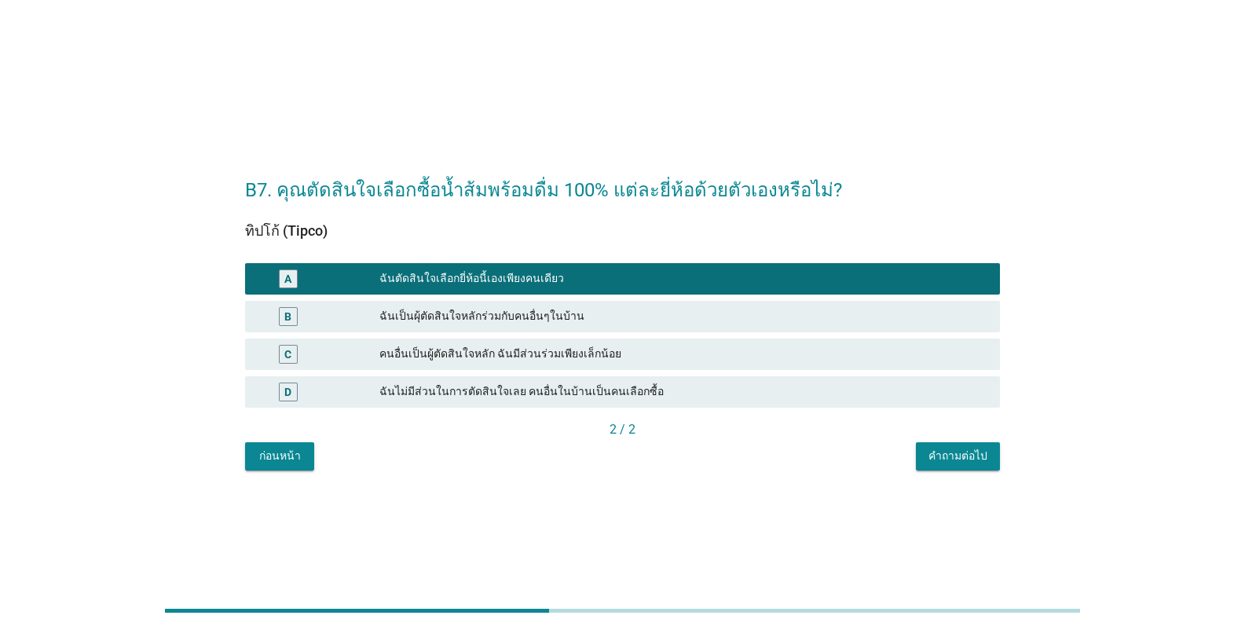
click at [940, 453] on div "คำถามต่อไป" at bounding box center [958, 456] width 59 height 16
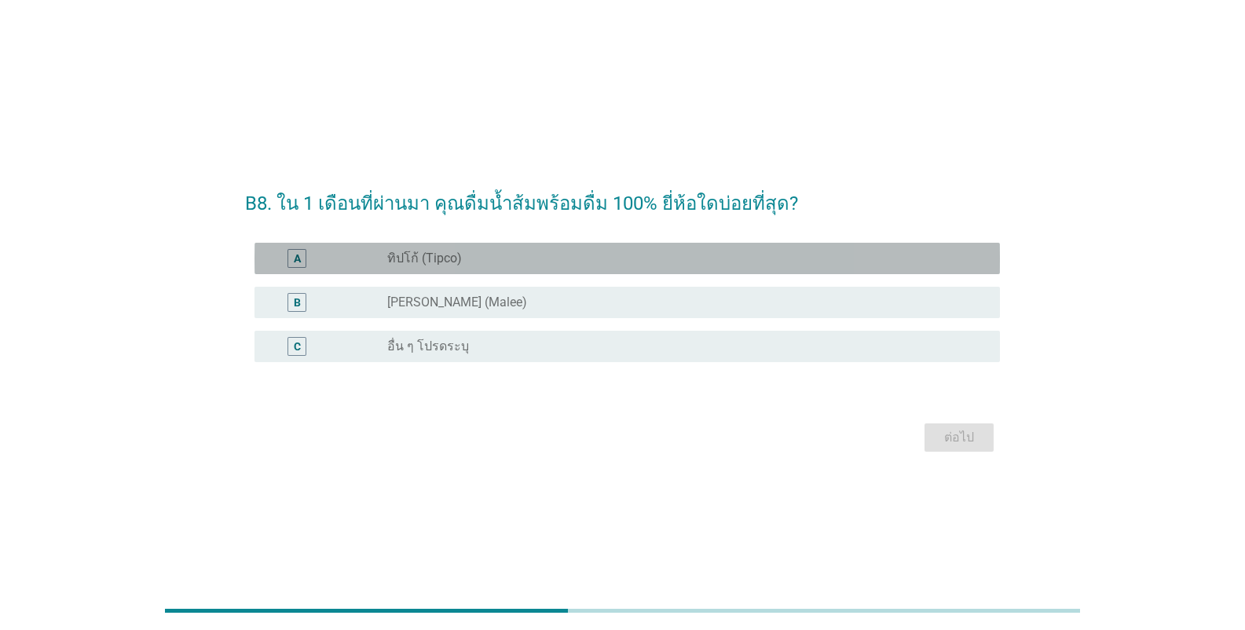
click at [418, 261] on label "ทิปโก้ (Tipco)" at bounding box center [424, 259] width 75 height 16
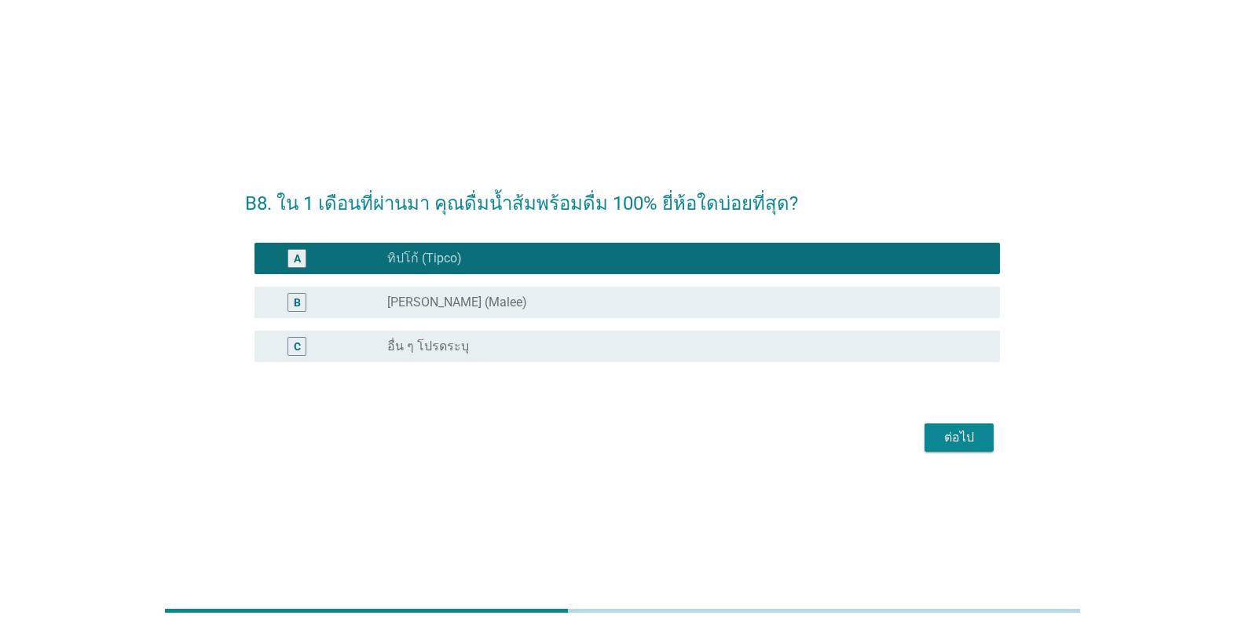
click at [961, 439] on div "ต่อไป" at bounding box center [959, 437] width 44 height 19
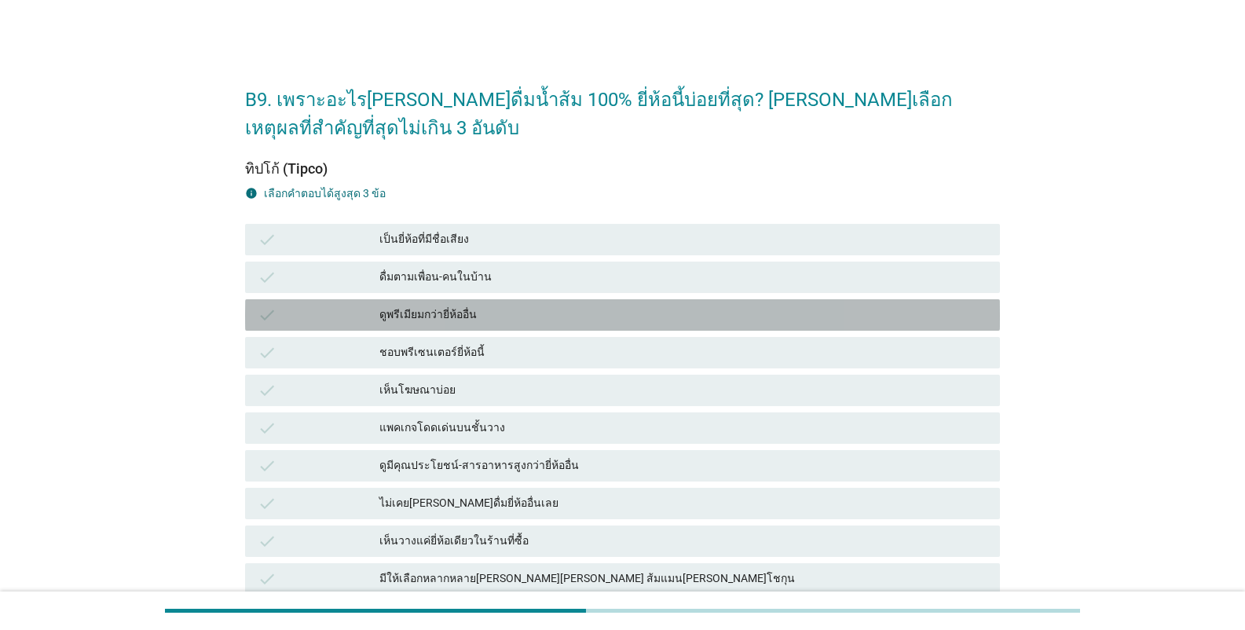
click at [416, 315] on div "ดูพรีเมียมกว่ายี่ห้ออื่น" at bounding box center [683, 315] width 608 height 19
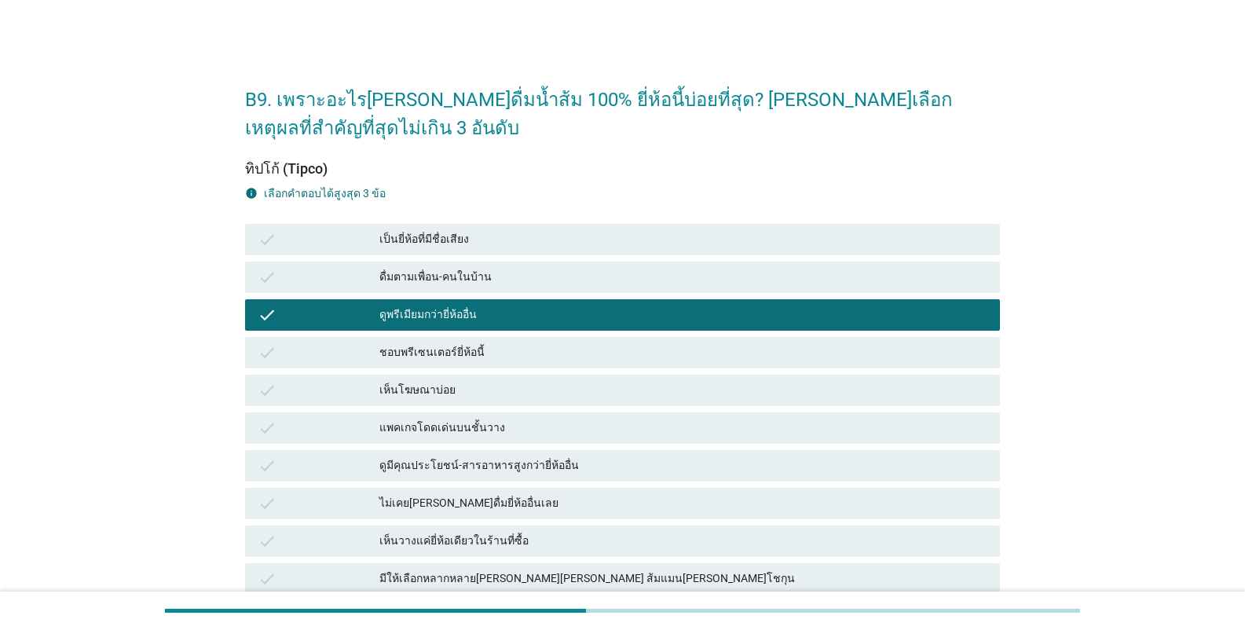
click at [434, 392] on div "เห็นโฆษณาบ่อย" at bounding box center [683, 390] width 608 height 19
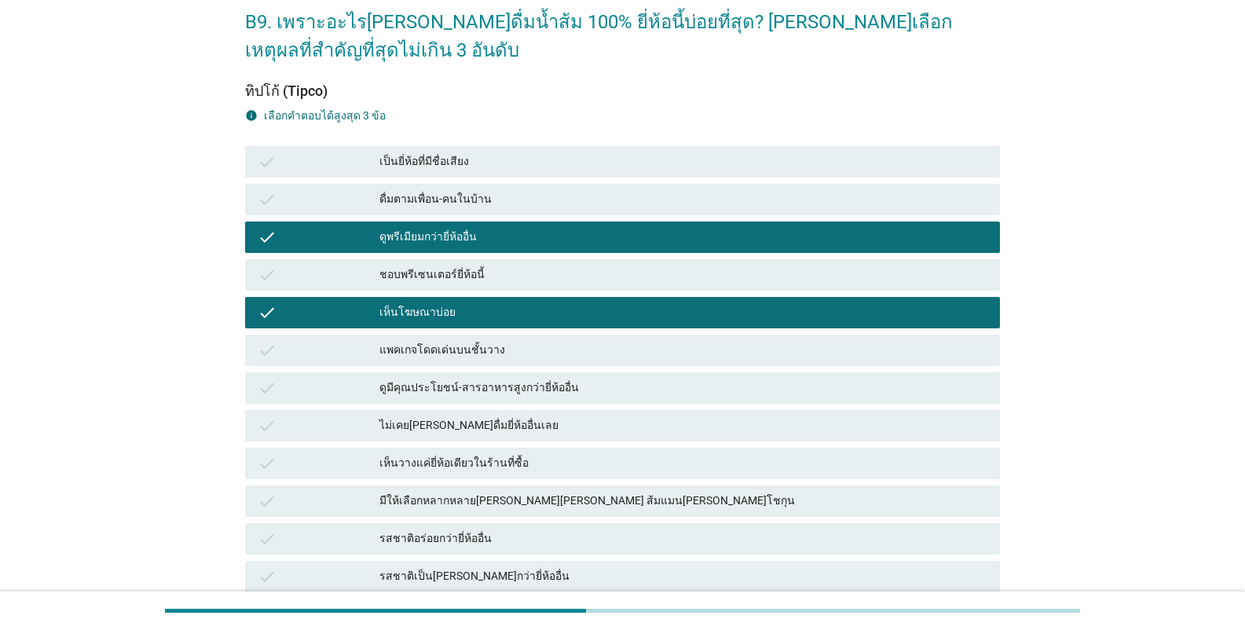
scroll to position [131, 0]
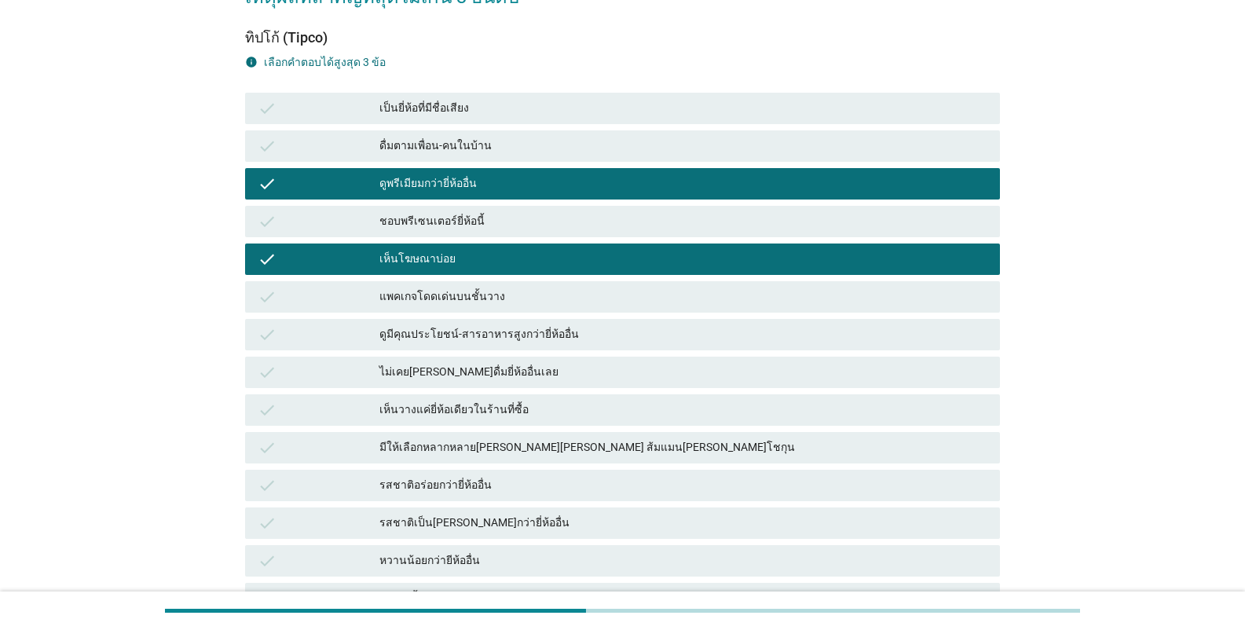
click at [602, 449] on div "มีให้เลือกหลากหลาย[PERSON_NAME][PERSON_NAME] ส้มแมน[PERSON_NAME]โชกุน" at bounding box center [683, 447] width 608 height 19
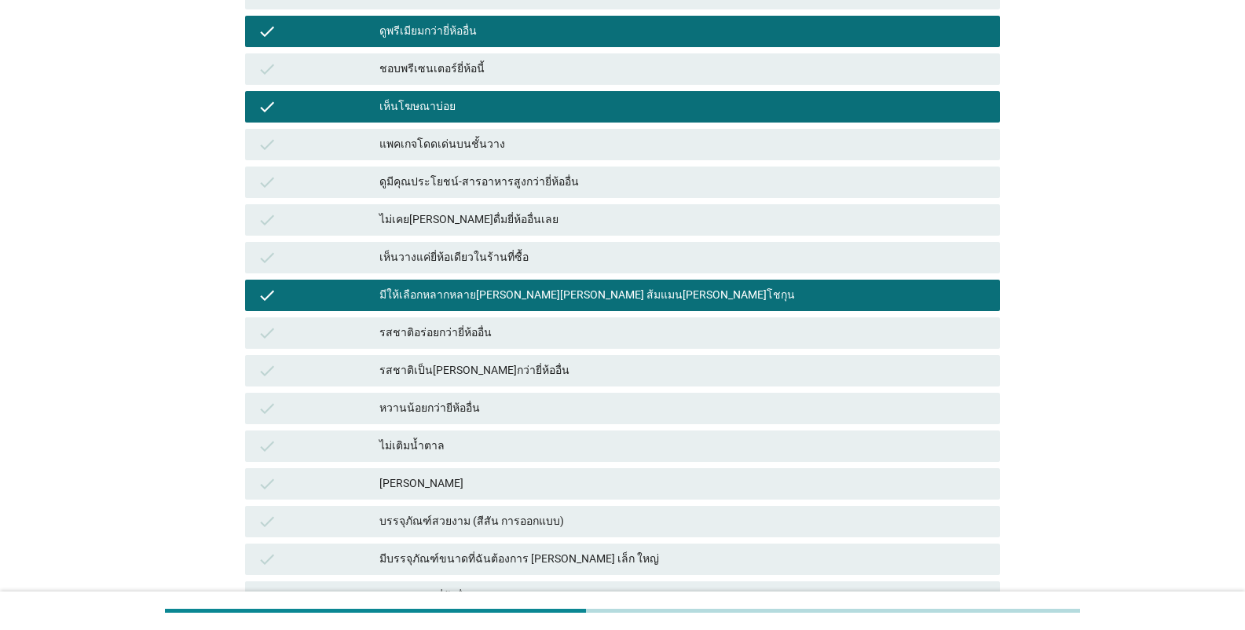
scroll to position [524, 0]
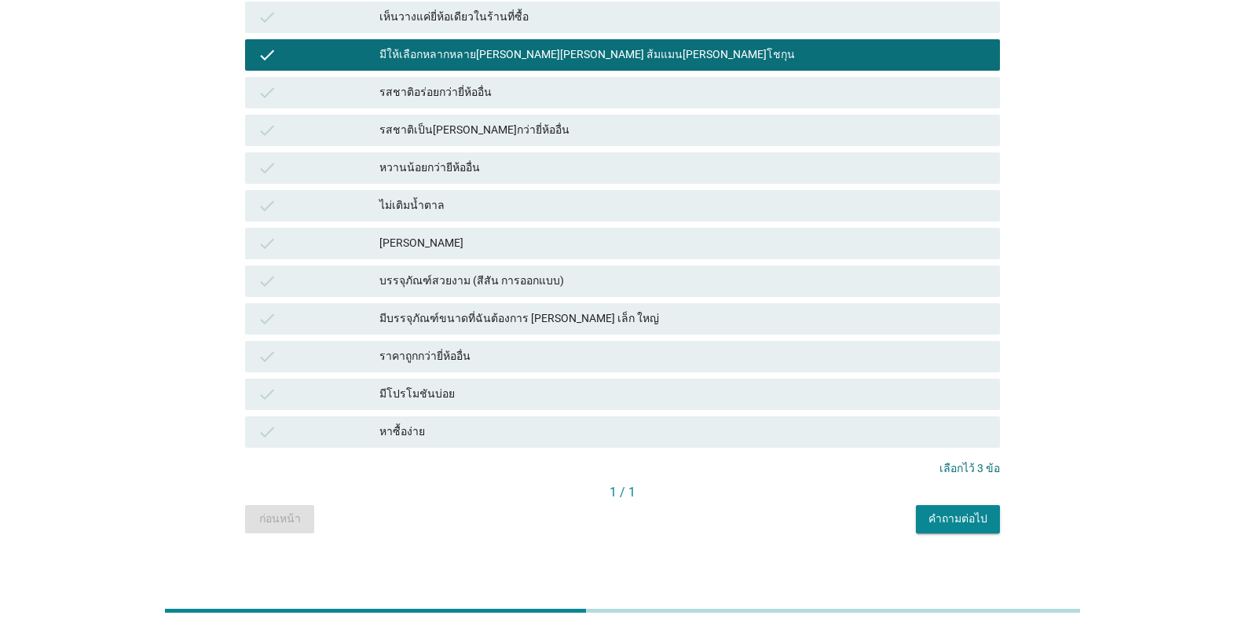
click at [406, 246] on div "[PERSON_NAME]" at bounding box center [683, 243] width 608 height 19
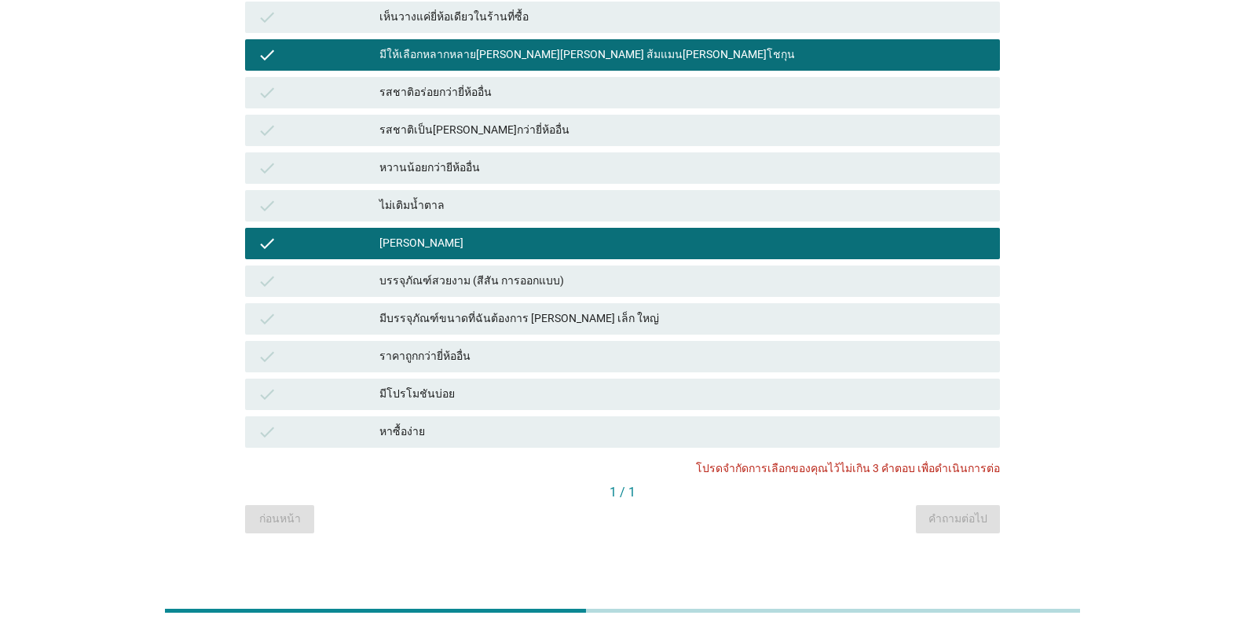
click at [378, 244] on div "check" at bounding box center [319, 243] width 122 height 19
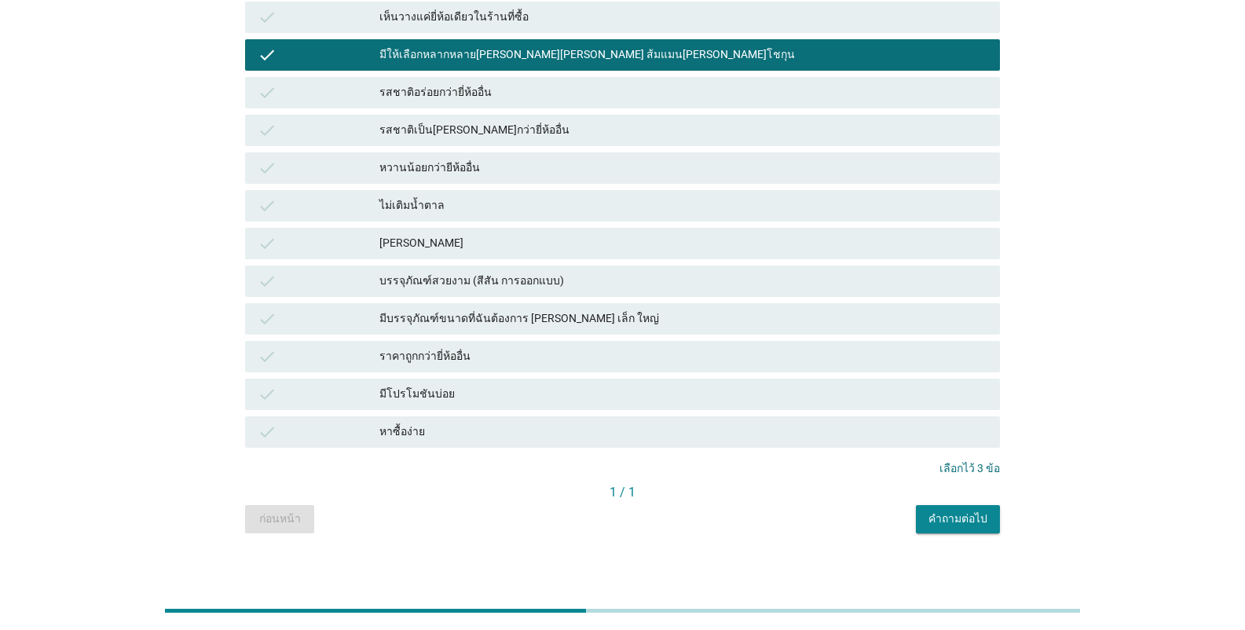
click at [945, 520] on div "คำถามต่อไป" at bounding box center [958, 519] width 59 height 16
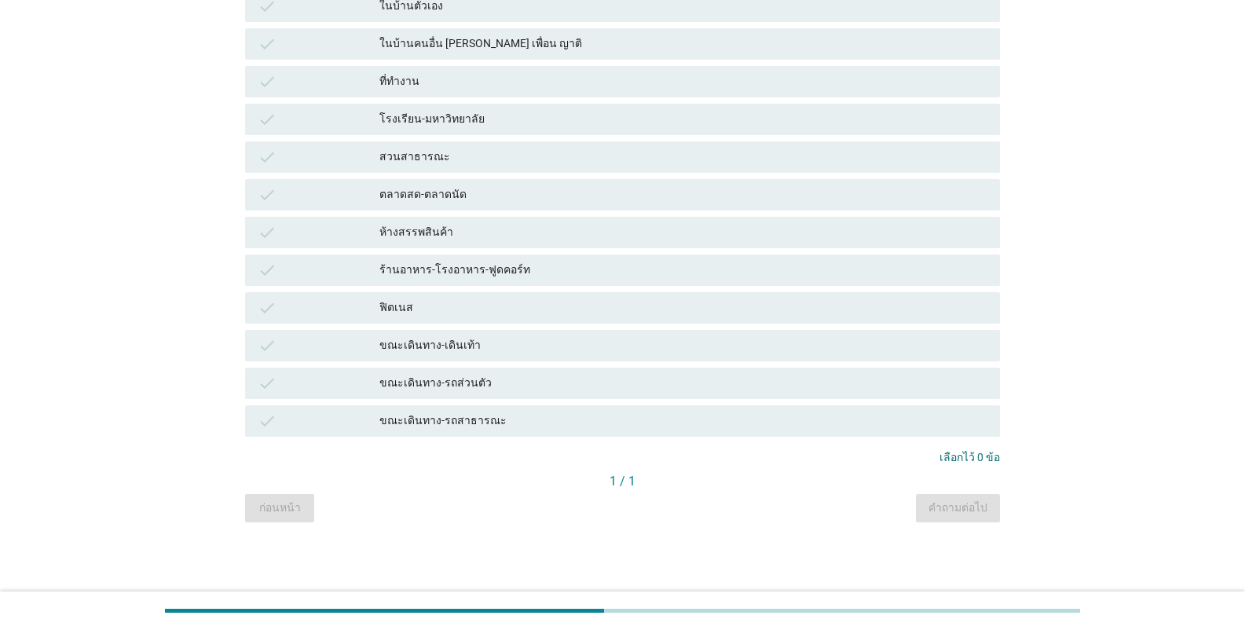
scroll to position [0, 0]
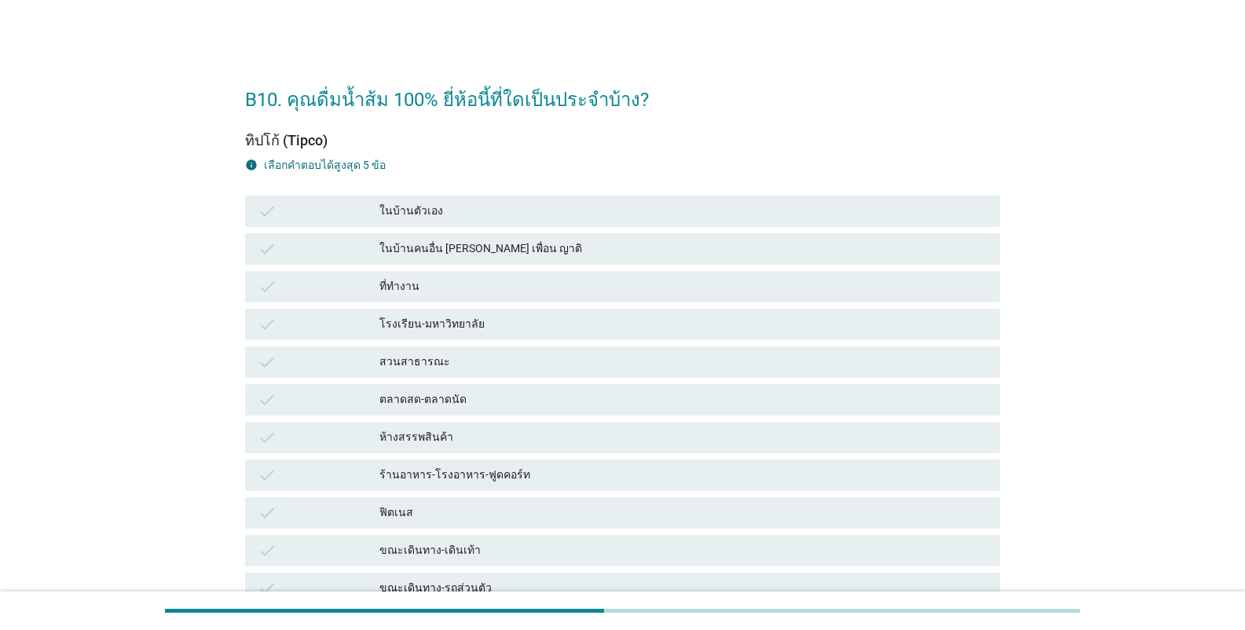
click at [400, 286] on div "ที่ทำงาน" at bounding box center [683, 286] width 608 height 19
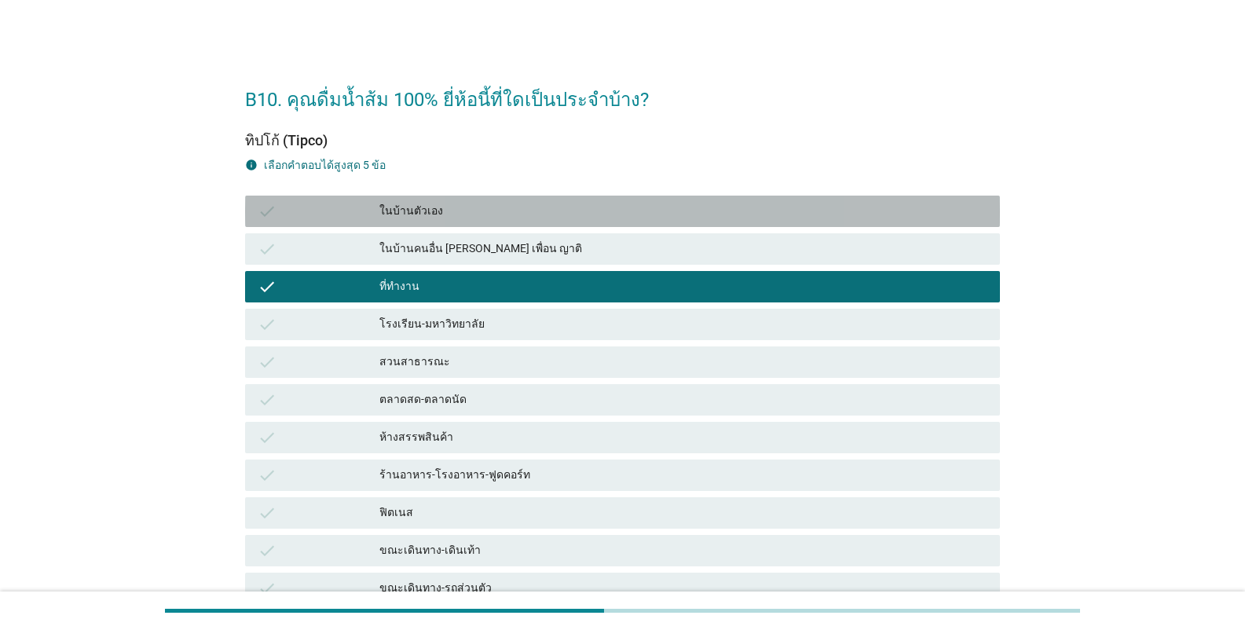
click at [410, 209] on div "ในบ้านตัวเอง" at bounding box center [683, 211] width 608 height 19
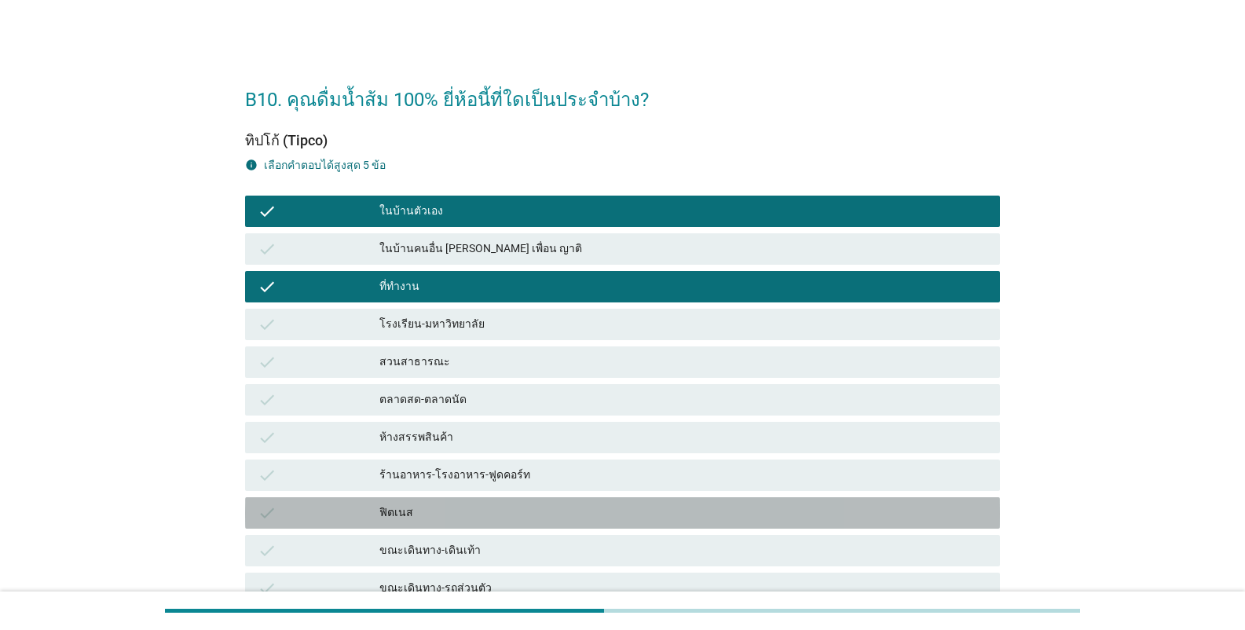
click at [389, 518] on div "ฟิตเนส" at bounding box center [683, 513] width 608 height 19
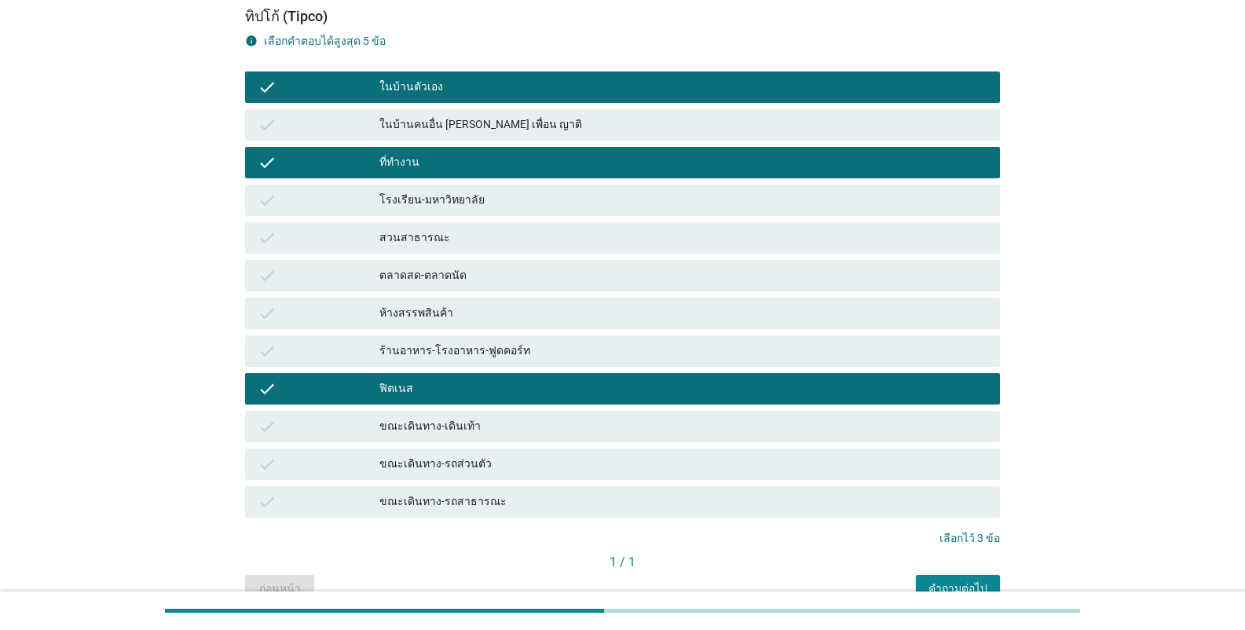
scroll to position [205, 0]
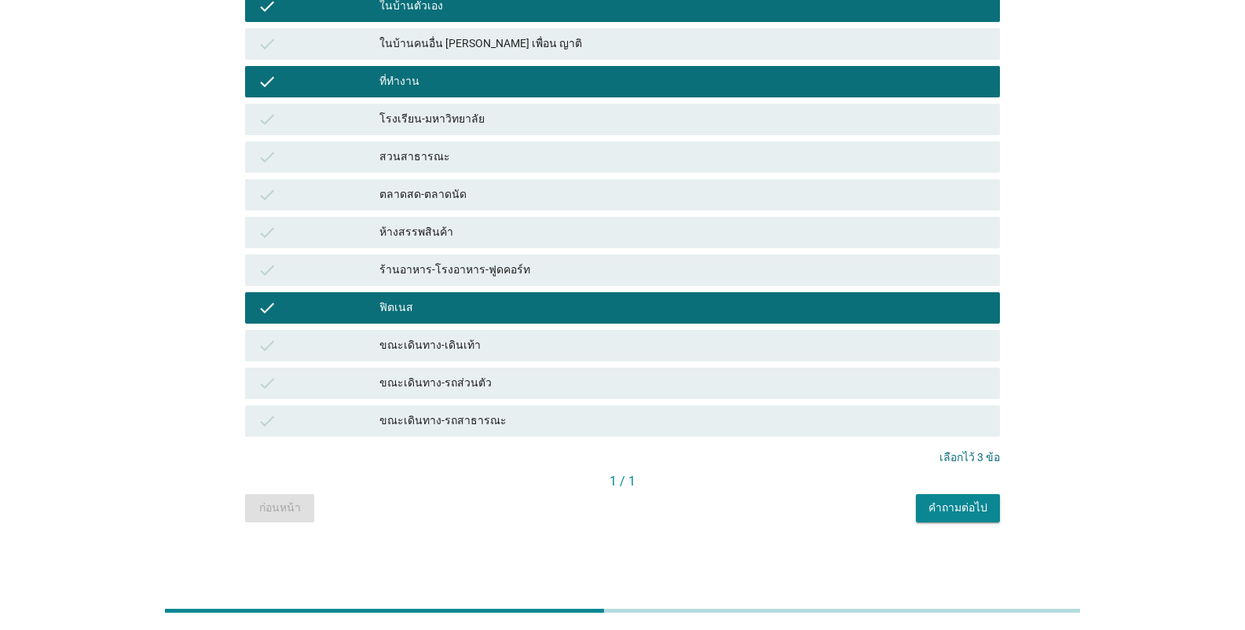
click at [941, 509] on div "คำถามต่อไป" at bounding box center [958, 508] width 59 height 16
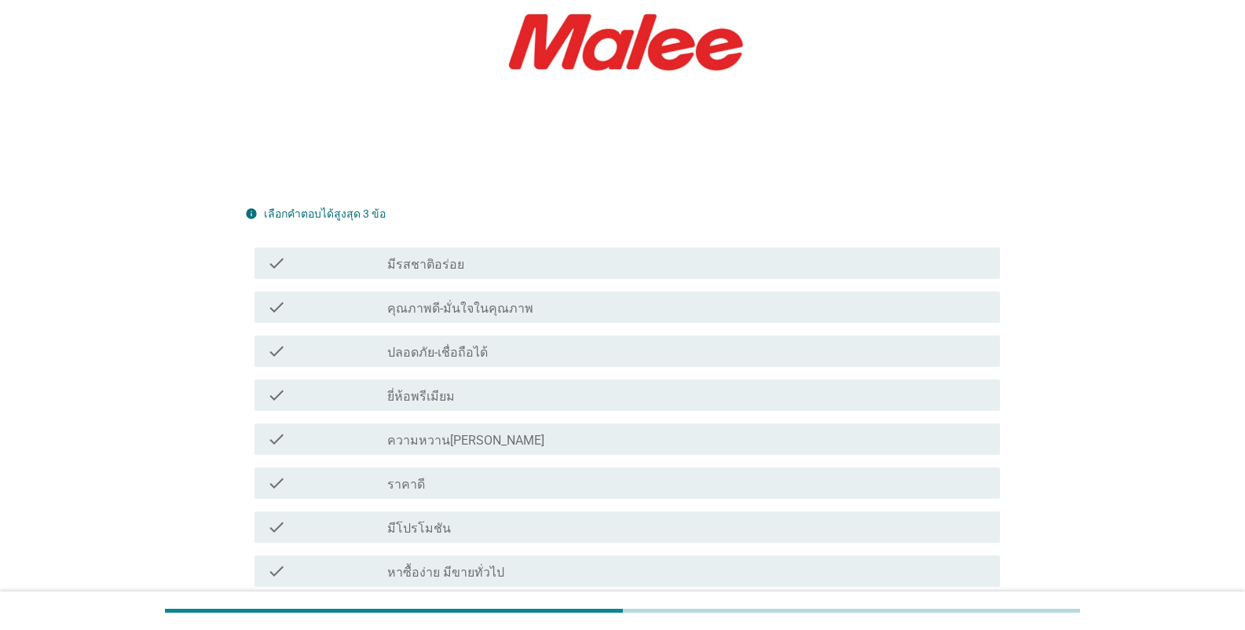
scroll to position [393, 0]
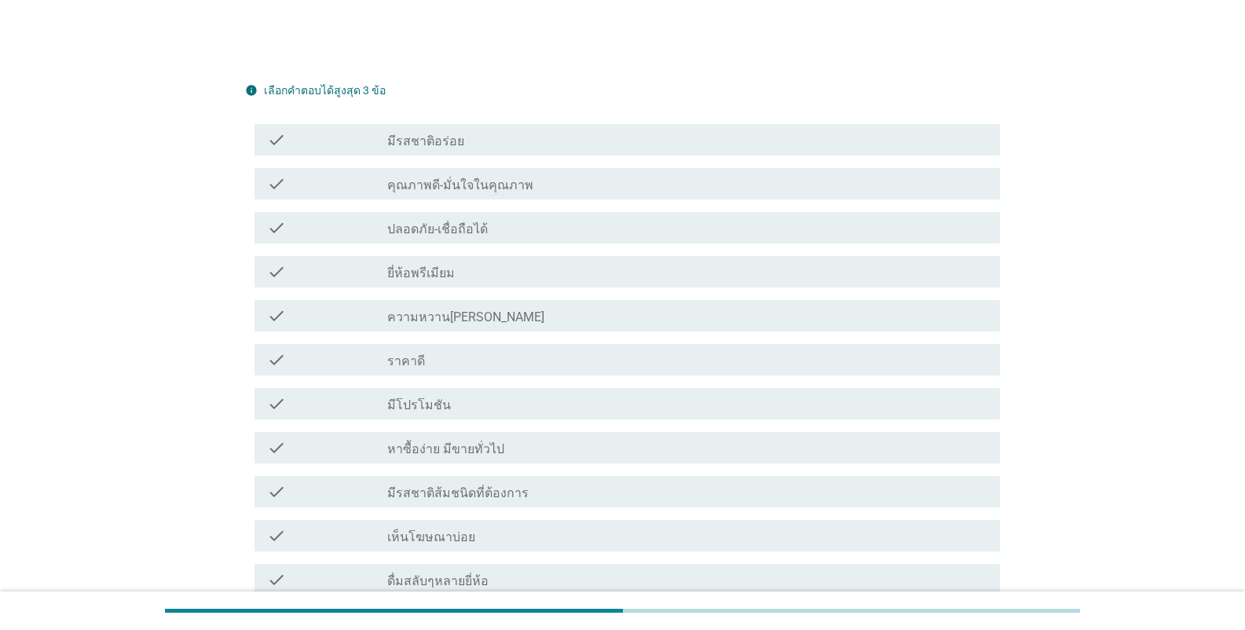
click at [414, 143] on label "มีรสชาติอร่อย" at bounding box center [425, 142] width 77 height 16
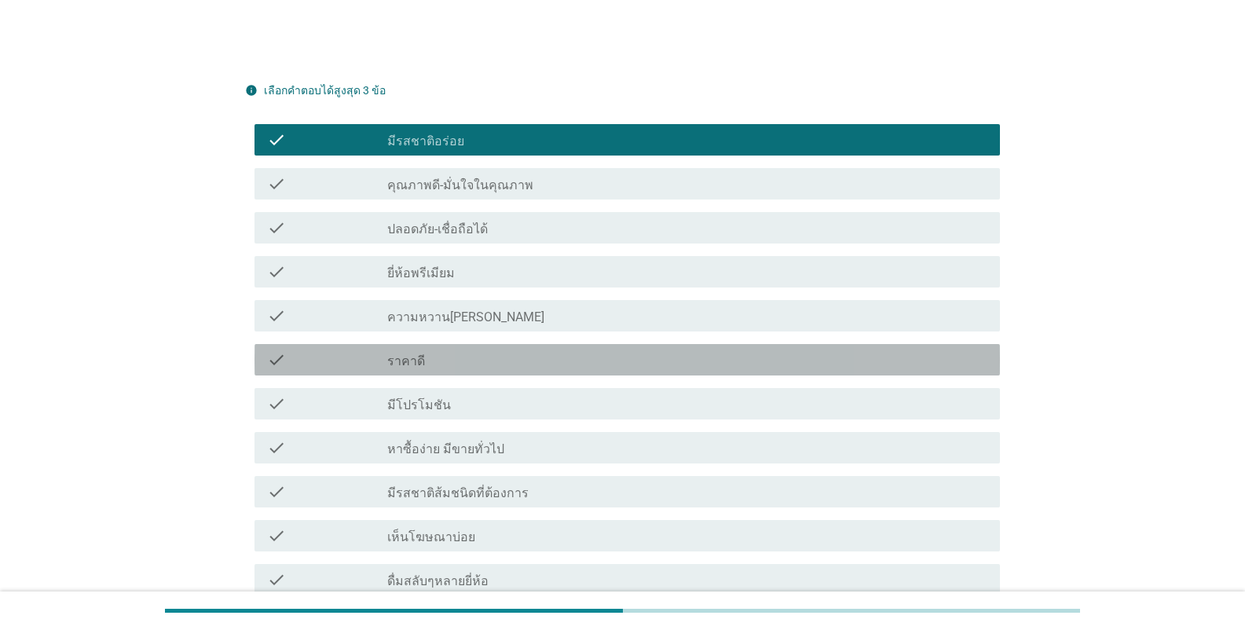
click at [444, 358] on div "check_box_outline_blank ราคาดี" at bounding box center [687, 359] width 600 height 19
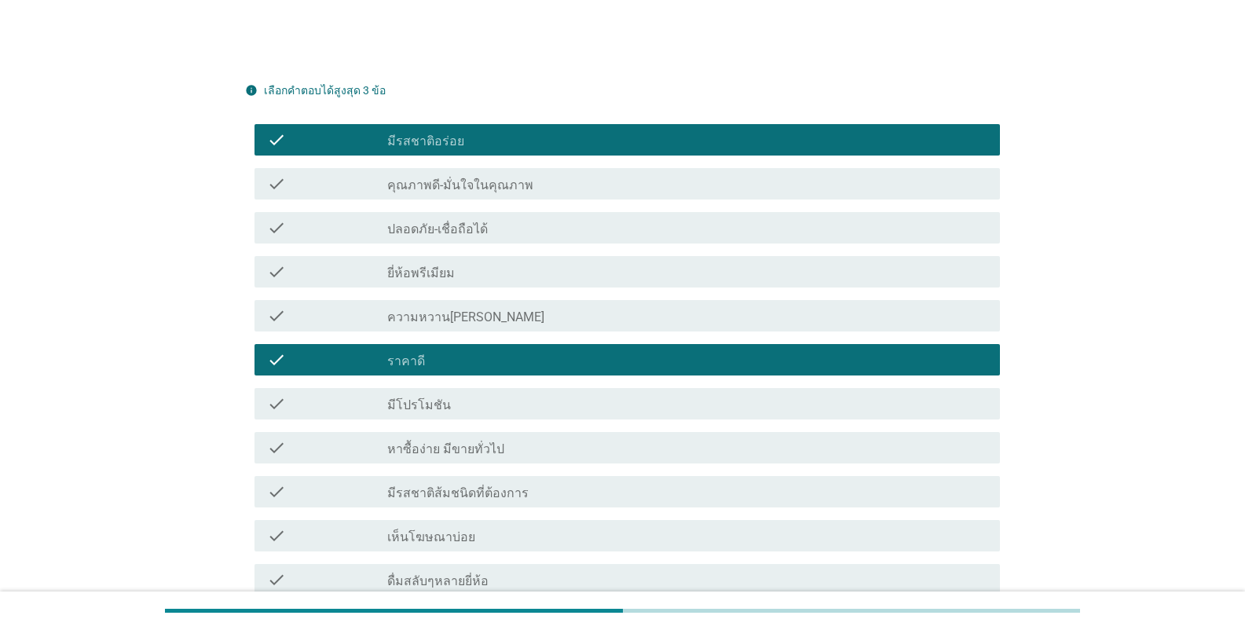
click at [438, 409] on label "มีโปรโมชัน" at bounding box center [419, 406] width 64 height 16
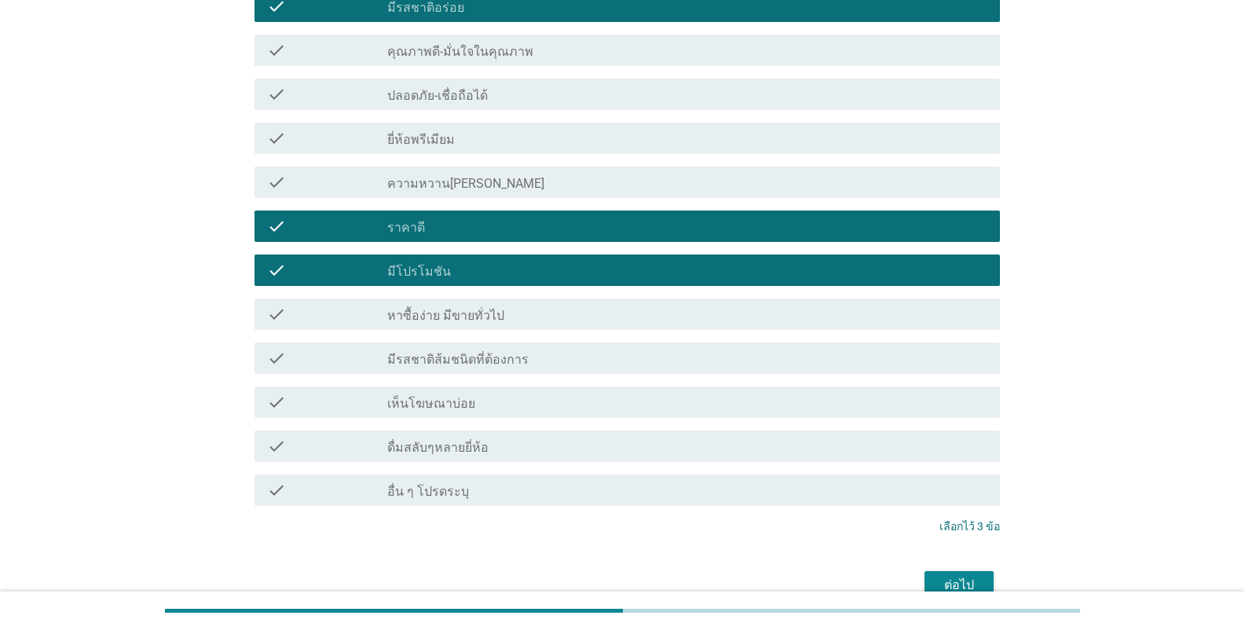
scroll to position [609, 0]
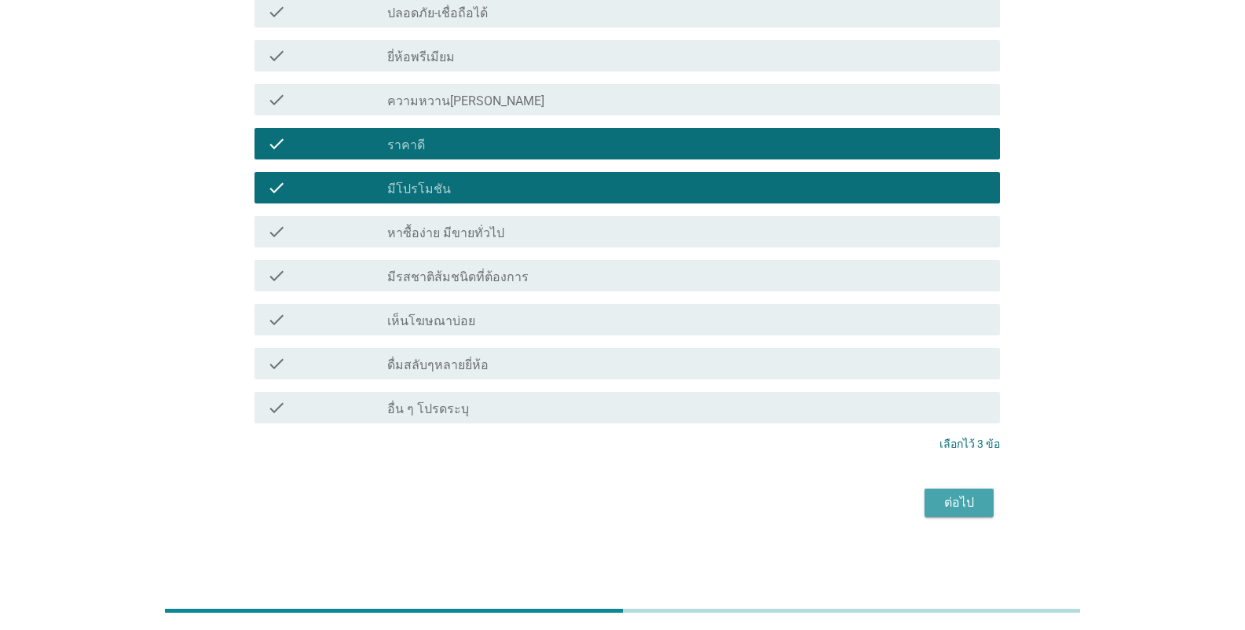
click at [954, 500] on div "ต่อไป" at bounding box center [959, 502] width 44 height 19
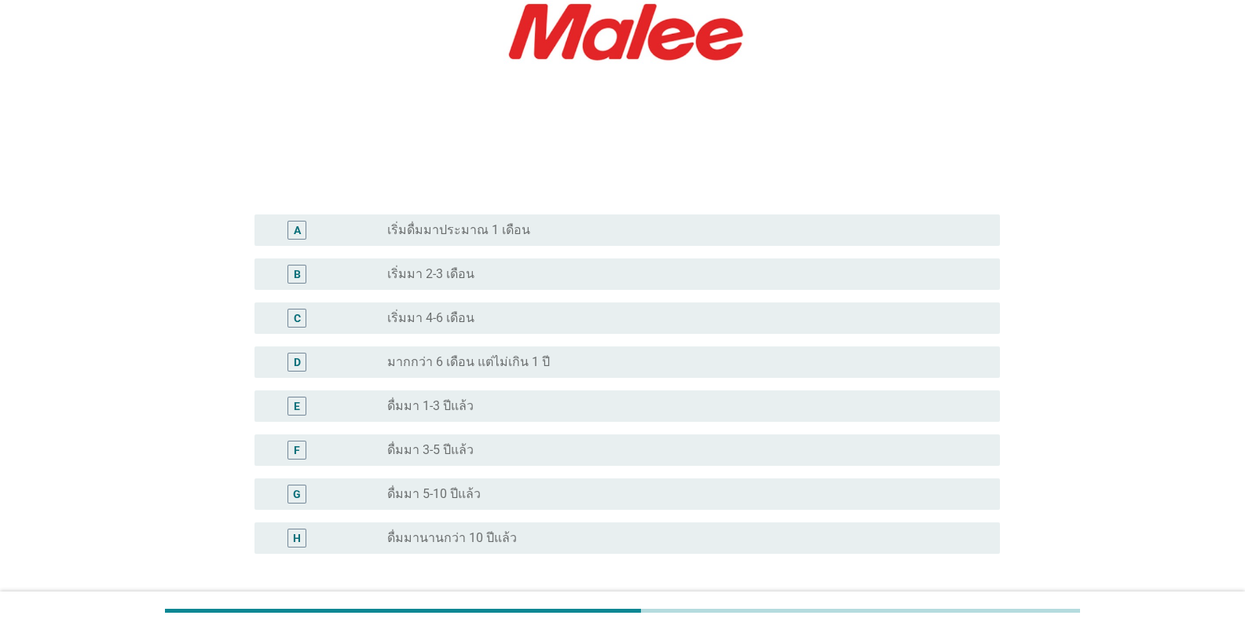
scroll to position [378, 0]
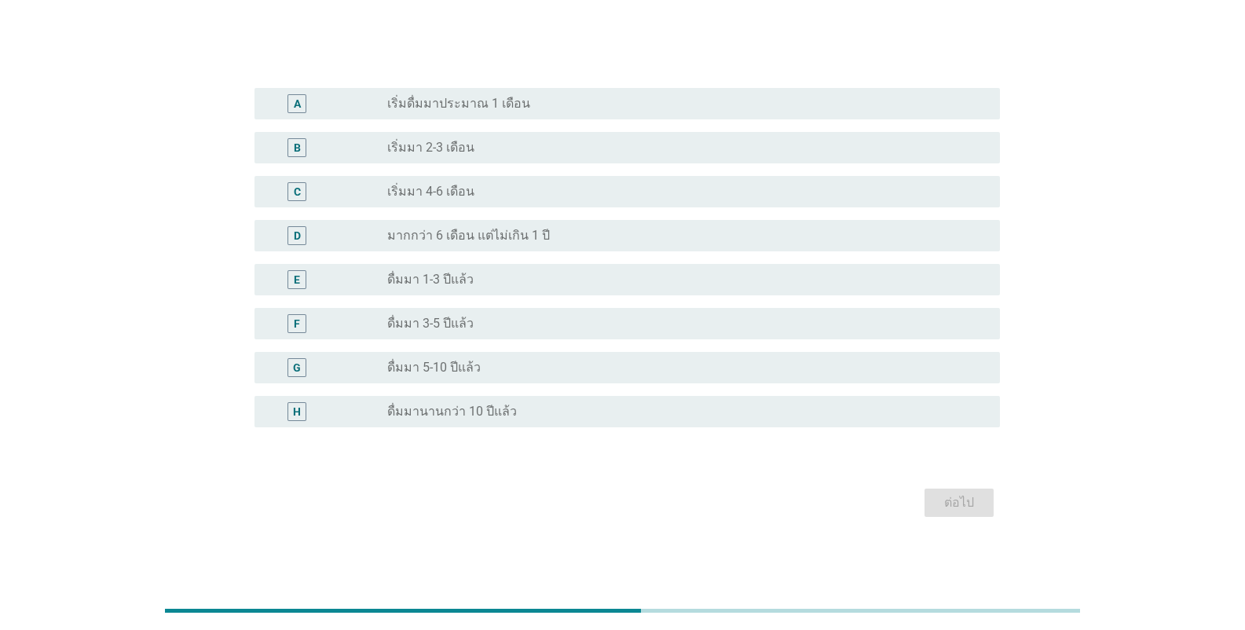
click at [426, 327] on label "ดื่มมา 3-5 ปีแล้ว" at bounding box center [430, 324] width 86 height 16
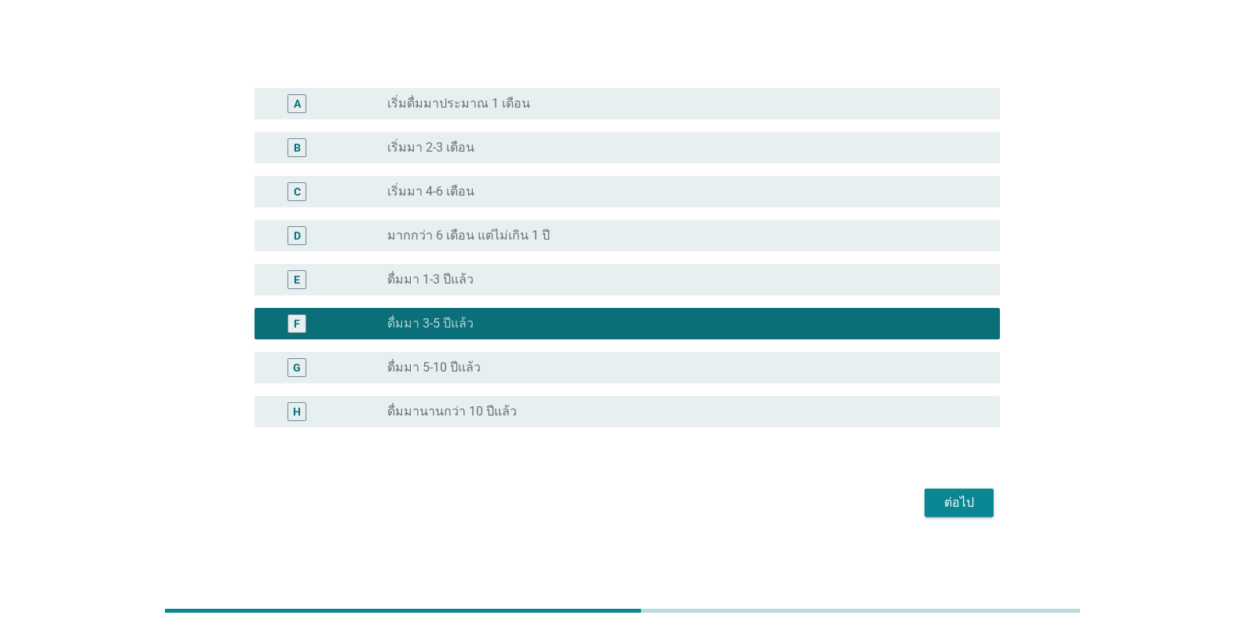
click at [944, 503] on div "ต่อไป" at bounding box center [959, 502] width 44 height 19
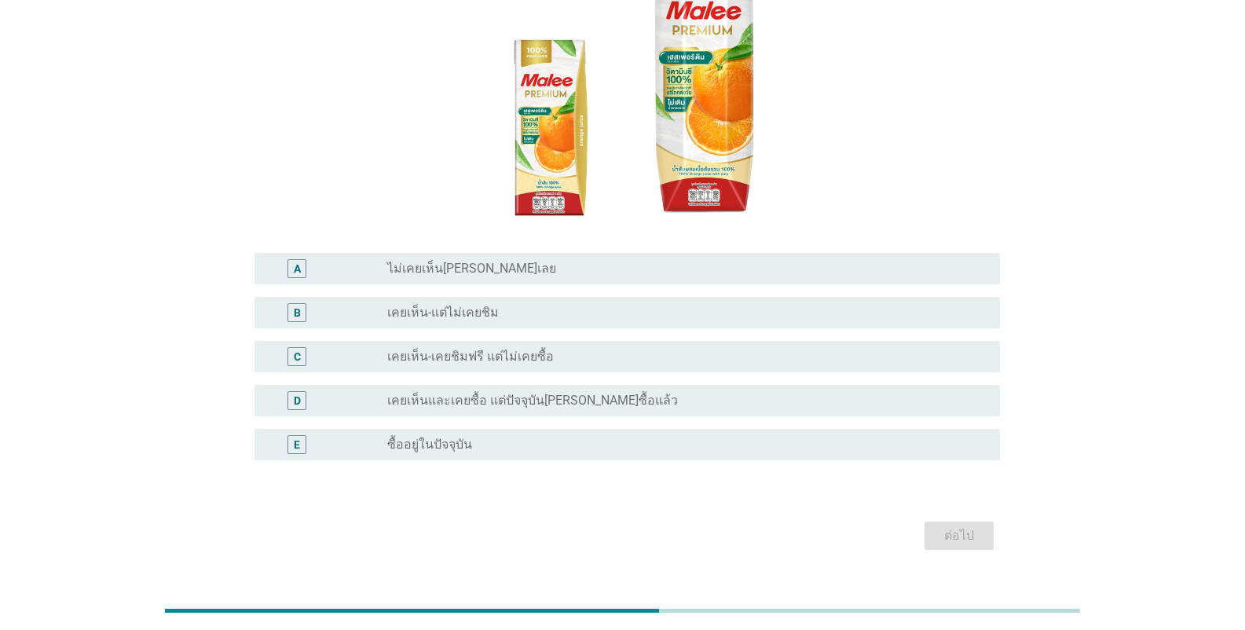
scroll to position [246, 0]
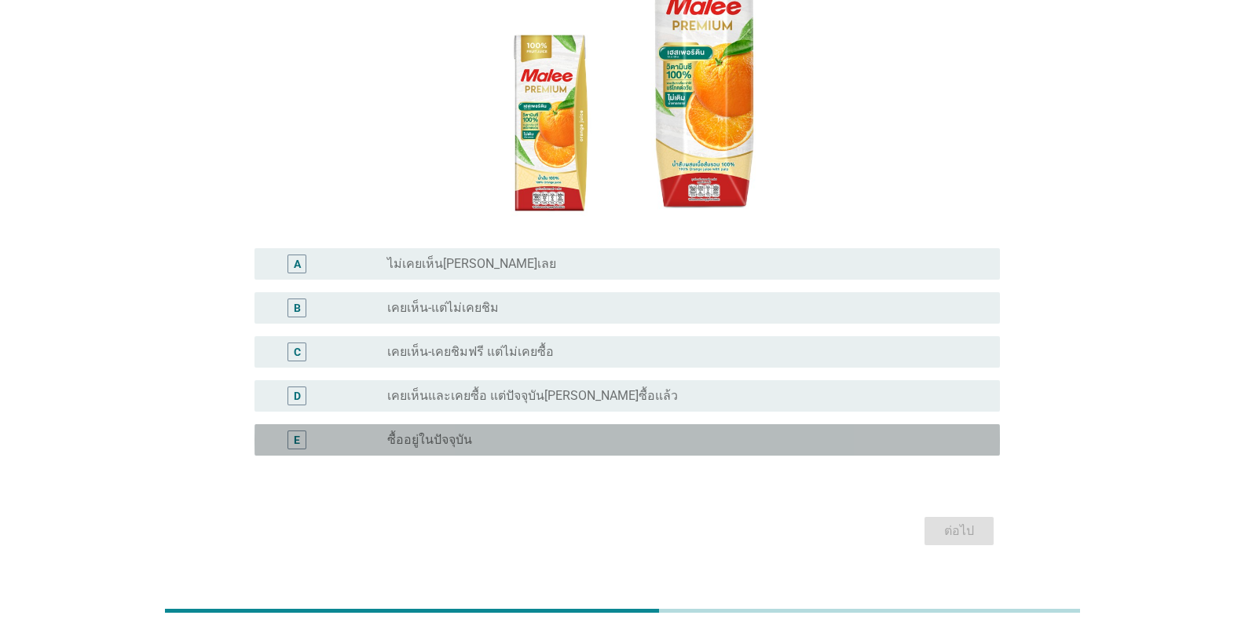
click at [431, 432] on label "ซื้ออยู่ในปัจจุบัน" at bounding box center [429, 440] width 85 height 16
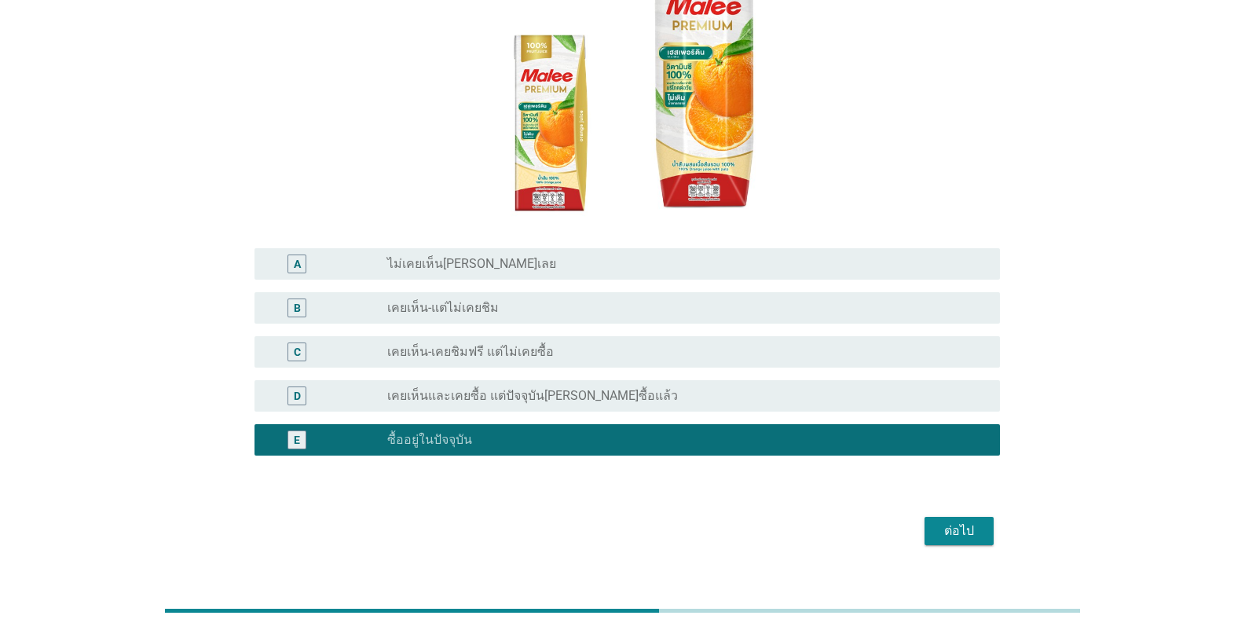
click at [958, 522] on div "ต่อไป" at bounding box center [959, 531] width 44 height 19
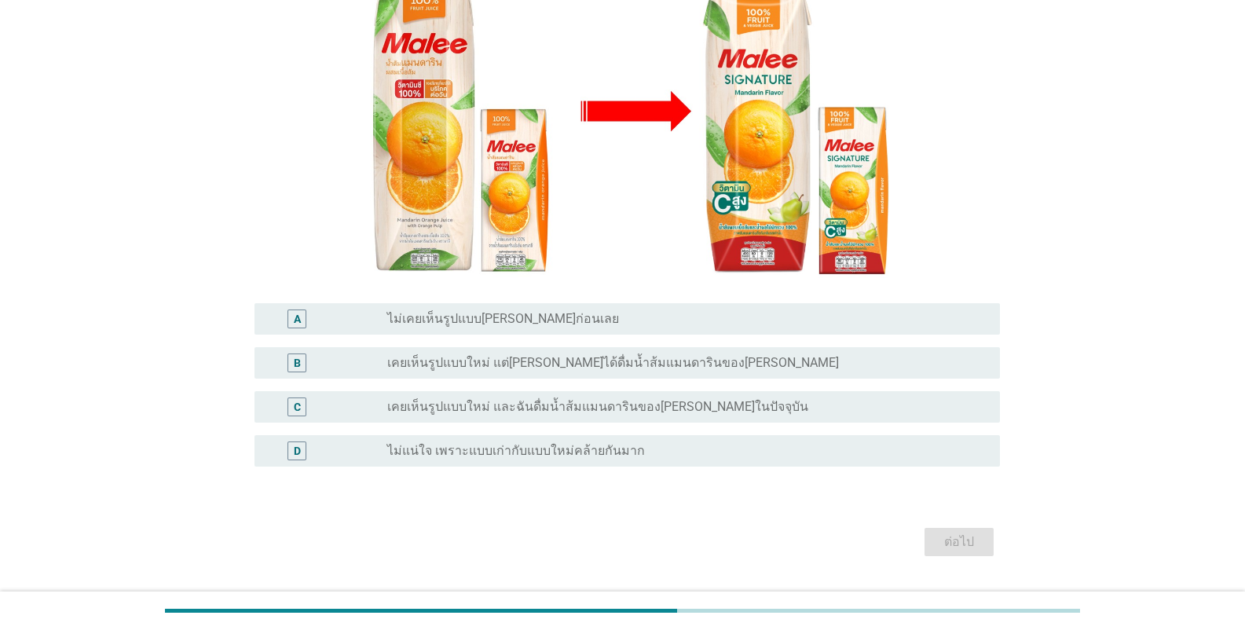
scroll to position [258, 0]
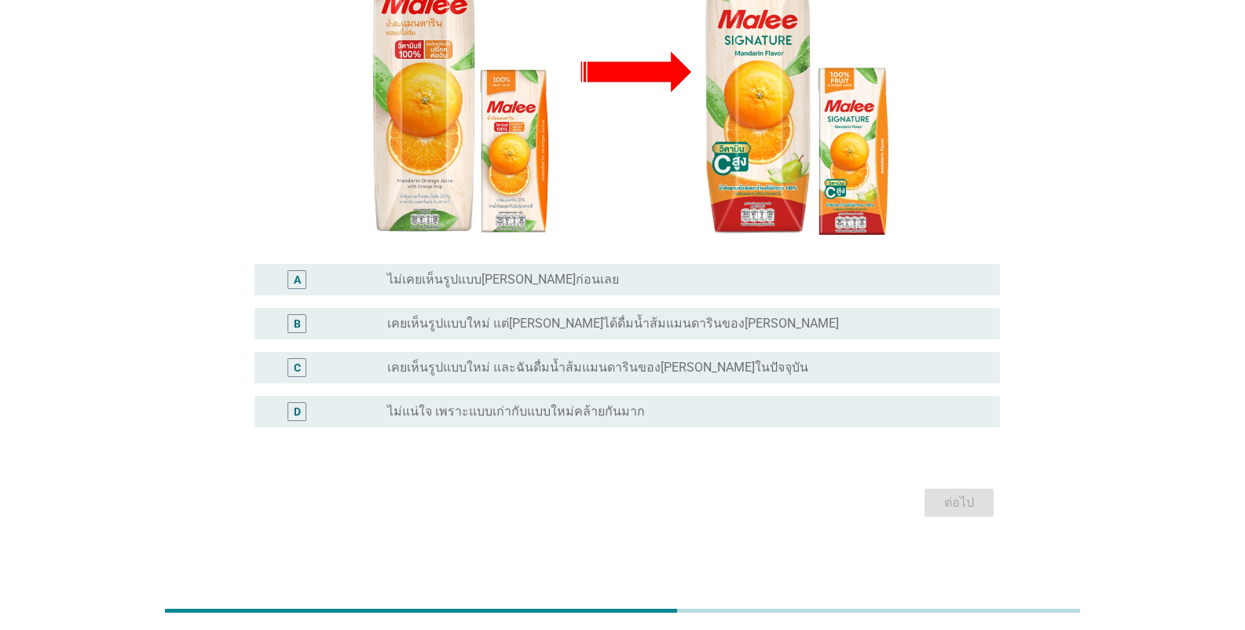
click at [482, 368] on label "เคยเห็นรูปแบบใหม่ และฉันดื่มน้ำส้มแมนดารินของ[PERSON_NAME]ในปัจจุบัน" at bounding box center [597, 368] width 421 height 16
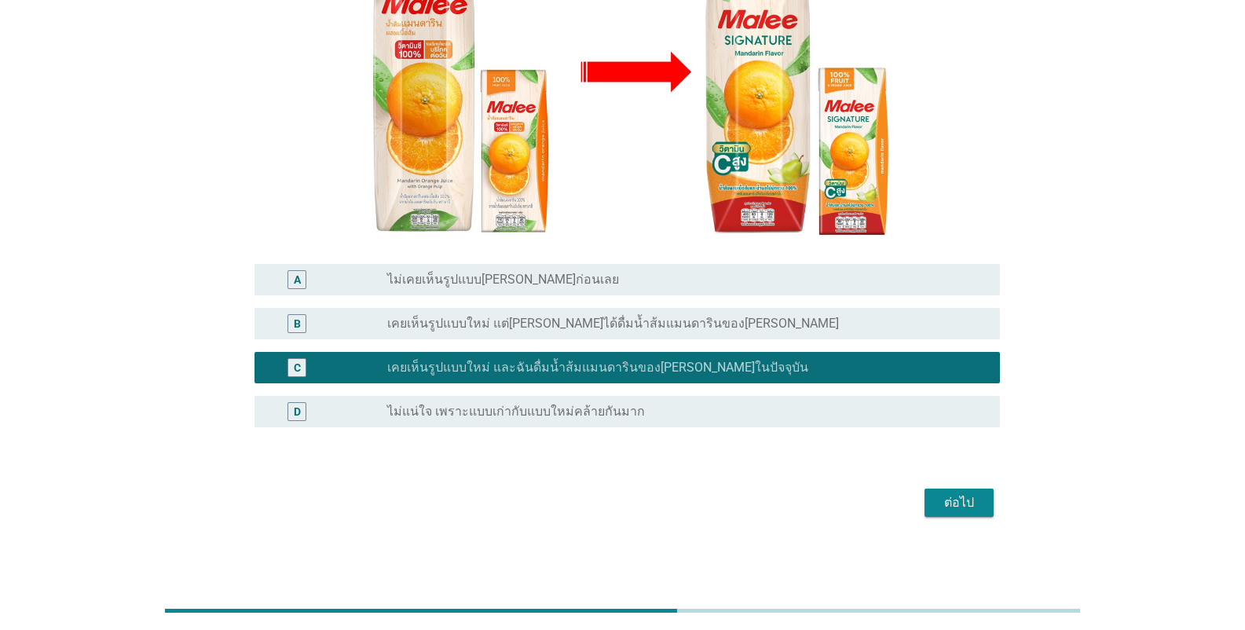
click at [954, 503] on div "ต่อไป" at bounding box center [959, 502] width 44 height 19
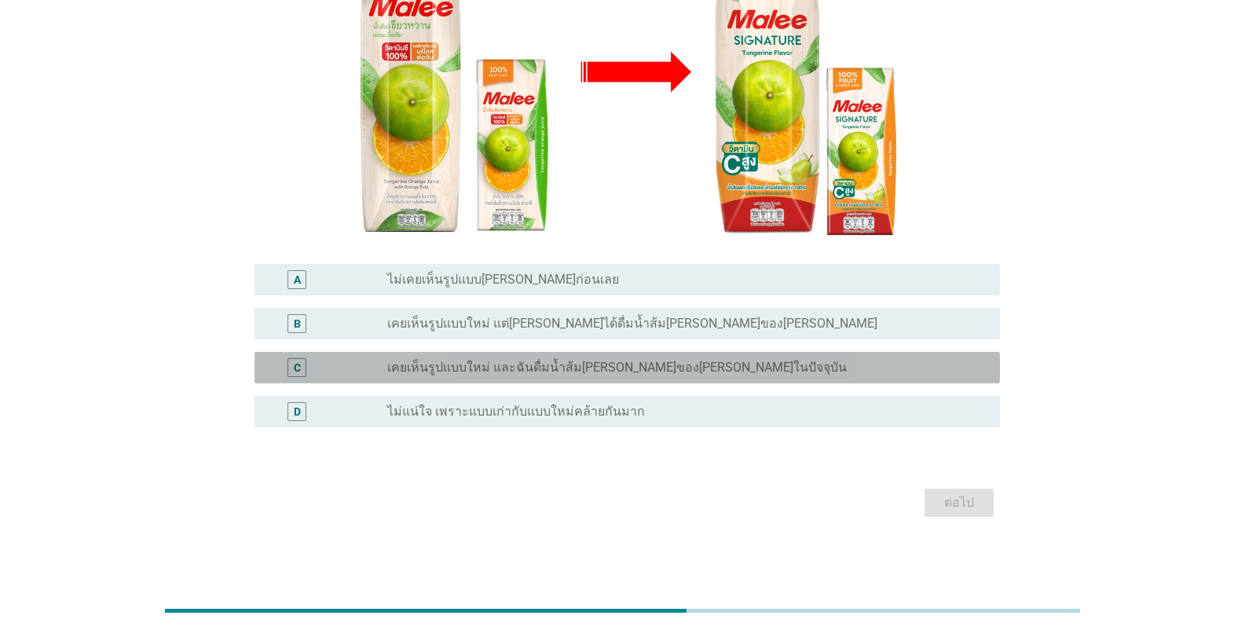
click at [665, 362] on label "เคยเห็นรูปแบบใหม่ และฉันดื่มน้ำส้ม[PERSON_NAME]ของ[PERSON_NAME]ในปัจจุบัน" at bounding box center [617, 368] width 460 height 16
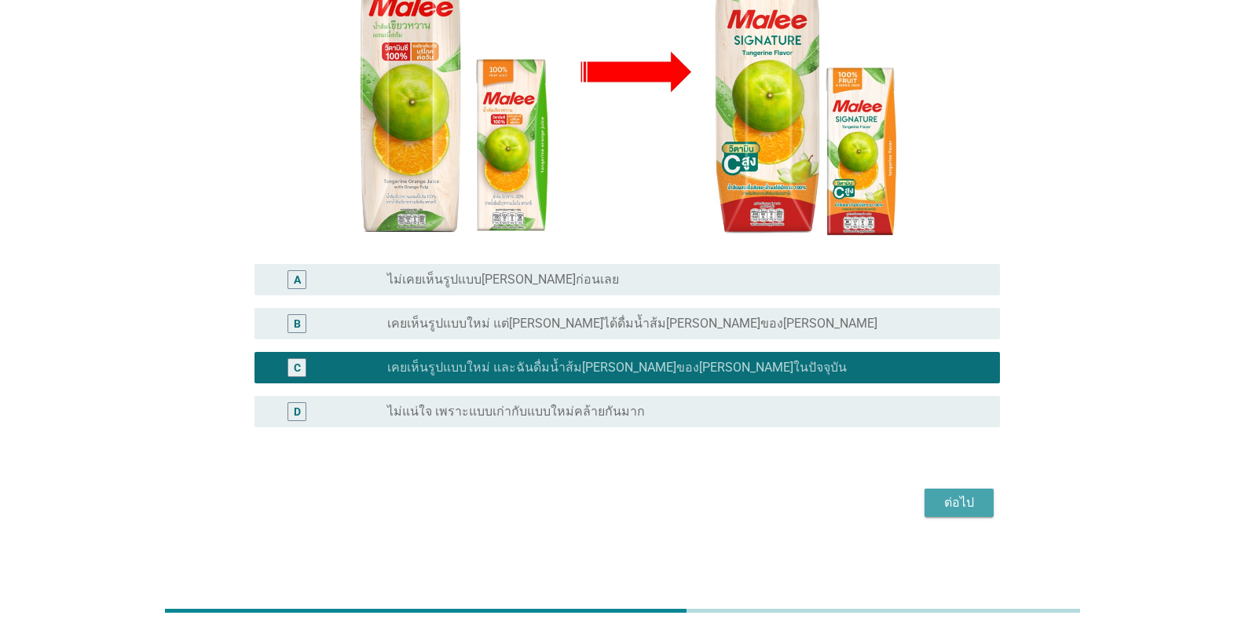
click at [958, 503] on div "ต่อไป" at bounding box center [959, 502] width 44 height 19
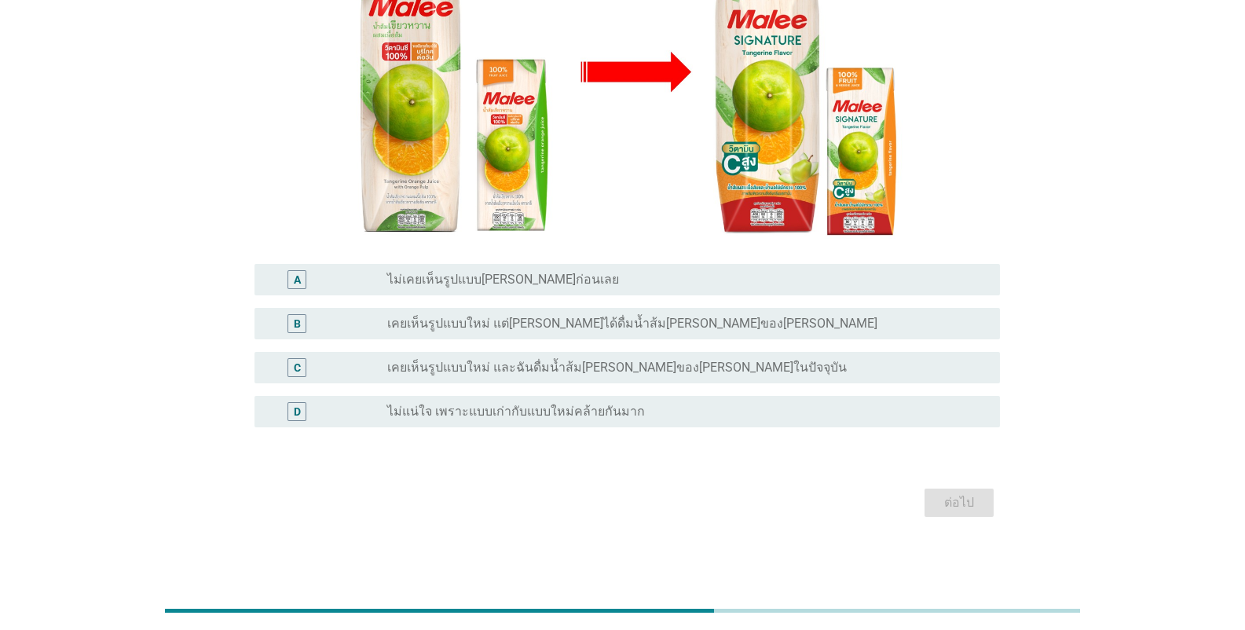
click at [594, 361] on label "เคยเห็นรูปแบบใหม่ และฉันดื่มน้ำส้ม[PERSON_NAME]ของ[PERSON_NAME]ในปัจจุบัน" at bounding box center [617, 368] width 460 height 16
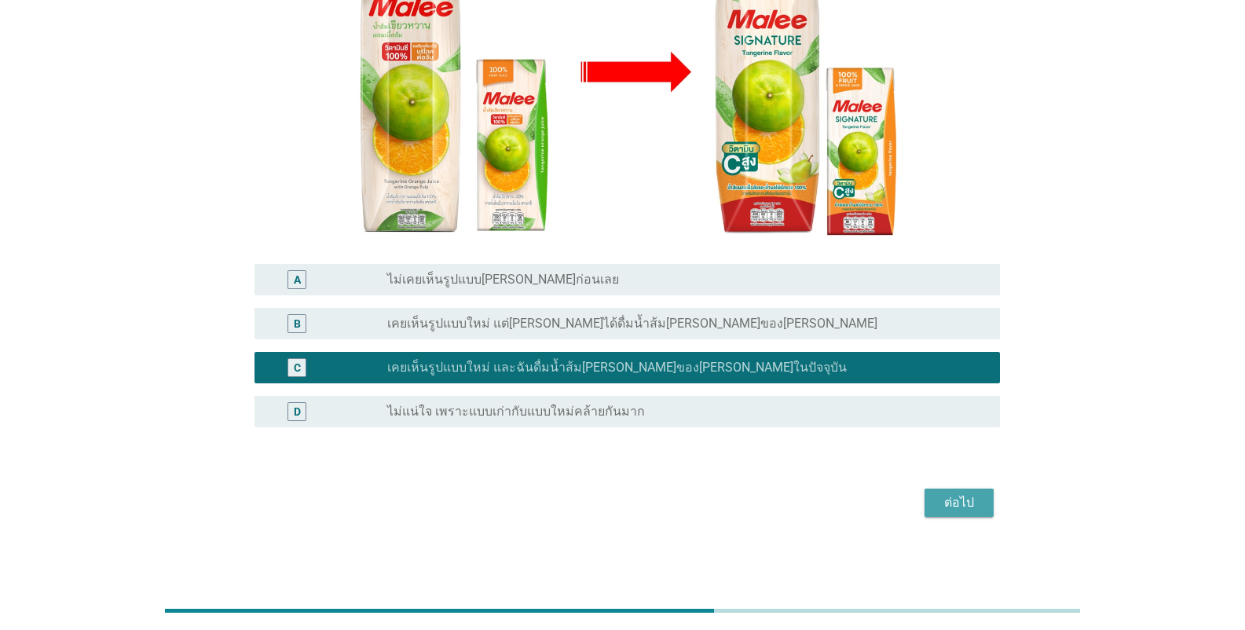
click at [958, 499] on div "ต่อไป" at bounding box center [959, 502] width 44 height 19
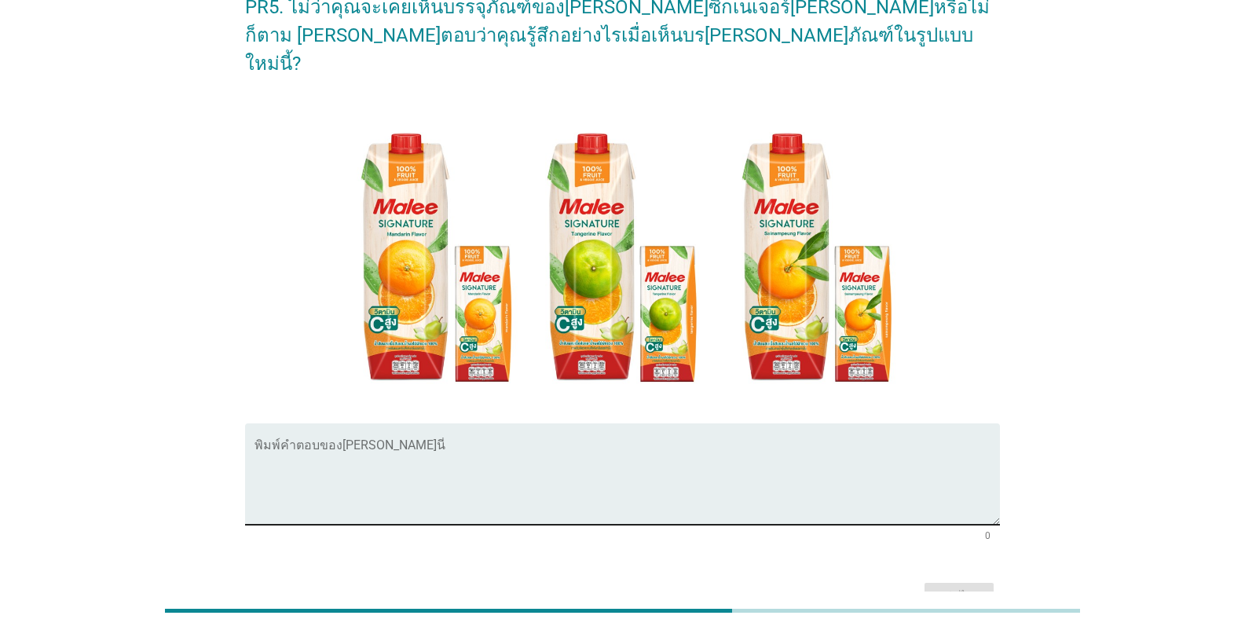
scroll to position [131, 0]
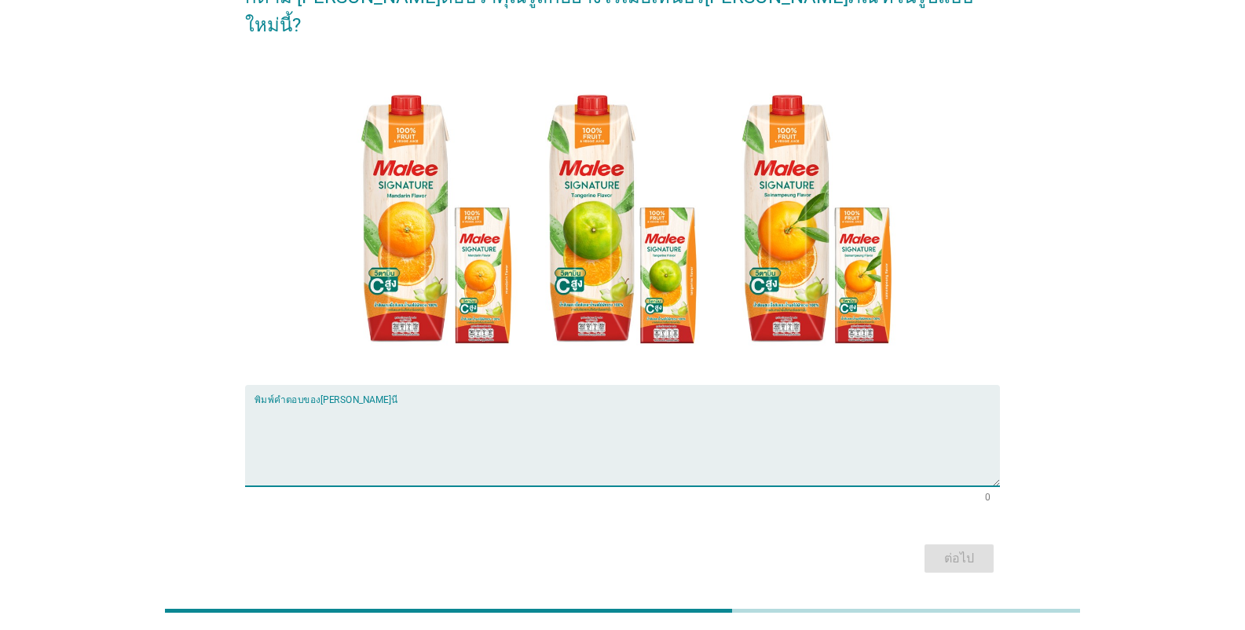
click at [367, 404] on textarea "พิมพ์คำตอบของคุณ ที่นี่" at bounding box center [628, 445] width 746 height 82
type textarea "บรรจุเรียบร้อยดี ราคาไม่แพง"
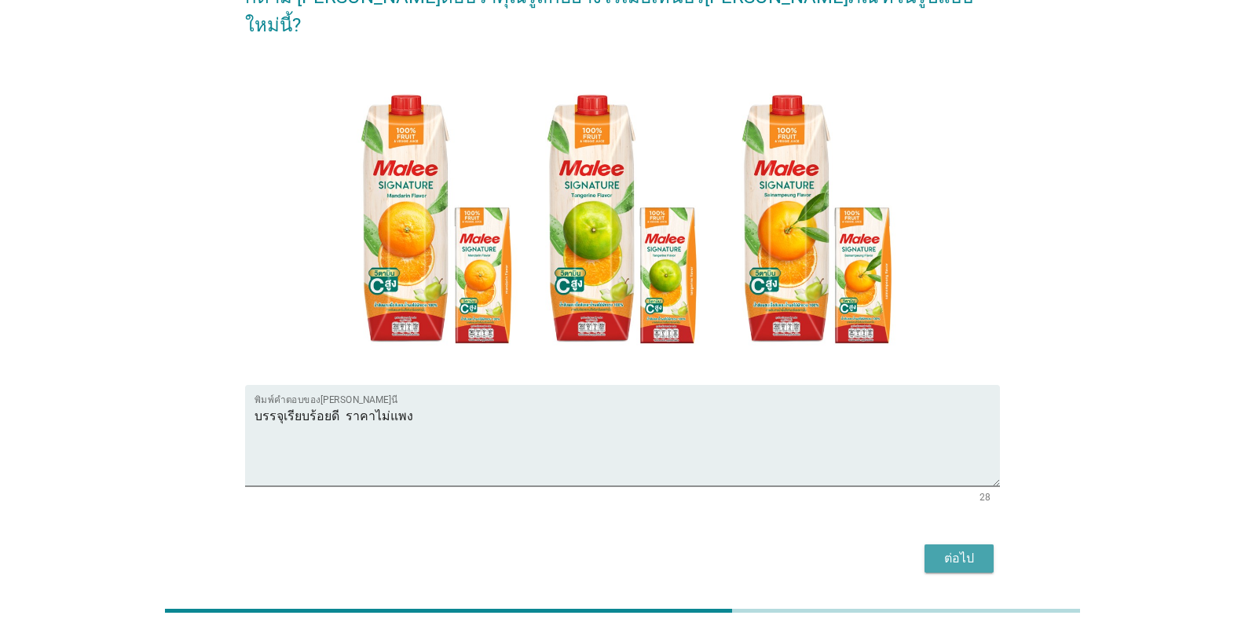
click at [970, 549] on div "ต่อไป" at bounding box center [959, 558] width 44 height 19
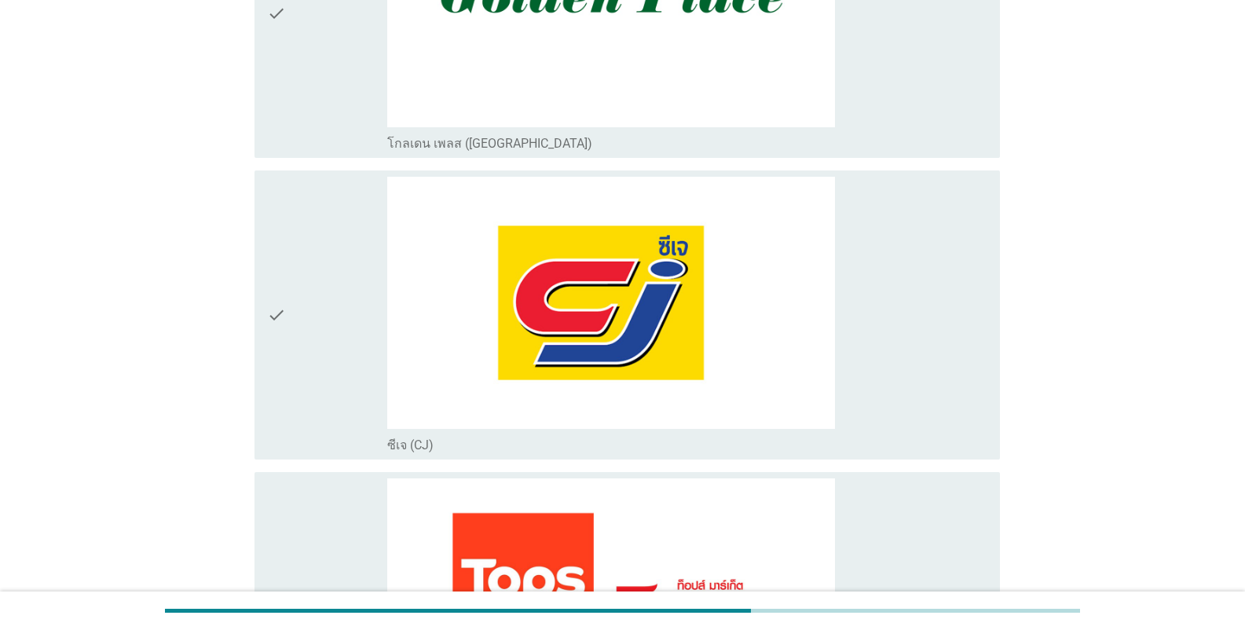
scroll to position [654, 0]
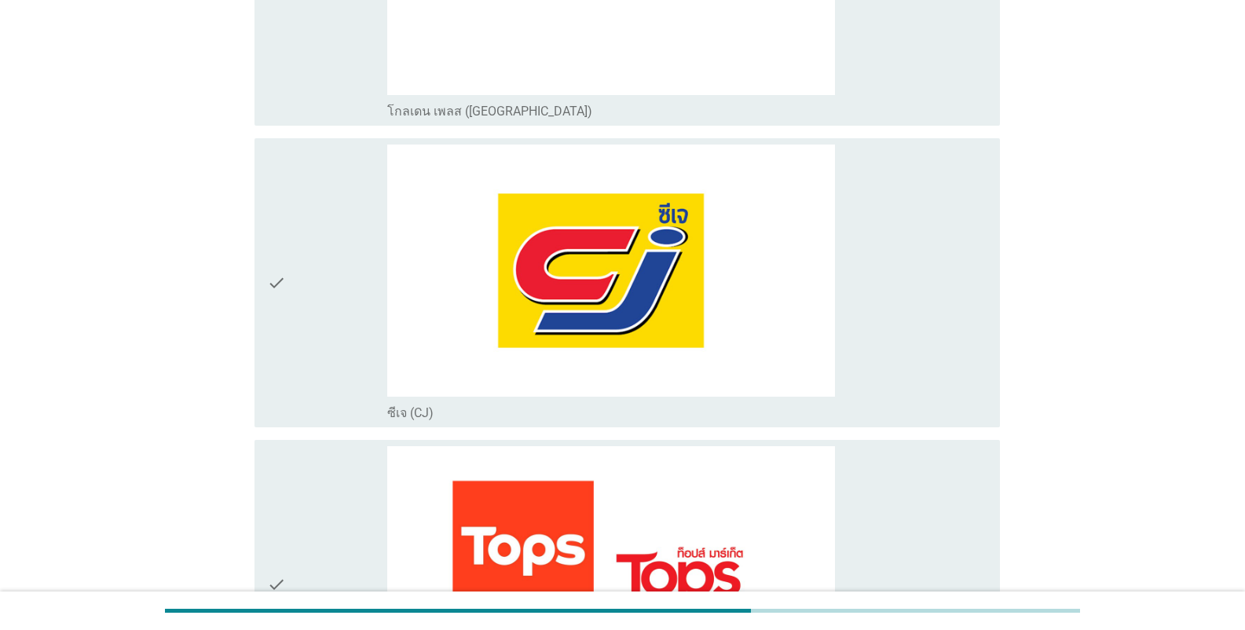
click at [276, 258] on icon "check" at bounding box center [276, 283] width 19 height 277
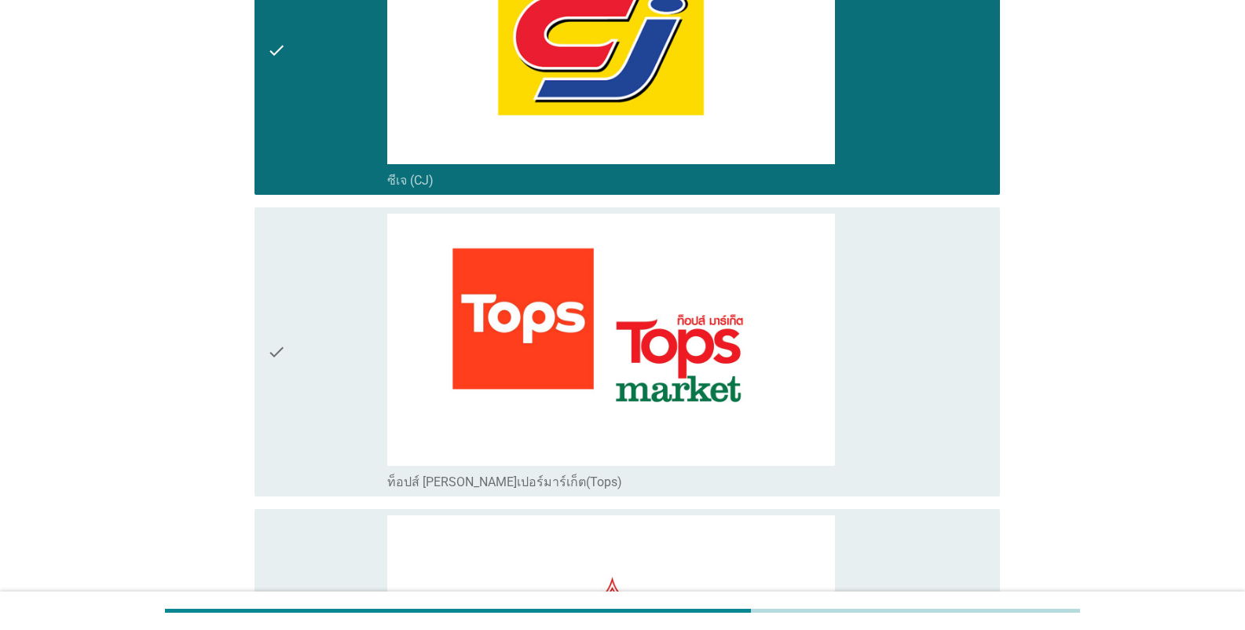
scroll to position [917, 0]
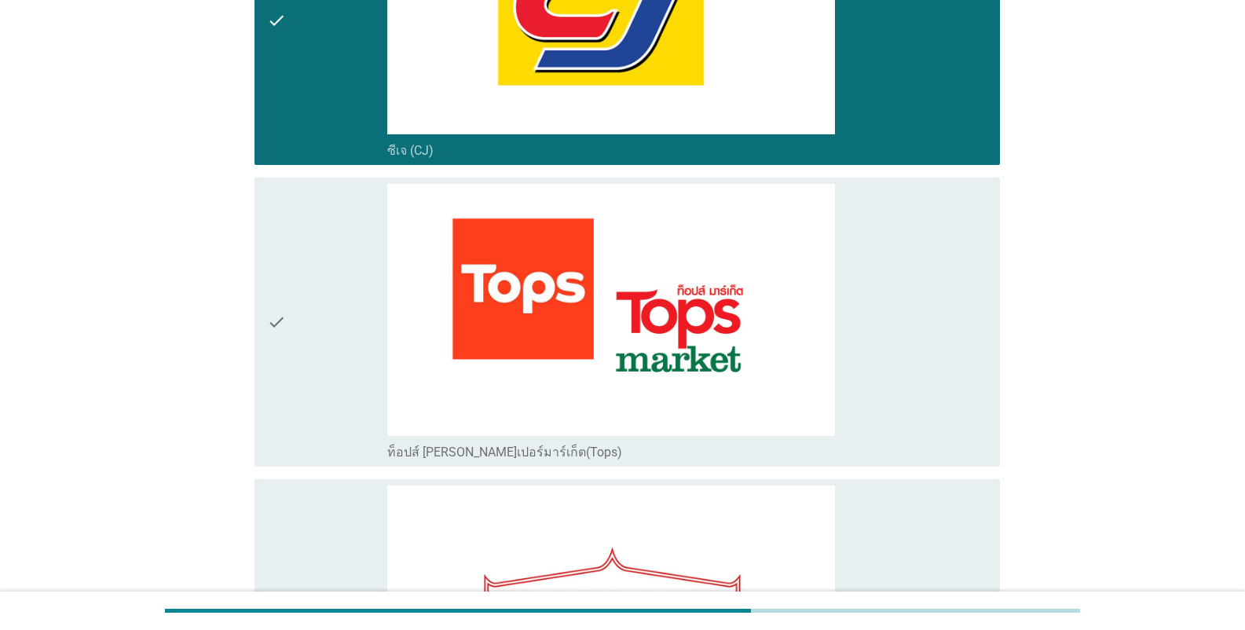
click at [284, 290] on icon "check" at bounding box center [276, 322] width 19 height 277
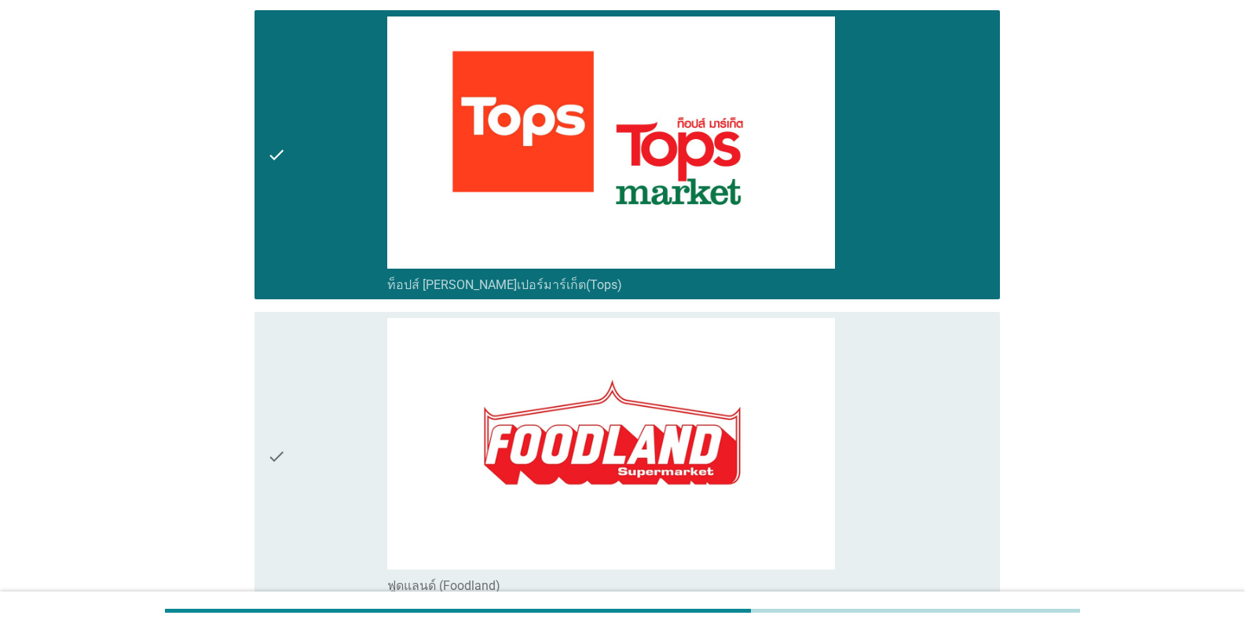
scroll to position [1310, 0]
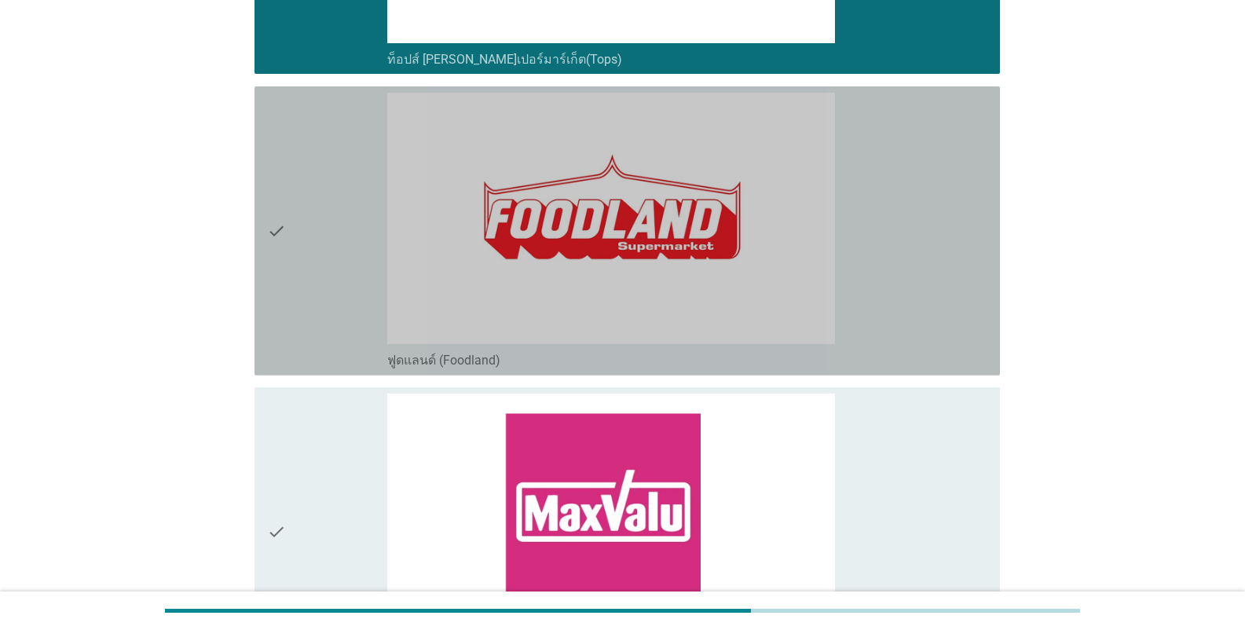
click at [277, 209] on icon "check" at bounding box center [276, 231] width 19 height 277
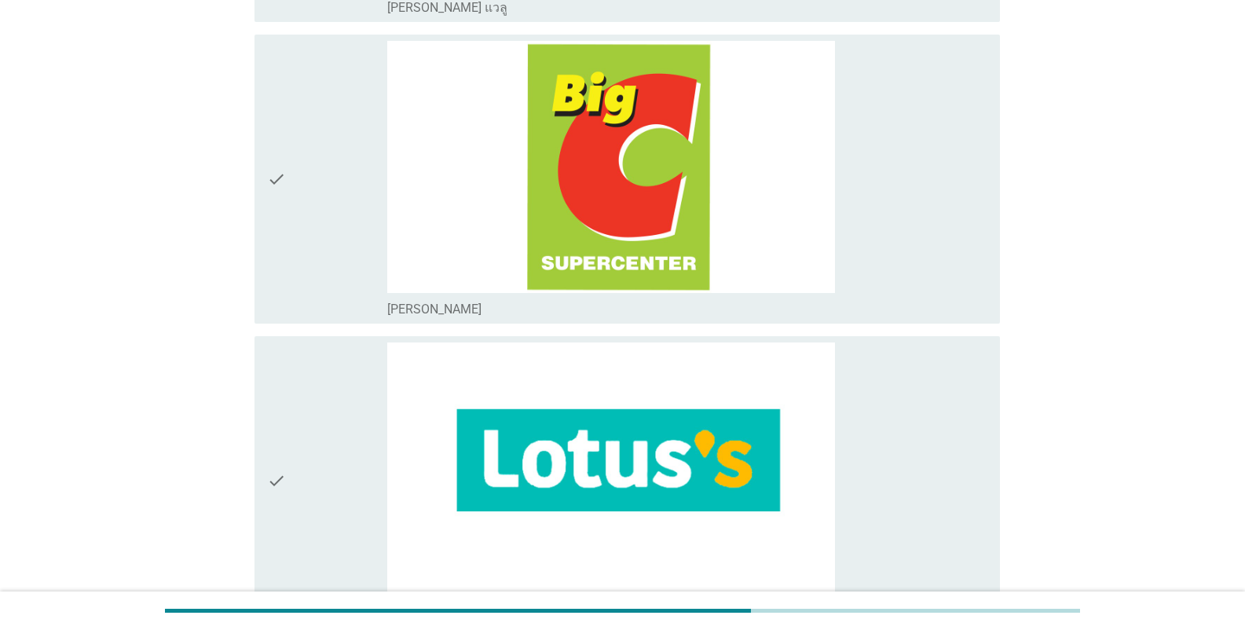
scroll to position [2095, 0]
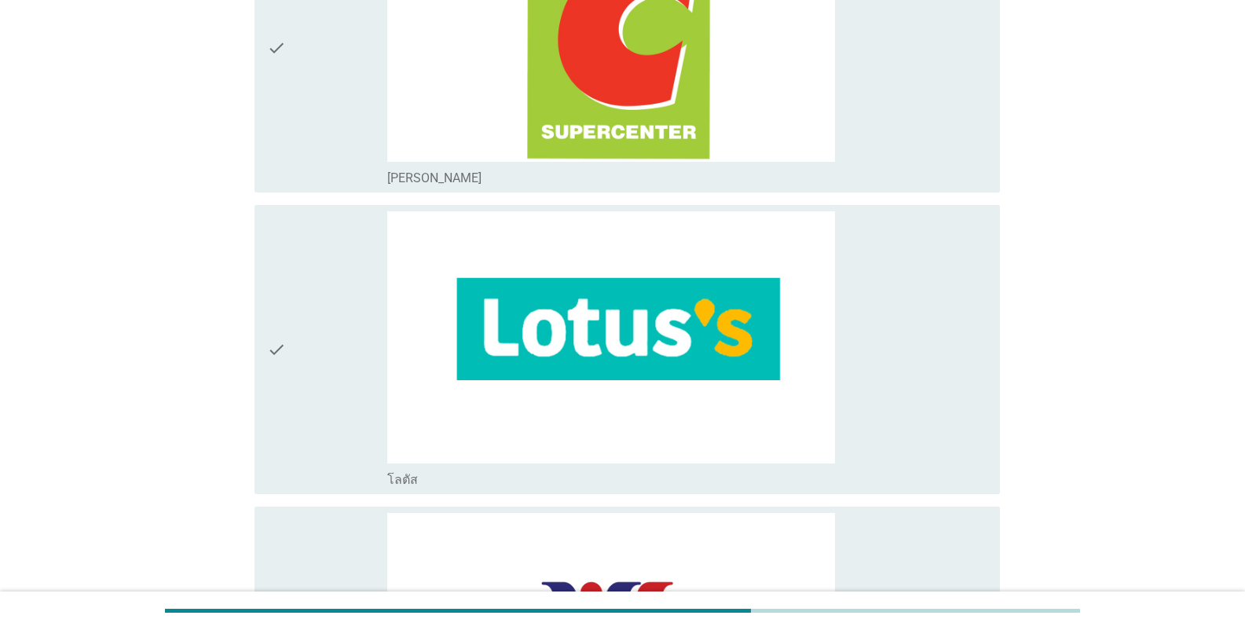
click at [262, 325] on div "check check_box_outline_blank โลตัส" at bounding box center [628, 349] width 746 height 289
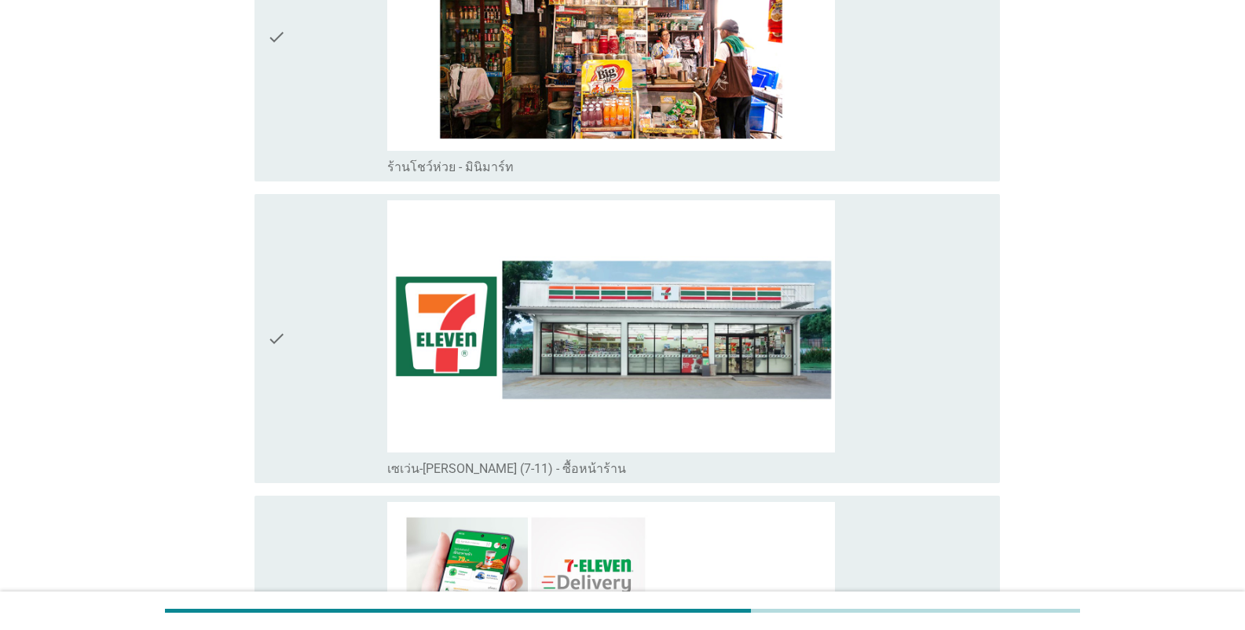
scroll to position [3535, 0]
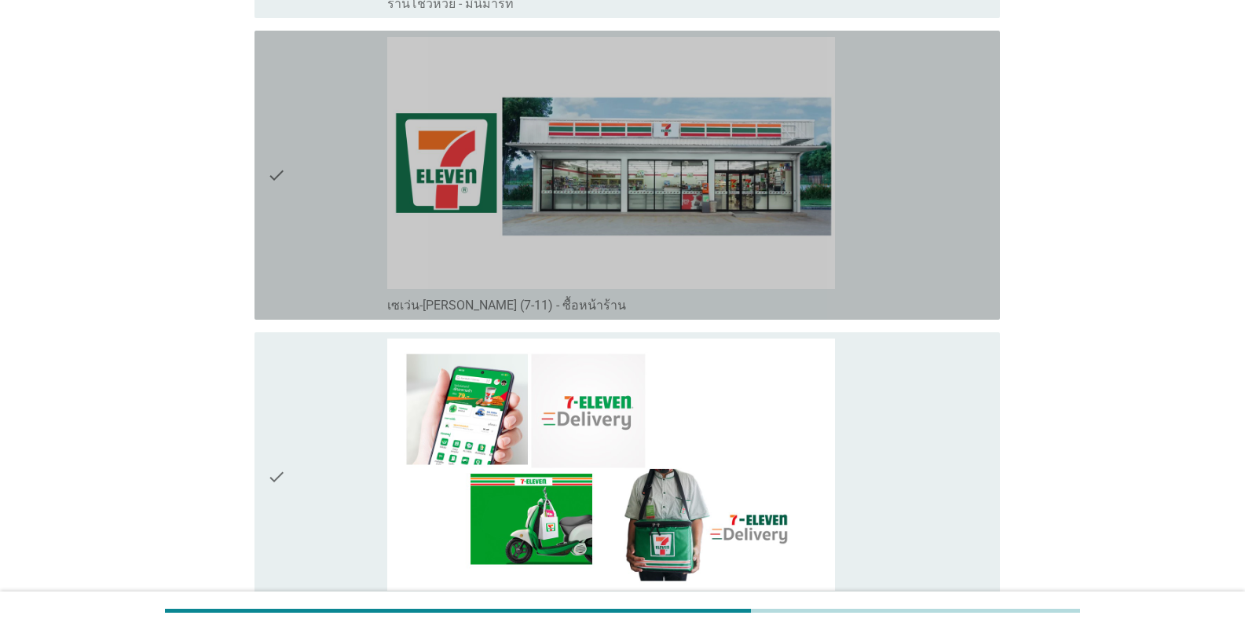
click at [277, 154] on icon "check" at bounding box center [276, 175] width 19 height 277
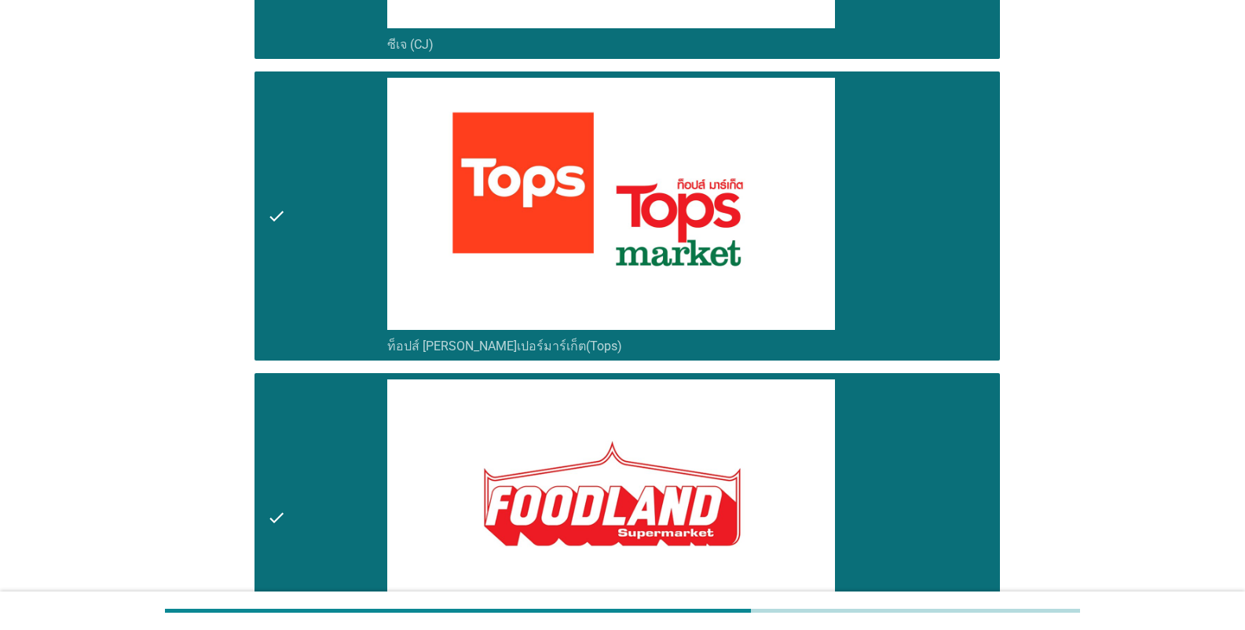
scroll to position [1022, 0]
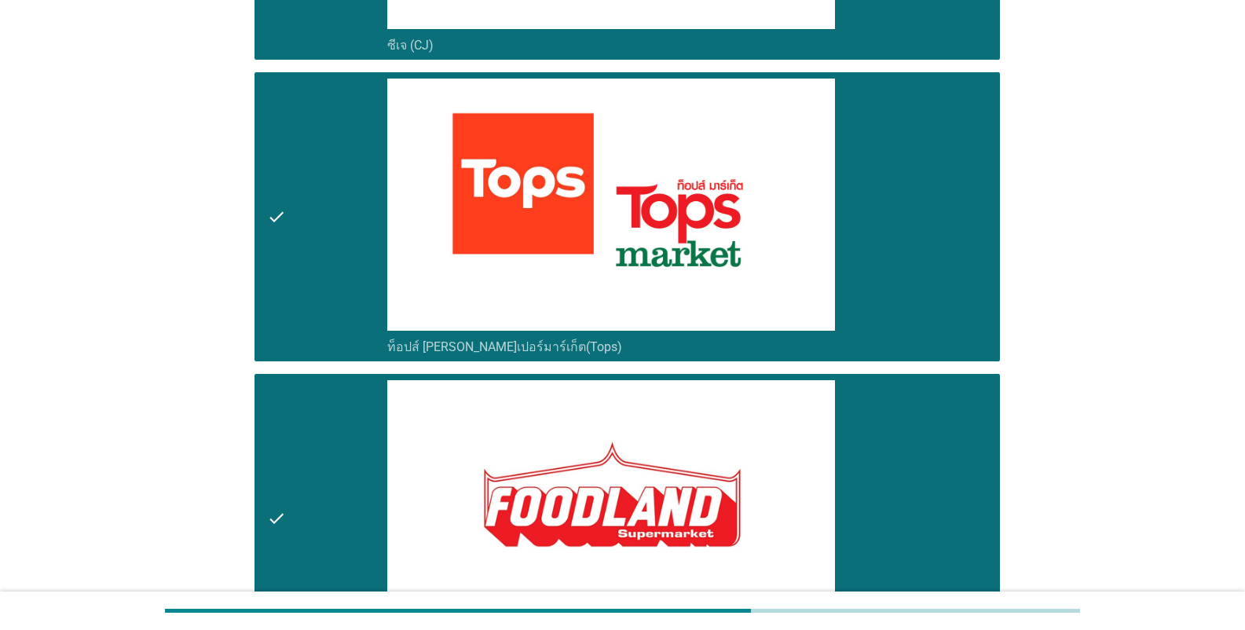
click at [270, 189] on icon "check" at bounding box center [276, 217] width 19 height 277
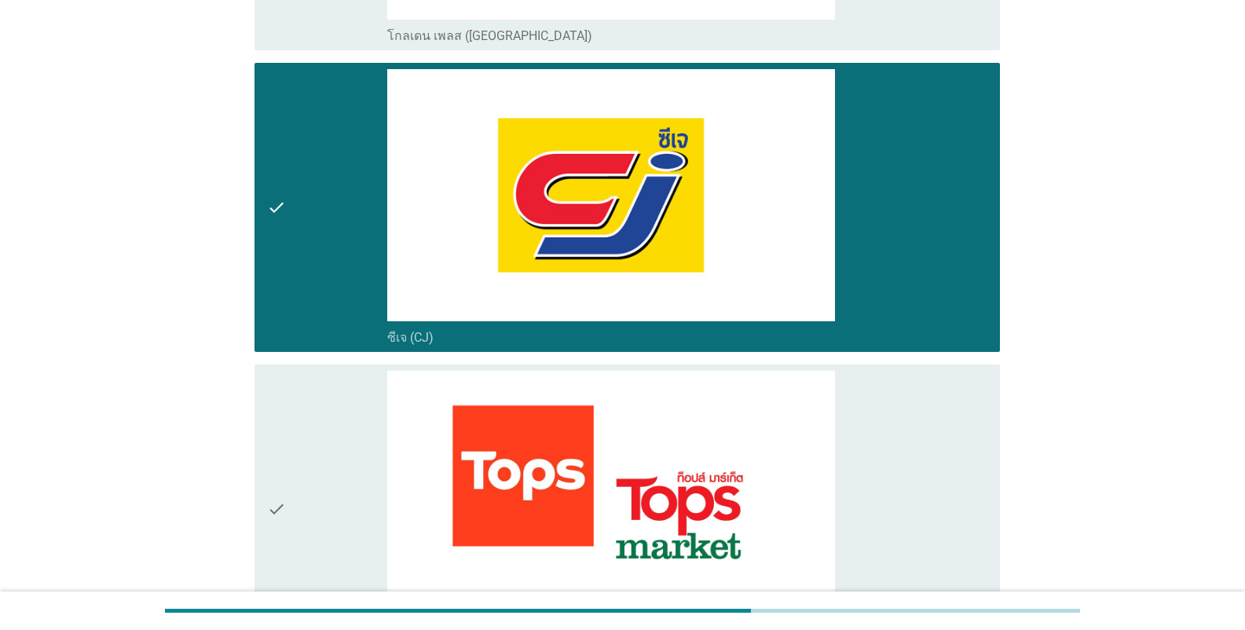
scroll to position [498, 0]
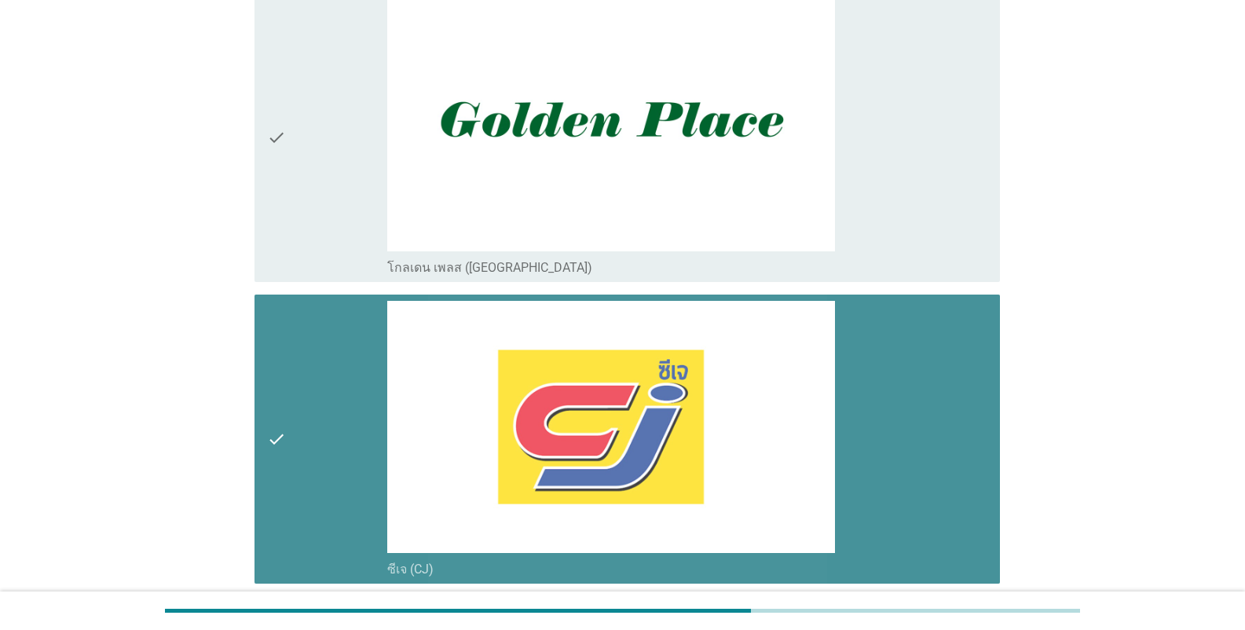
click at [280, 409] on icon "check" at bounding box center [276, 439] width 19 height 277
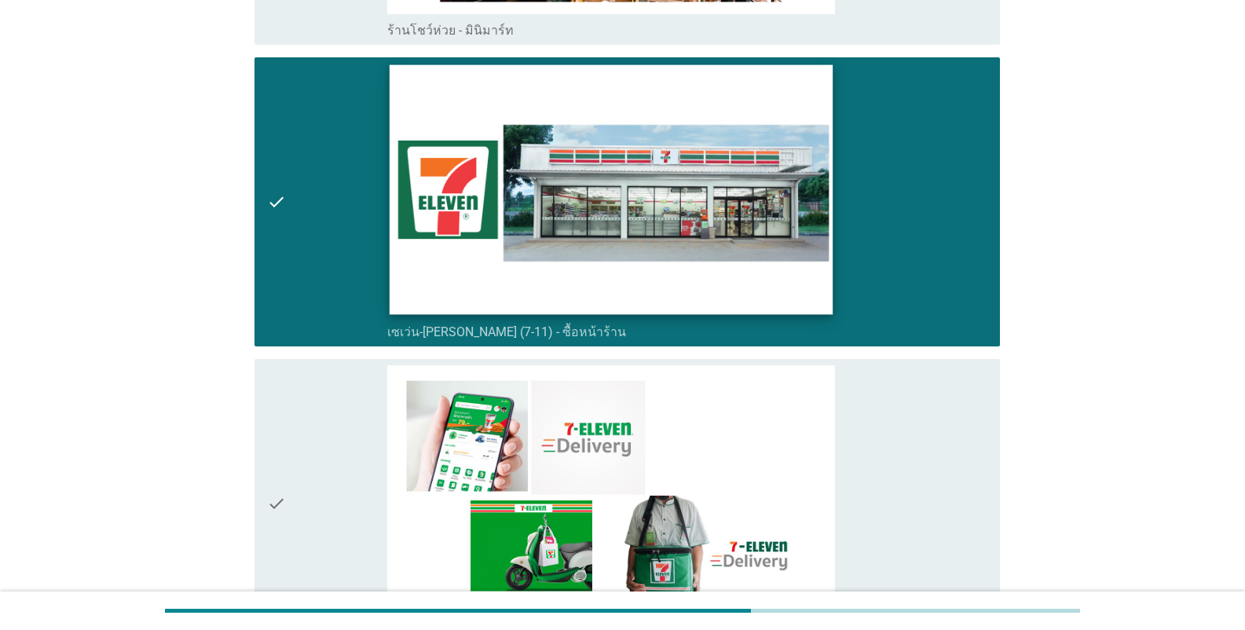
scroll to position [3248, 0]
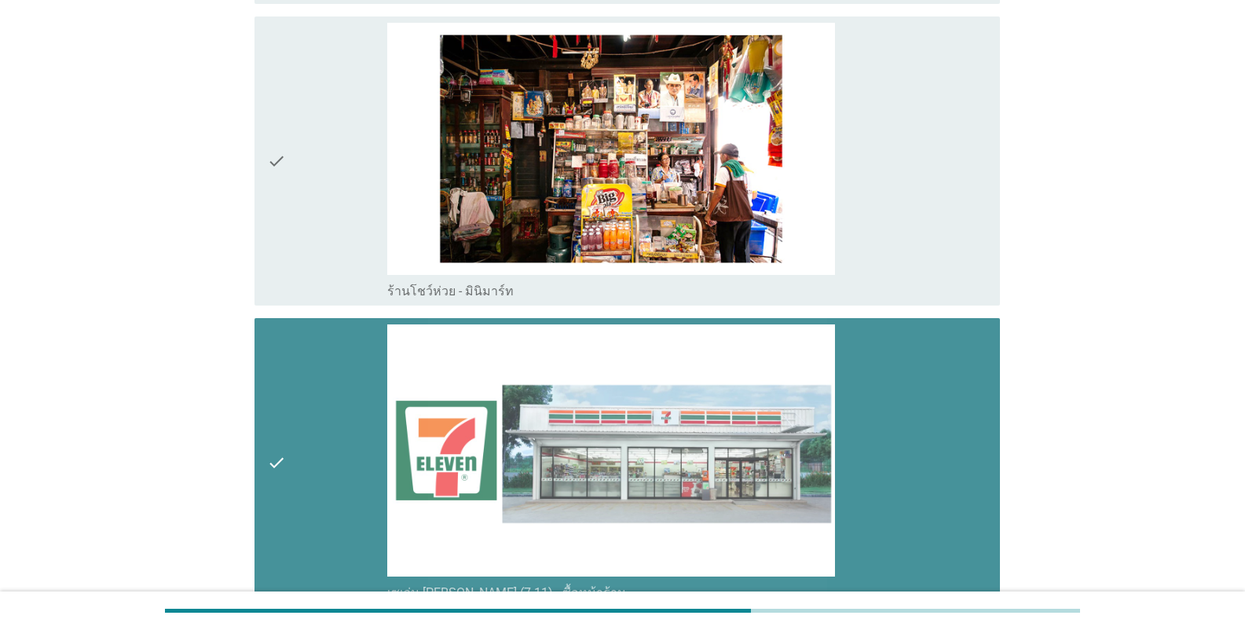
click at [277, 431] on icon "check" at bounding box center [276, 462] width 19 height 277
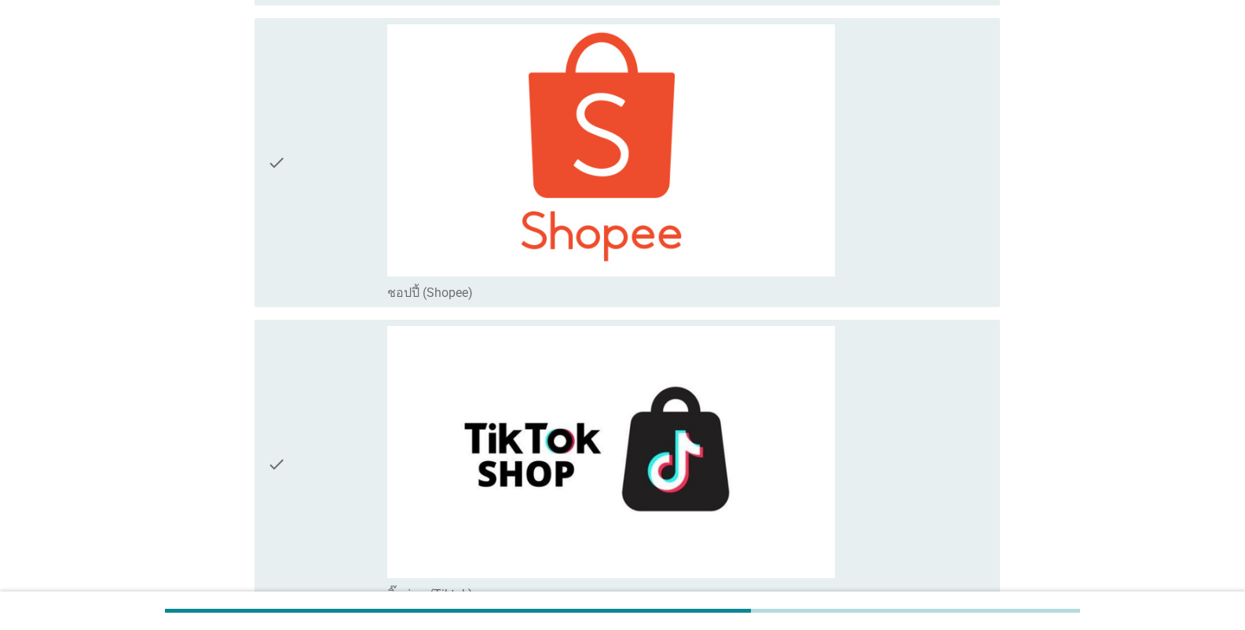
scroll to position [5212, 0]
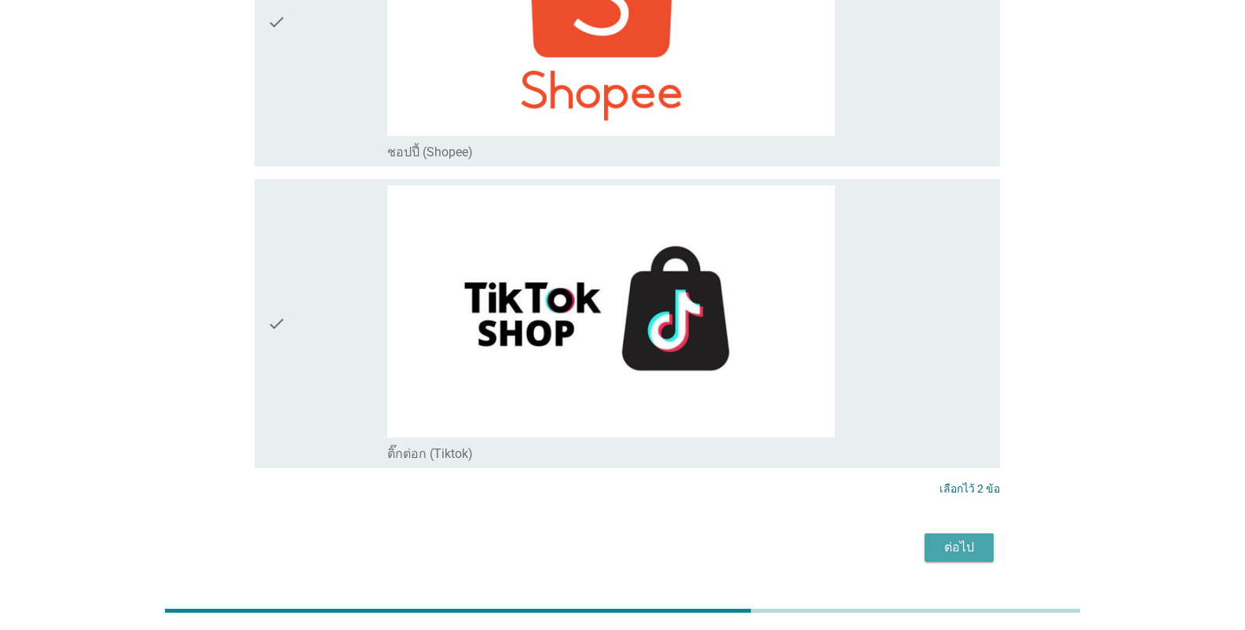
click at [954, 538] on div "ต่อไป" at bounding box center [959, 547] width 44 height 19
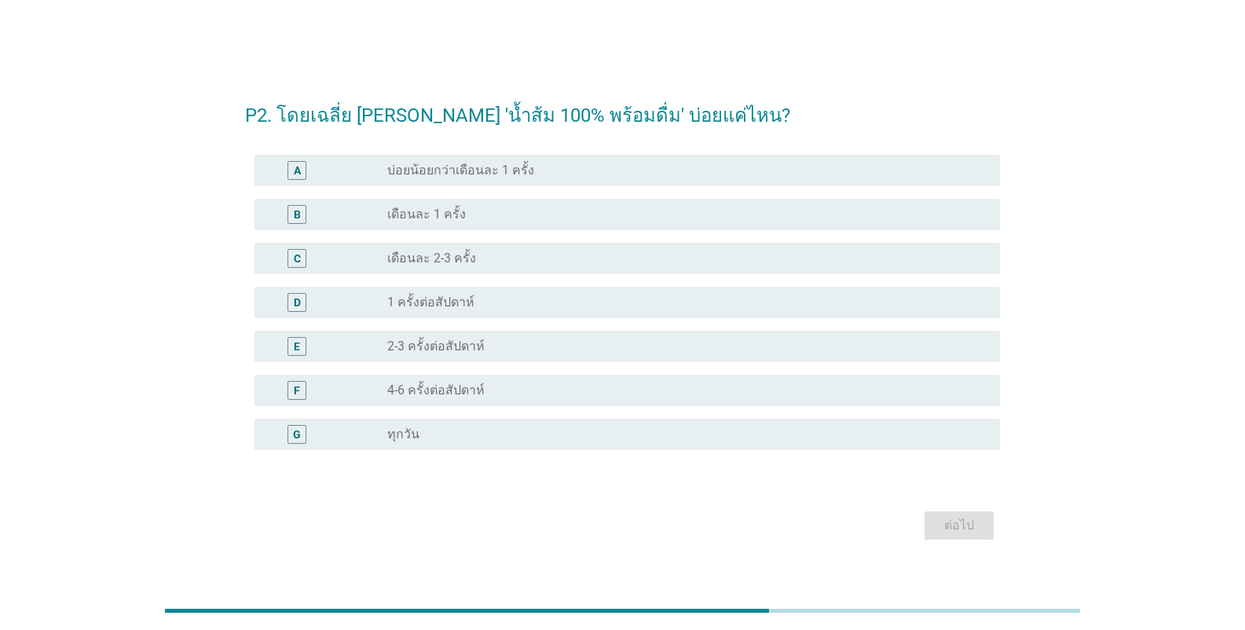
click at [418, 306] on label "1 ครั้งต่อสัปดาห์" at bounding box center [430, 303] width 87 height 16
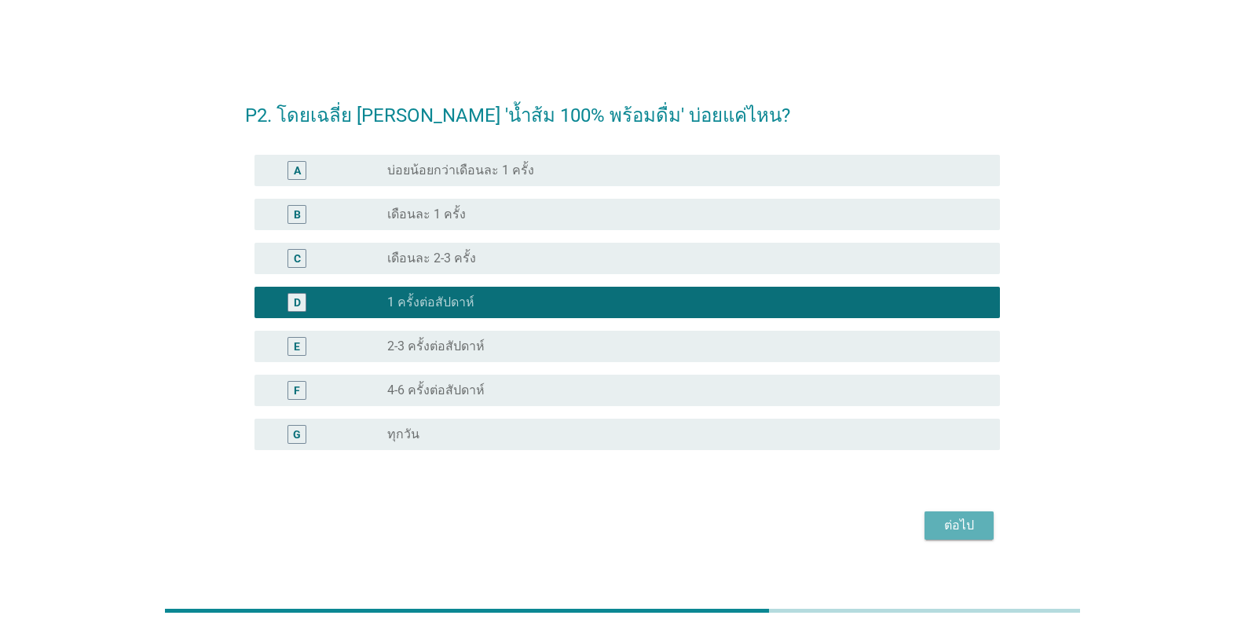
click at [955, 526] on div "ต่อไป" at bounding box center [959, 525] width 44 height 19
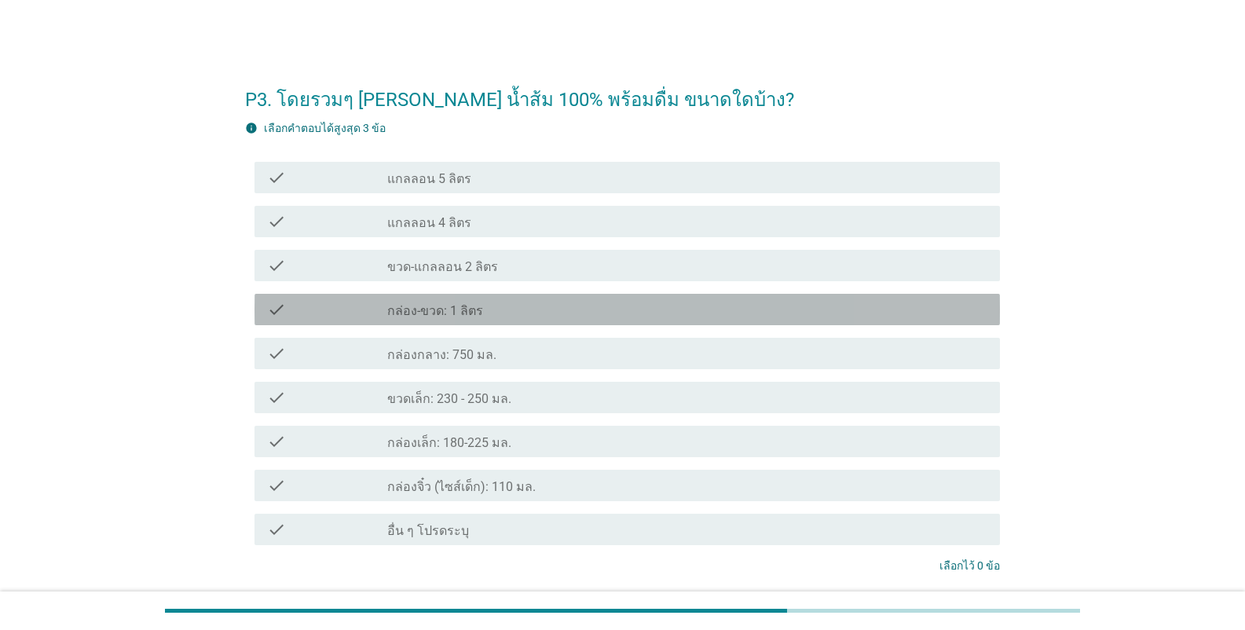
click at [438, 316] on label "กล่อง-ขวด: 1 ลิตร" at bounding box center [435, 311] width 96 height 16
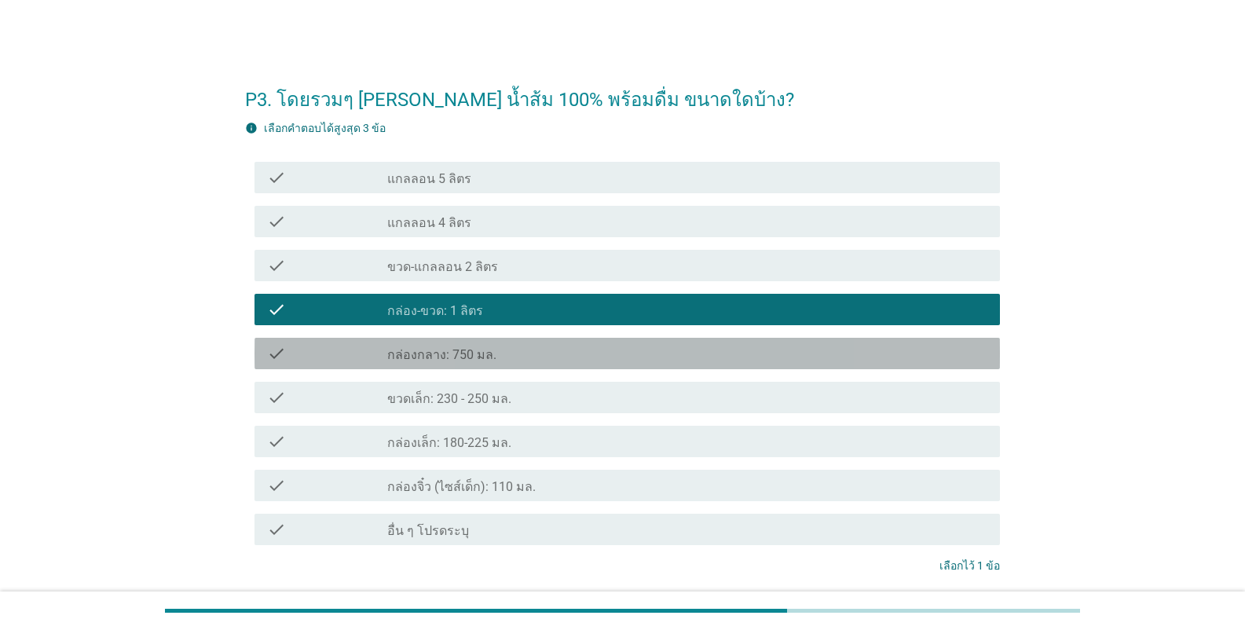
click at [444, 361] on label "กล่องกลาง: 750 มล." at bounding box center [441, 355] width 109 height 16
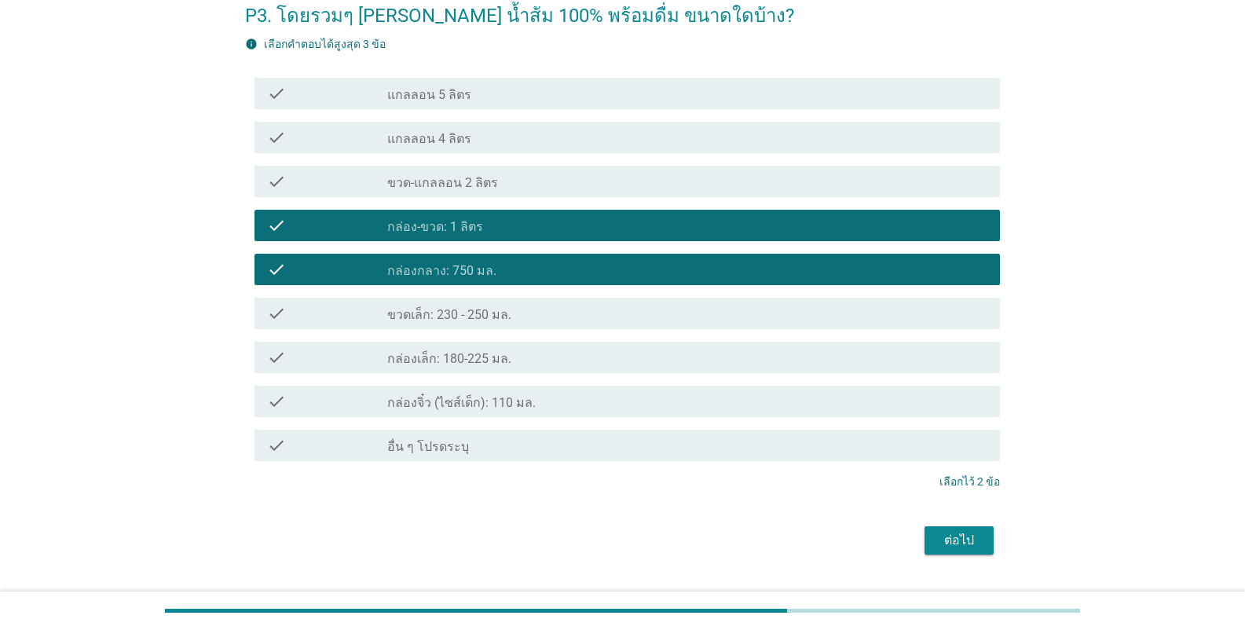
scroll to position [121, 0]
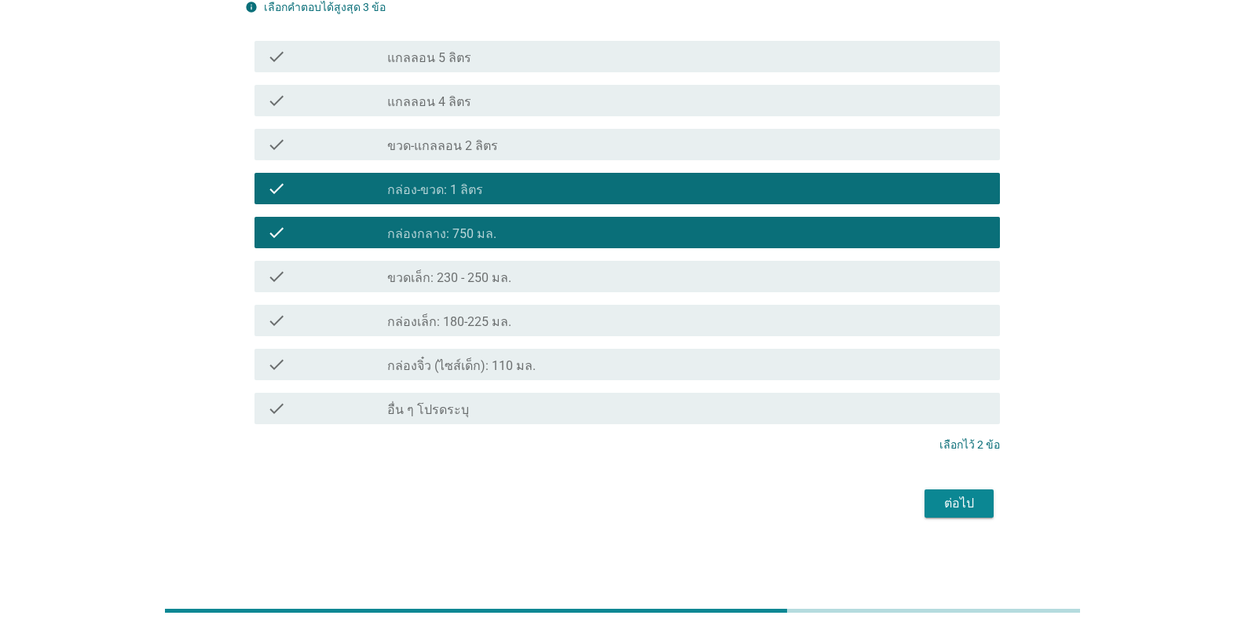
click at [953, 500] on div "ต่อไป" at bounding box center [959, 503] width 44 height 19
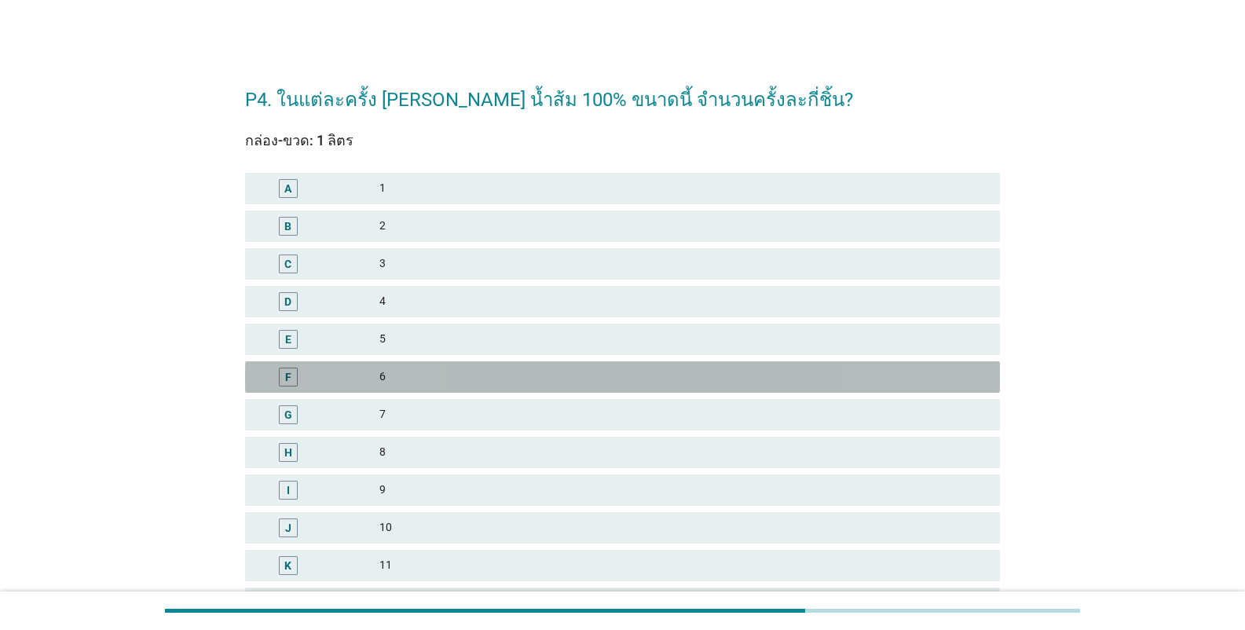
click at [369, 378] on div "F" at bounding box center [319, 377] width 122 height 19
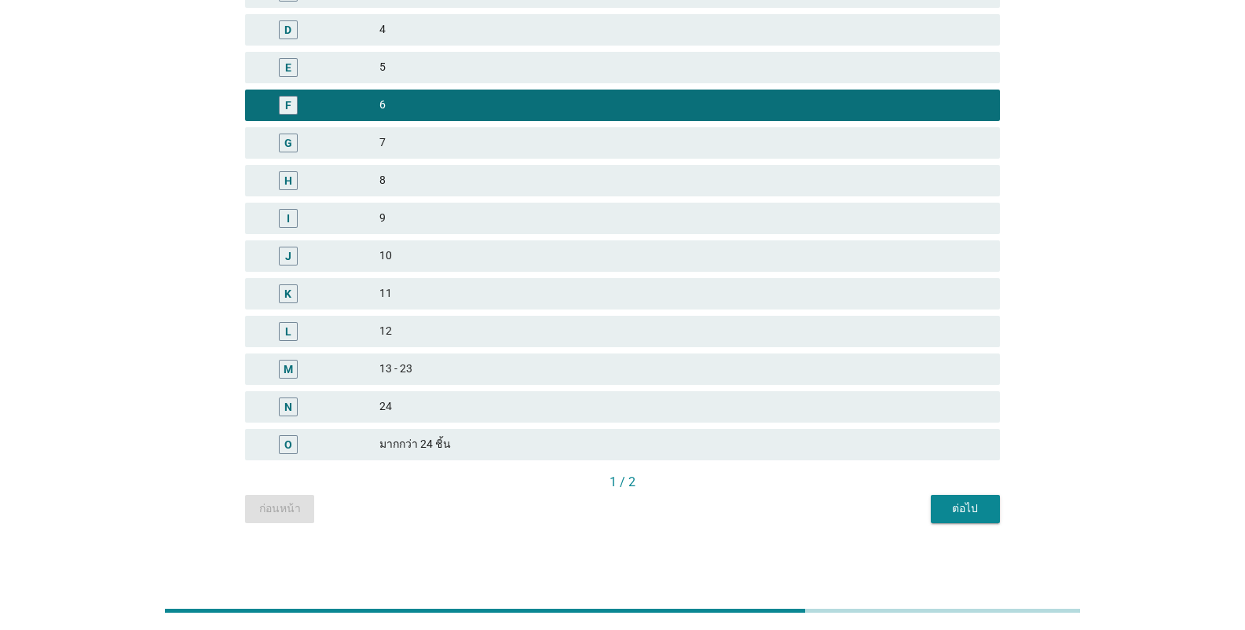
scroll to position [273, 0]
click at [972, 508] on div "ต่อไป" at bounding box center [965, 508] width 44 height 16
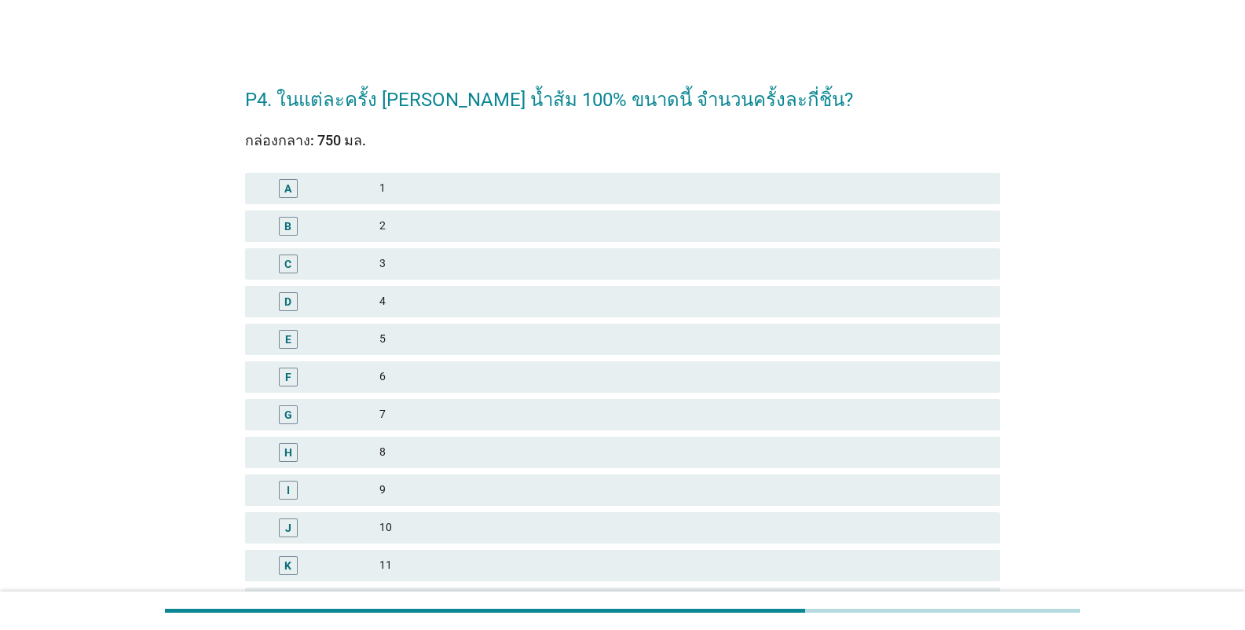
click at [382, 383] on div "6" at bounding box center [683, 377] width 608 height 19
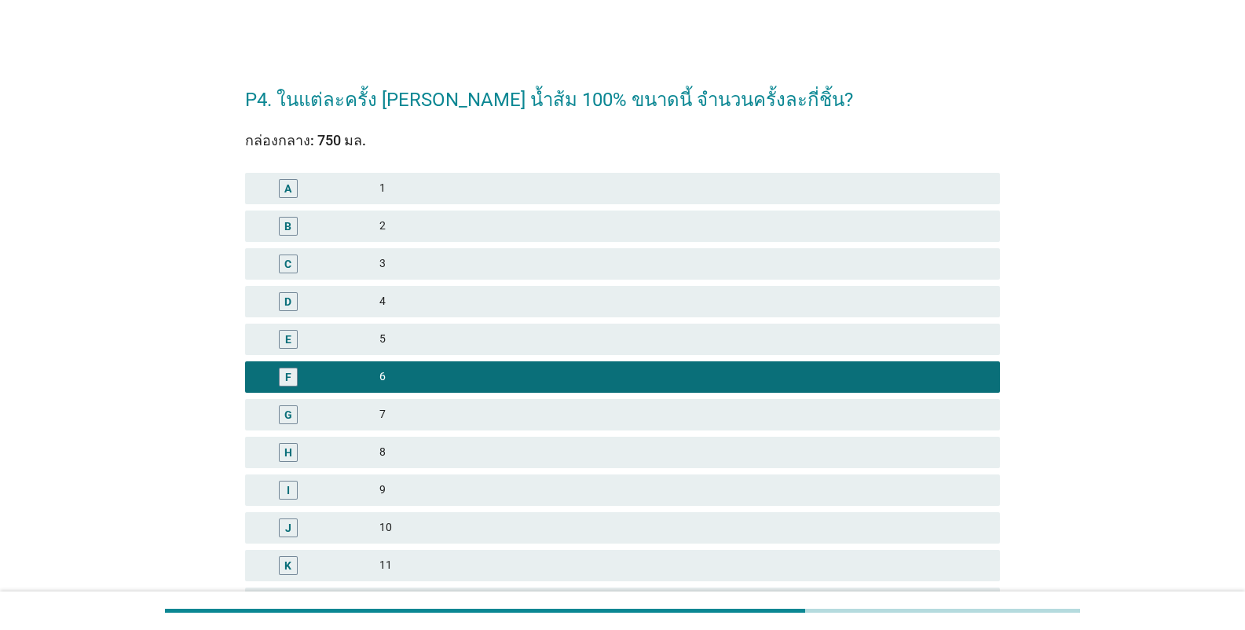
scroll to position [273, 0]
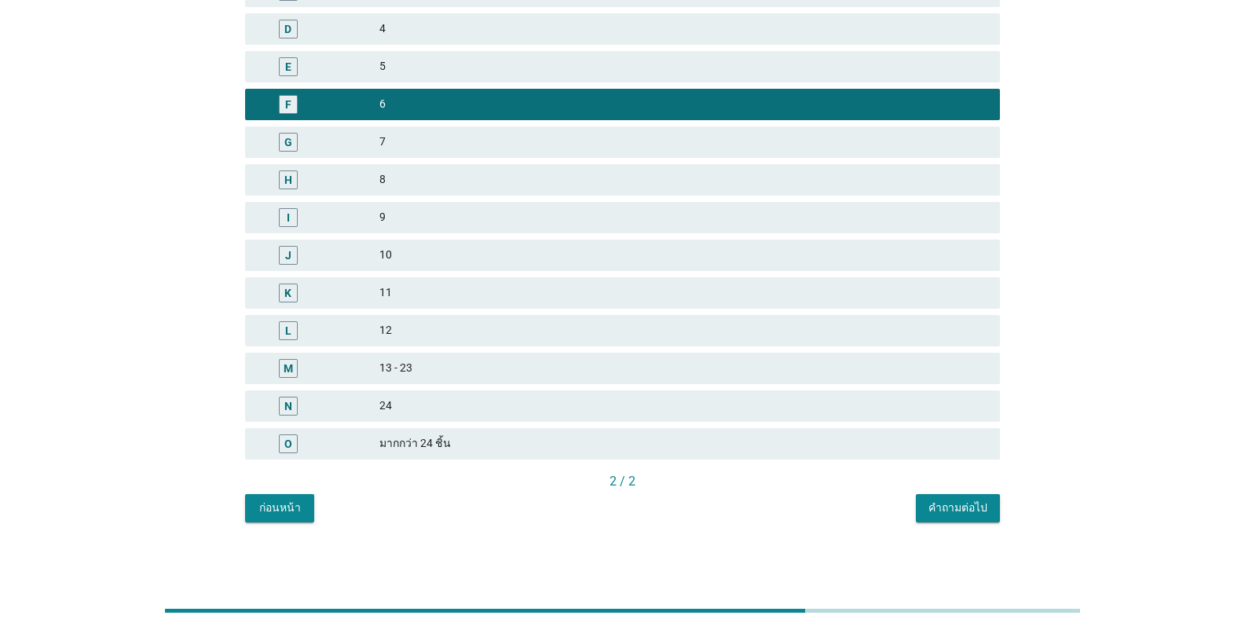
click at [936, 507] on div "คำถามต่อไป" at bounding box center [958, 508] width 59 height 16
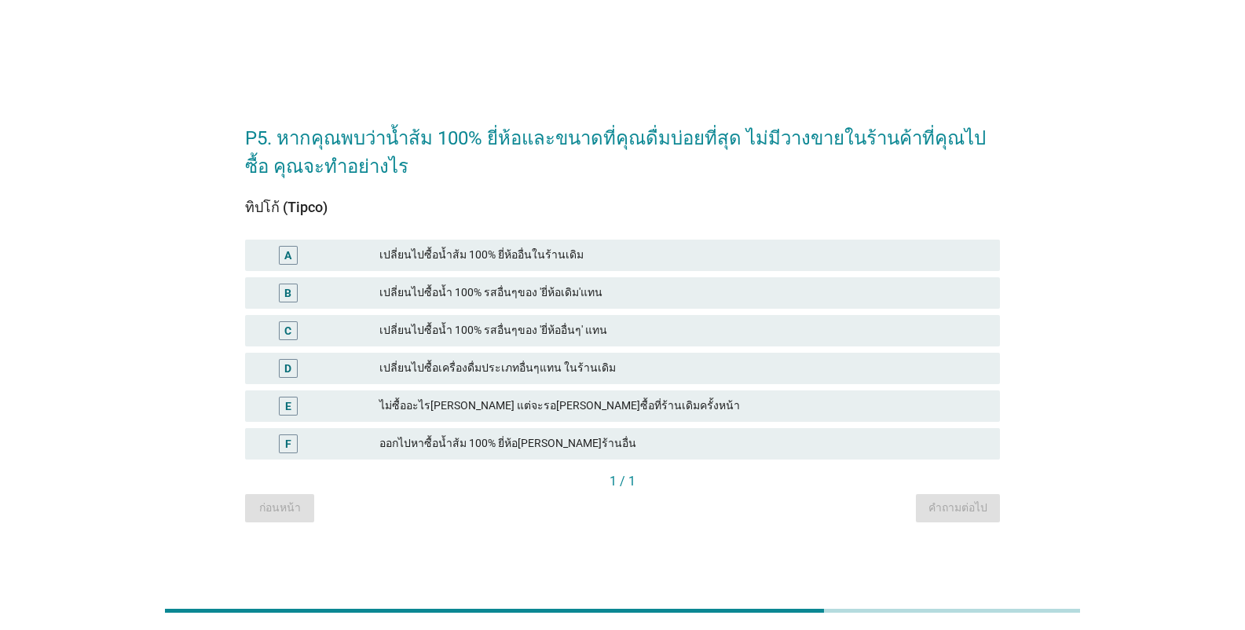
click at [505, 329] on div "เปลี่ยนไปซื้อน้ำ 100% รสอื่นๆของ 'ยี่ห้ออื่นๆ' แทน" at bounding box center [683, 330] width 608 height 19
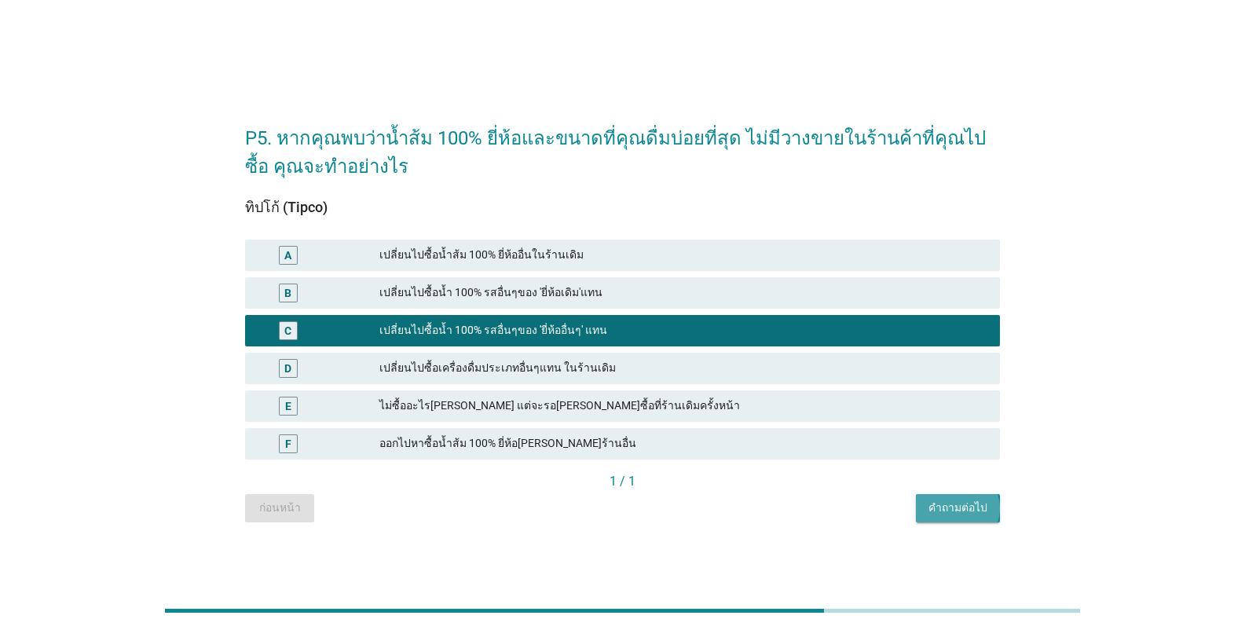
click at [941, 506] on div "คำถามต่อไป" at bounding box center [958, 508] width 59 height 16
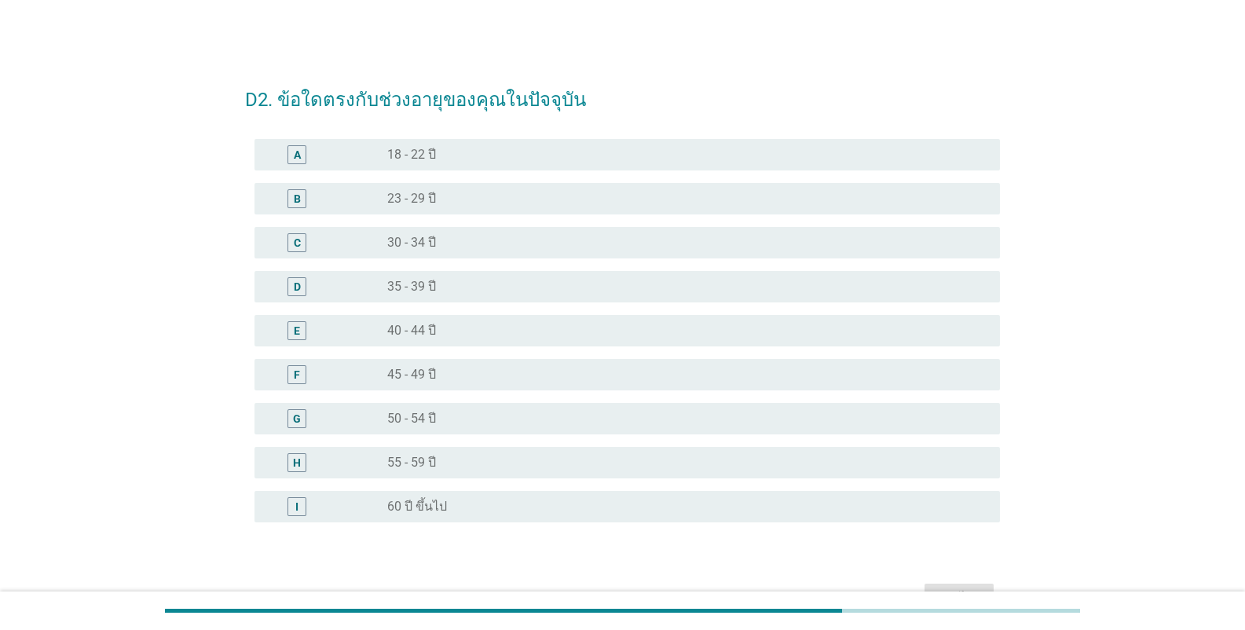
click at [423, 416] on label "50 - 54 ปี" at bounding box center [411, 419] width 49 height 16
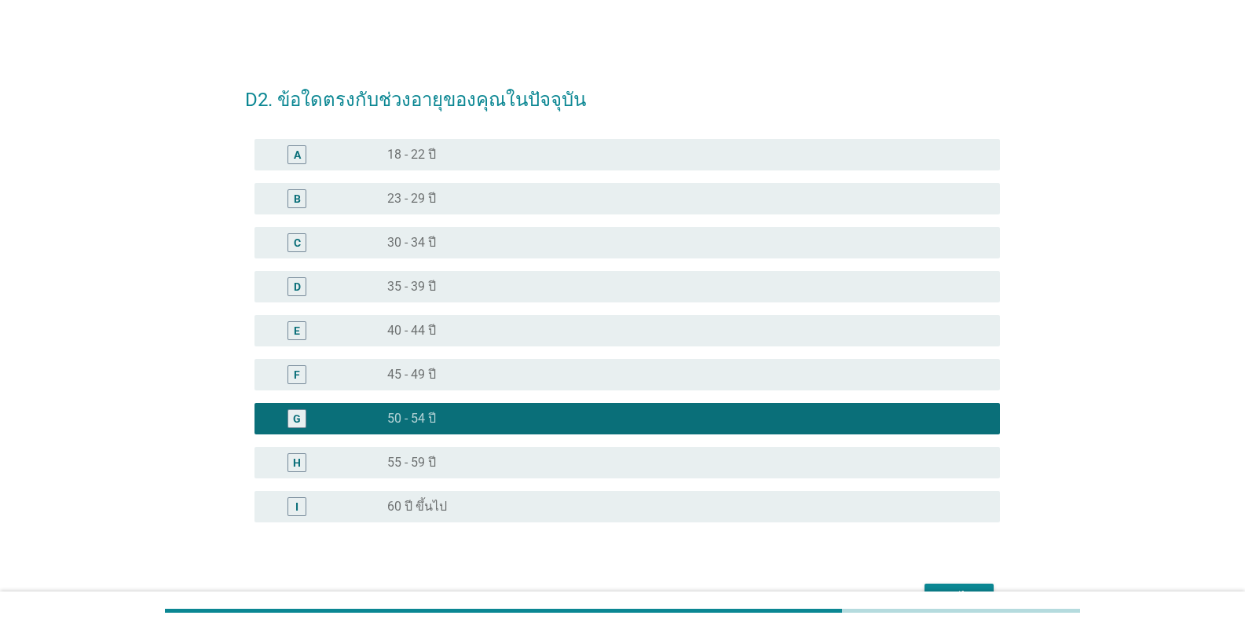
scroll to position [94, 0]
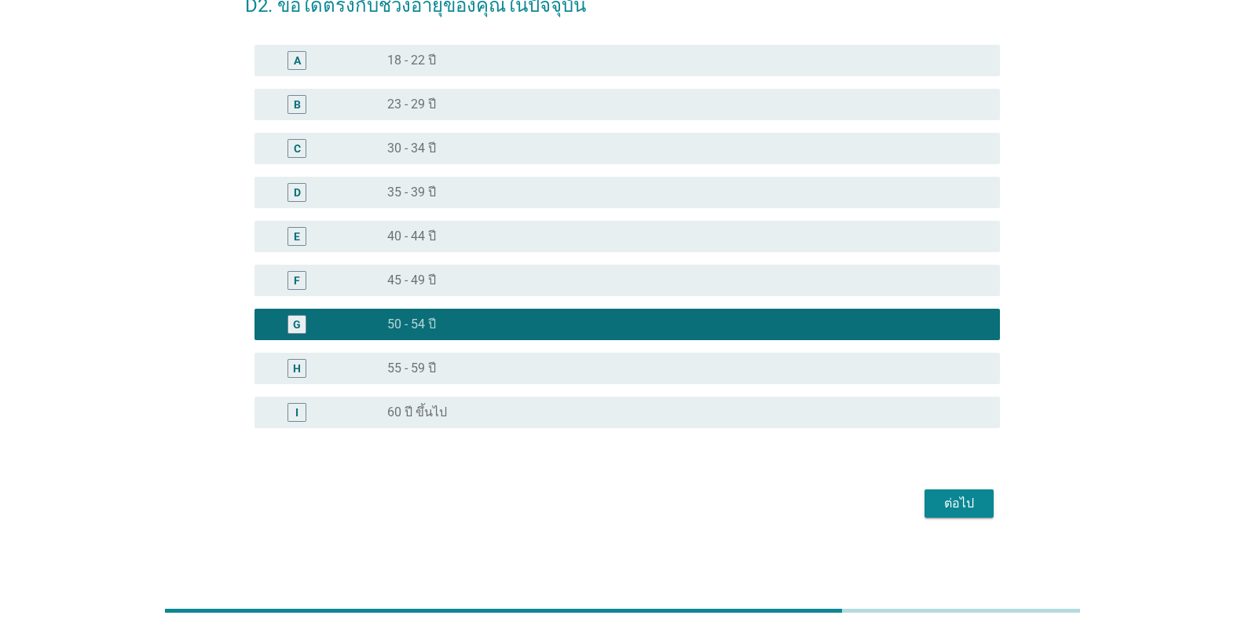
click at [958, 506] on div "ต่อไป" at bounding box center [959, 503] width 44 height 19
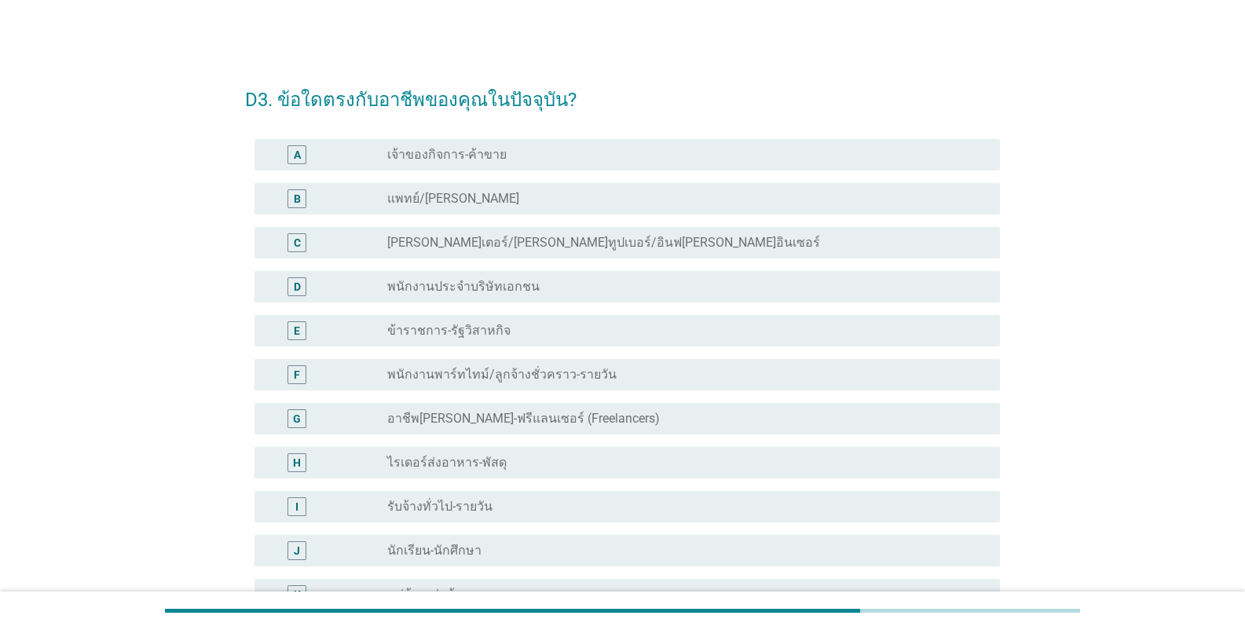
click at [474, 288] on label "พนักงานประจำบริษัทเอกชน" at bounding box center [463, 287] width 152 height 16
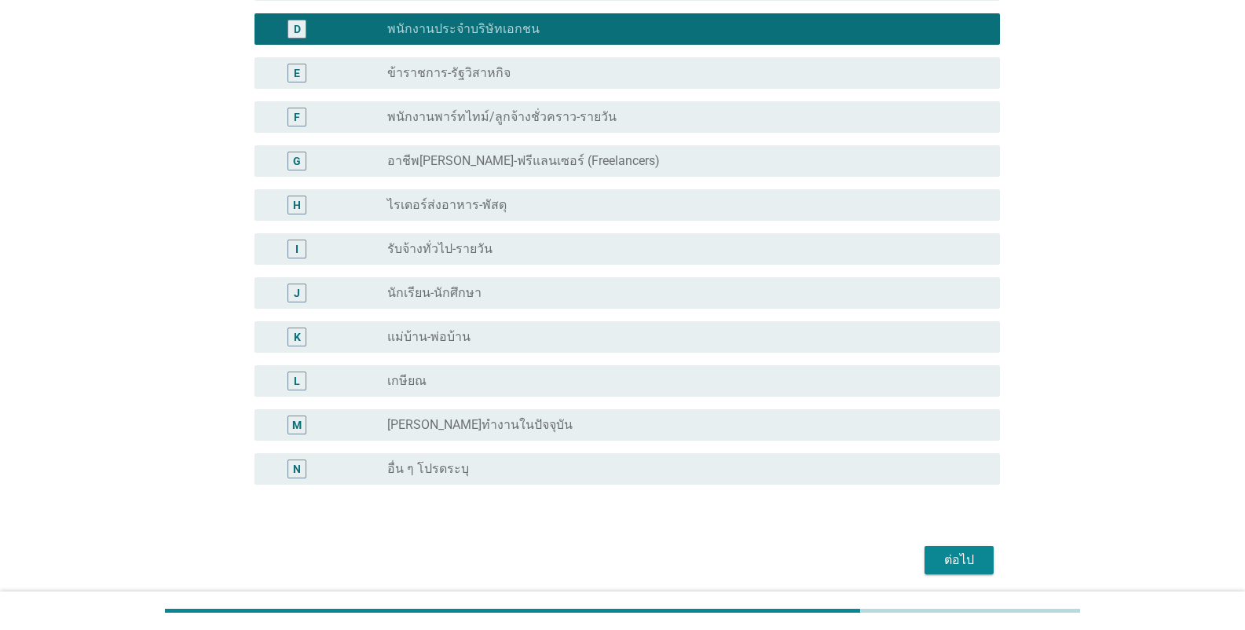
scroll to position [262, 0]
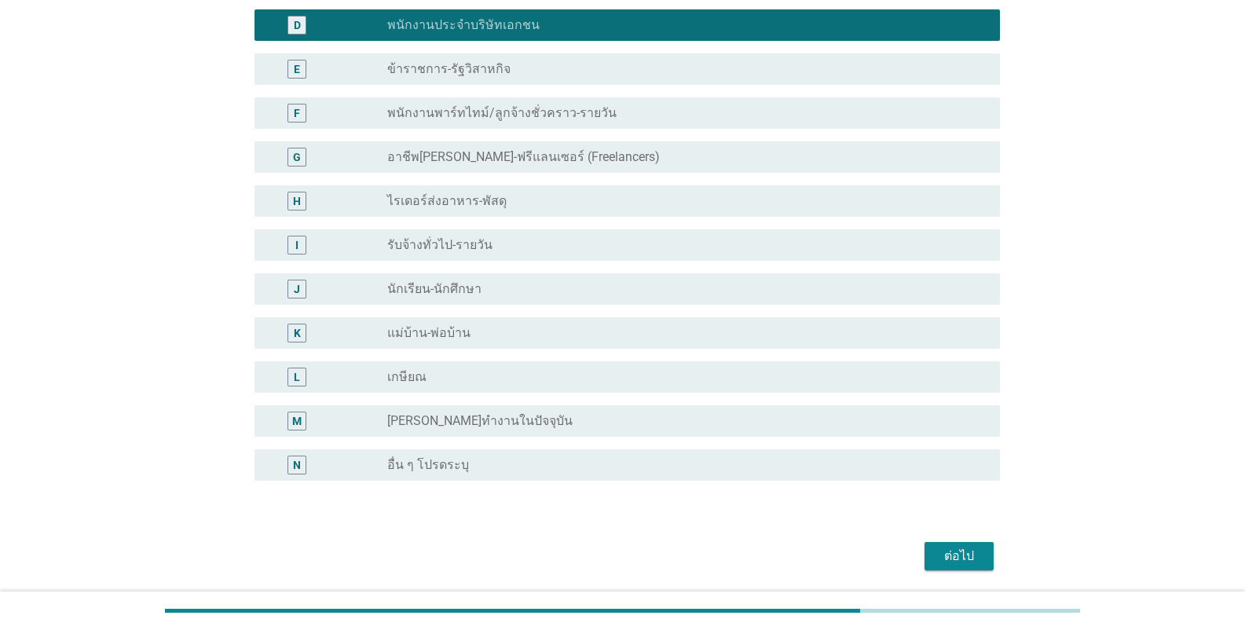
click at [951, 562] on div "ต่อไป" at bounding box center [959, 556] width 44 height 19
